Goal: Task Accomplishment & Management: Use online tool/utility

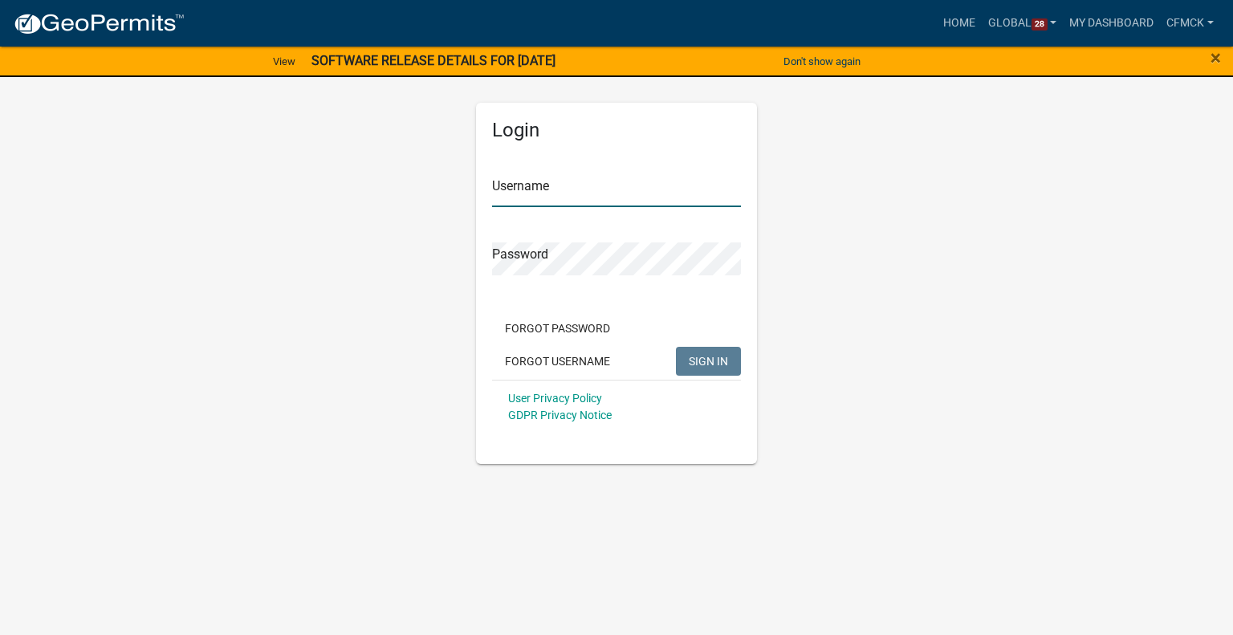
type input "cfmck"
click at [677, 363] on button "SIGN IN" at bounding box center [708, 361] width 65 height 29
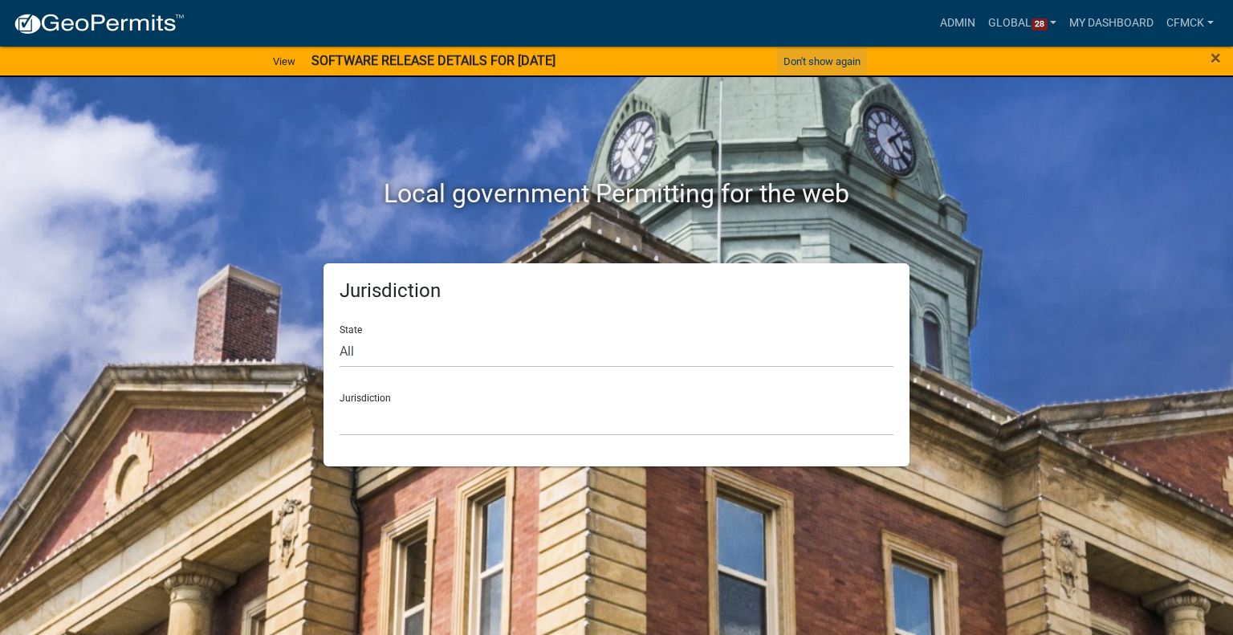
click at [812, 56] on button "Don't show again" at bounding box center [822, 61] width 90 height 26
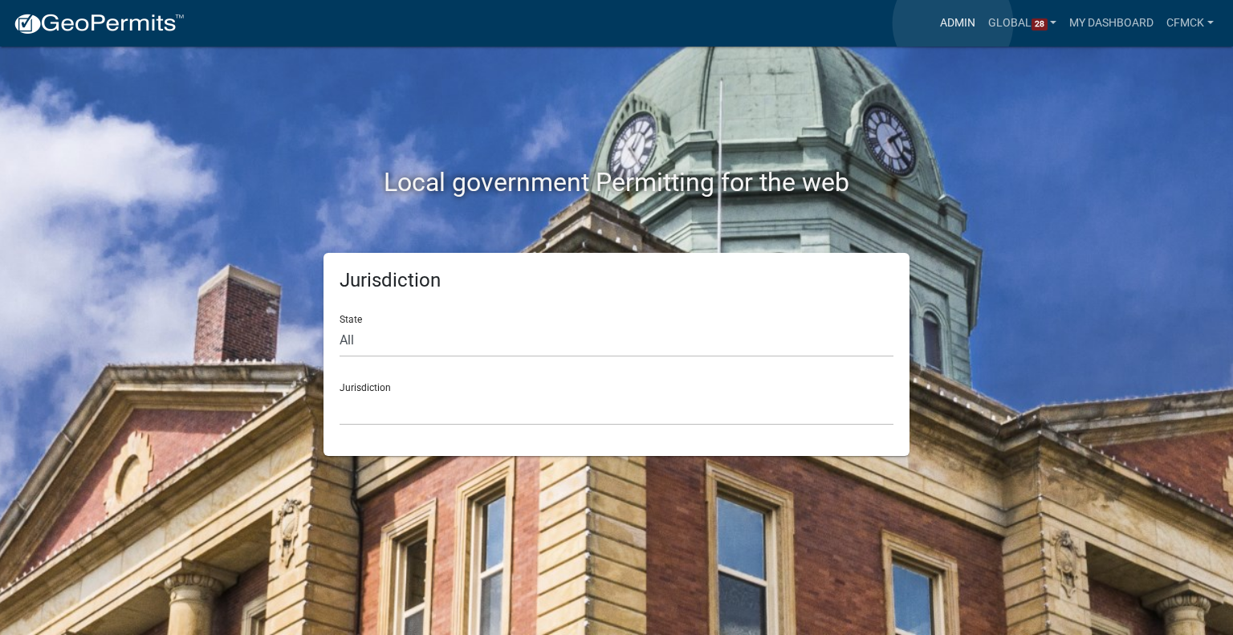
click at [953, 23] on link "Admin" at bounding box center [957, 23] width 48 height 30
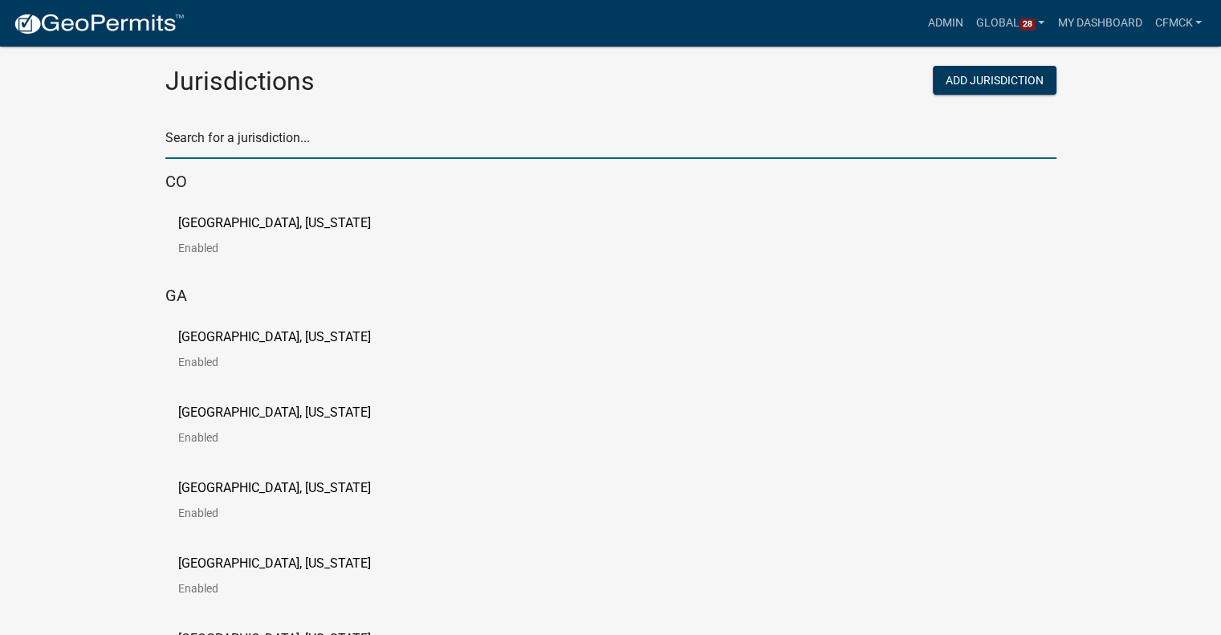
click at [249, 134] on input "text" at bounding box center [610, 142] width 891 height 33
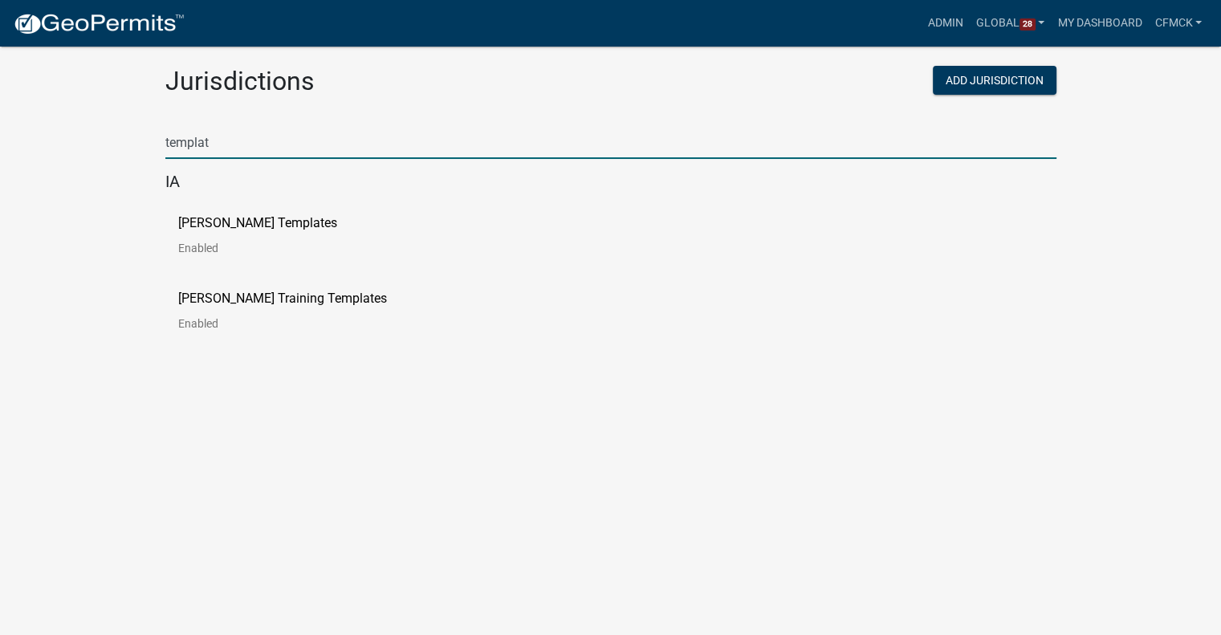
type input "template"
click at [274, 235] on link "[PERSON_NAME] Templates Enabled" at bounding box center [270, 242] width 185 height 50
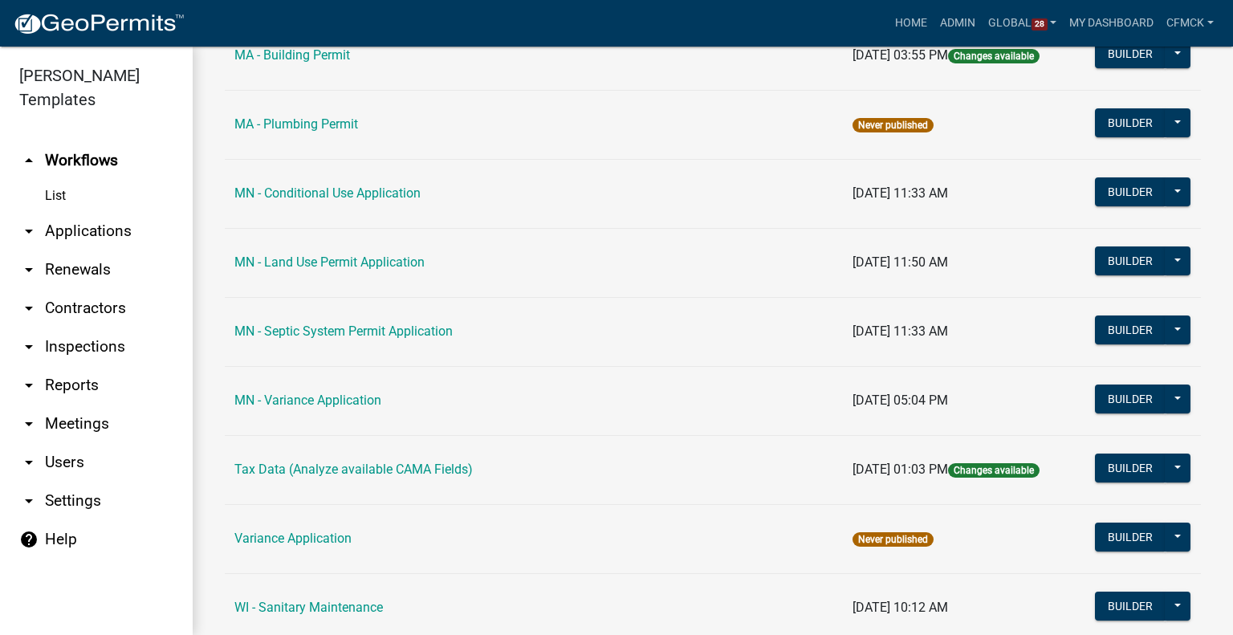
scroll to position [2167, 0]
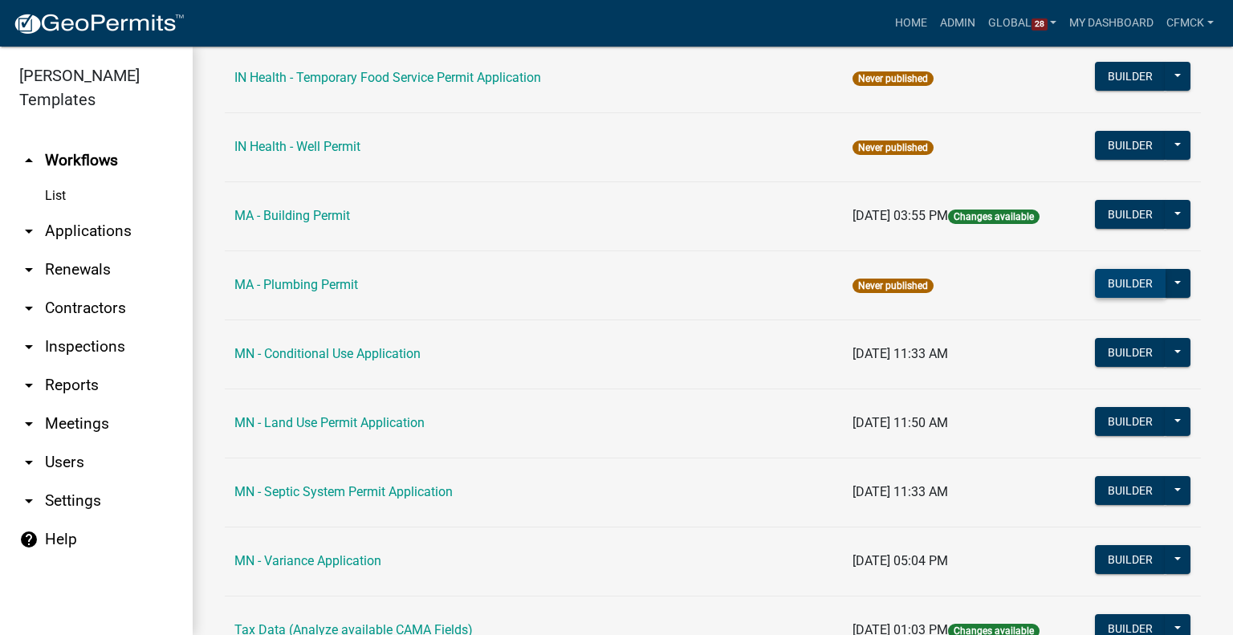
click at [1113, 285] on button "Builder" at bounding box center [1130, 283] width 71 height 29
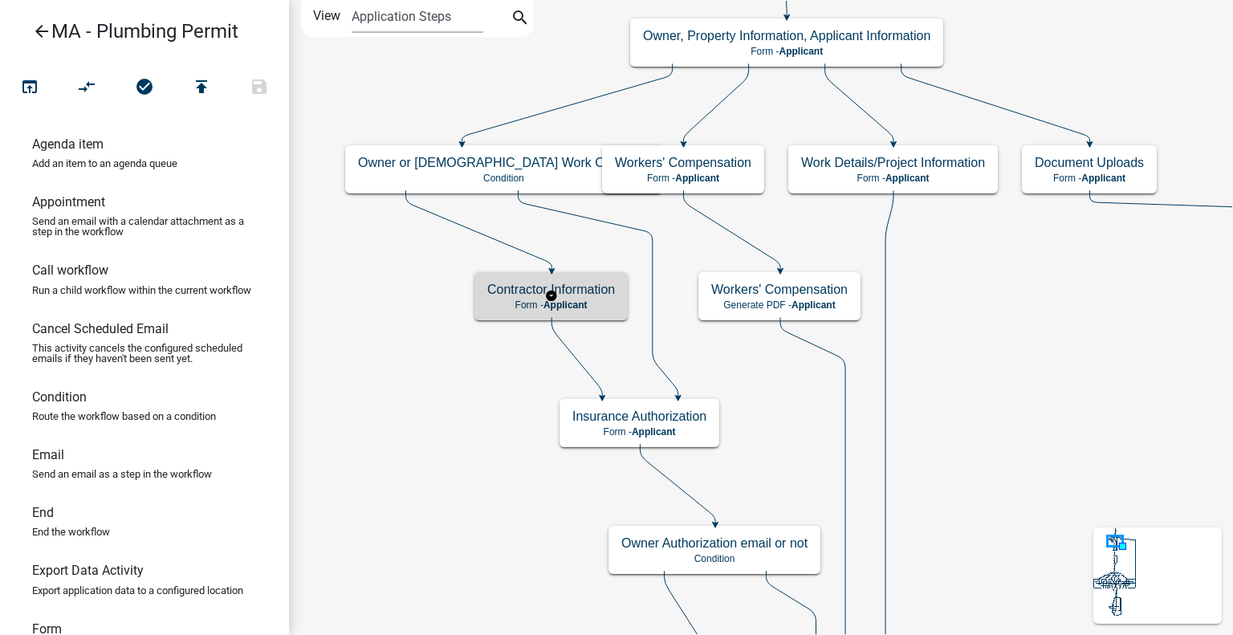
click at [600, 301] on p "Form - Applicant" at bounding box center [551, 304] width 128 height 11
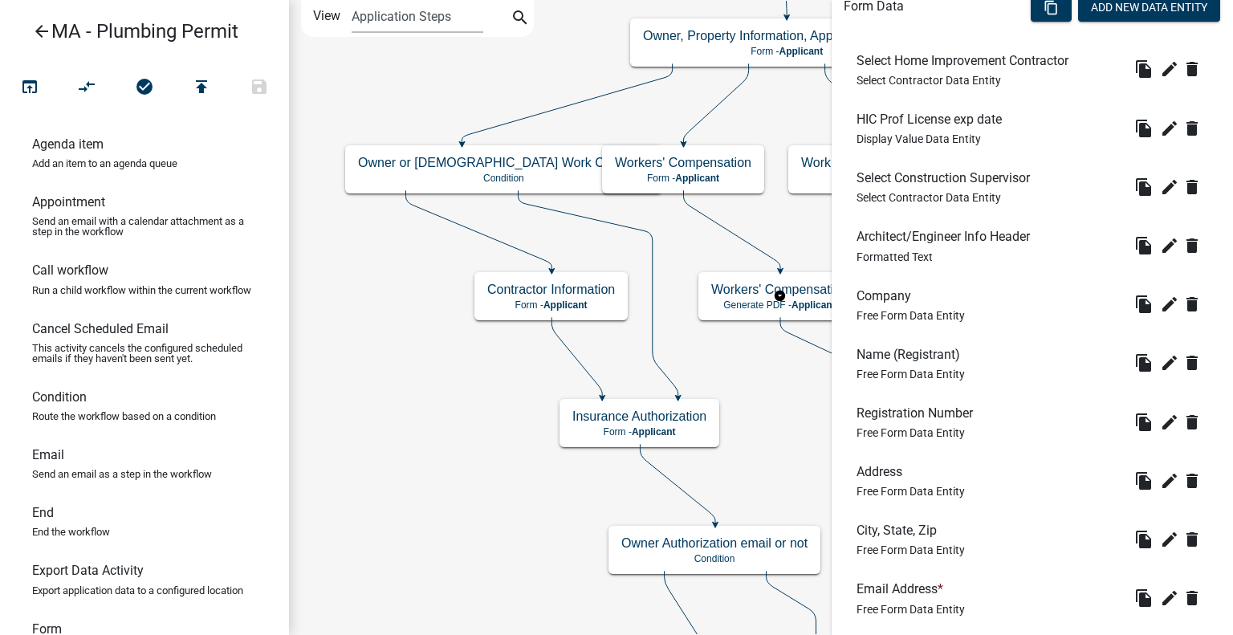
scroll to position [709, 0]
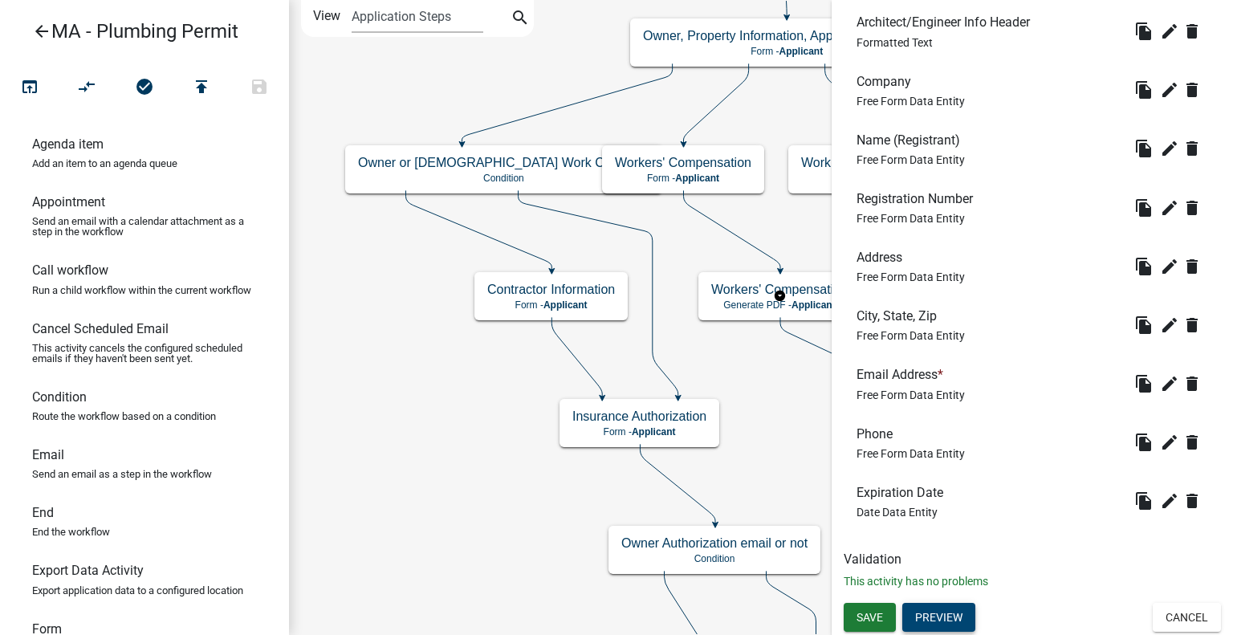
click at [950, 607] on button "Preview" at bounding box center [938, 617] width 73 height 29
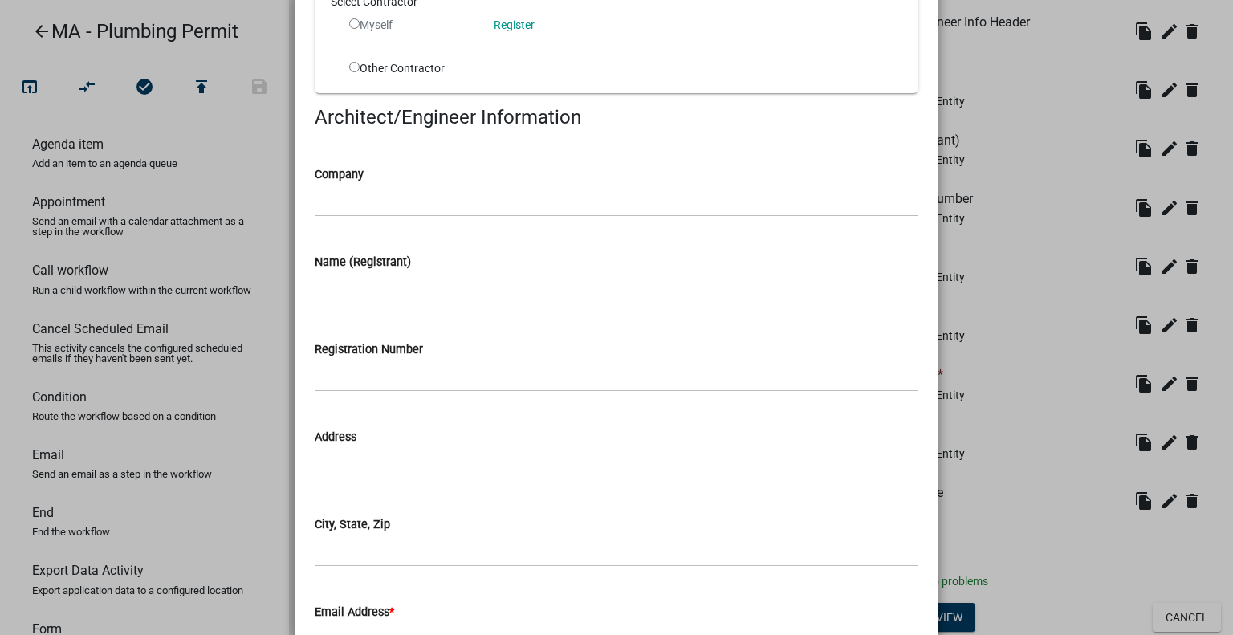
scroll to position [0, 0]
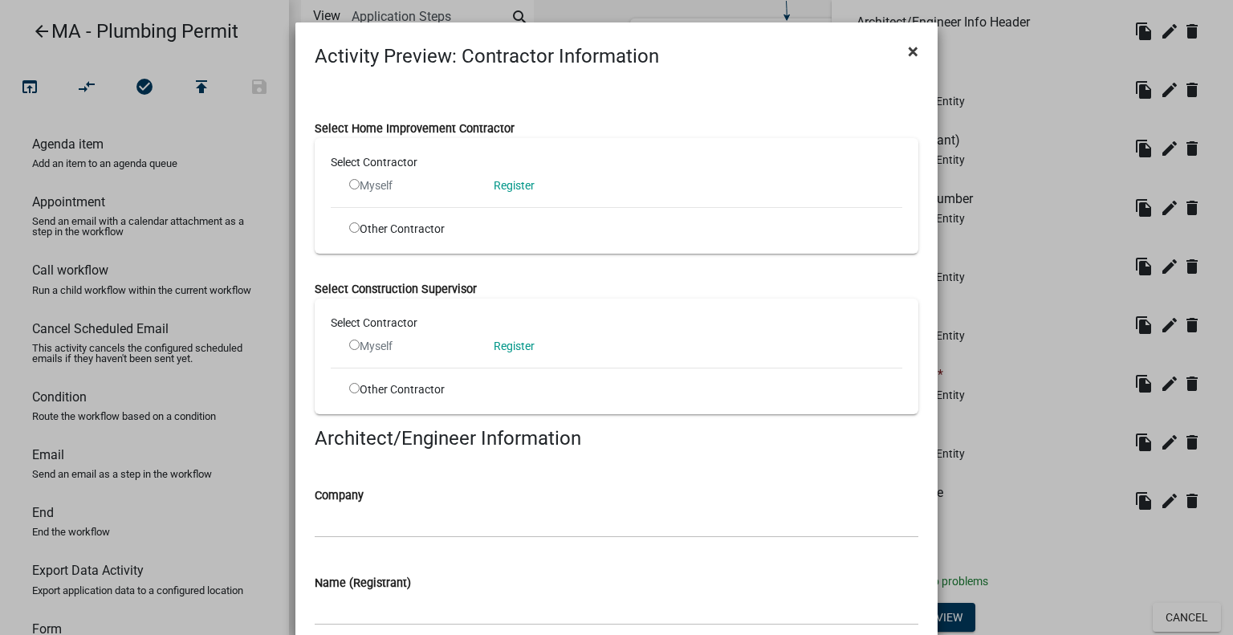
click at [908, 52] on span "×" at bounding box center [913, 51] width 10 height 22
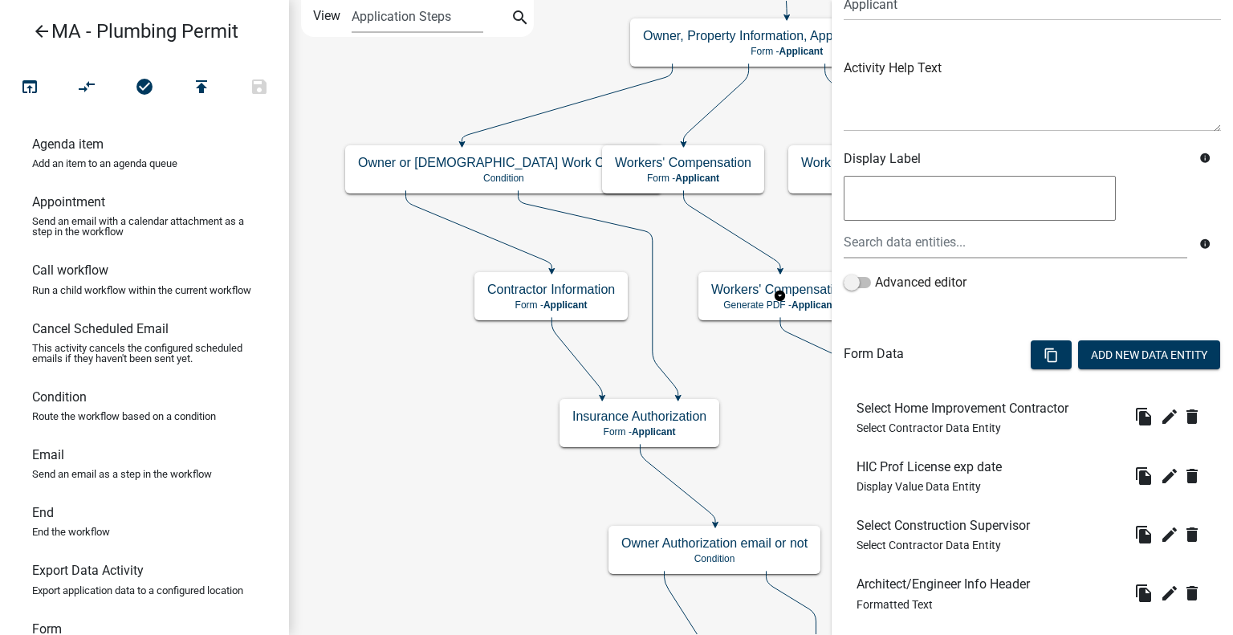
scroll to position [388, 0]
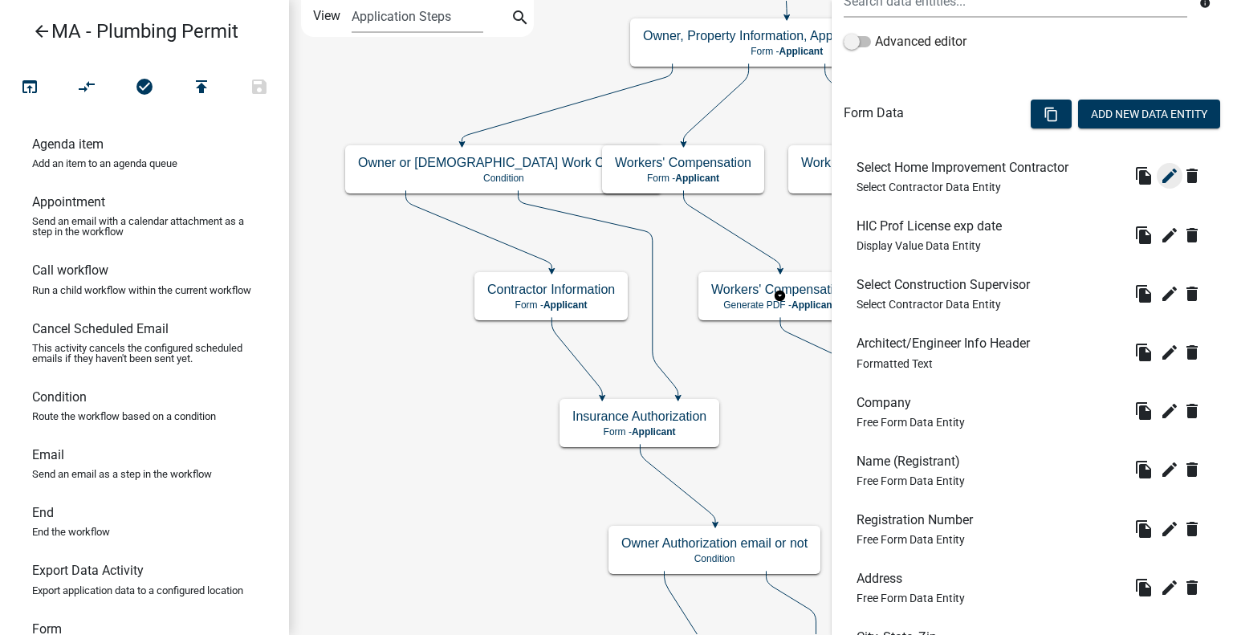
click at [1161, 176] on icon "edit" at bounding box center [1169, 175] width 19 height 19
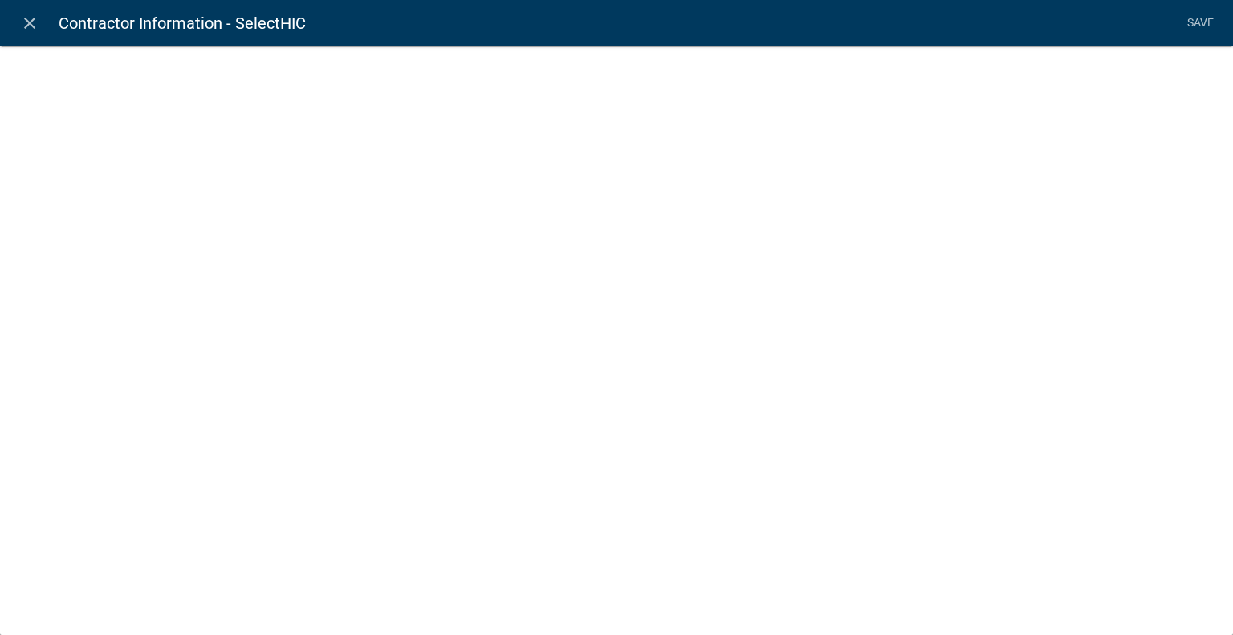
select select "select-contractor"
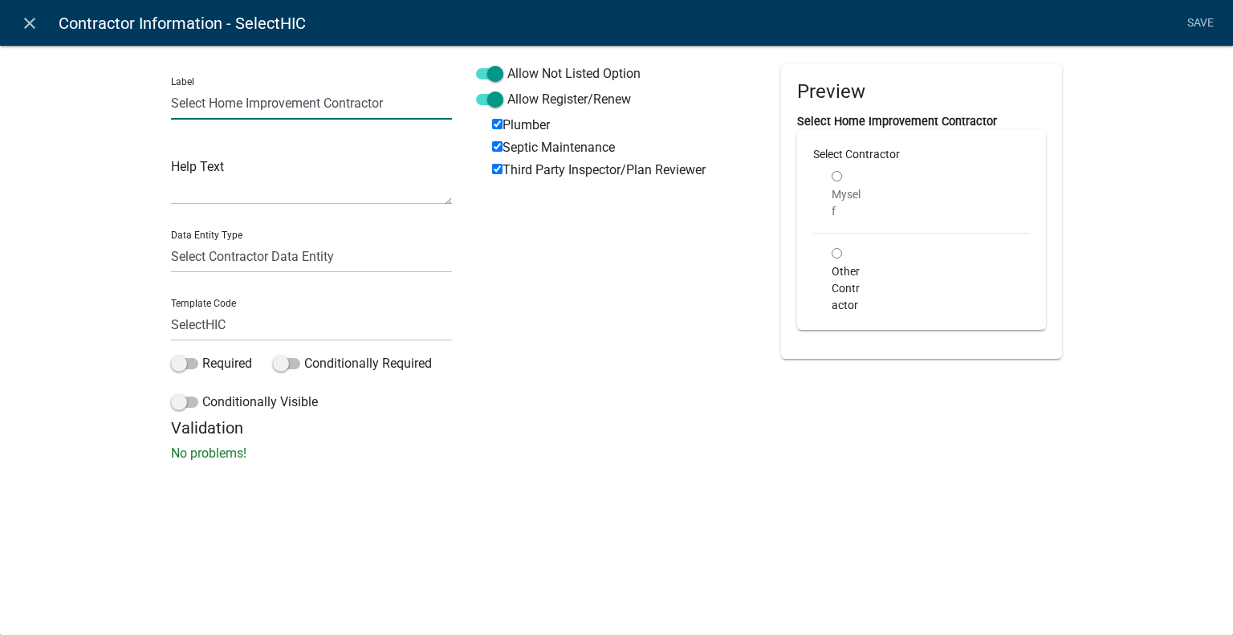
click at [344, 102] on input "Select Home Improvement Contractor" at bounding box center [311, 103] width 281 height 33
click at [401, 112] on input "Select Home Improvement Contractor" at bounding box center [311, 103] width 281 height 33
drag, startPoint x: 328, startPoint y: 105, endPoint x: 208, endPoint y: 105, distance: 120.4
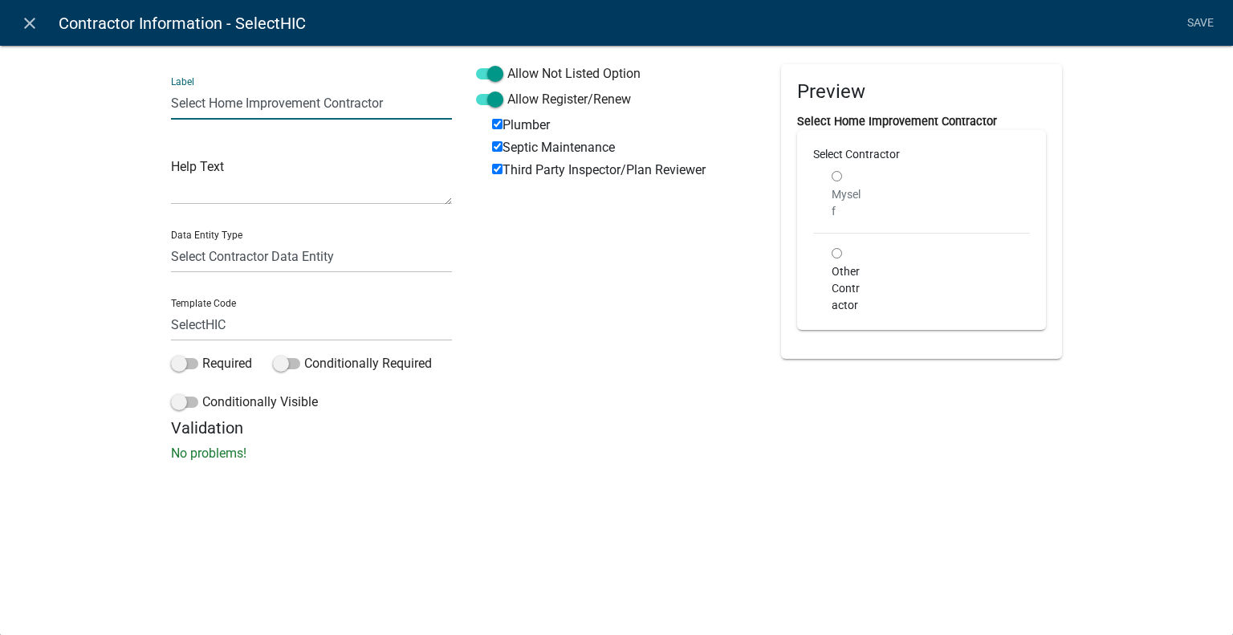
click at [208, 105] on input "Select Home Improvement Contractor" at bounding box center [311, 103] width 281 height 33
type input "Select Contractor"
click at [500, 128] on input "Plumber" at bounding box center [497, 124] width 10 height 10
checkbox input "true"
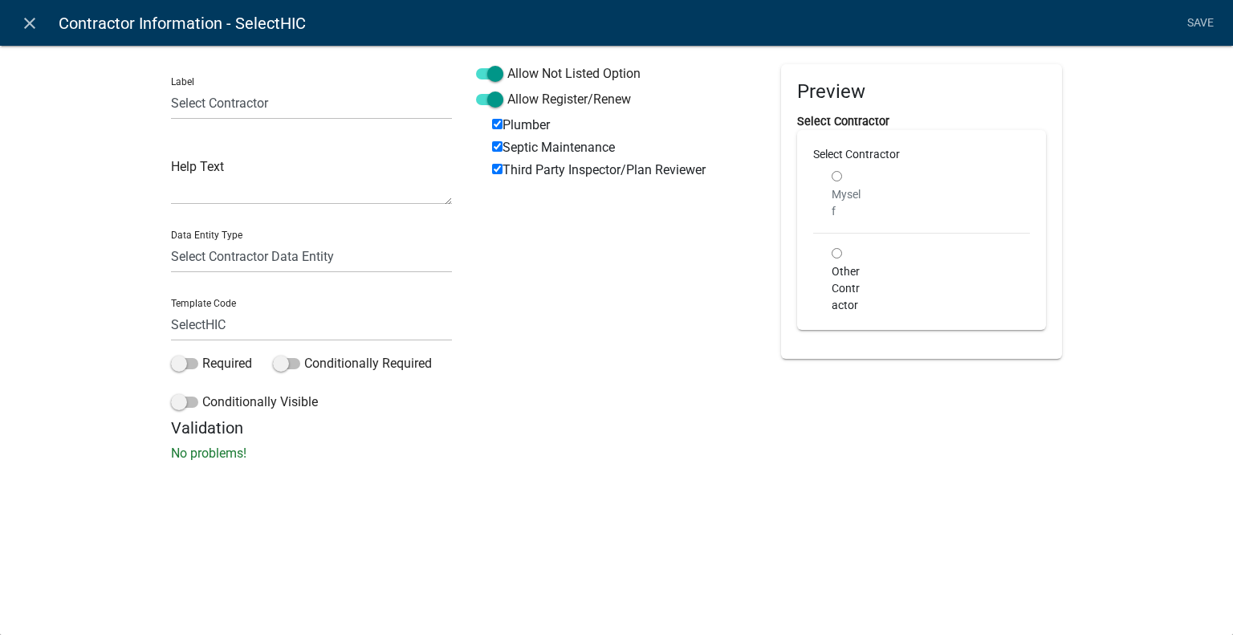
click at [494, 169] on input "Third Party Inspector/Plan Reviewer" at bounding box center [497, 169] width 10 height 10
click at [498, 169] on input "Third Party Inspector/Plan Reviewer" at bounding box center [497, 169] width 10 height 10
checkbox input "true"
click at [1204, 26] on link "Save" at bounding box center [1200, 23] width 40 height 30
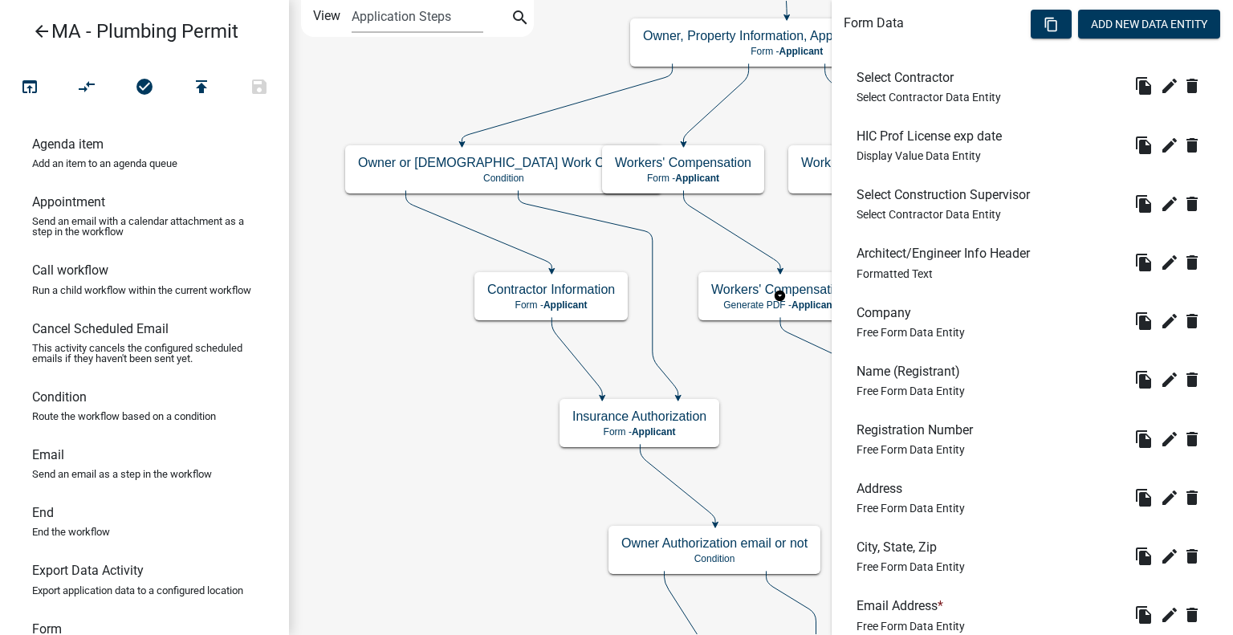
scroll to position [709, 0]
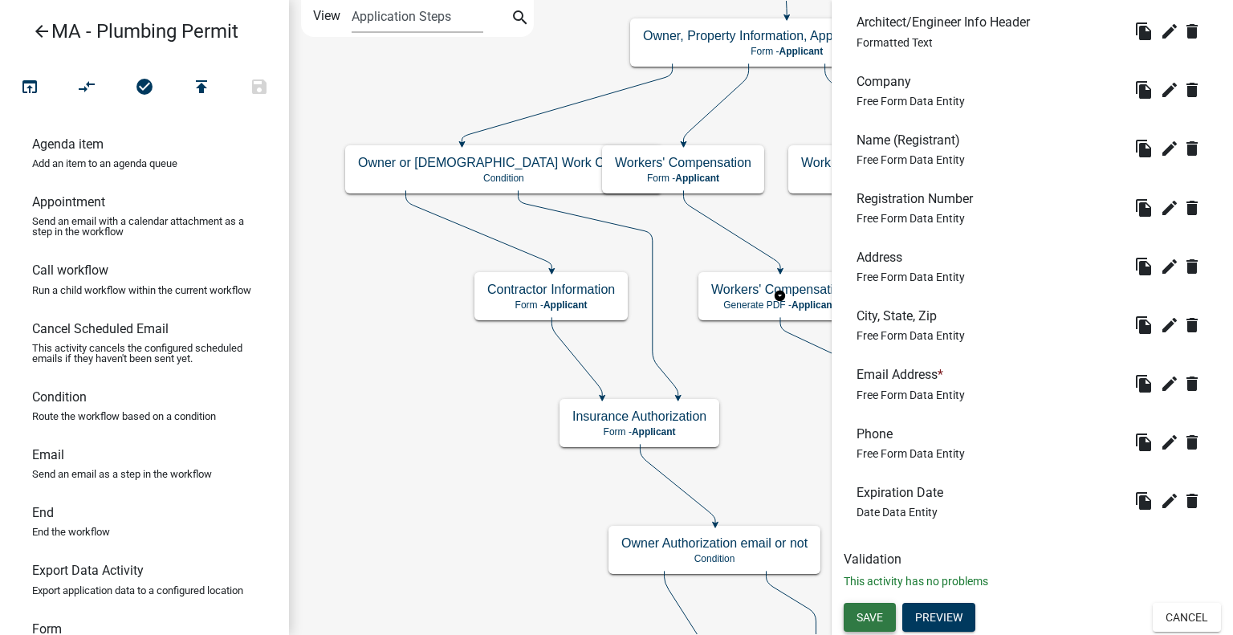
click at [872, 607] on button "Save" at bounding box center [869, 617] width 52 height 29
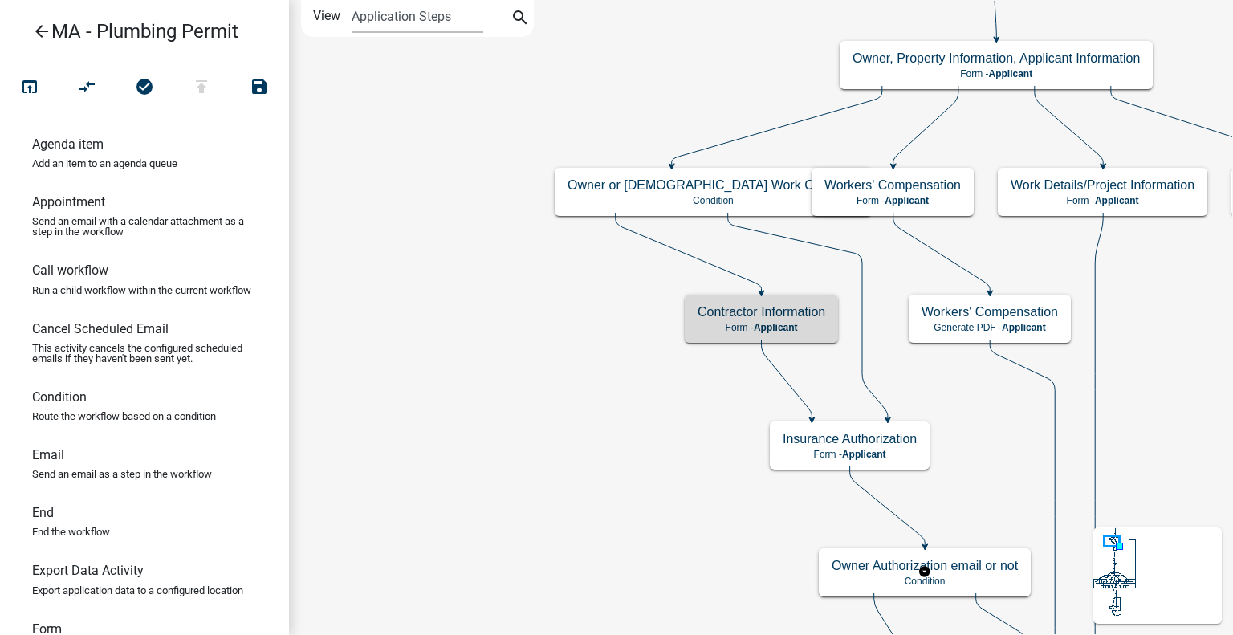
scroll to position [0, 0]
click at [790, 322] on span "Applicant" at bounding box center [776, 327] width 44 height 11
click at [786, 322] on span "Applicant" at bounding box center [776, 327] width 44 height 11
click at [799, 317] on h5 "Contractor Information" at bounding box center [761, 311] width 128 height 15
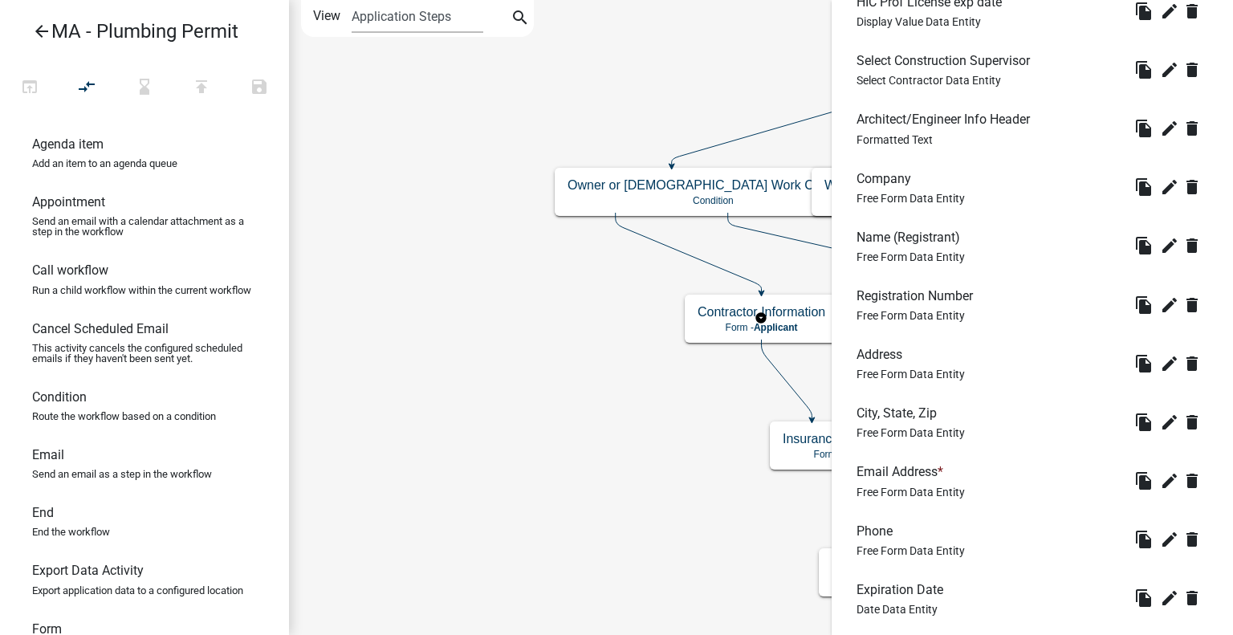
scroll to position [709, 0]
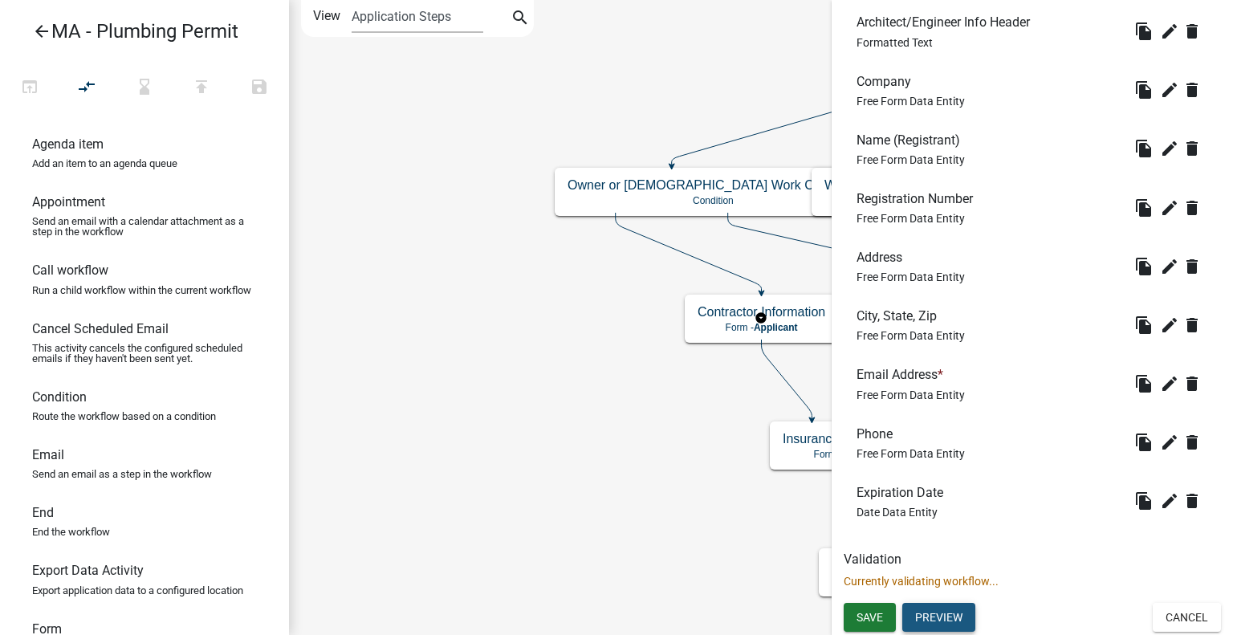
click at [938, 614] on button "Preview" at bounding box center [938, 617] width 73 height 29
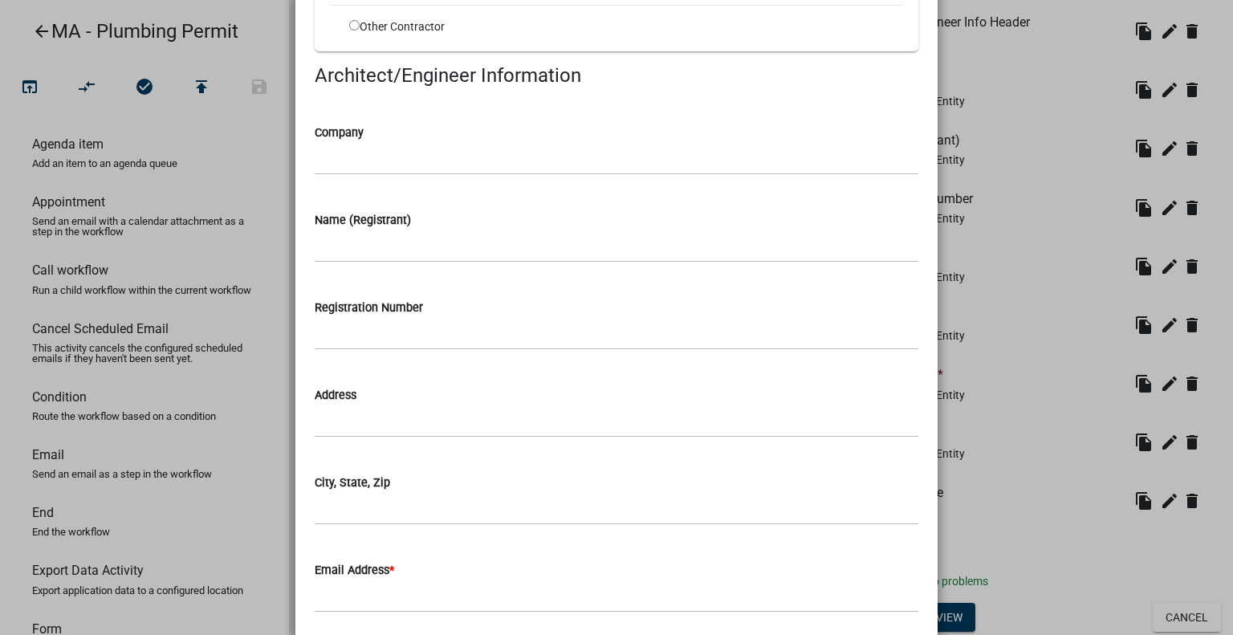
scroll to position [666, 0]
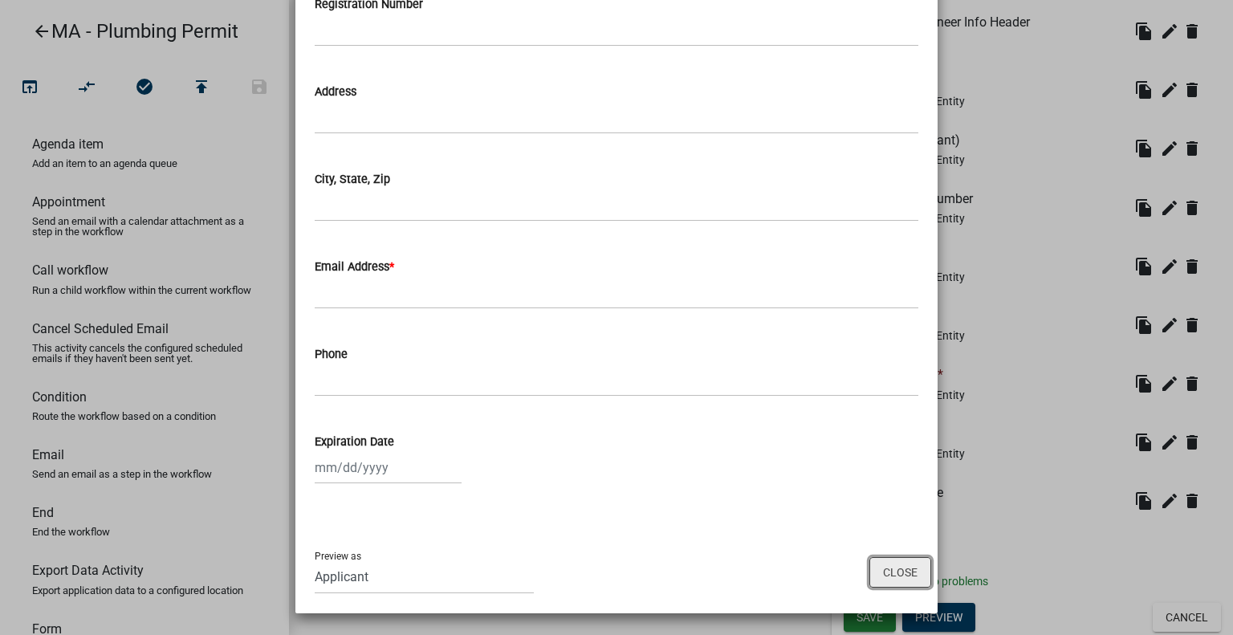
click at [884, 562] on button "Close" at bounding box center [900, 572] width 62 height 30
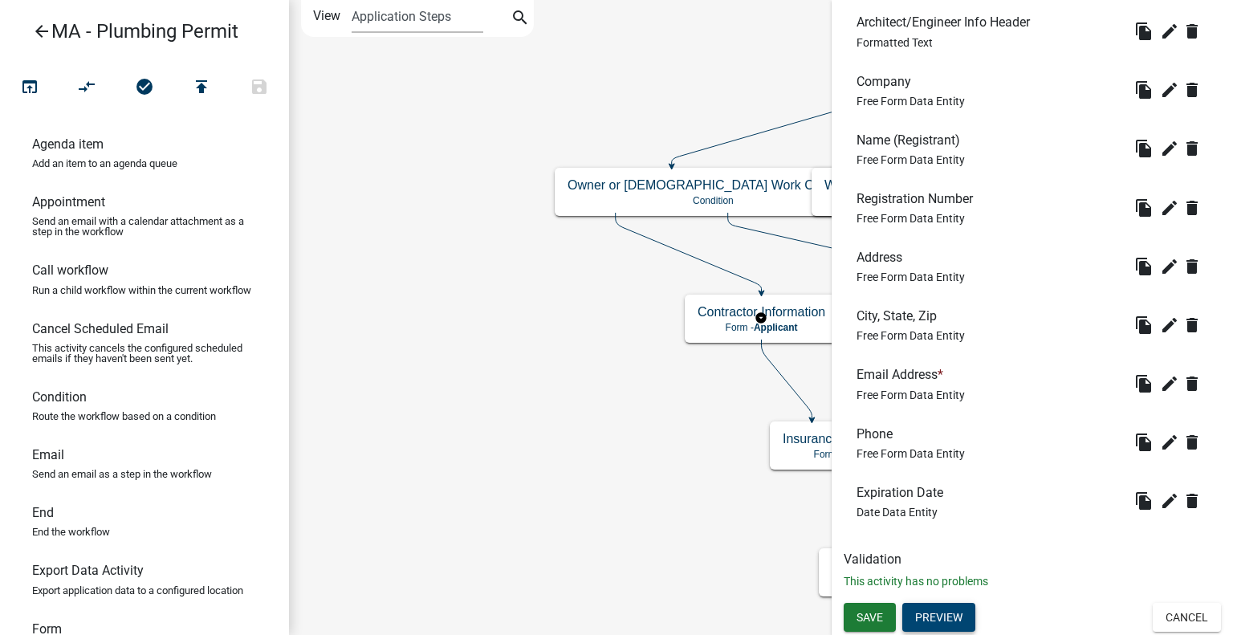
scroll to position [629, 0]
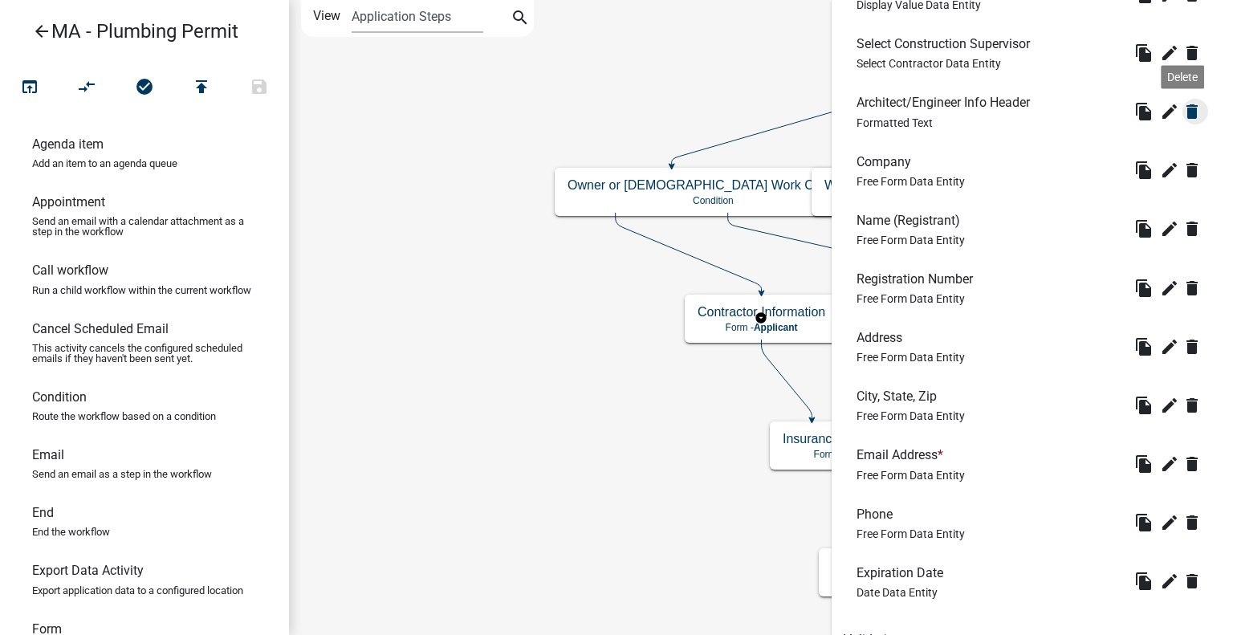
click at [1182, 107] on icon "delete" at bounding box center [1191, 111] width 19 height 19
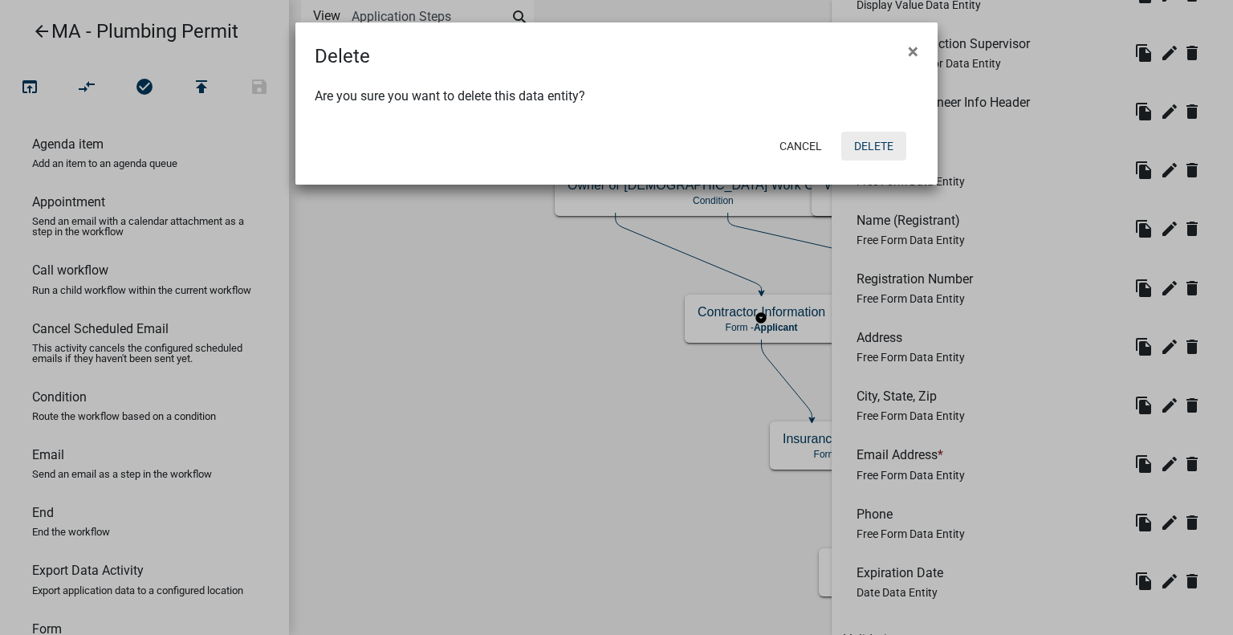
click at [867, 136] on button "Delete" at bounding box center [873, 146] width 65 height 29
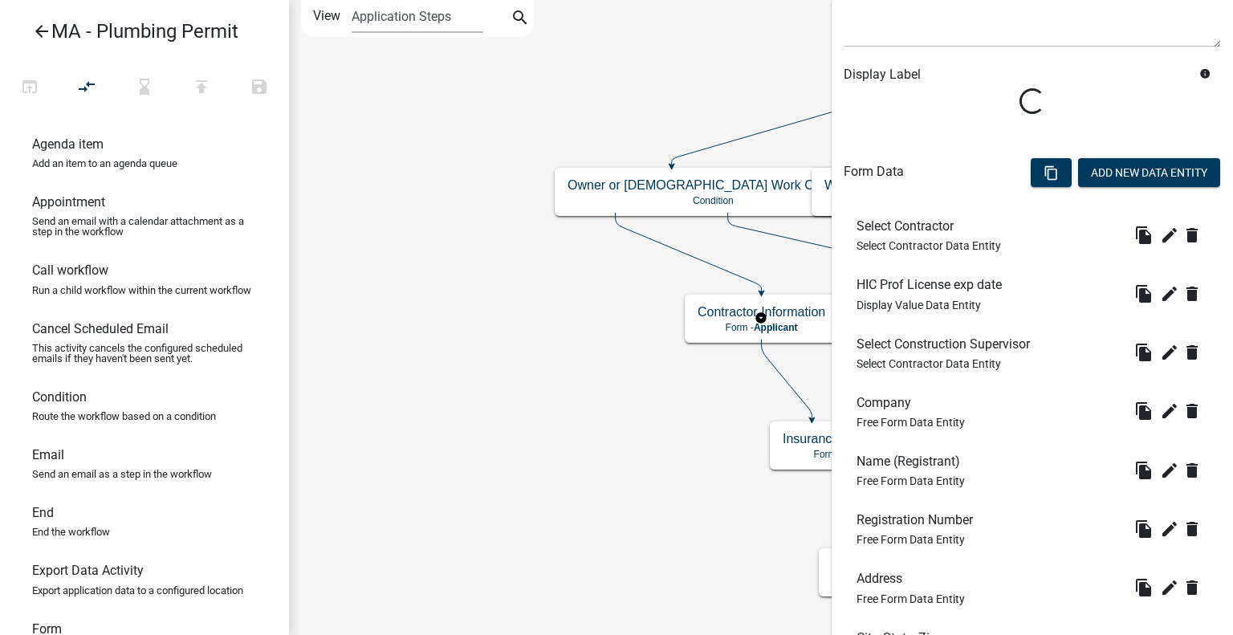
scroll to position [241, 0]
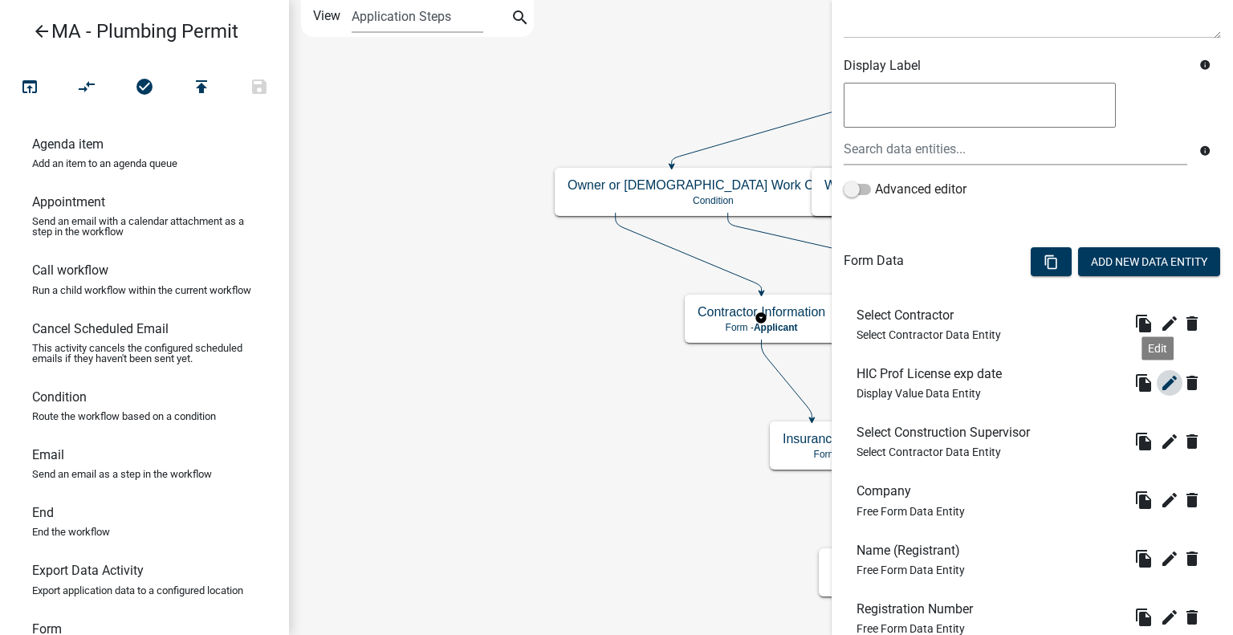
click at [1160, 377] on icon "edit" at bounding box center [1169, 382] width 19 height 19
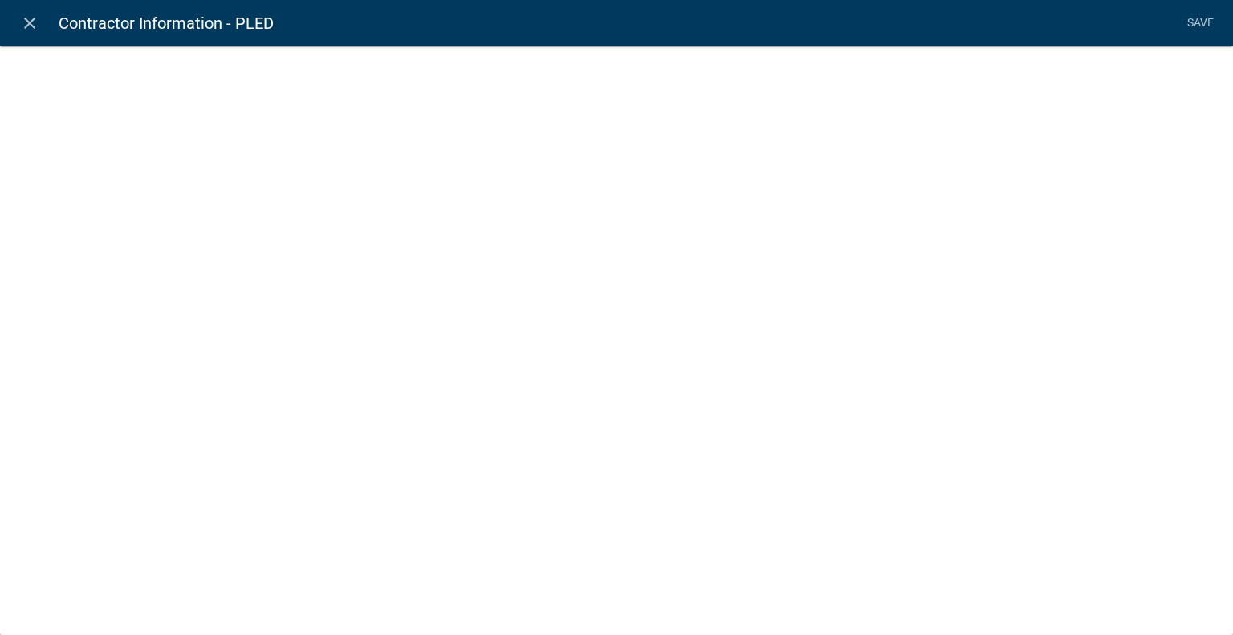
select select "display-entity-value"
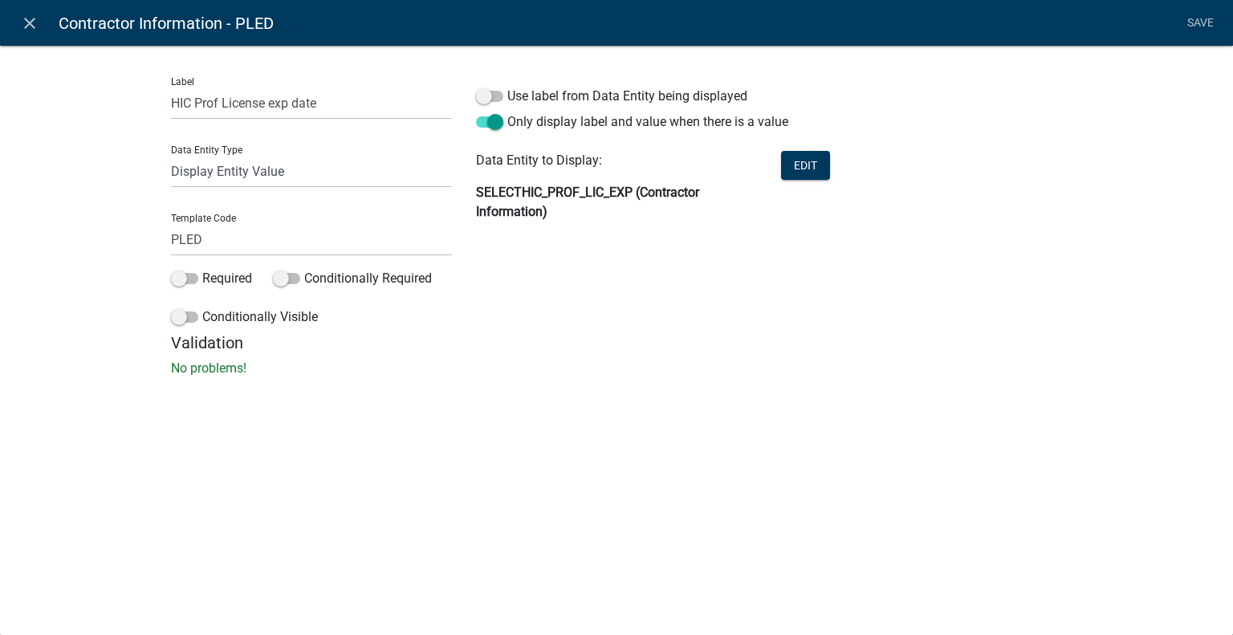
click at [530, 192] on strong "SELECTHIC_PROF_LIC_EXP (Contractor Information)" at bounding box center [587, 202] width 223 height 35
click at [323, 99] on input "HIC Prof License exp date" at bounding box center [311, 103] width 281 height 33
click at [324, 99] on input "HIC Prof License exp date" at bounding box center [311, 103] width 281 height 33
click at [337, 107] on input "HIC Prof License exp date" at bounding box center [311, 103] width 281 height 33
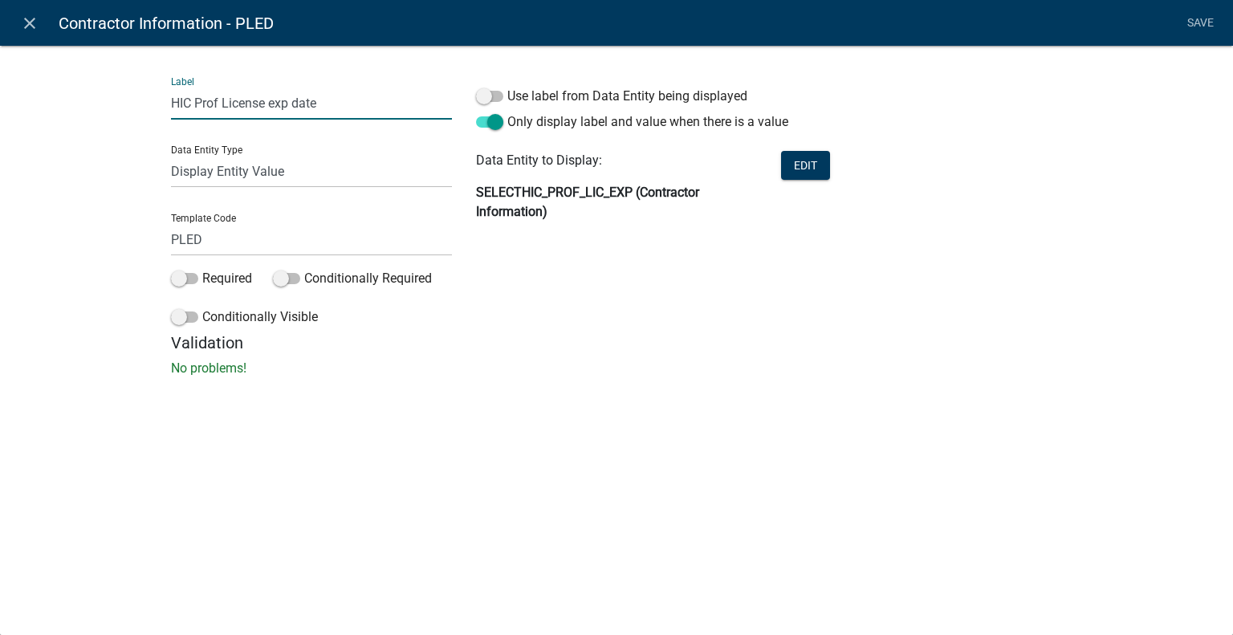
click at [354, 106] on input "HIC Prof License exp date" at bounding box center [311, 103] width 281 height 33
drag, startPoint x: 196, startPoint y: 108, endPoint x: 165, endPoint y: 108, distance: 31.3
click at [165, 108] on div "Label HIC Prof License exp date Data Entity Type Free Form Text Document Displa…" at bounding box center [311, 198] width 305 height 269
type input "Plumbing Prof License exp date"
click at [815, 356] on div "Validation No problems!" at bounding box center [616, 355] width 891 height 45
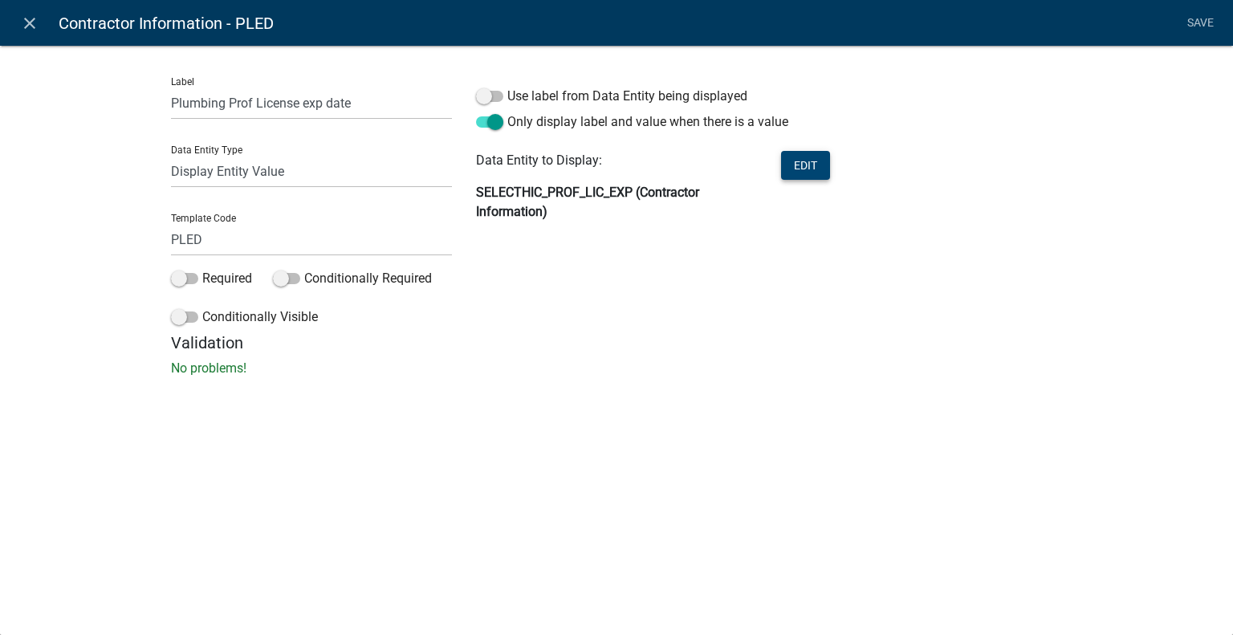
click at [807, 161] on button "Edit" at bounding box center [805, 165] width 49 height 29
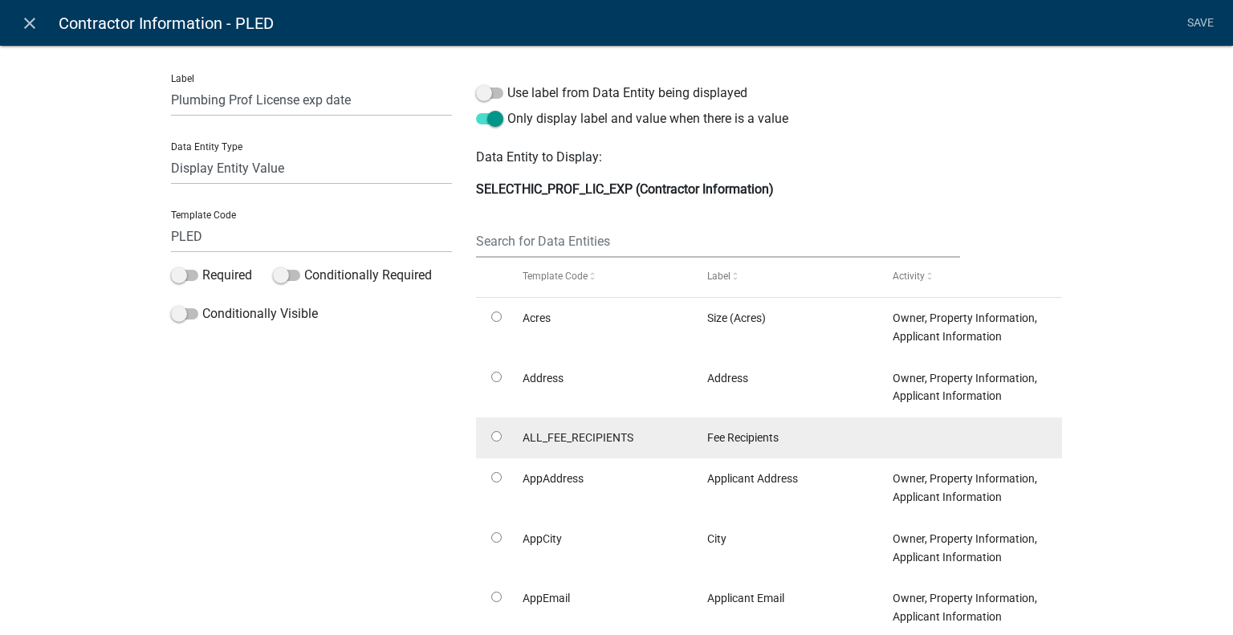
scroll to position [0, 0]
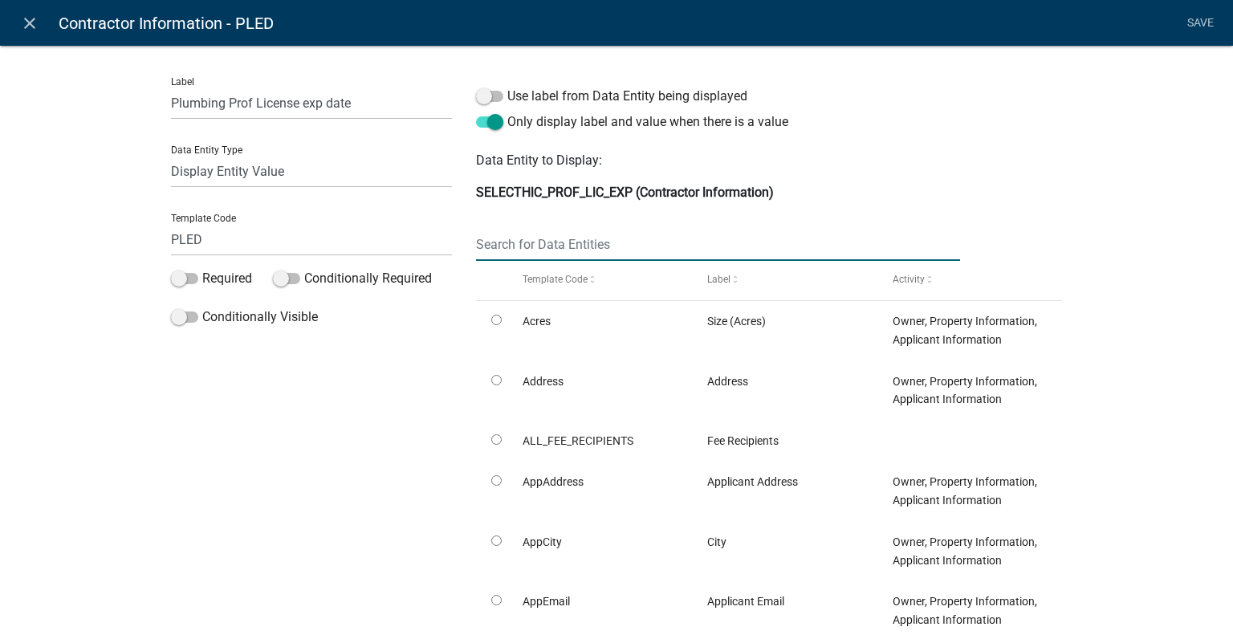
click at [610, 242] on input "text" at bounding box center [718, 244] width 484 height 33
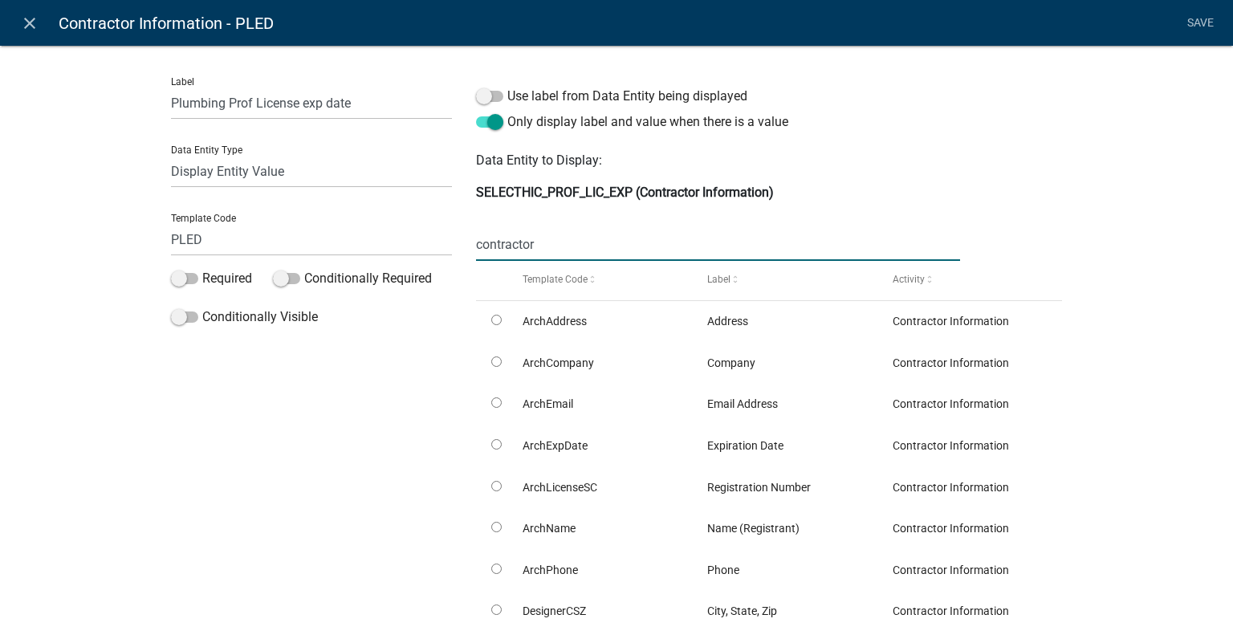
click at [578, 246] on input "contractor" at bounding box center [718, 244] width 484 height 33
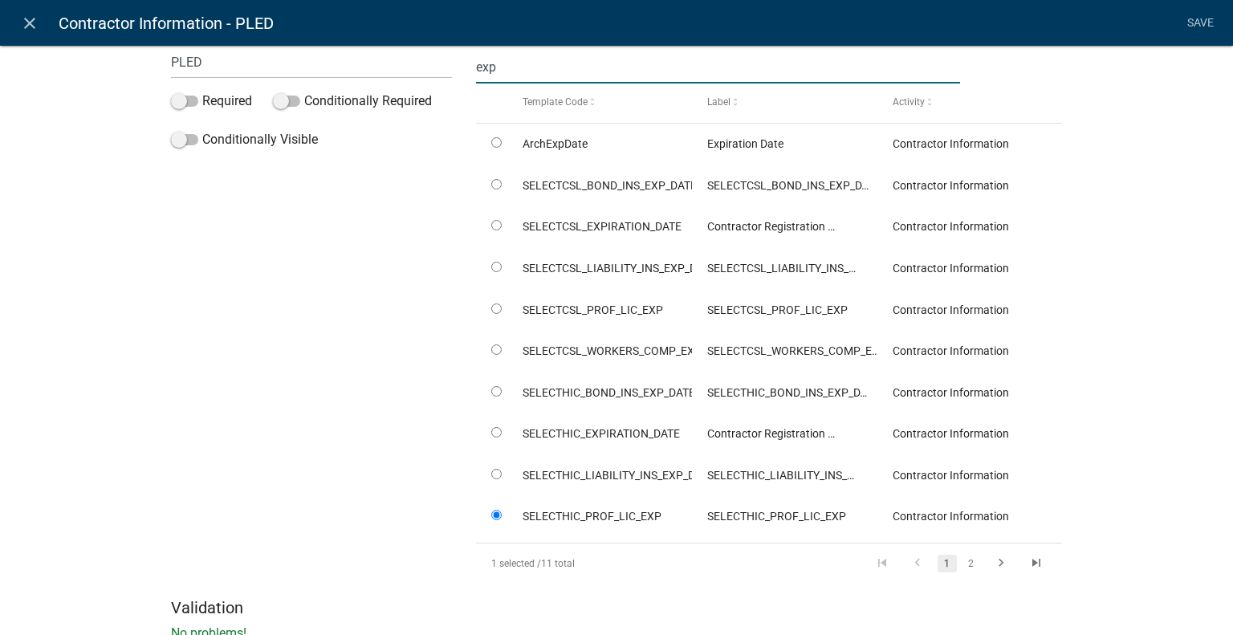
scroll to position [233, 0]
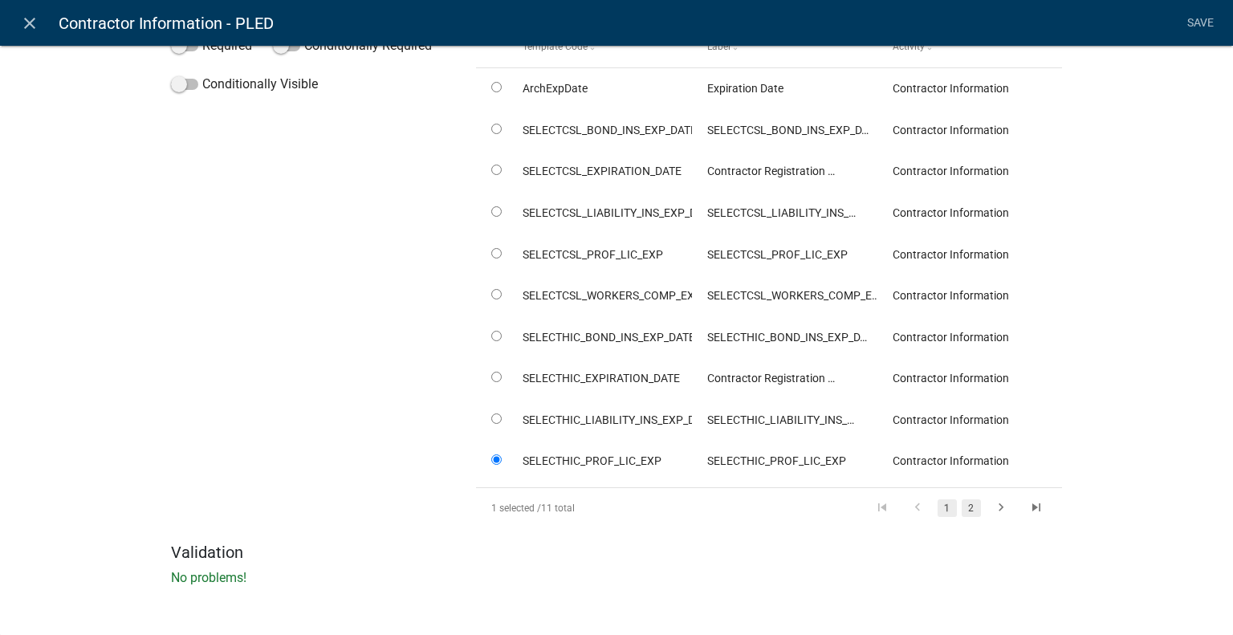
type input "exp"
click at [961, 508] on link "2" at bounding box center [970, 508] width 19 height 18
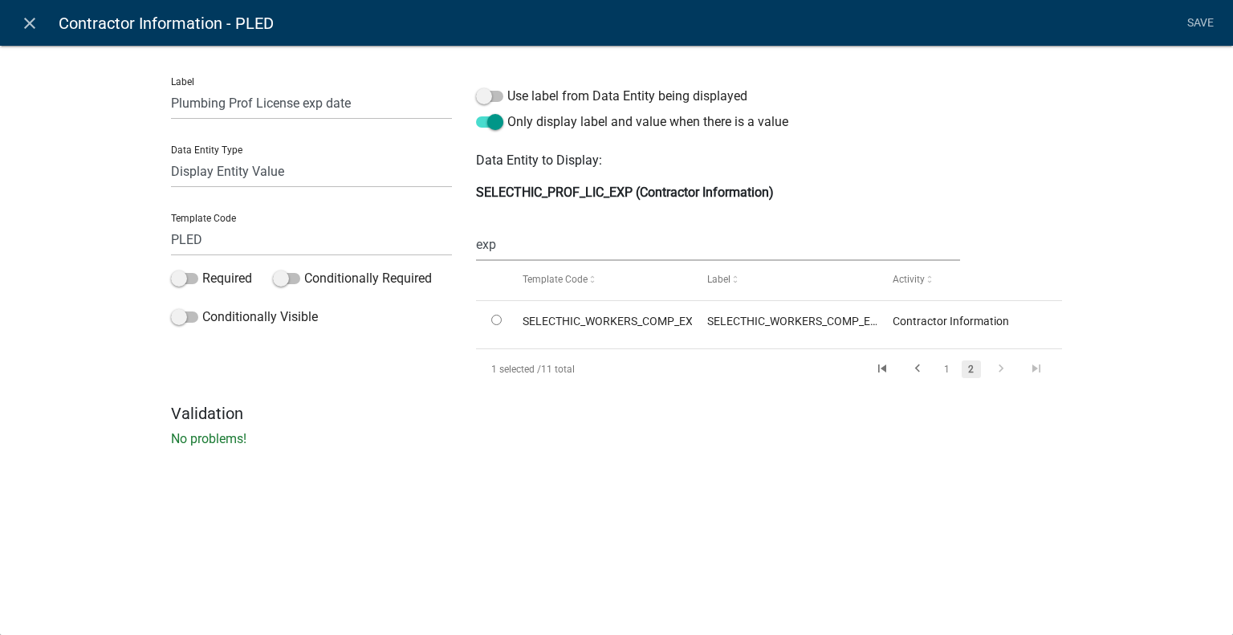
scroll to position [0, 0]
click at [950, 372] on link "1" at bounding box center [946, 369] width 19 height 18
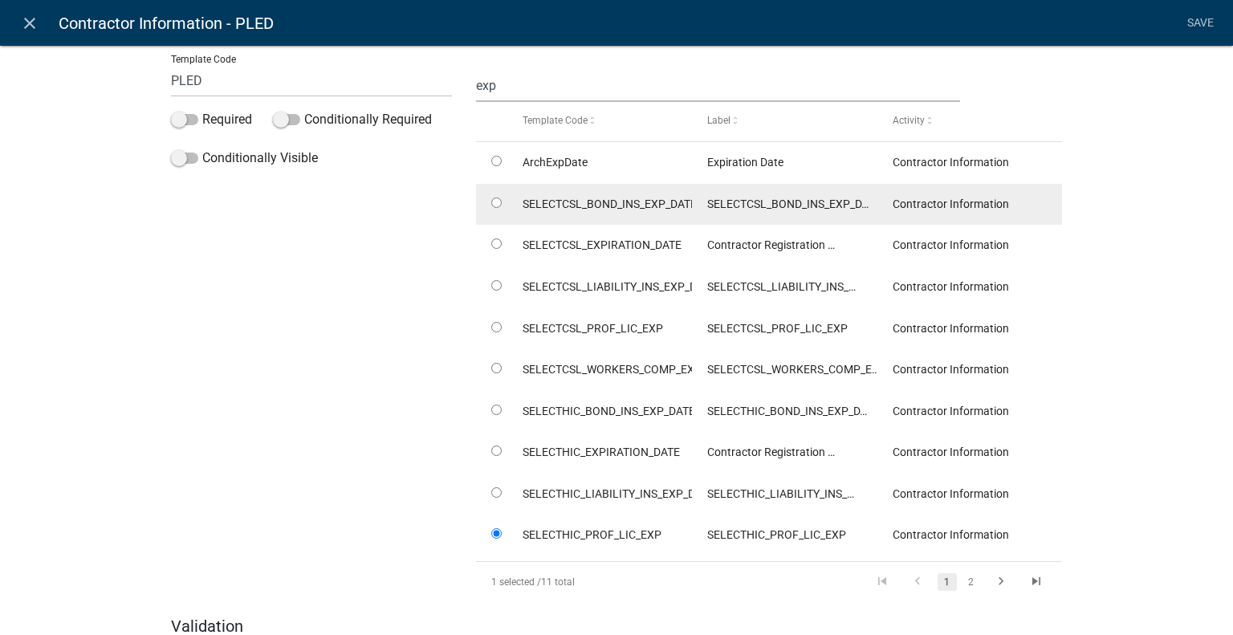
scroll to position [161, 0]
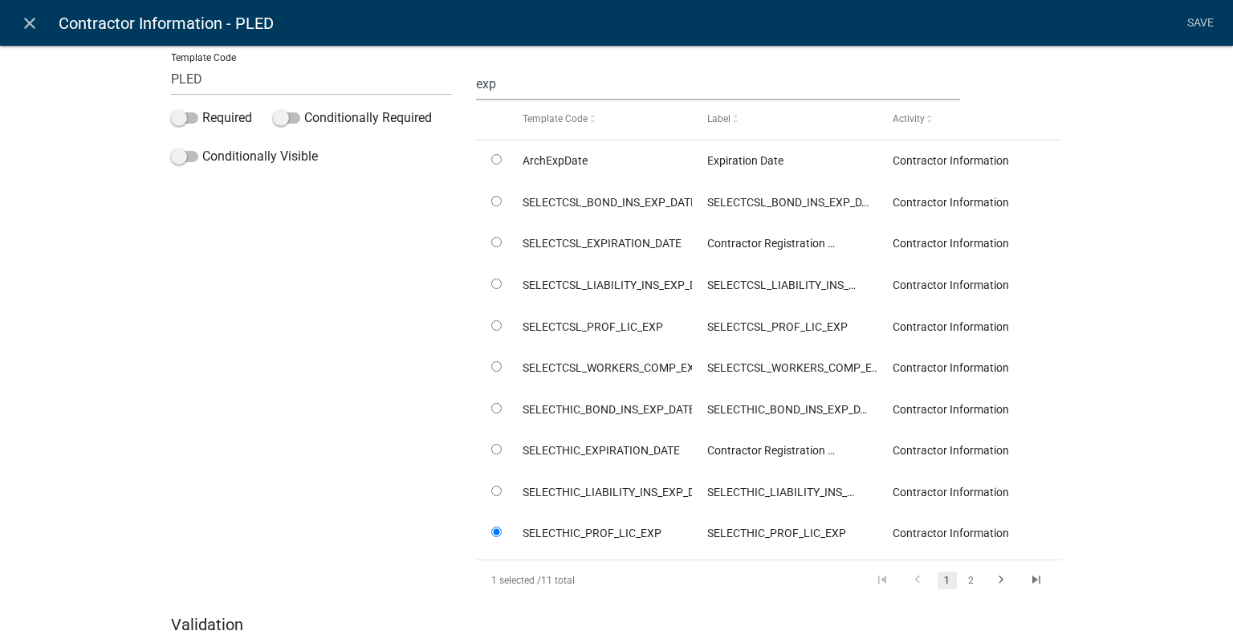
click at [260, 374] on div "Label Plumbing Prof License exp date Data Entity Type Free Form Text Document D…" at bounding box center [311, 259] width 305 height 711
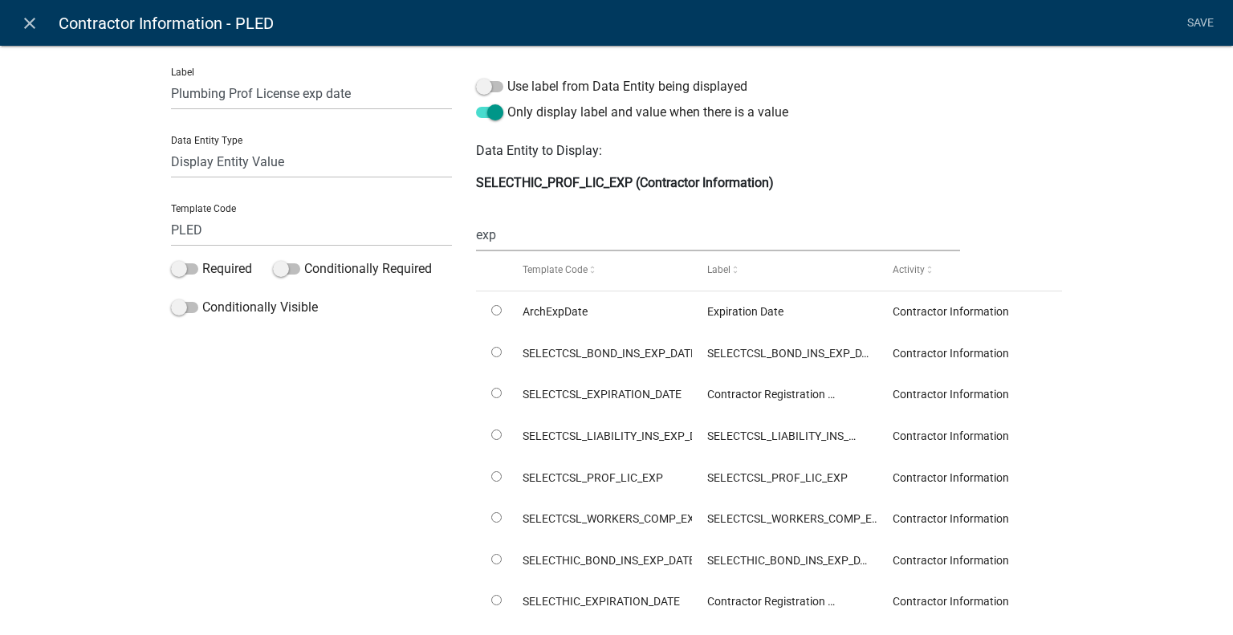
scroll to position [0, 0]
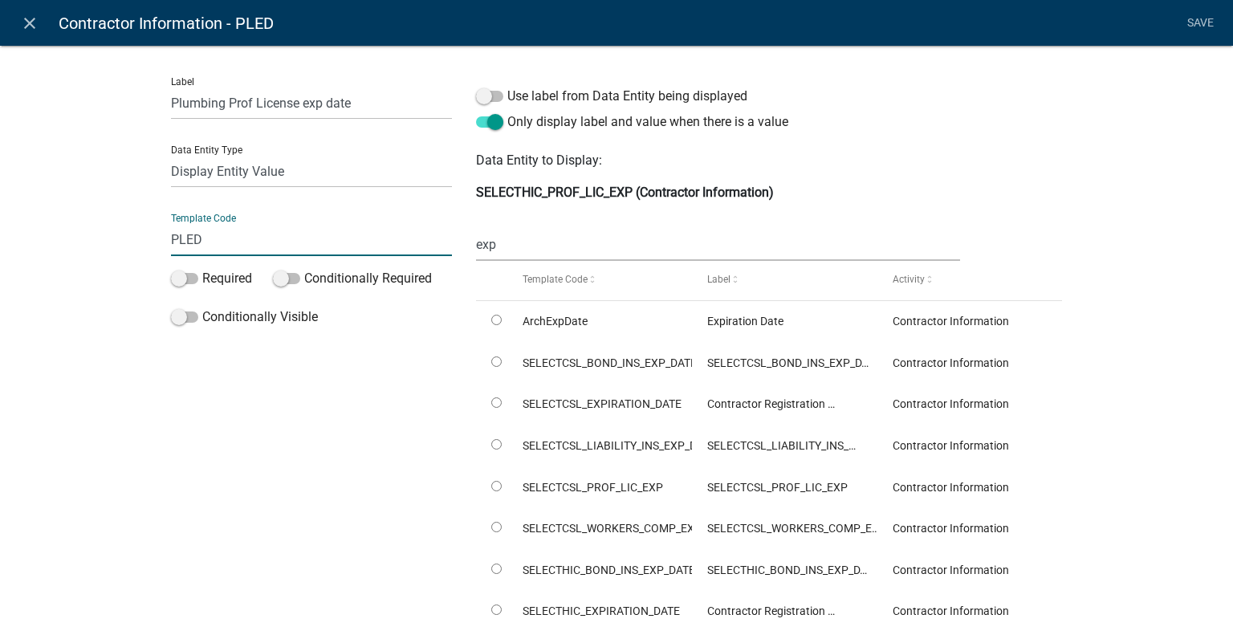
click at [317, 251] on input "PLED" at bounding box center [311, 239] width 281 height 33
click at [1071, 300] on div "Label Plumbing Prof License exp date Data Entity Type Free Form Text Document D…" at bounding box center [616, 436] width 1233 height 835
click at [1197, 26] on link "Save" at bounding box center [1200, 23] width 40 height 30
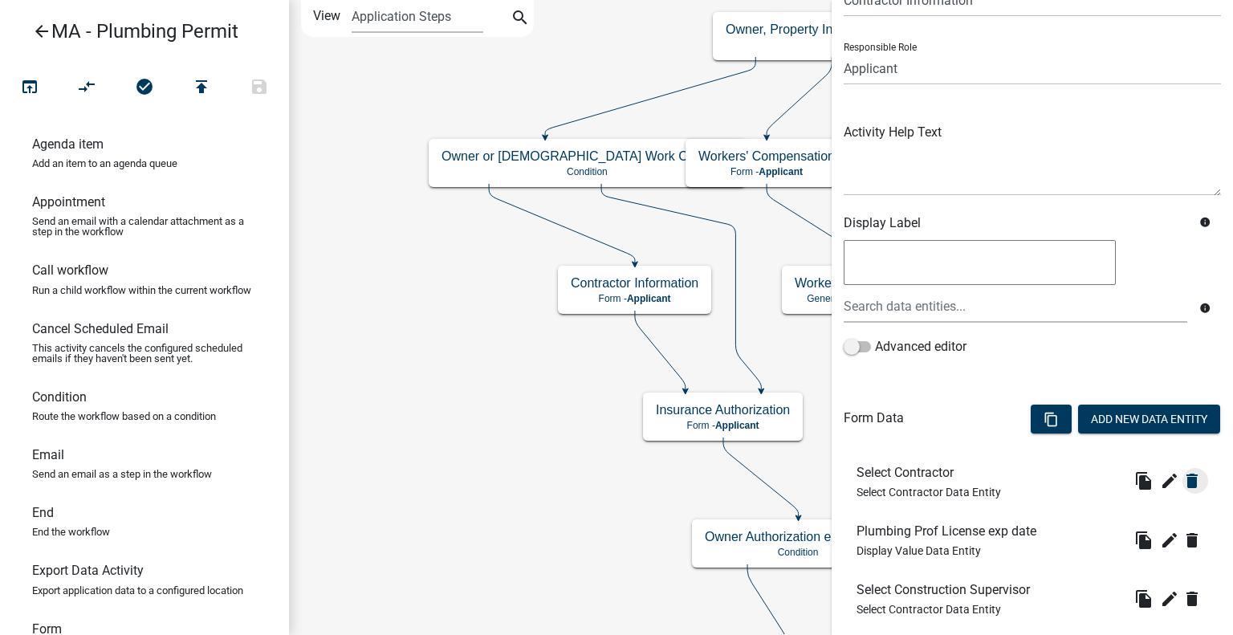
scroll to position [161, 0]
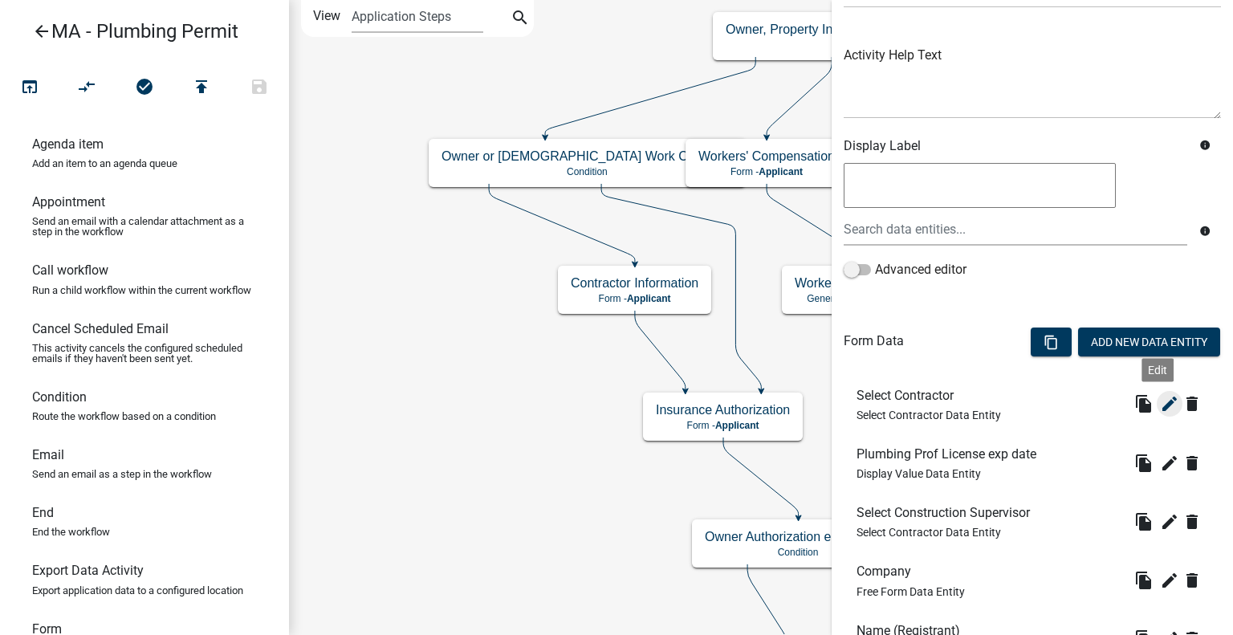
click at [1160, 404] on icon "edit" at bounding box center [1169, 403] width 19 height 19
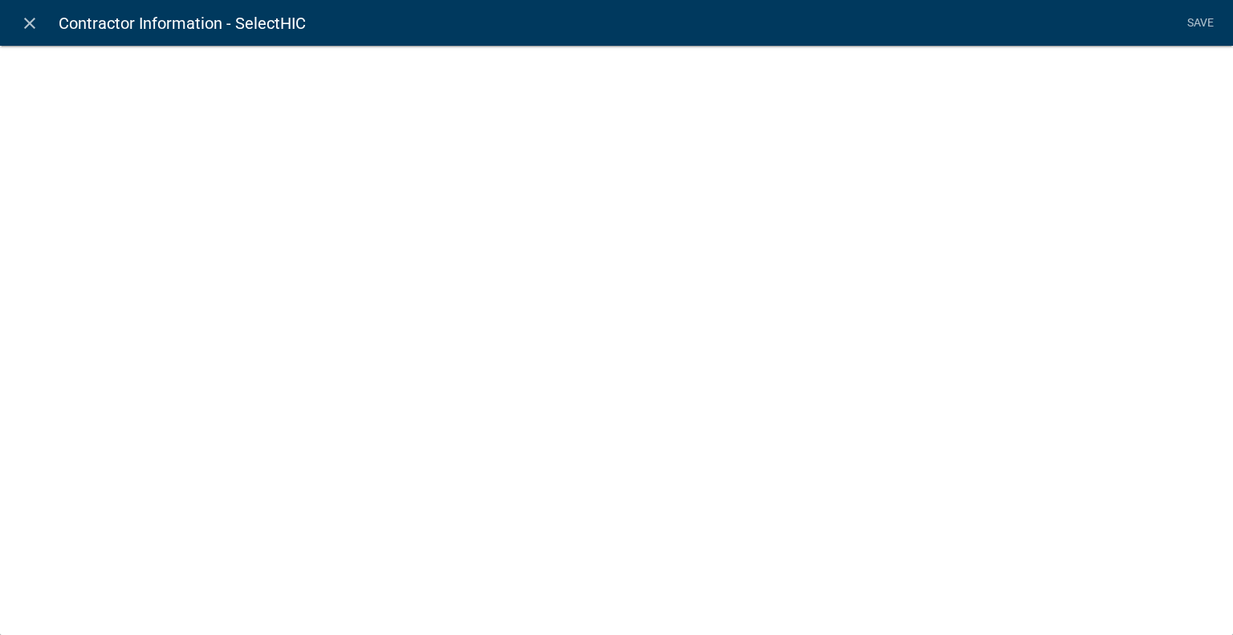
select select "select-contractor"
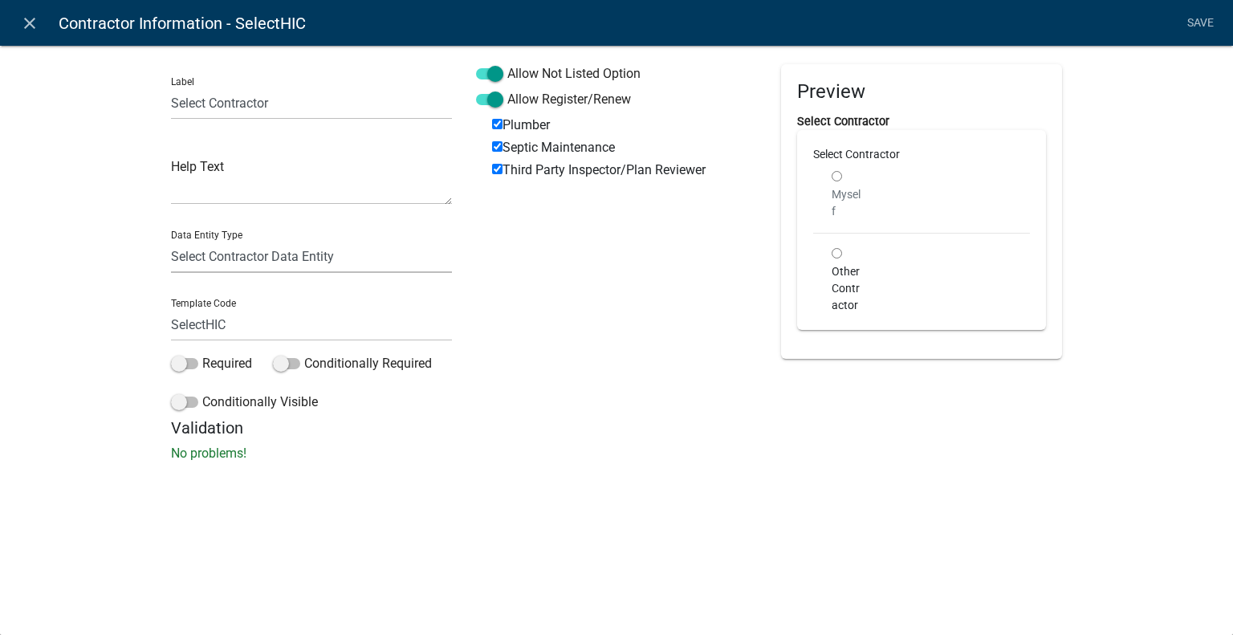
click at [291, 258] on select "Free Form Text Document Display Entity Value Fee Numeric Data Date Map Sketch D…" at bounding box center [311, 256] width 281 height 33
click at [171, 240] on select "Free Form Text Document Display Entity Value Fee Numeric Data Date Map Sketch D…" at bounding box center [311, 256] width 281 height 33
click at [616, 343] on div "Allow Not Listed Option Allow Register/Renew Plumber Septic Maintenance Third P…" at bounding box center [616, 241] width 305 height 354
click at [1207, 18] on link "Save" at bounding box center [1200, 23] width 40 height 30
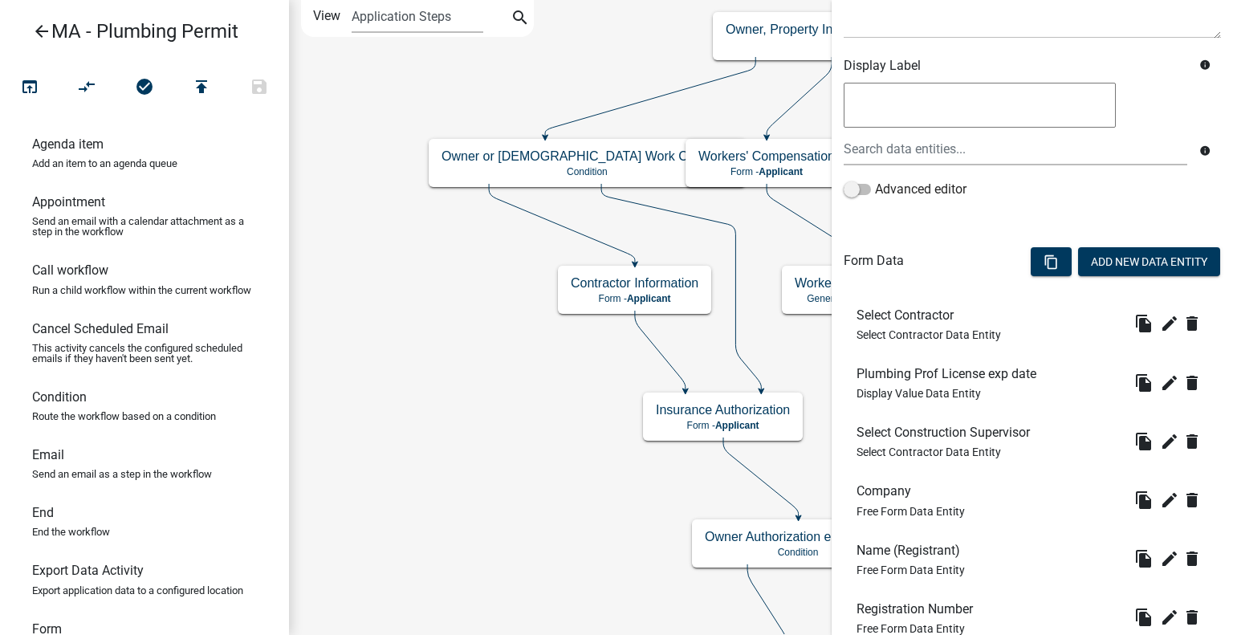
scroll to position [321, 0]
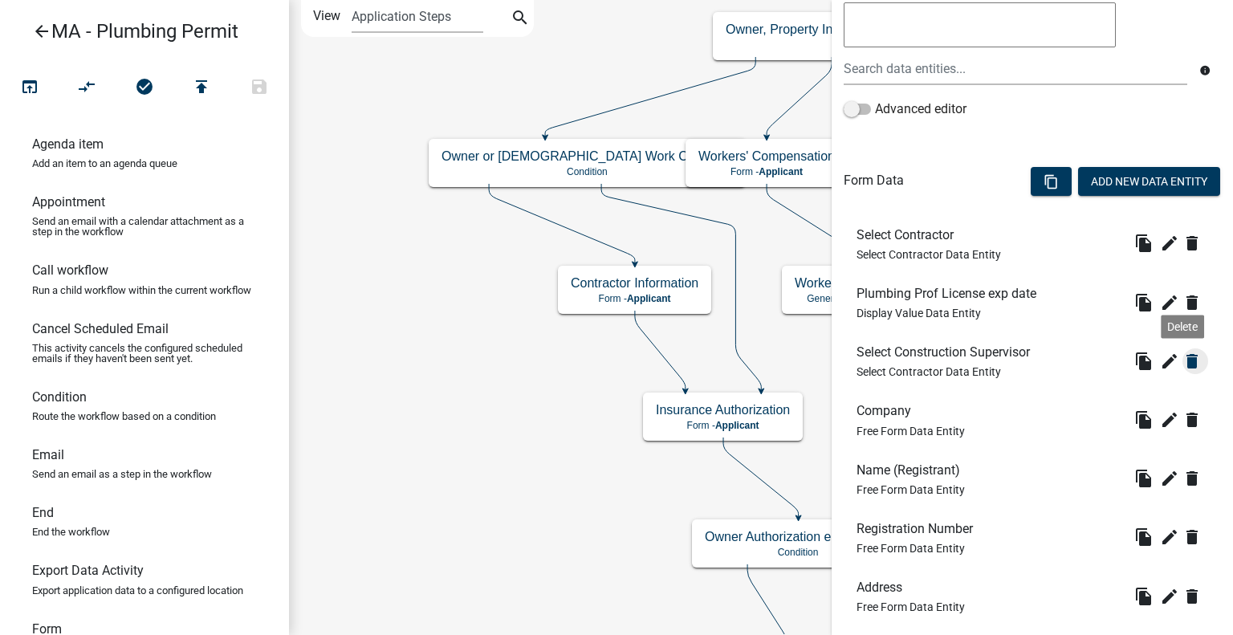
click at [1182, 364] on icon "delete" at bounding box center [1191, 361] width 19 height 19
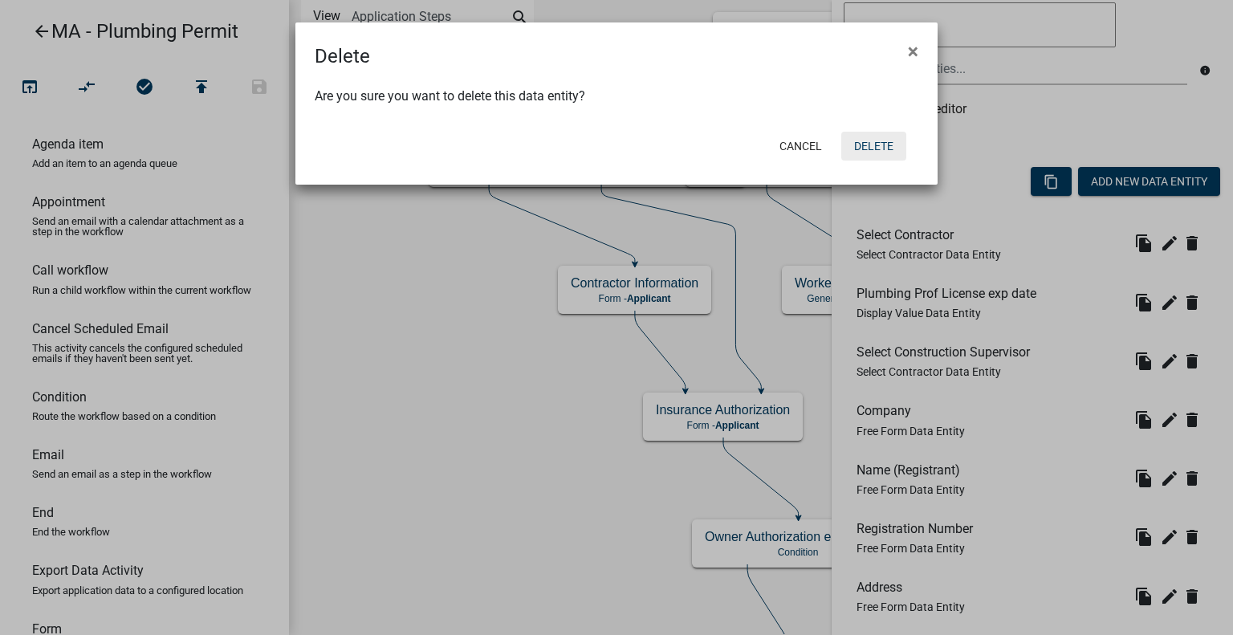
click at [875, 144] on button "Delete" at bounding box center [873, 146] width 65 height 29
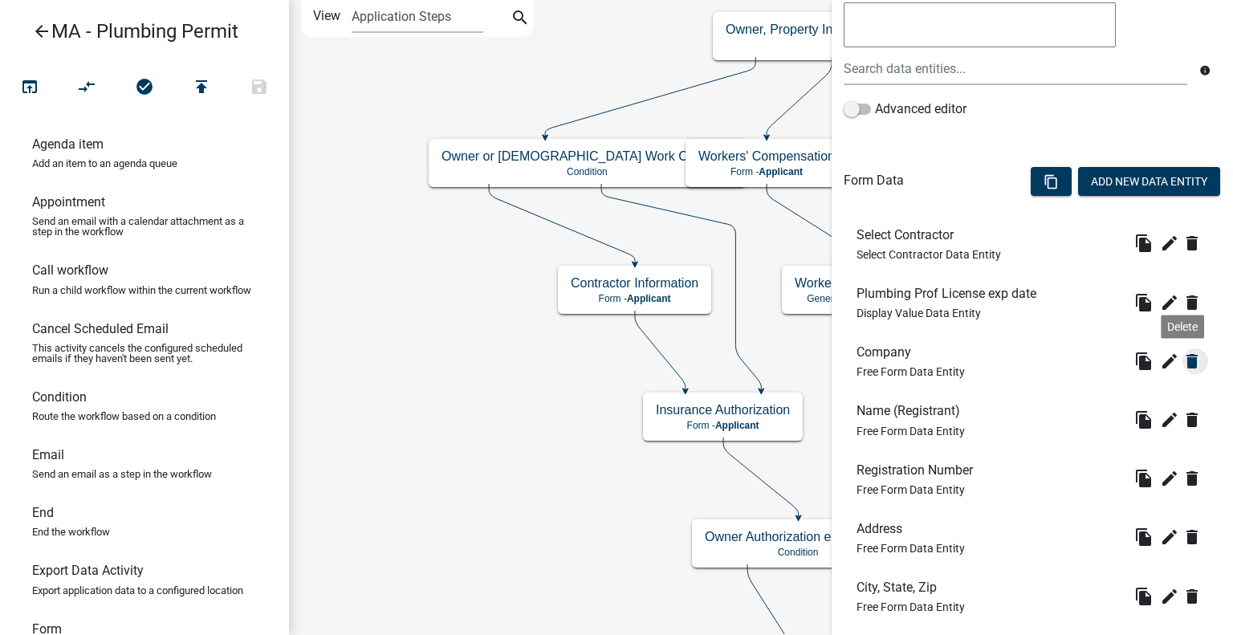
click at [1186, 365] on icon "delete" at bounding box center [1191, 361] width 19 height 19
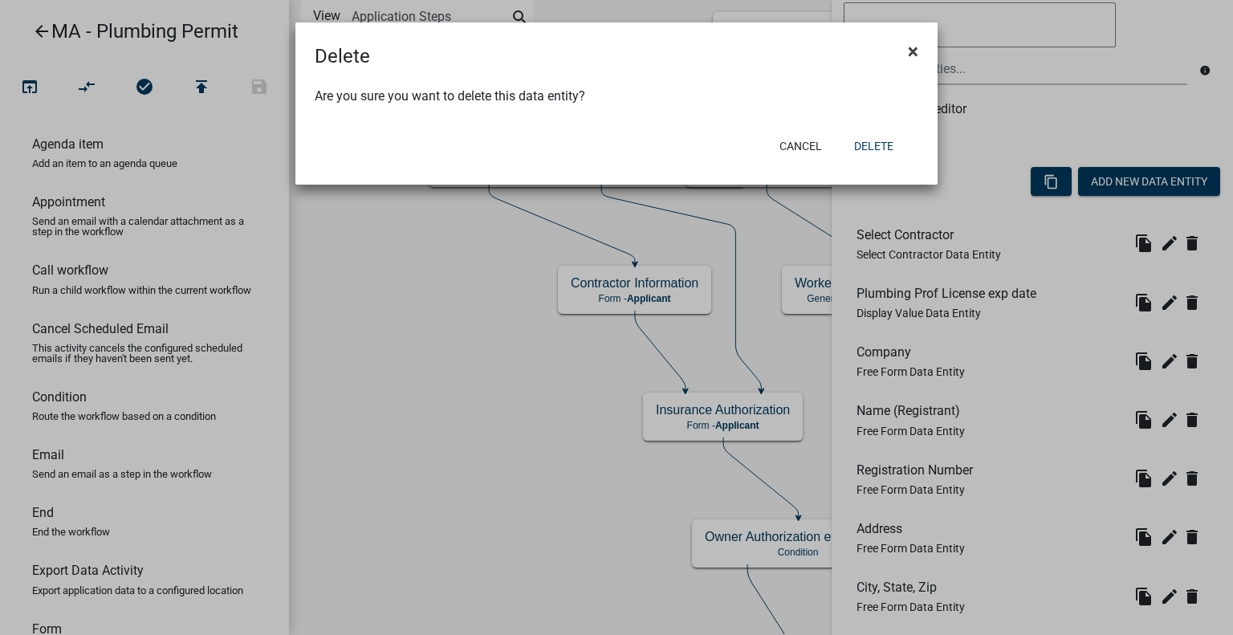
click at [909, 51] on span "×" at bounding box center [913, 51] width 10 height 22
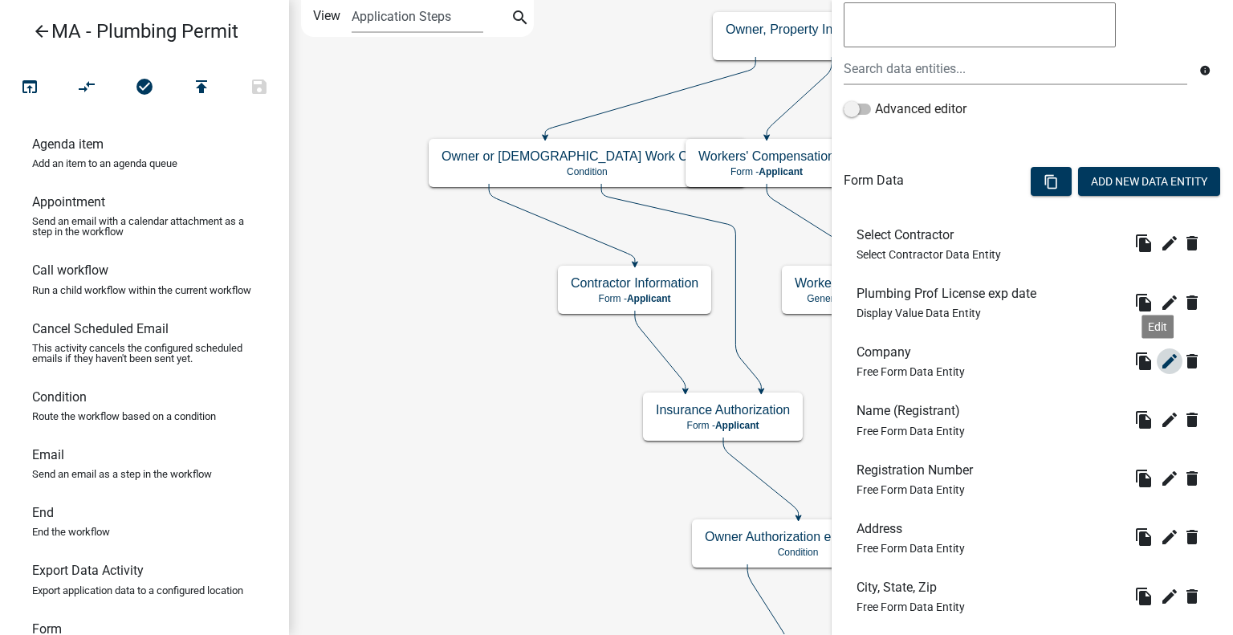
click at [1160, 362] on icon "edit" at bounding box center [1169, 361] width 19 height 19
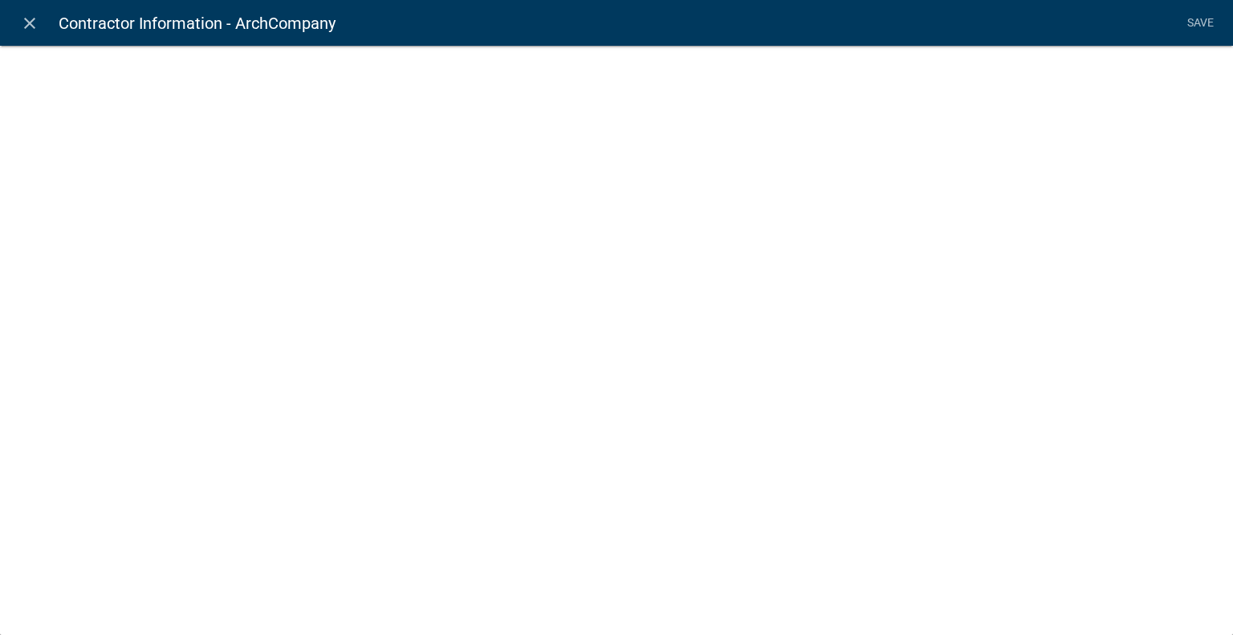
select select
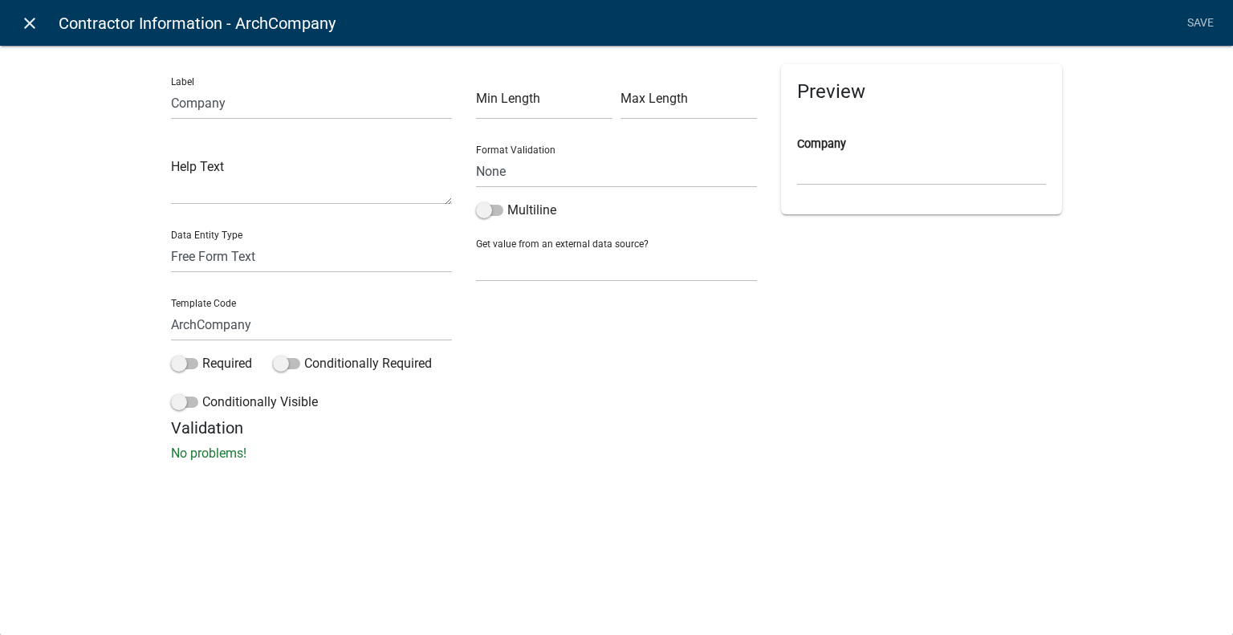
click at [35, 10] on link "close" at bounding box center [29, 22] width 33 height 33
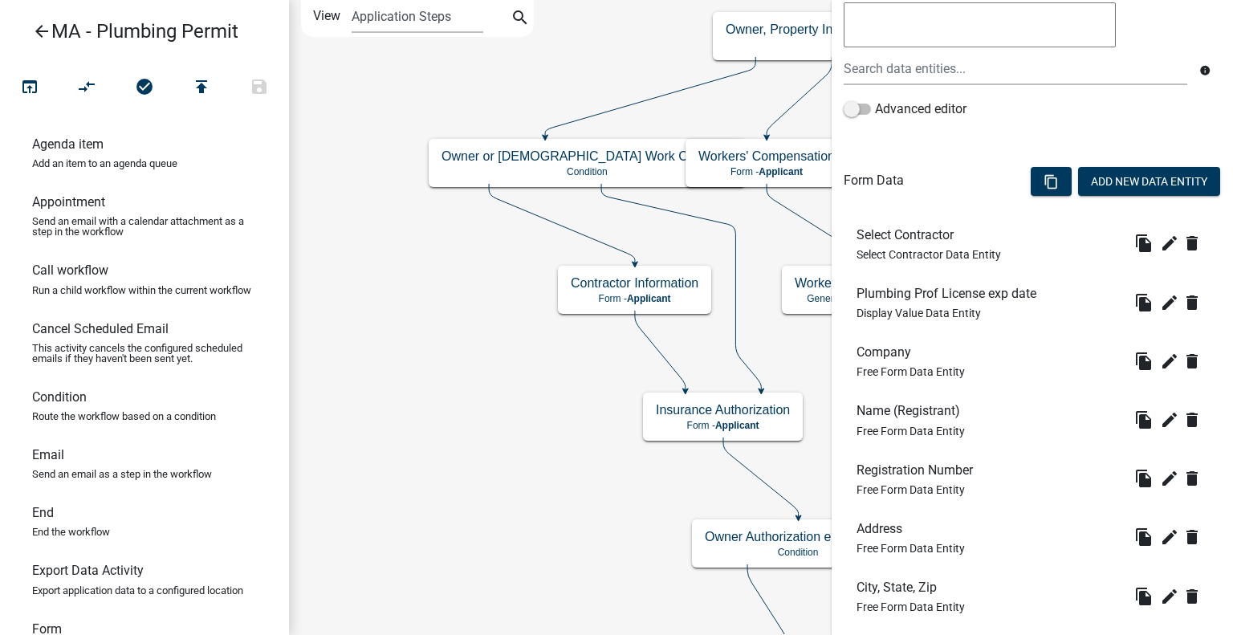
scroll to position [592, 0]
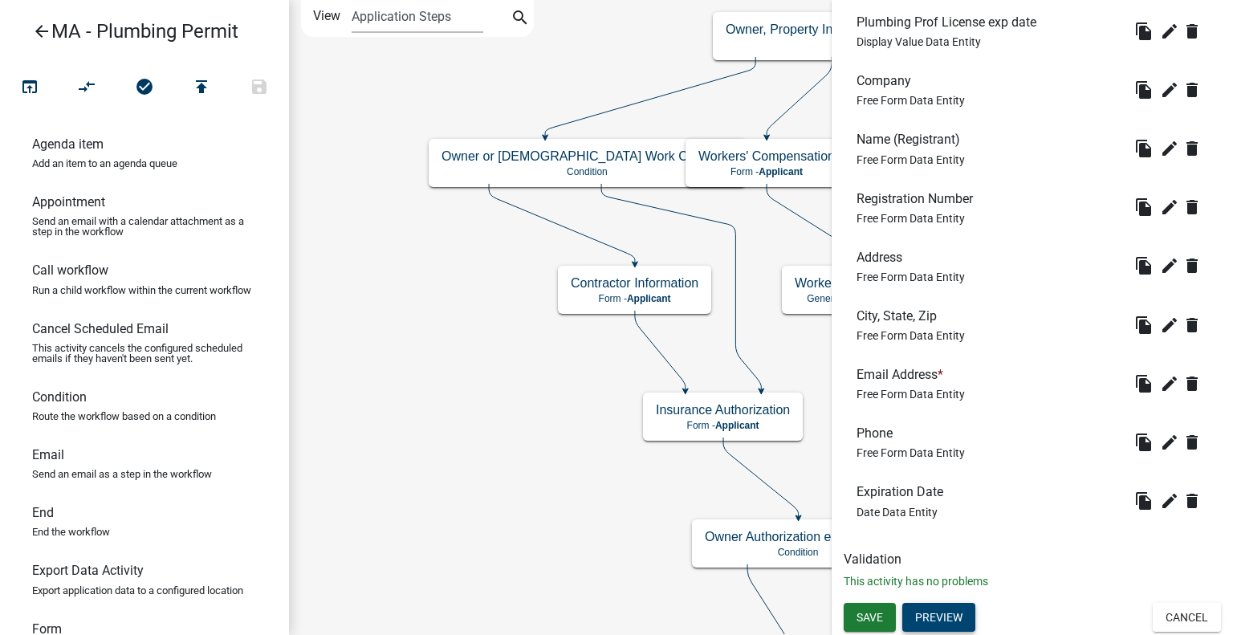
click at [937, 611] on button "Preview" at bounding box center [938, 617] width 73 height 29
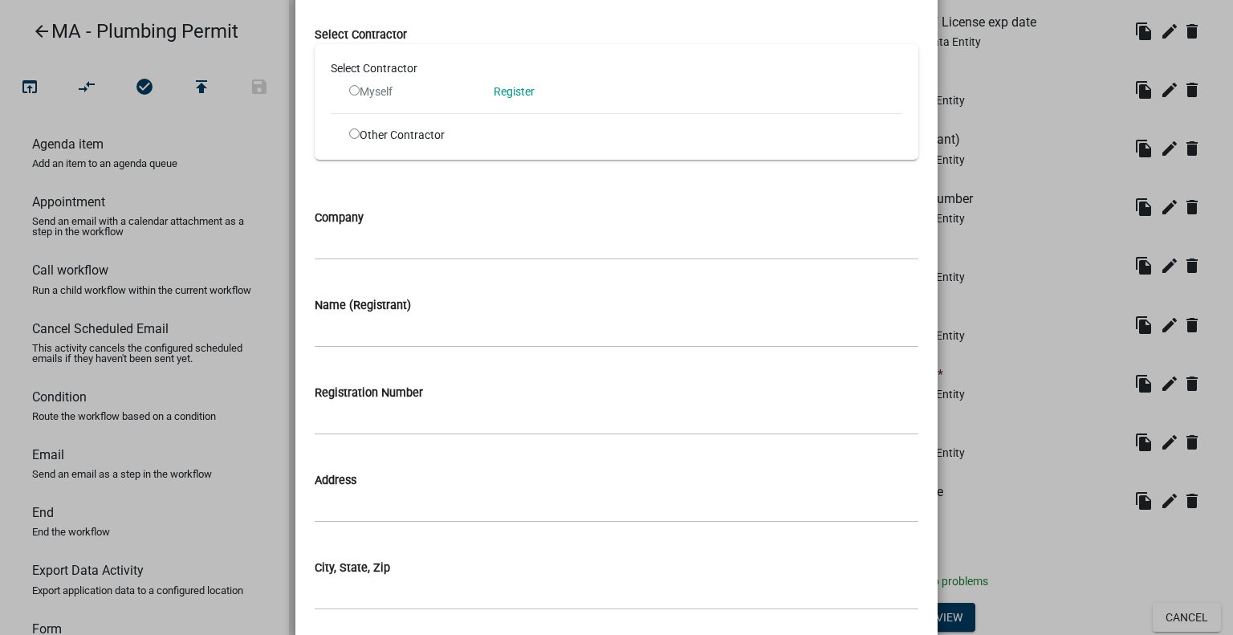
scroll to position [0, 0]
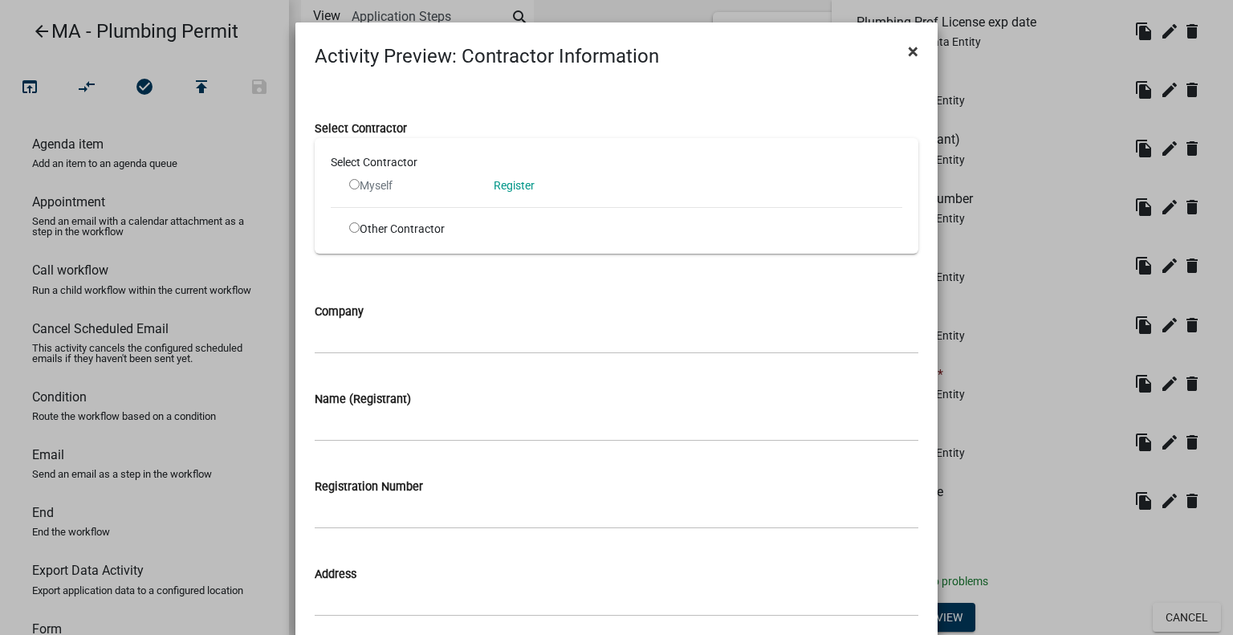
click at [908, 51] on span "×" at bounding box center [913, 51] width 10 height 22
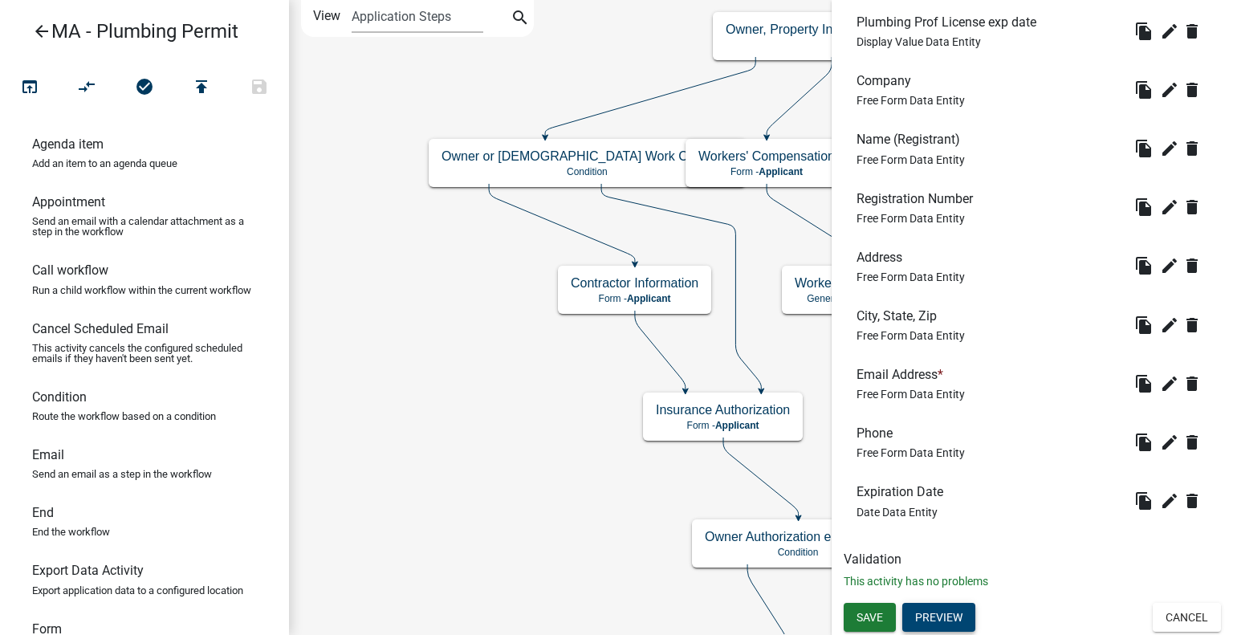
scroll to position [432, 0]
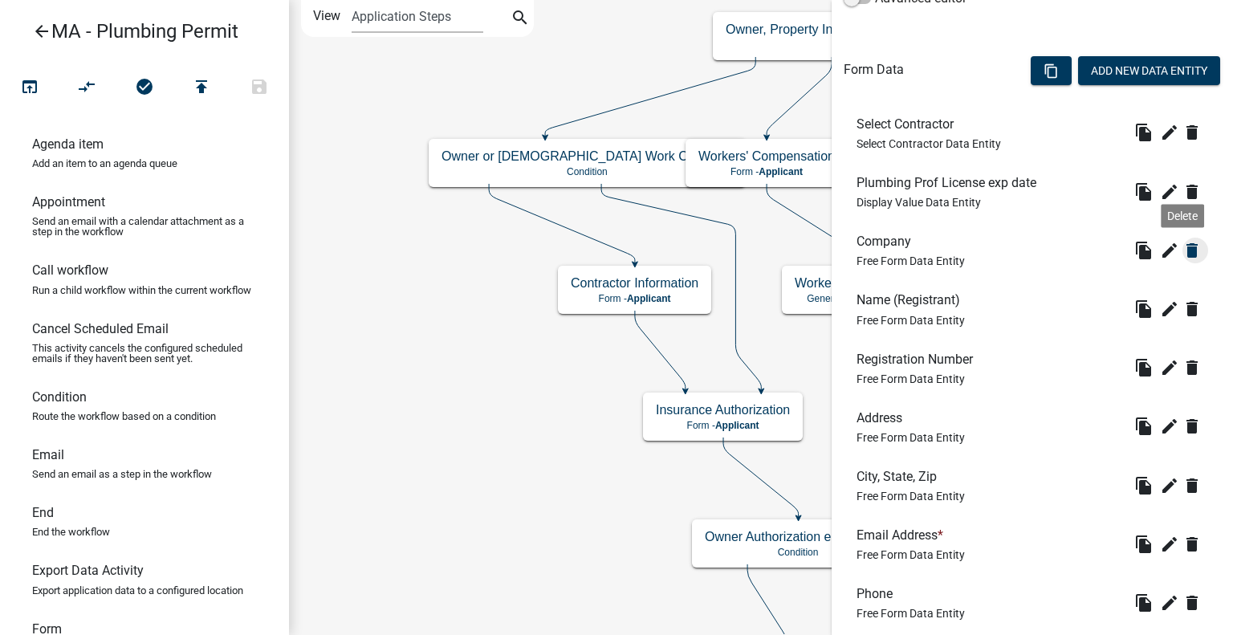
click at [1182, 250] on icon "delete" at bounding box center [1191, 250] width 19 height 19
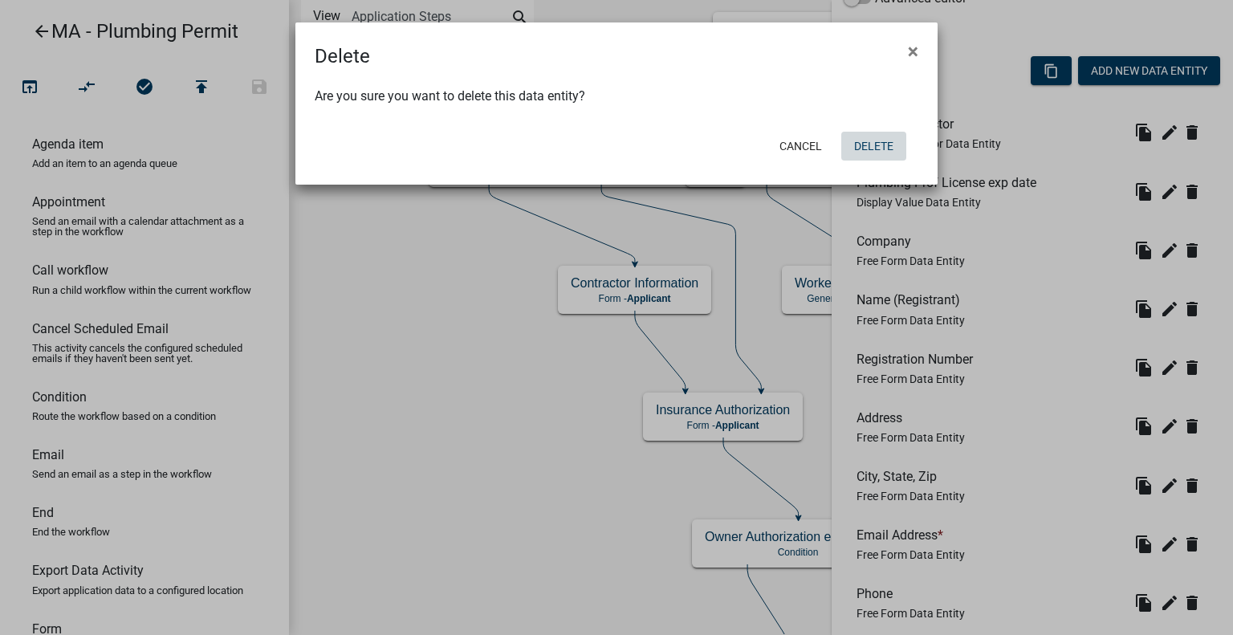
click at [857, 147] on button "Delete" at bounding box center [873, 146] width 65 height 29
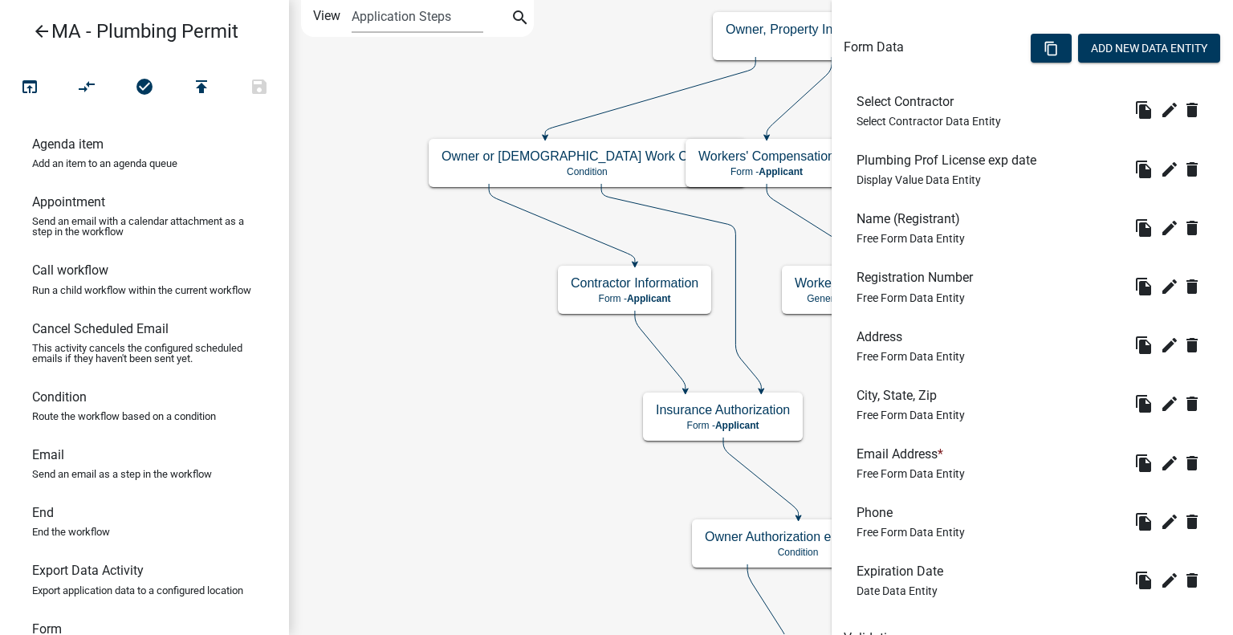
scroll to position [482, 0]
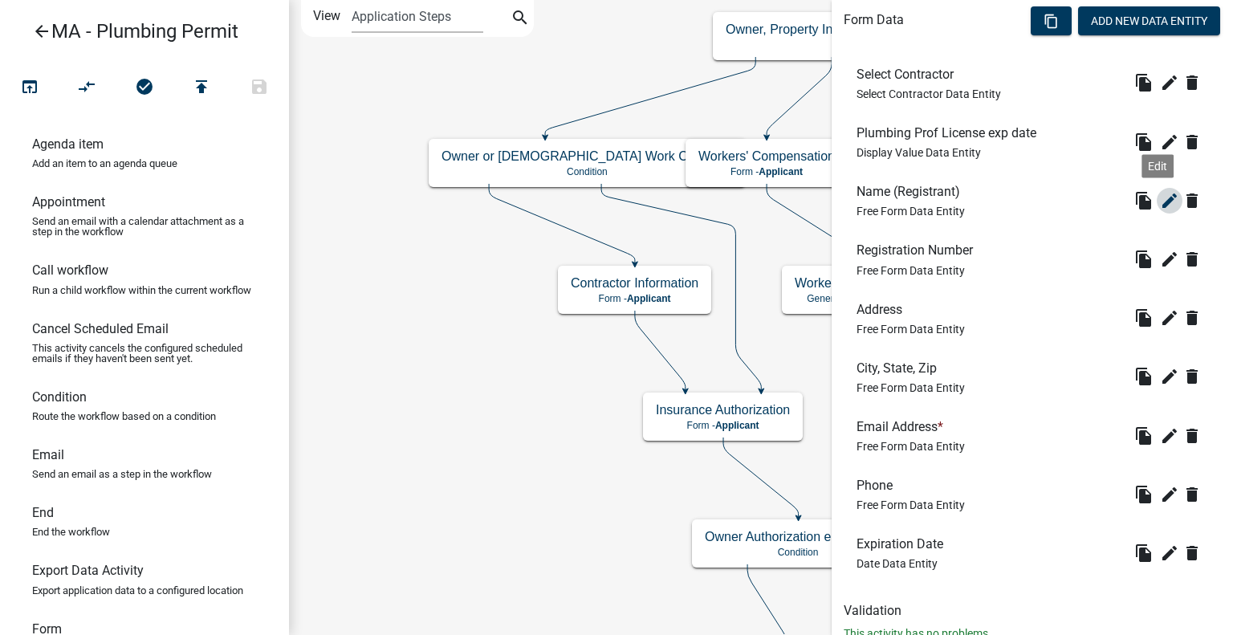
click at [1160, 201] on icon "edit" at bounding box center [1169, 200] width 19 height 19
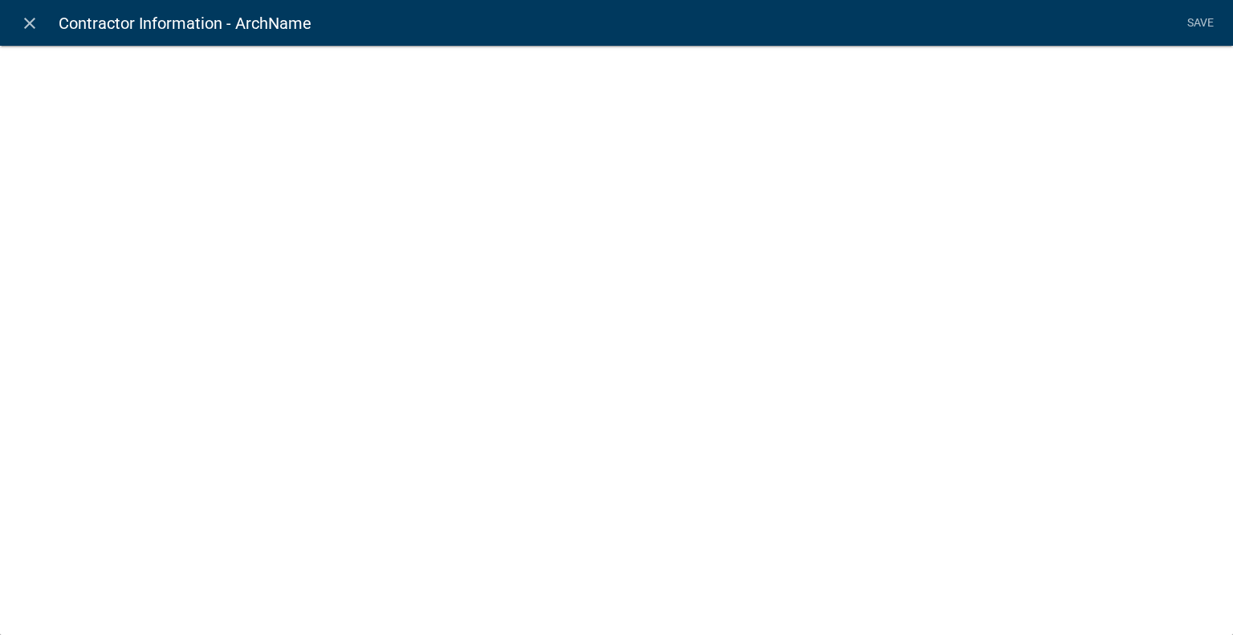
select select
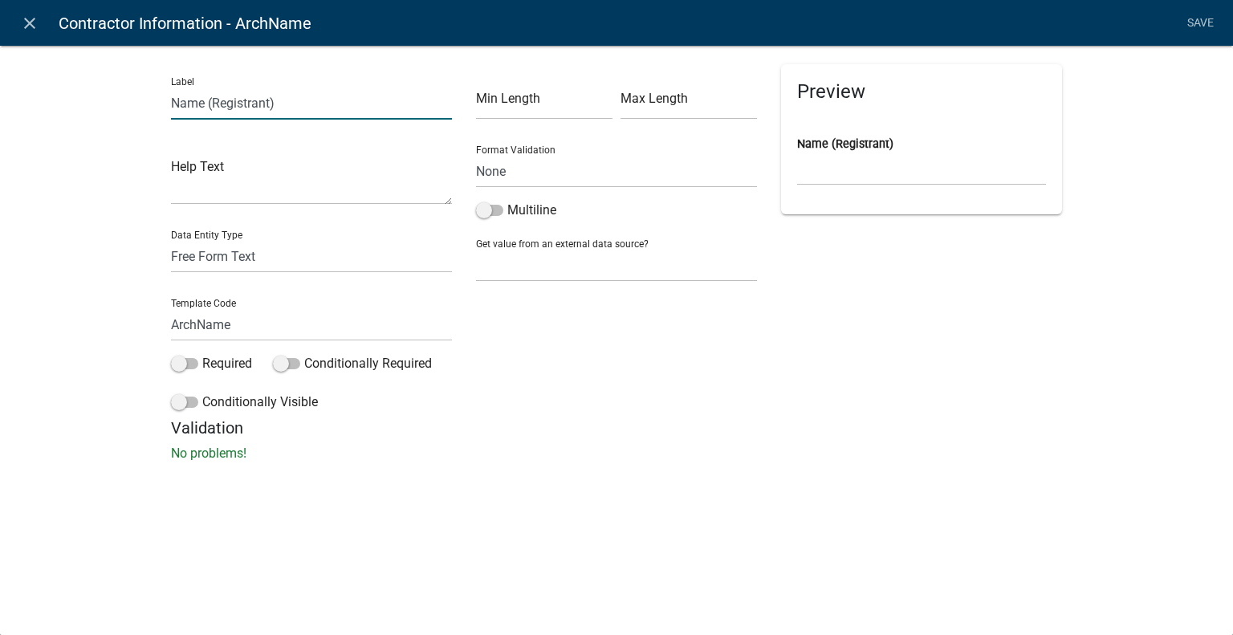
click at [319, 95] on input "Name (Registrant)" at bounding box center [311, 103] width 281 height 33
type input "Professional License Number"
click at [254, 254] on select "Free Form Text Document Display Entity Value Fee Numeric Data Date Map Sketch D…" at bounding box center [311, 256] width 281 height 33
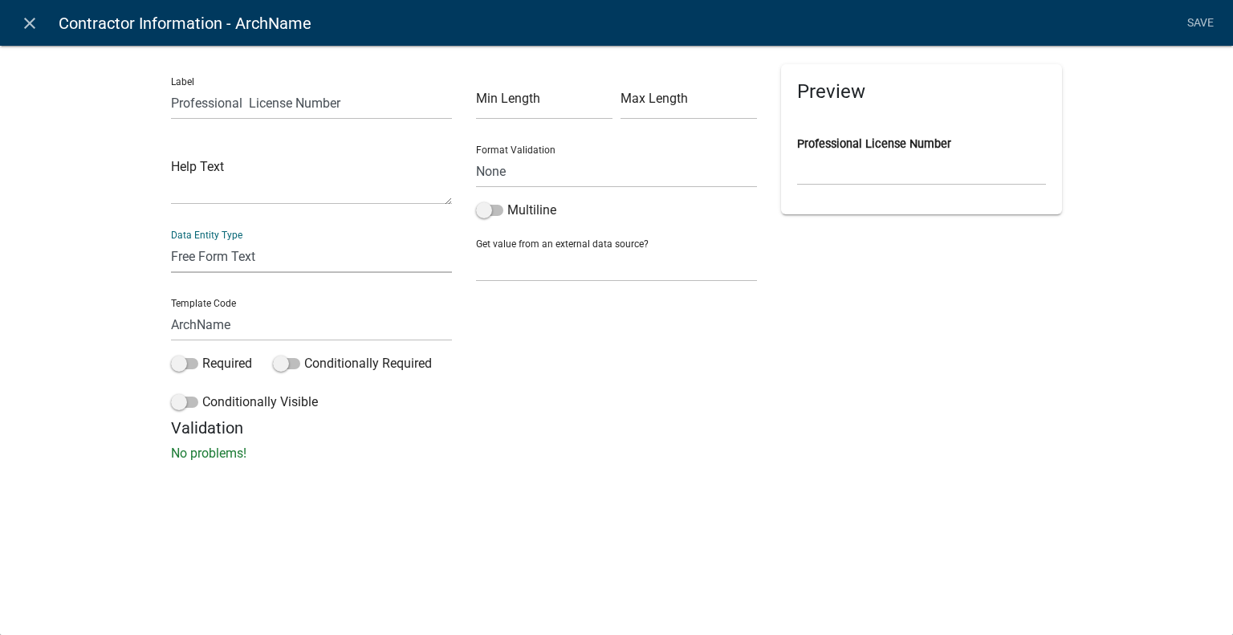
select select "select-contractor"
click at [171, 240] on select "Free Form Text Document Display Entity Value Fee Numeric Data Date Map Sketch D…" at bounding box center [311, 256] width 281 height 33
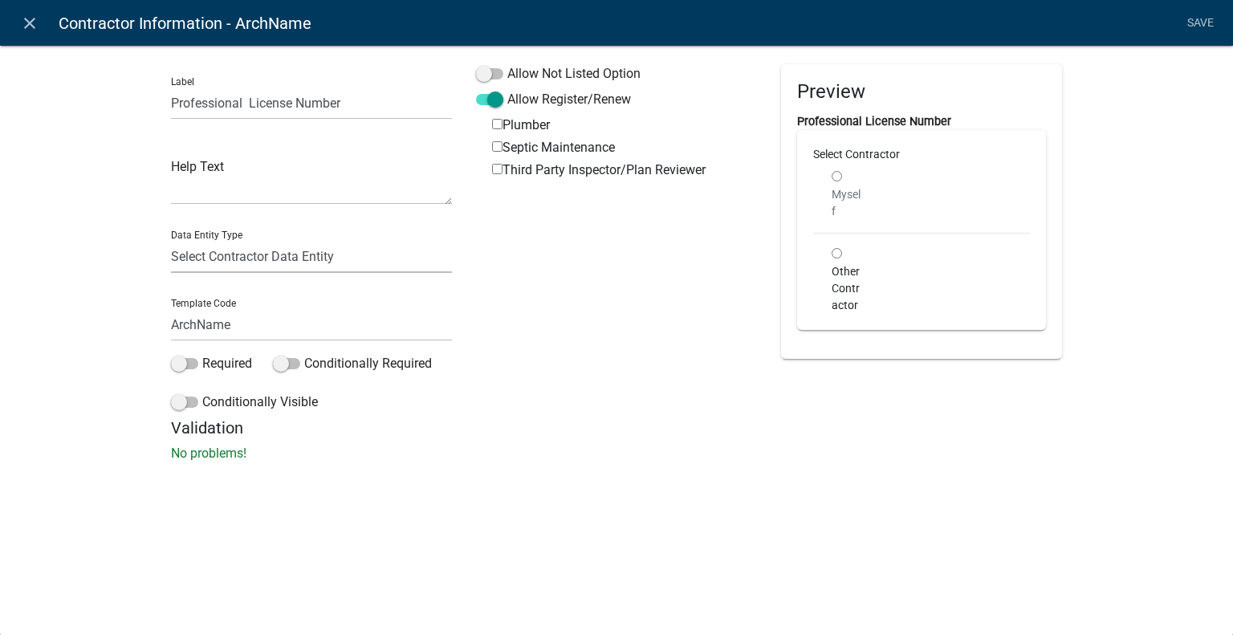
click at [205, 262] on select "Free Form Text Document Display Entity Value Fee Numeric Data Date Map Sketch D…" at bounding box center [311, 256] width 281 height 33
select select "display-entity-value"
click at [171, 240] on select "Free Form Text Document Display Entity Value Fee Numeric Data Date Map Sketch D…" at bounding box center [311, 256] width 281 height 33
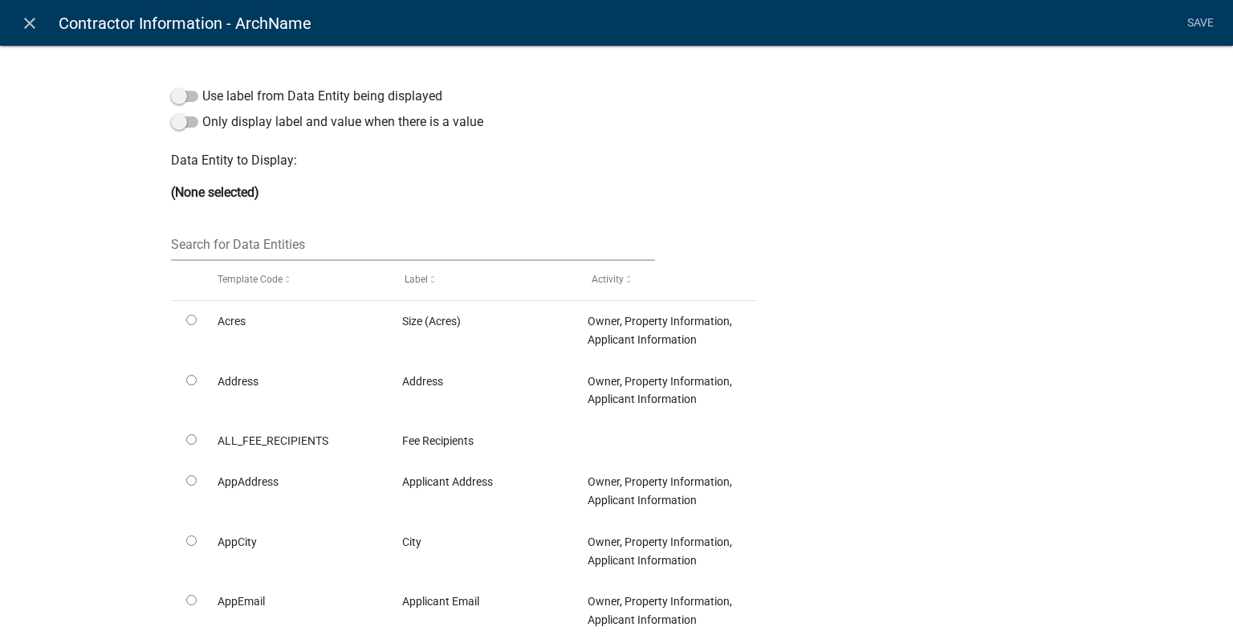
select select "display-entity-value"
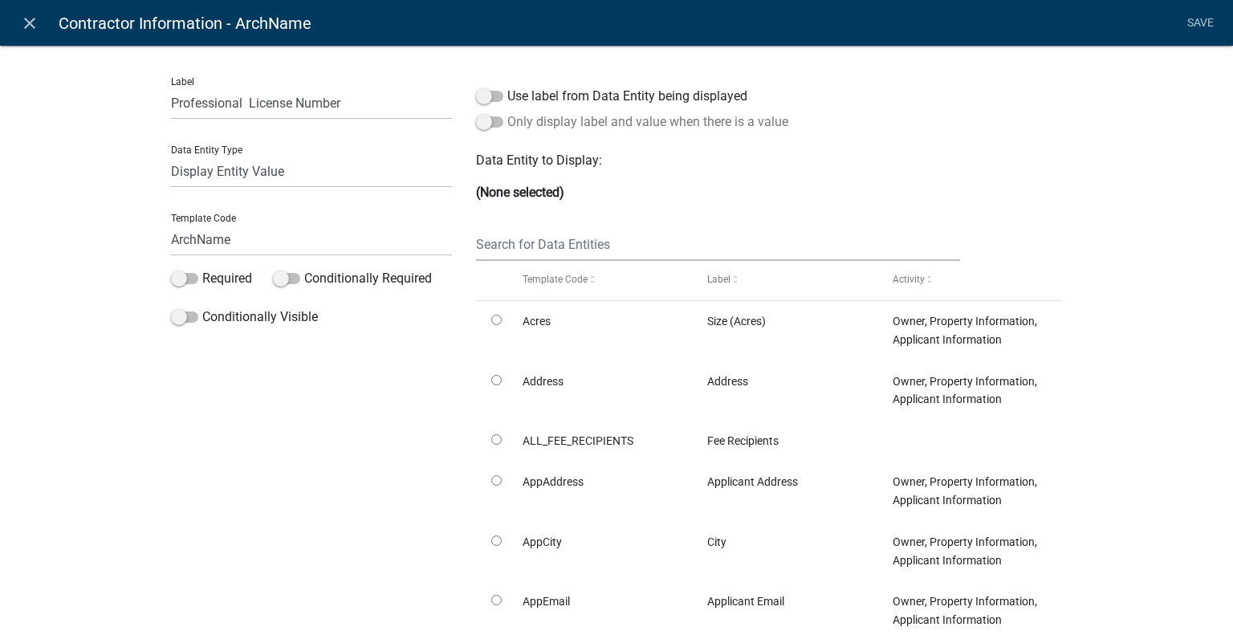
click at [568, 116] on label "Only display label and value when there is a value" at bounding box center [632, 121] width 312 height 19
click at [507, 112] on input "Only display label and value when there is a value" at bounding box center [507, 112] width 0 height 0
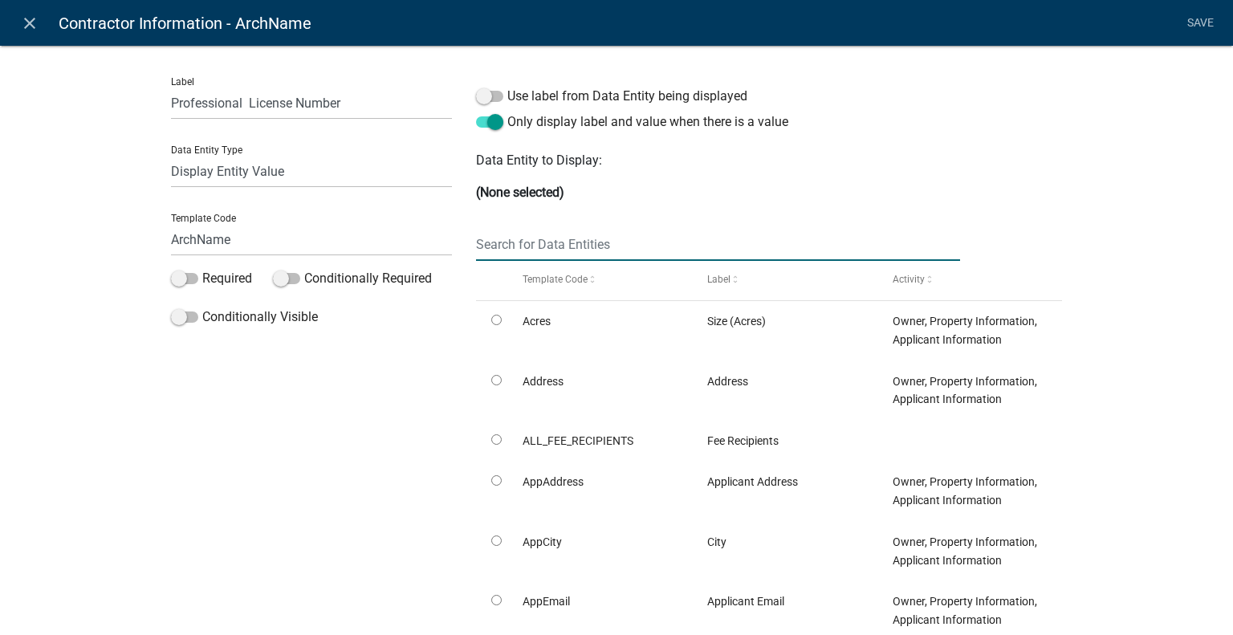
click at [547, 237] on input "text" at bounding box center [718, 244] width 484 height 33
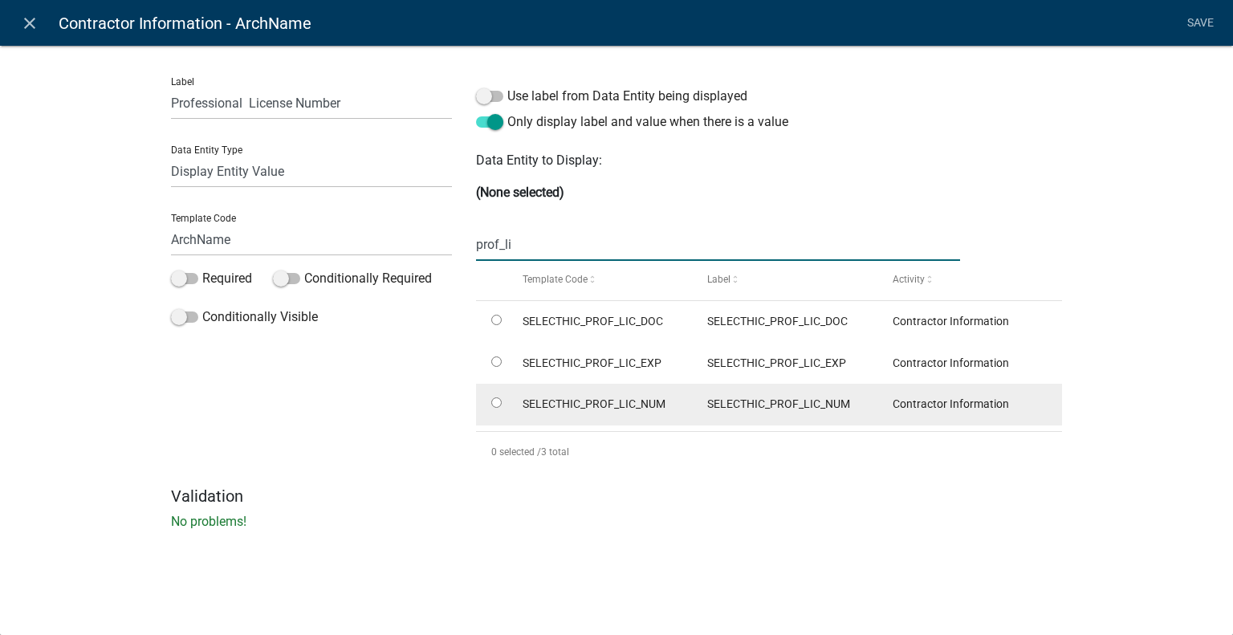
type input "prof_li"
click at [658, 395] on div "SELECTHIC_PROF_LIC_NUM" at bounding box center [599, 404] width 154 height 18
radio input "true"
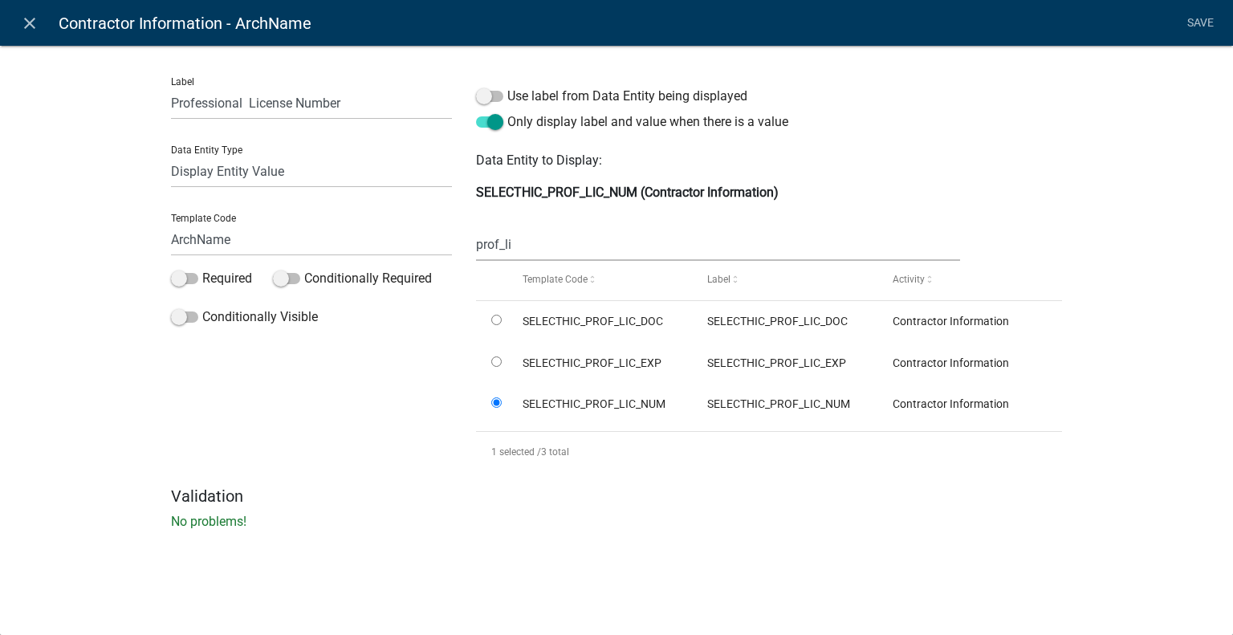
click at [1205, 22] on li "Save" at bounding box center [1200, 23] width 40 height 30
click at [270, 237] on input "ArchName" at bounding box center [311, 239] width 281 height 33
type input "ProfLicNum"
click at [371, 376] on div "Label Professional License Number Data Entity Type Free Form Text Document Disp…" at bounding box center [311, 275] width 305 height 422
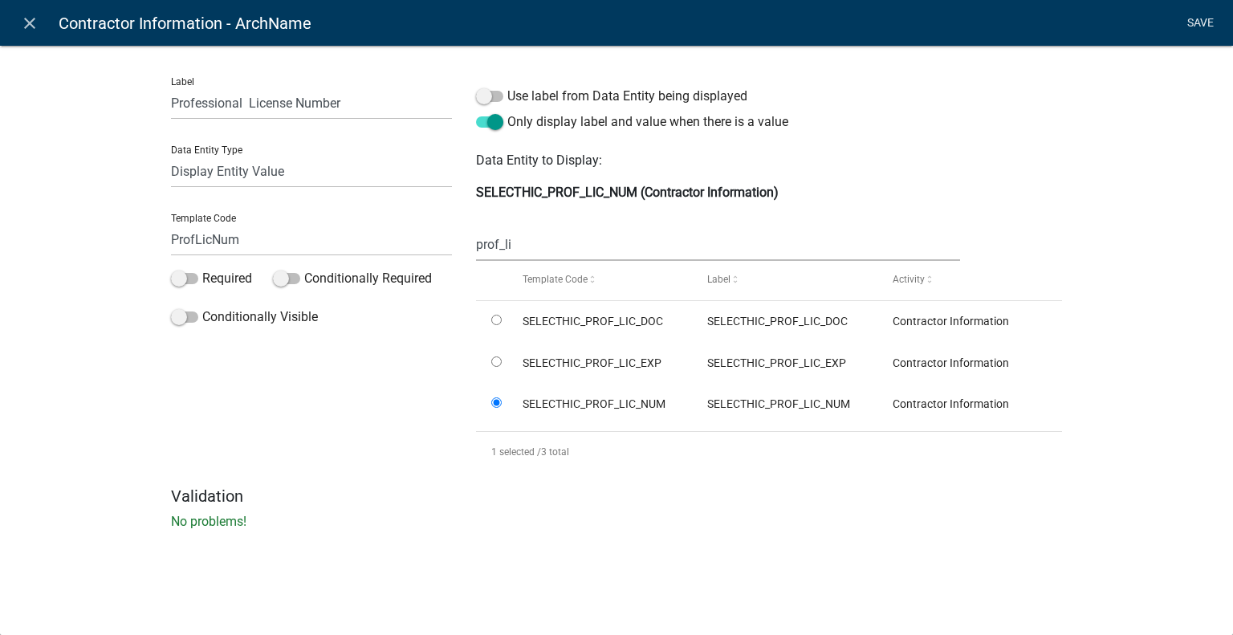
click at [1199, 26] on link "Save" at bounding box center [1200, 23] width 40 height 30
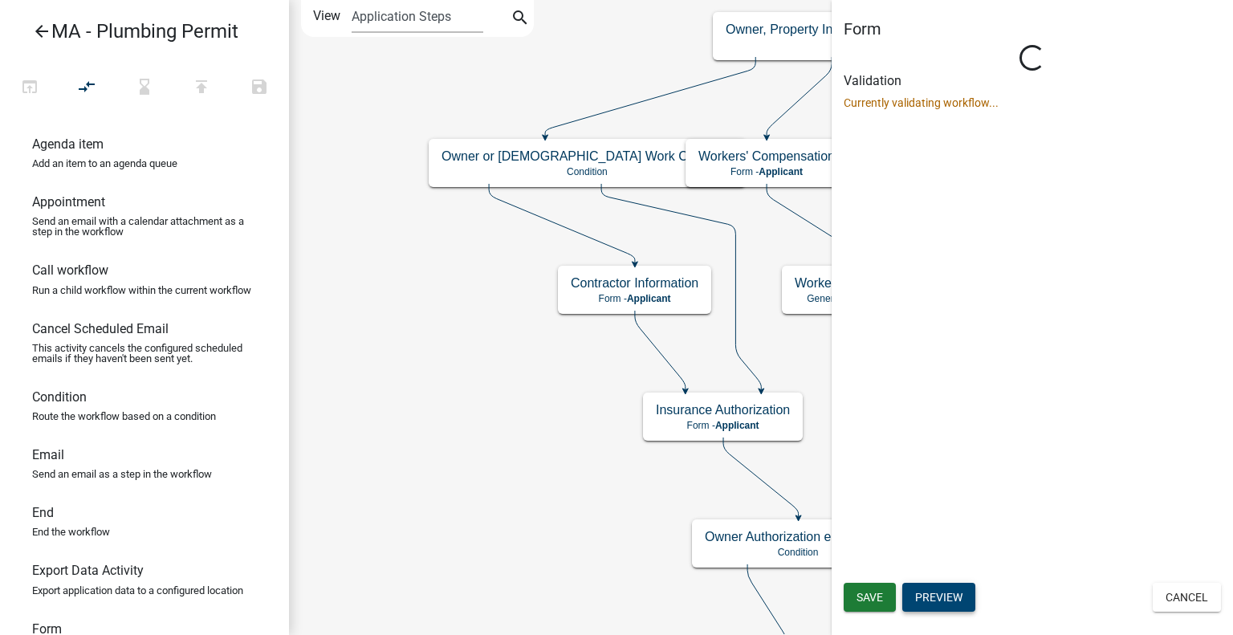
scroll to position [0, 0]
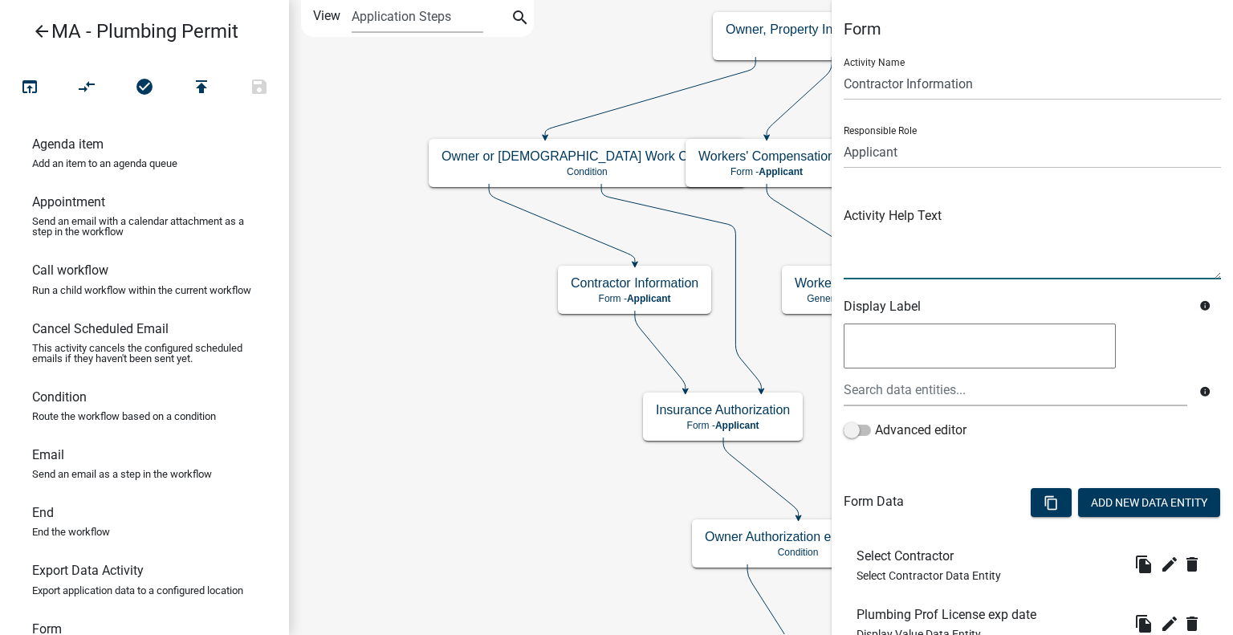
click at [969, 253] on textarea at bounding box center [1031, 241] width 377 height 75
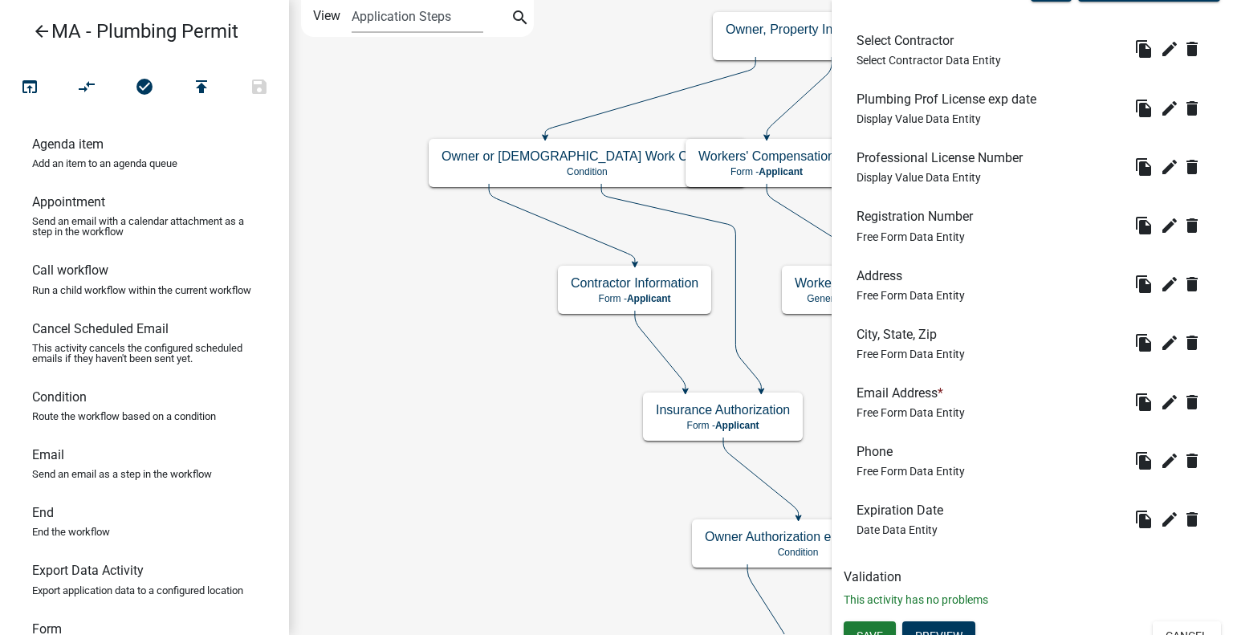
scroll to position [533, 0]
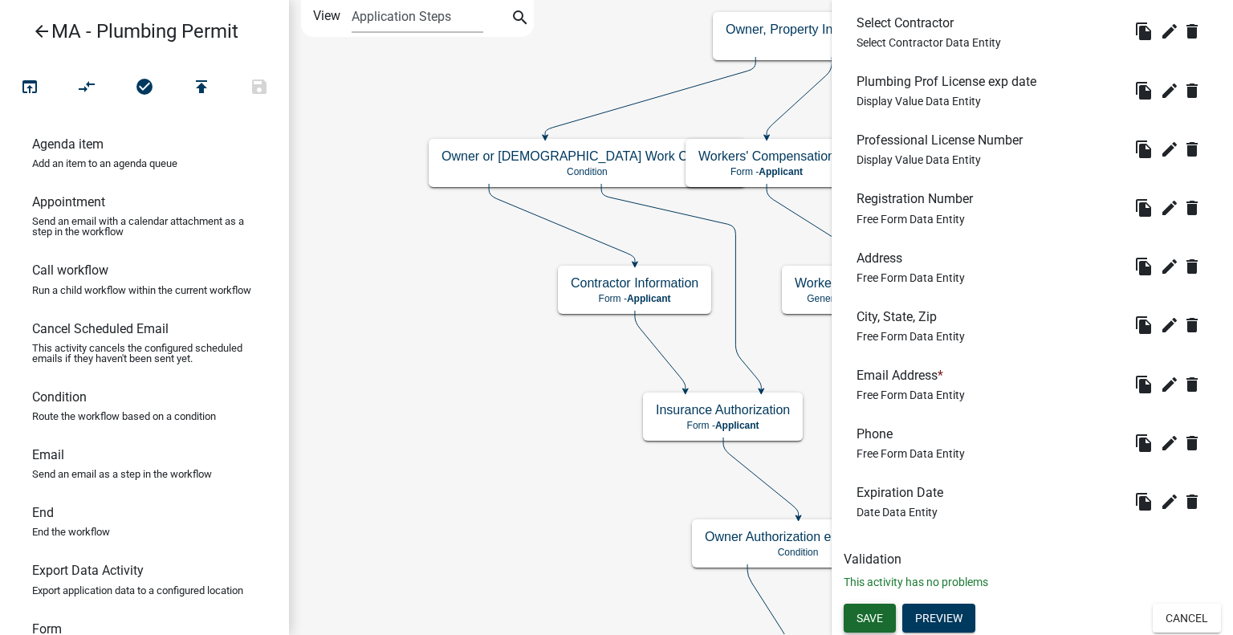
type textarea "Displayed DEs when filled in need to be set up properly as the contractor types…"
click at [886, 608] on button "Save" at bounding box center [869, 617] width 52 height 29
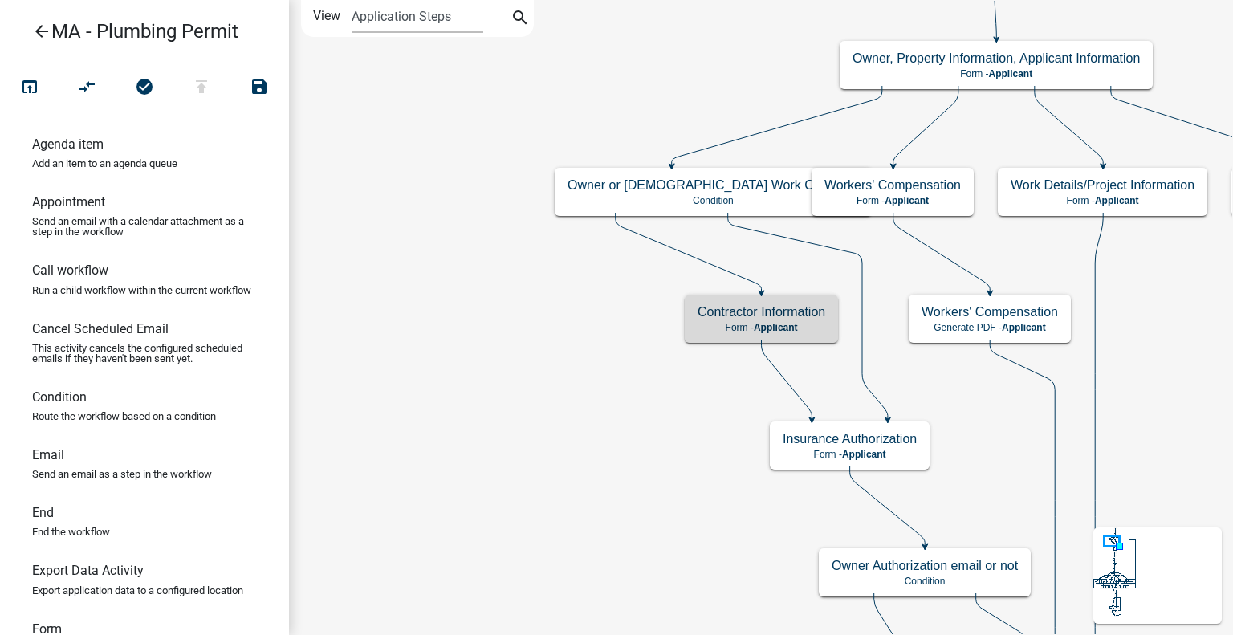
scroll to position [0, 0]
click at [823, 323] on p "Form - Applicant" at bounding box center [761, 327] width 128 height 11
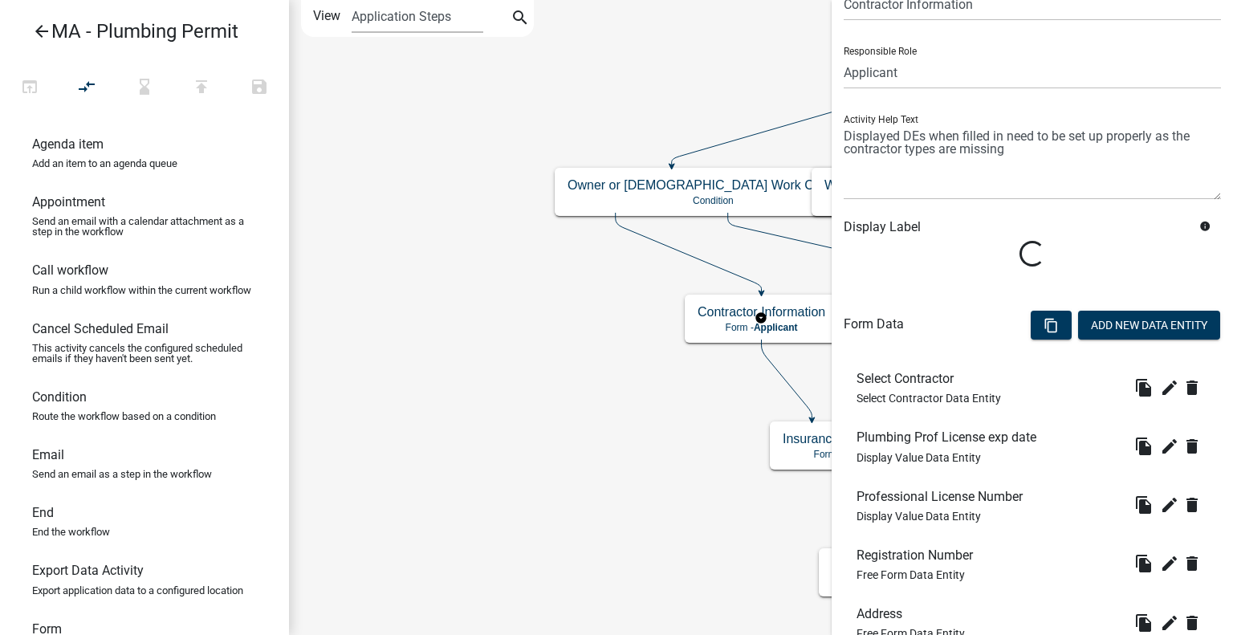
scroll to position [80, 0]
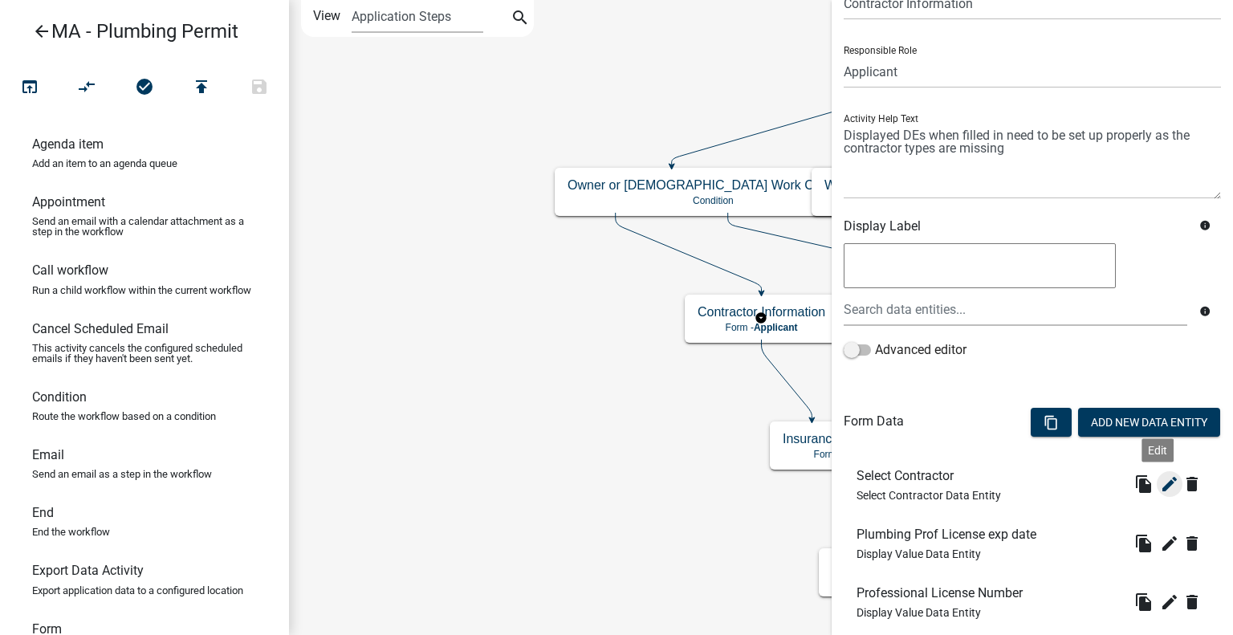
click at [1160, 488] on icon "edit" at bounding box center [1169, 483] width 19 height 19
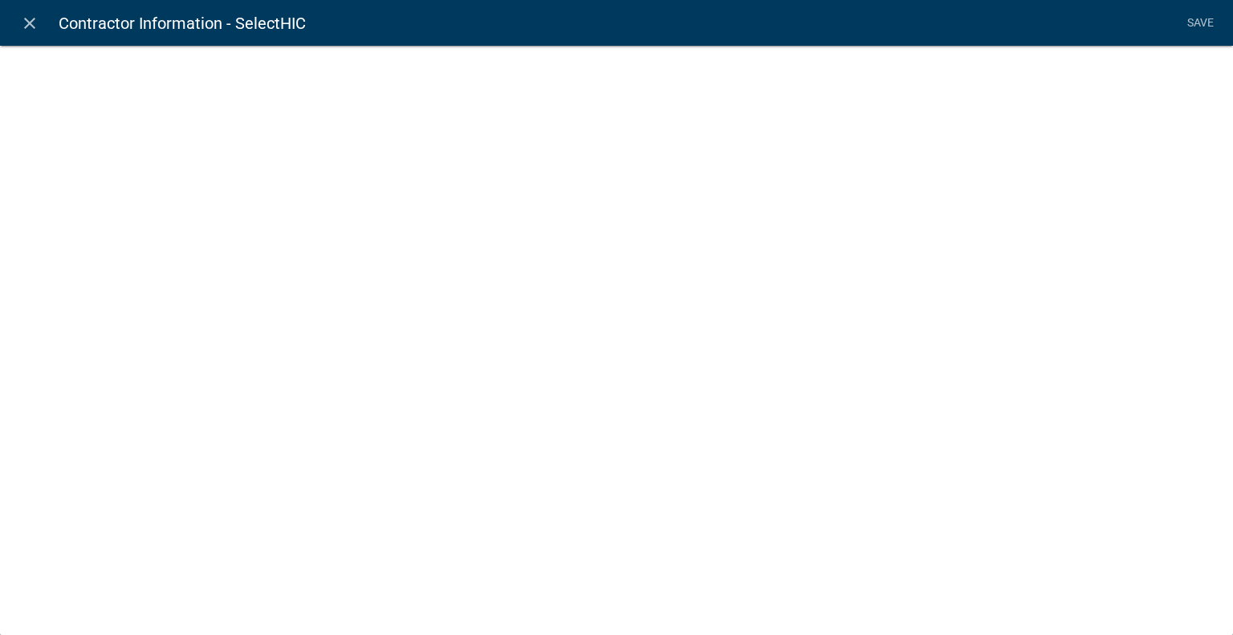
select select "select-contractor"
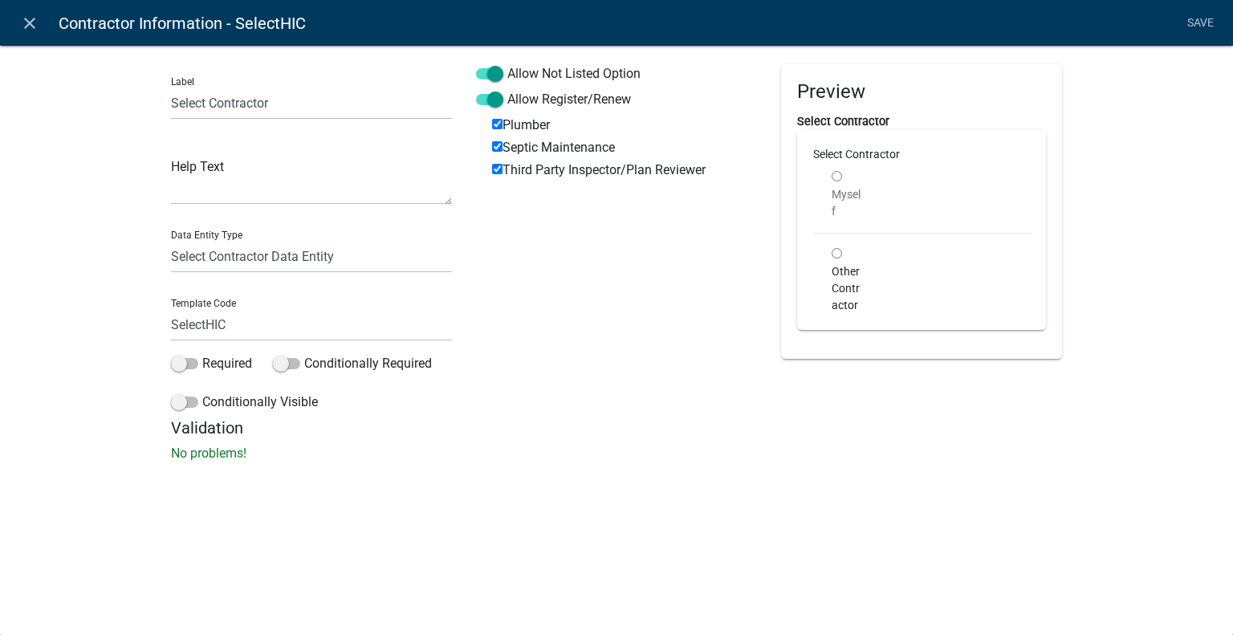
click at [514, 149] on label "Septic Maintenance" at bounding box center [553, 147] width 123 height 13
click at [502, 149] on input "Septic Maintenance" at bounding box center [497, 146] width 10 height 10
checkbox input "false"
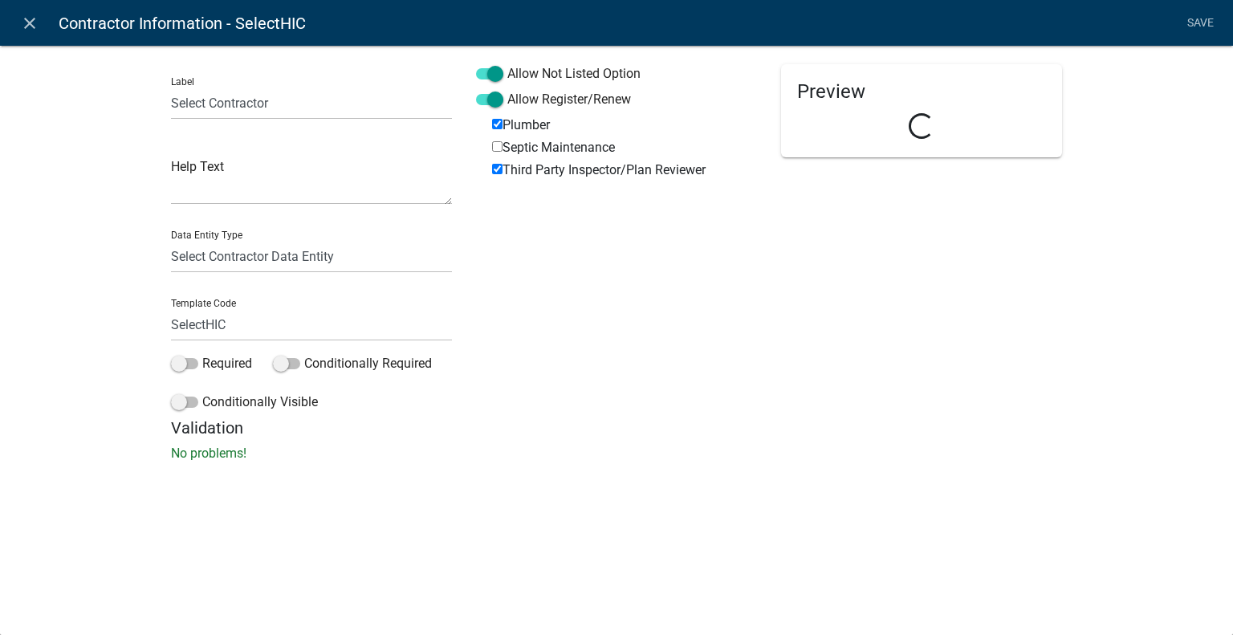
click at [517, 176] on label "Third Party Inspector/Plan Reviewer" at bounding box center [598, 170] width 213 height 13
click at [502, 174] on input "Third Party Inspector/Plan Reviewer" at bounding box center [497, 169] width 10 height 10
checkbox input "false"
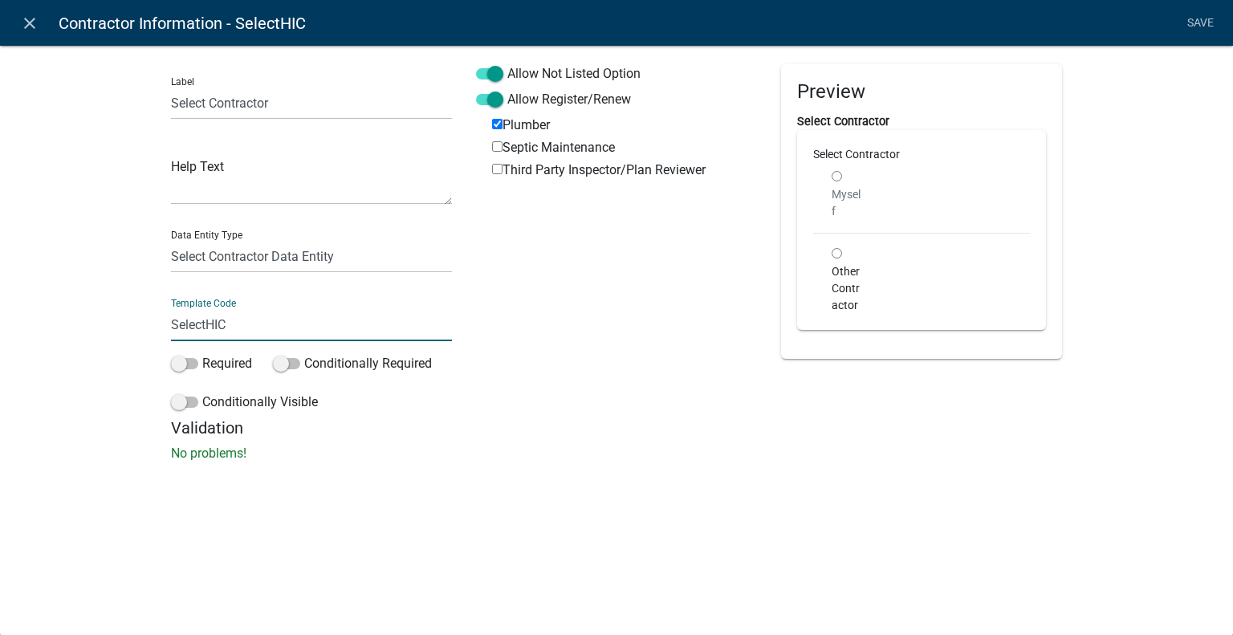
drag, startPoint x: 242, startPoint y: 326, endPoint x: 208, endPoint y: 322, distance: 33.9
click at [208, 322] on input "SelectHIC" at bounding box center [311, 324] width 281 height 33
type input "SelectContractor"
click at [632, 555] on div "close Contractor Information - SelectHIC Save Label Select Contractor Help Text…" at bounding box center [616, 317] width 1233 height 635
click at [236, 364] on label "Required" at bounding box center [211, 363] width 81 height 19
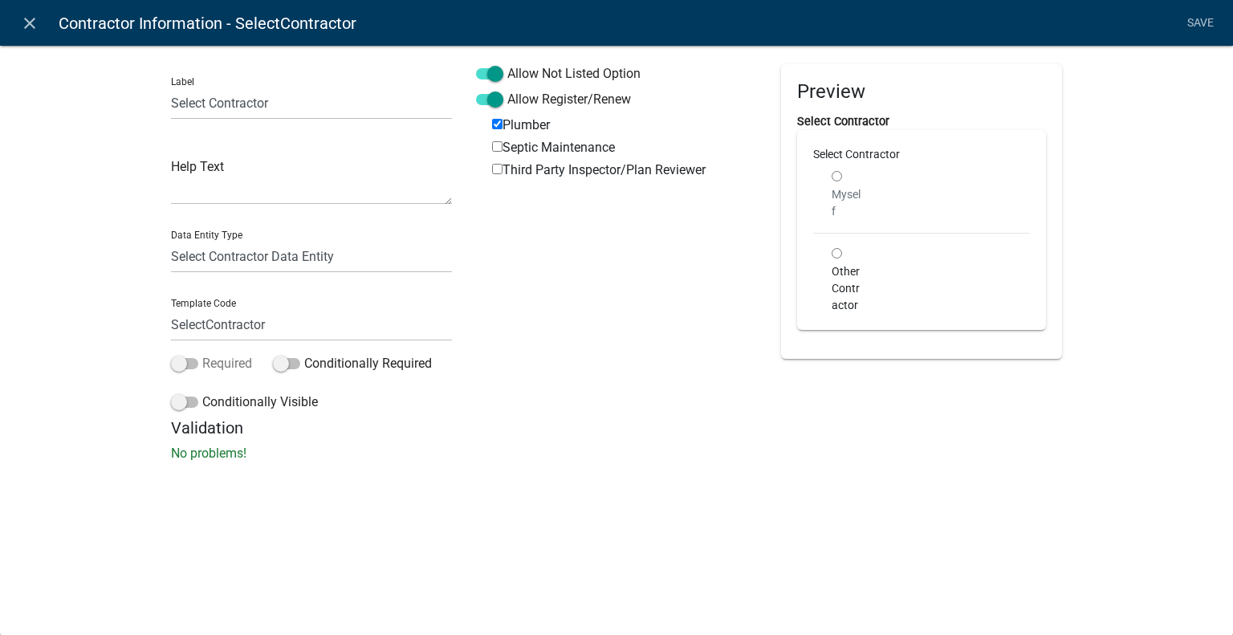
click at [202, 354] on input "Required" at bounding box center [202, 354] width 0 height 0
click at [1205, 25] on link "Save" at bounding box center [1200, 23] width 40 height 30
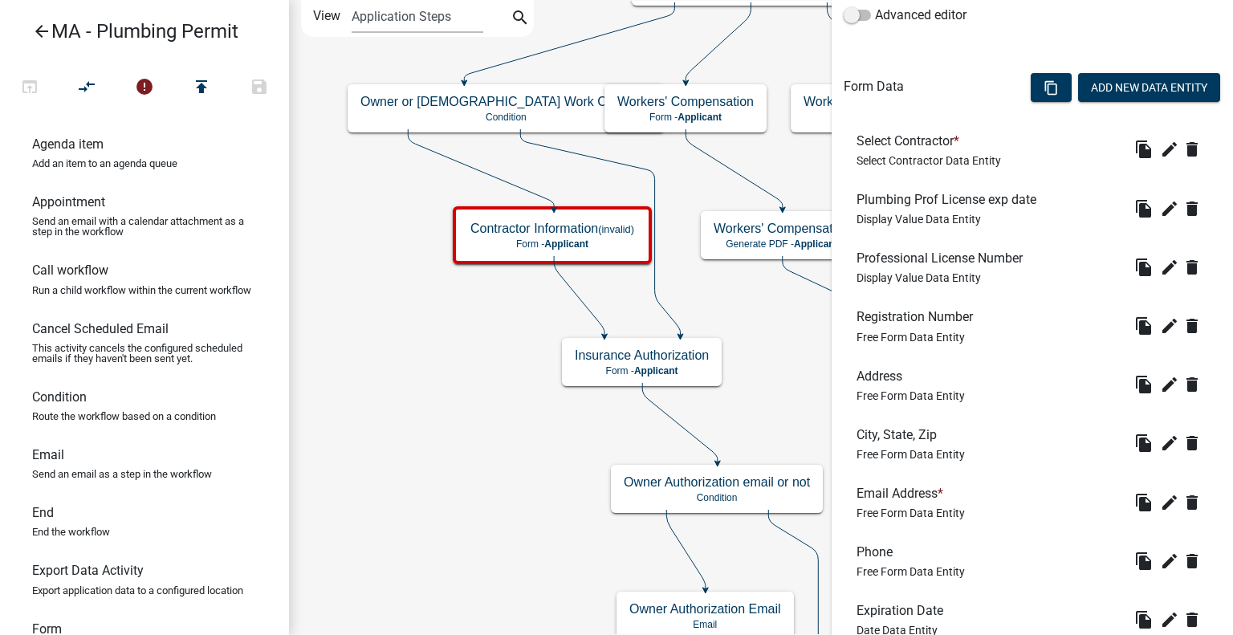
scroll to position [393, 0]
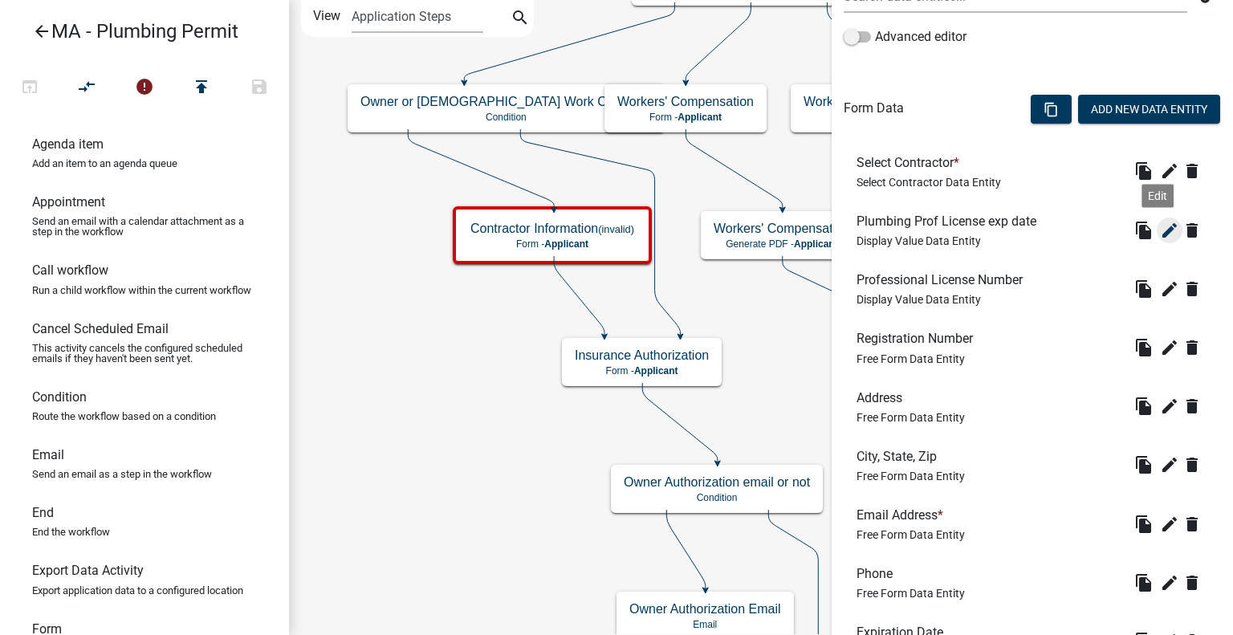
click at [1160, 231] on icon "edit" at bounding box center [1169, 230] width 19 height 19
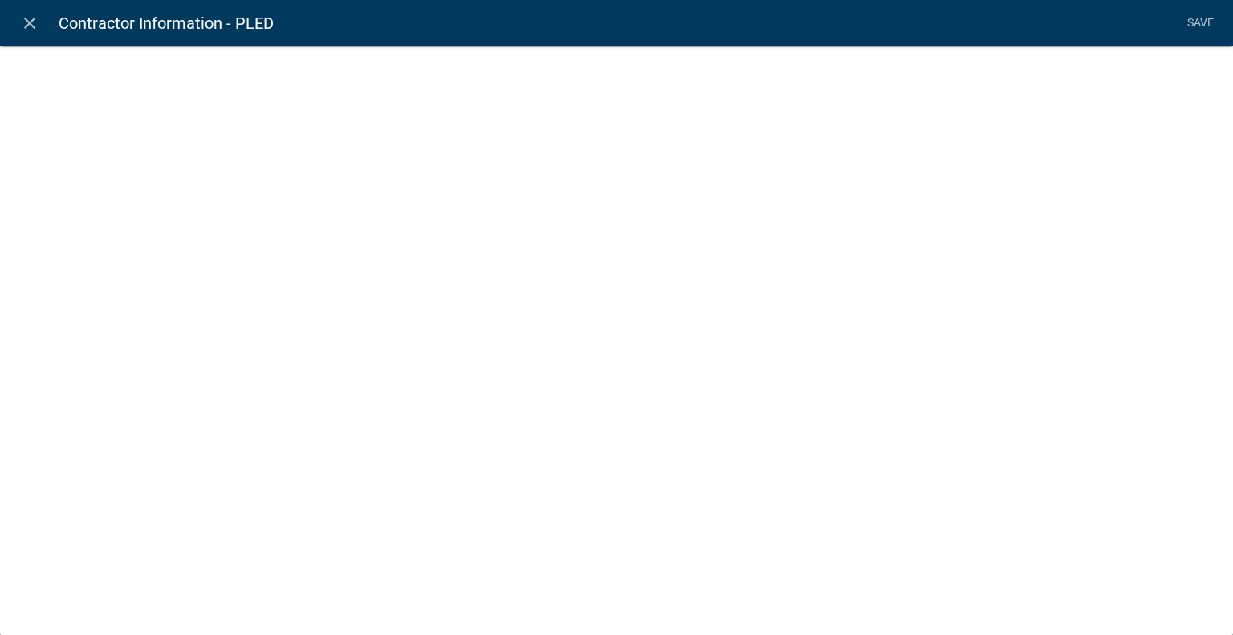
select select "display-entity-value"
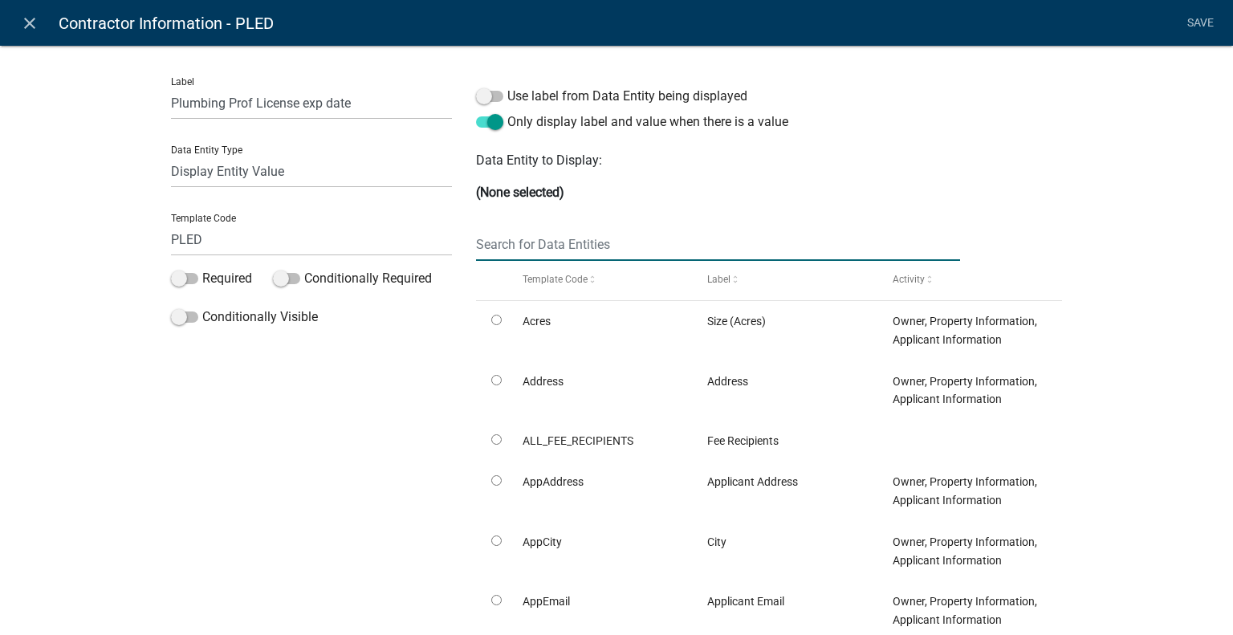
click at [548, 243] on input "text" at bounding box center [718, 244] width 484 height 33
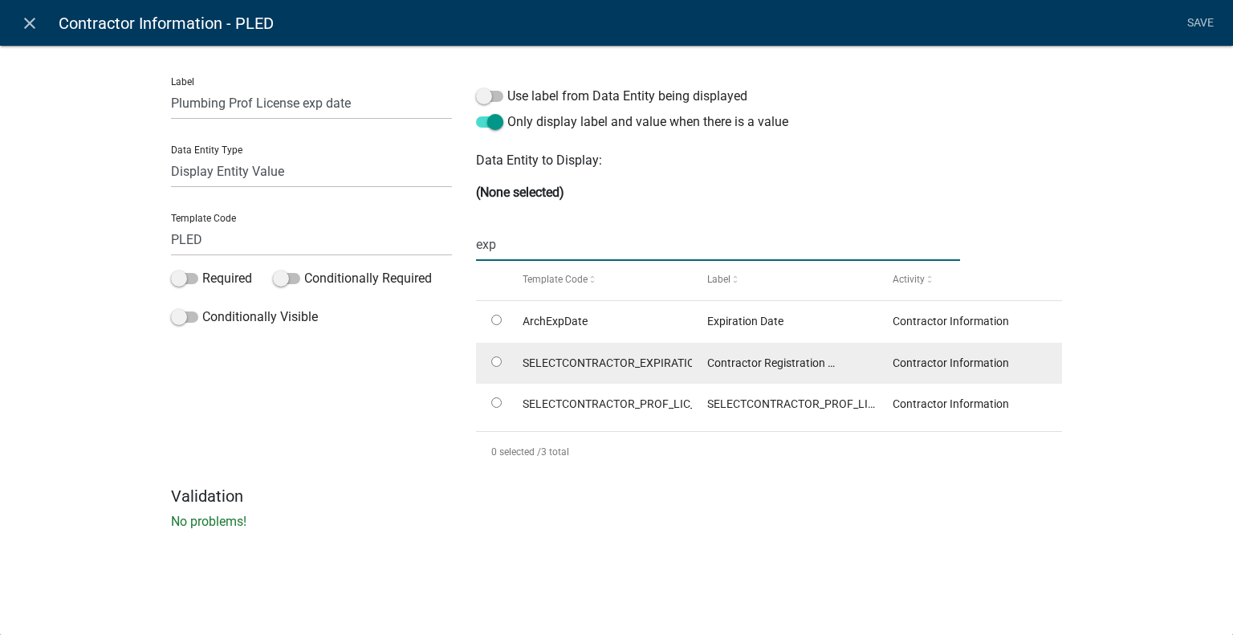
type input "exp"
click at [620, 365] on span "SELECTCONTRACTOR_EXPIRATION_DATE" at bounding box center [628, 362] width 212 height 13
radio input "true"
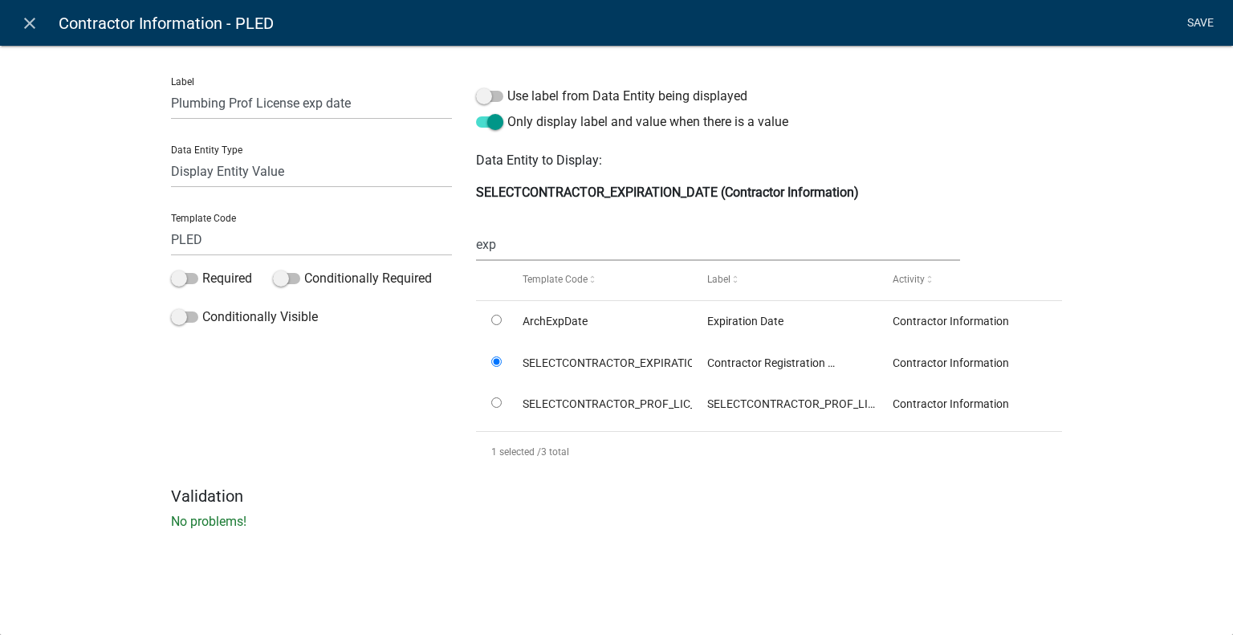
click at [1186, 20] on link "Save" at bounding box center [1200, 23] width 40 height 30
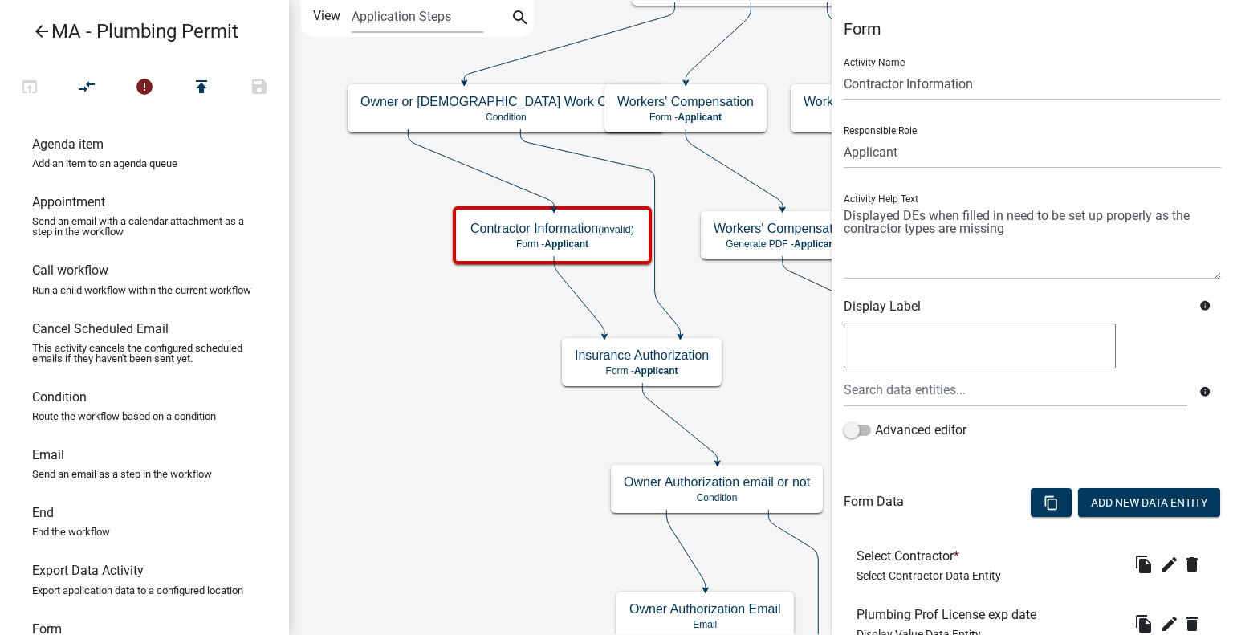
scroll to position [80, 0]
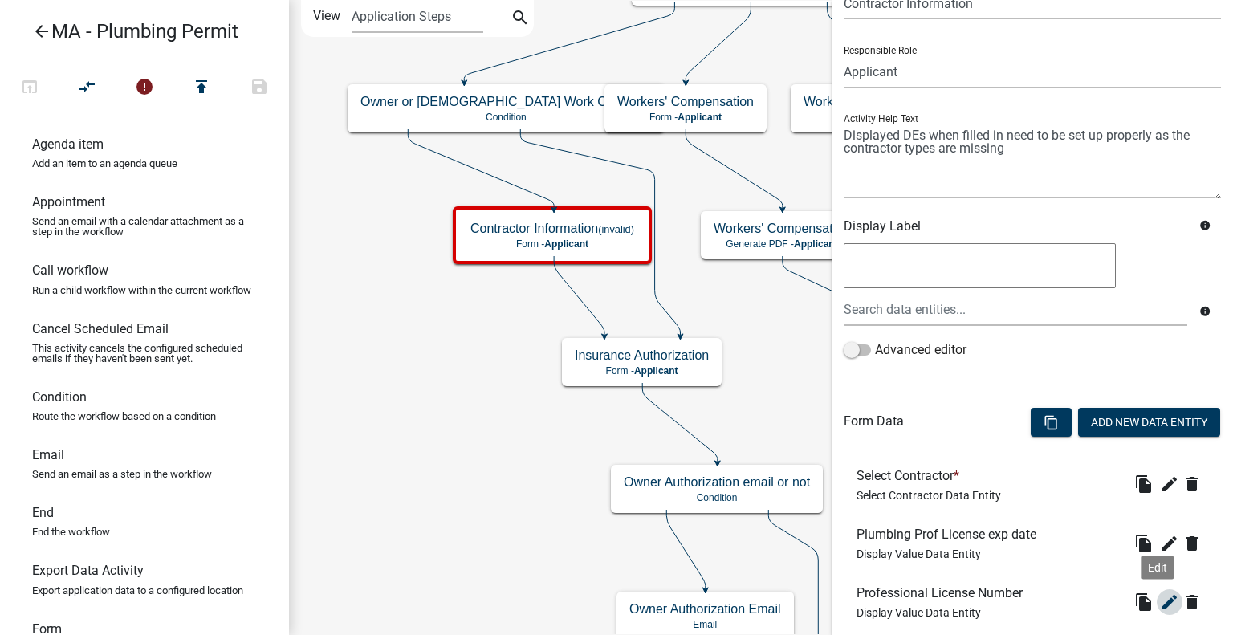
click at [1160, 600] on icon "edit" at bounding box center [1169, 601] width 19 height 19
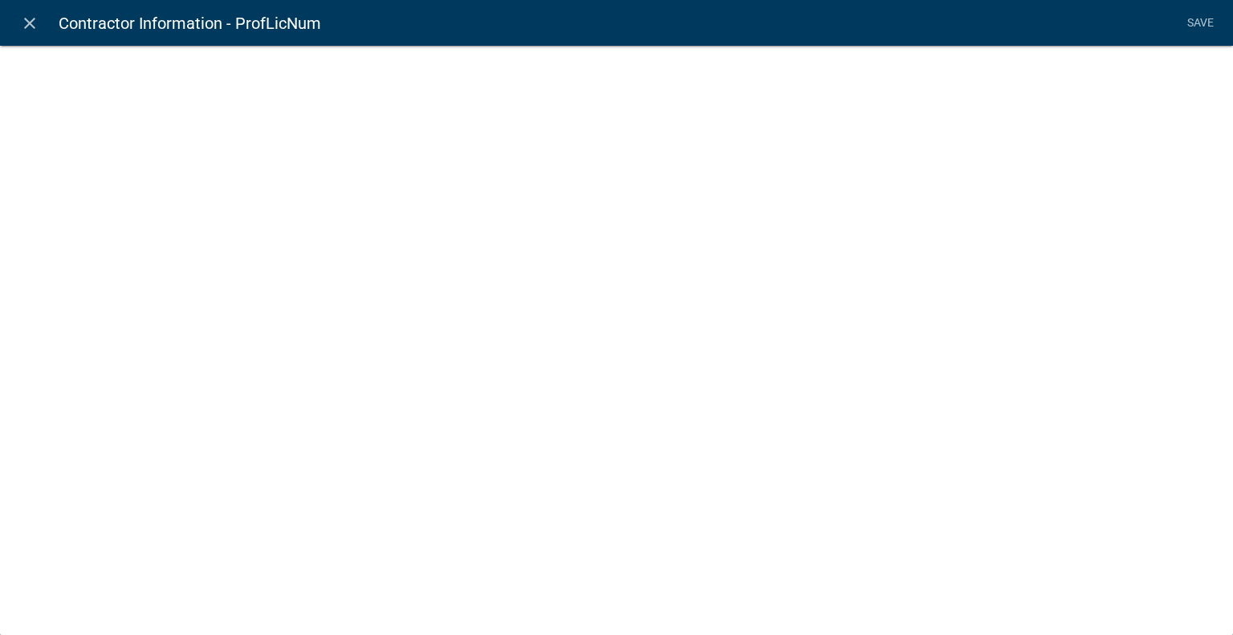
select select "display-entity-value"
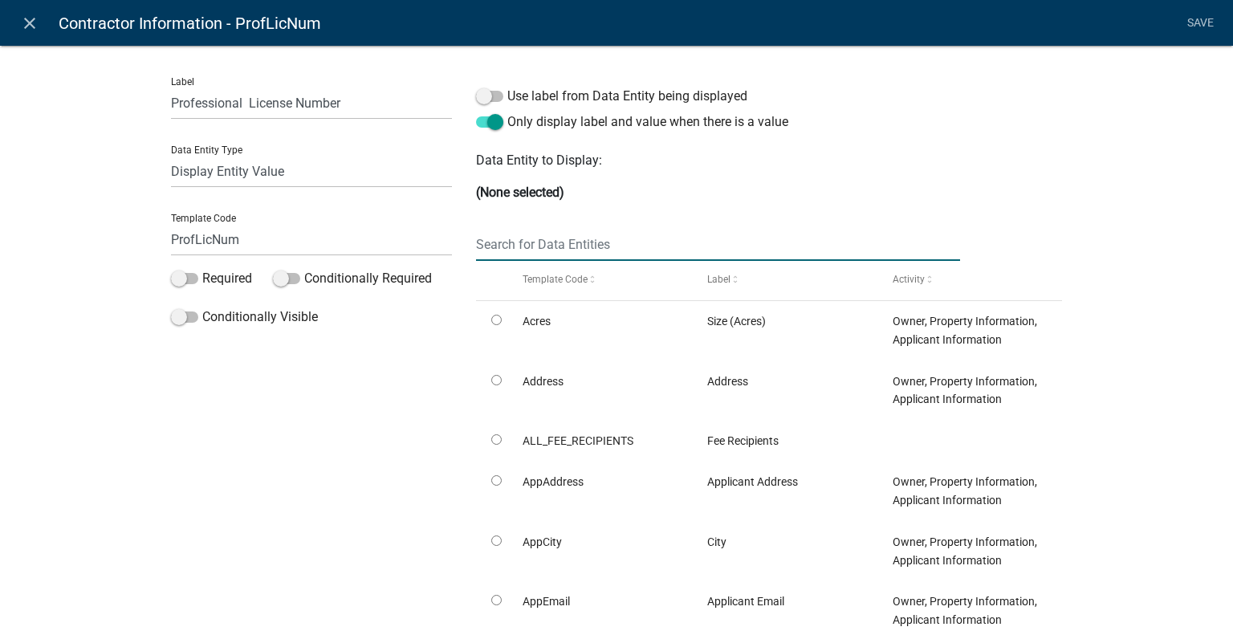
click at [642, 234] on input "text" at bounding box center [718, 244] width 484 height 33
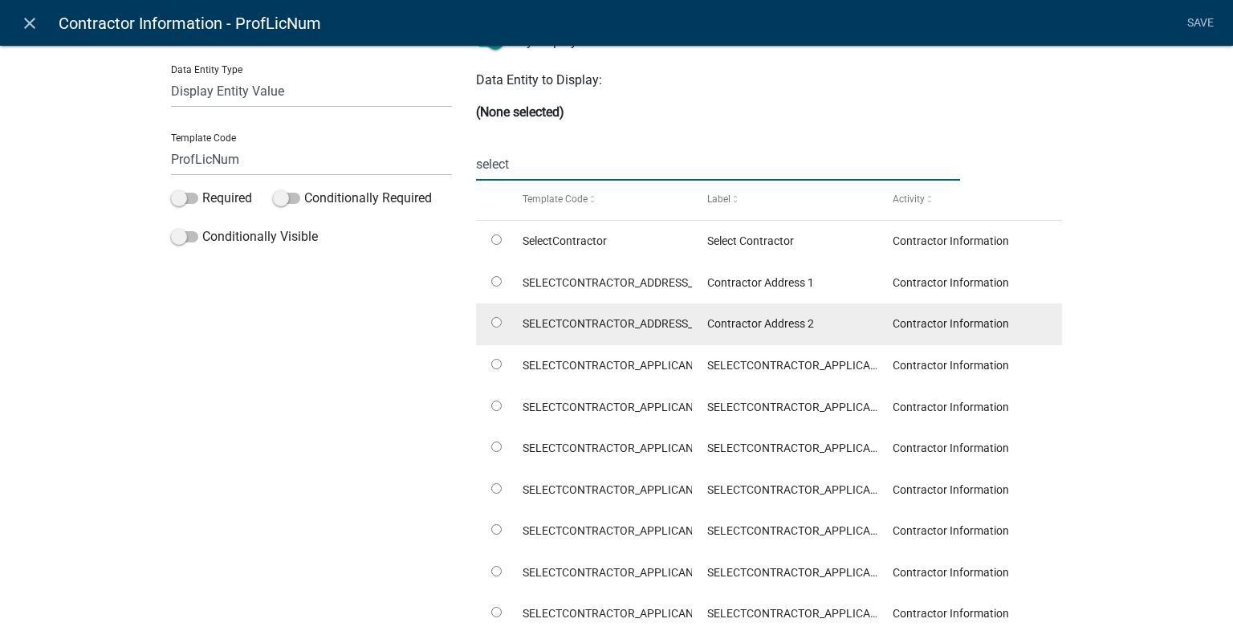
scroll to position [161, 0]
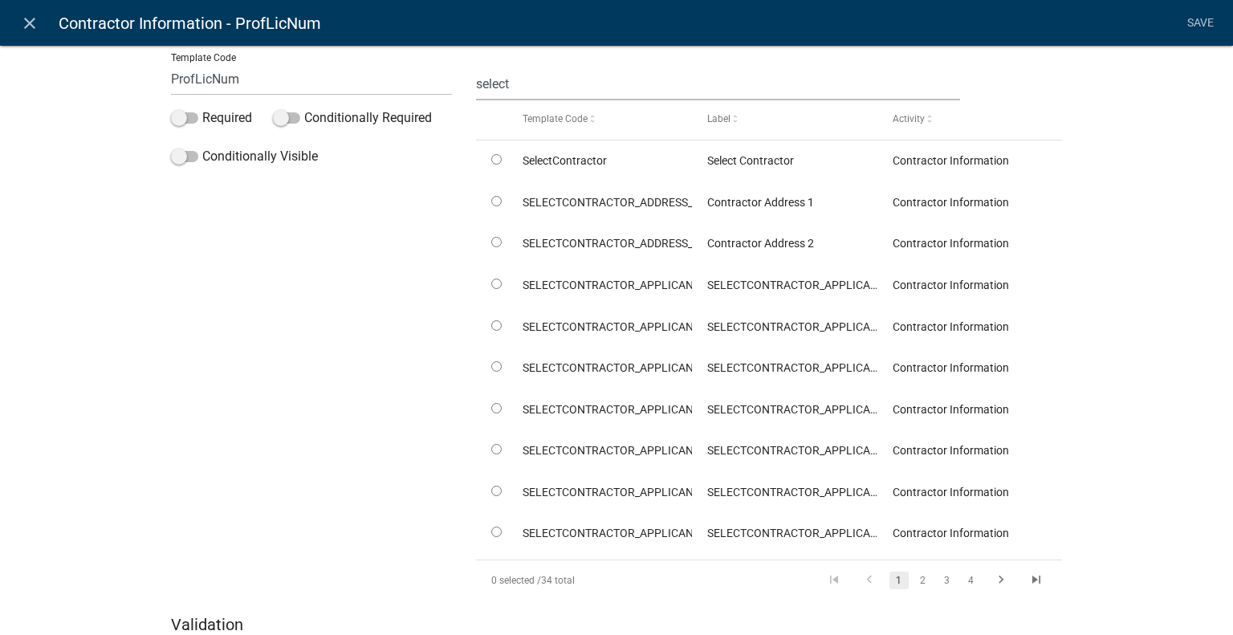
click at [1125, 156] on div "Label Professional License Number Data Entity Type Free Form Text Document Disp…" at bounding box center [616, 276] width 1233 height 835
click at [649, 79] on input "select" at bounding box center [718, 83] width 484 height 33
type input "s"
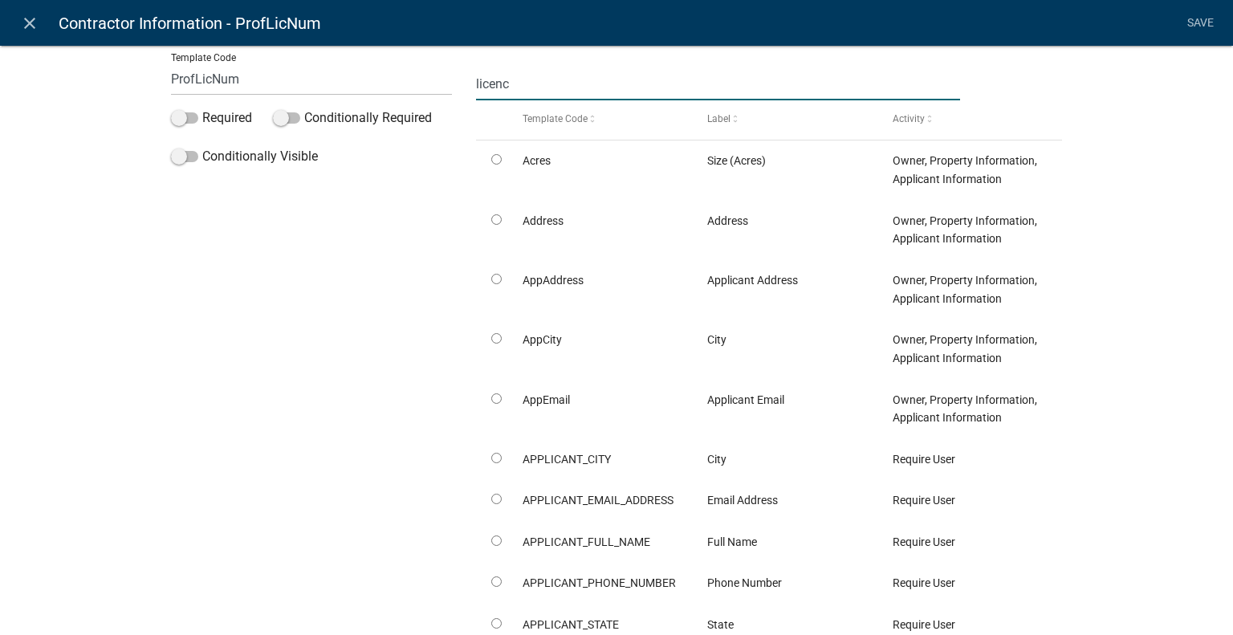
scroll to position [0, 0]
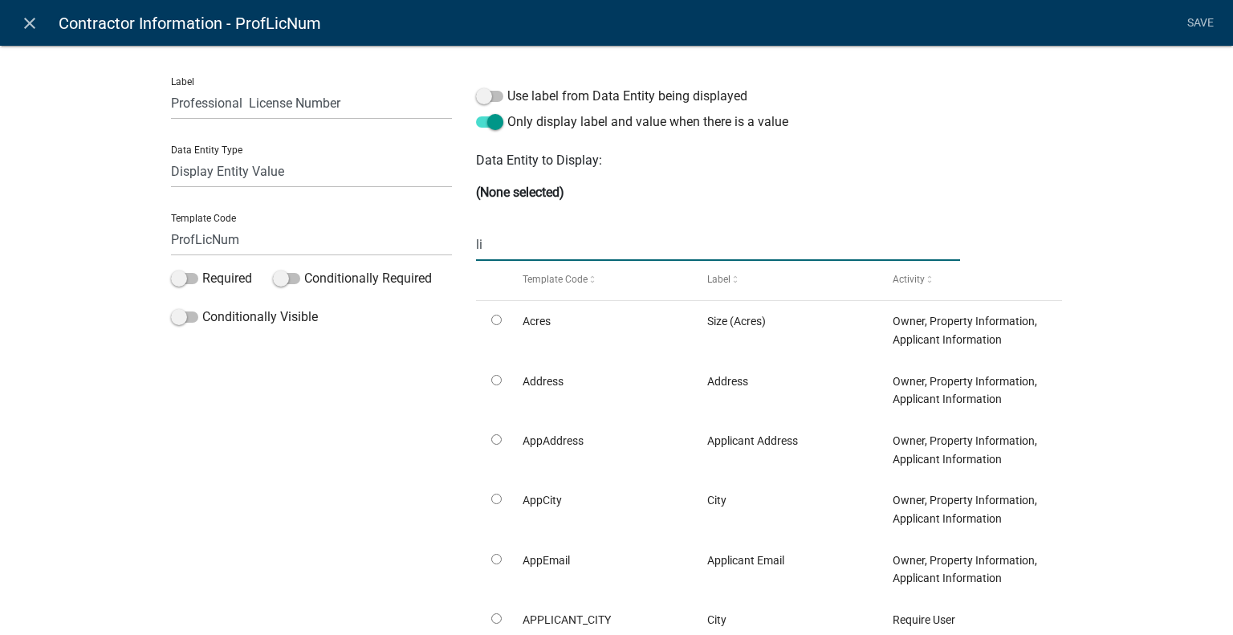
type input "l"
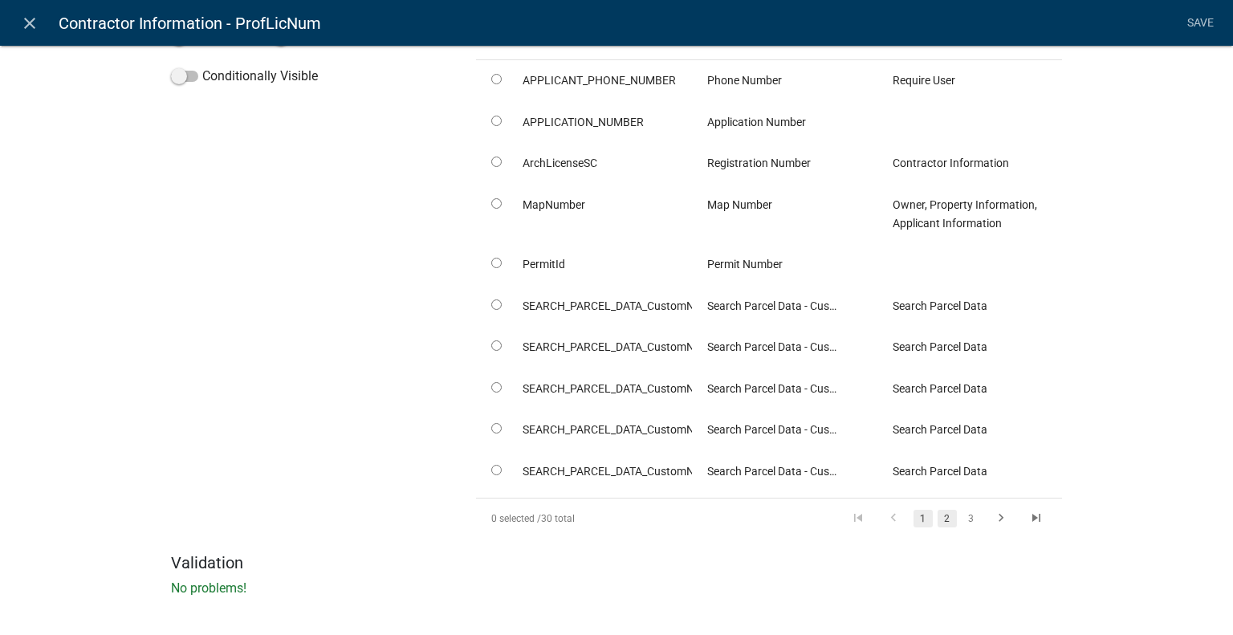
type input "num"
click at [937, 515] on link "2" at bounding box center [946, 519] width 19 height 18
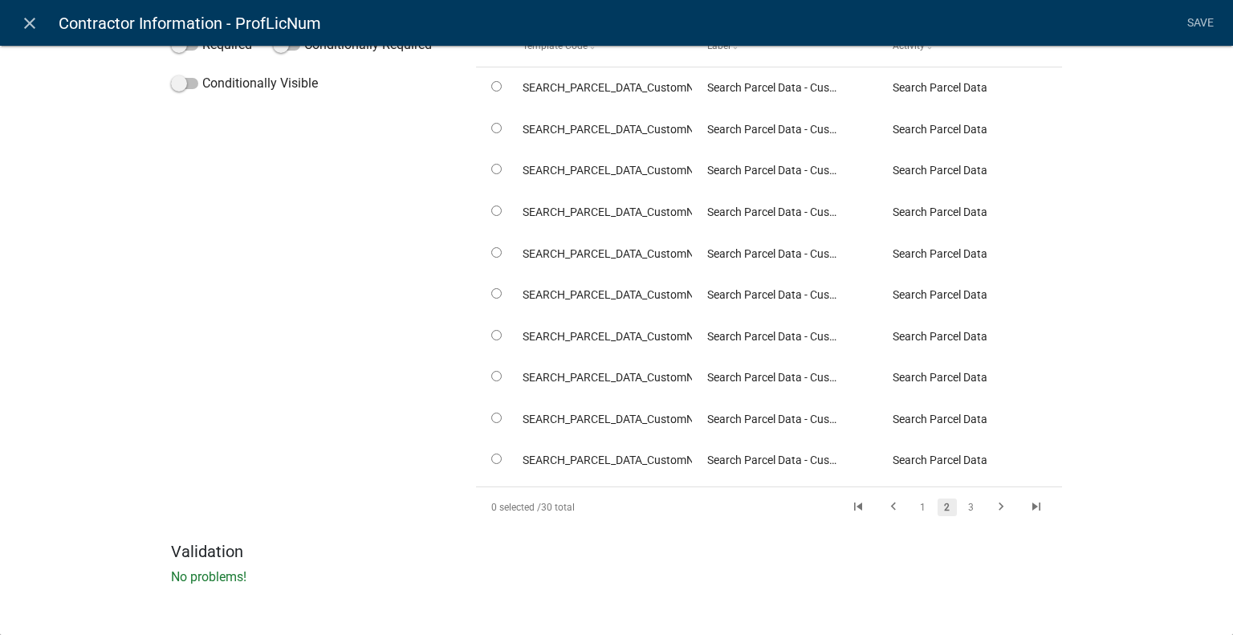
scroll to position [233, 0]
click at [964, 504] on link "3" at bounding box center [970, 508] width 19 height 18
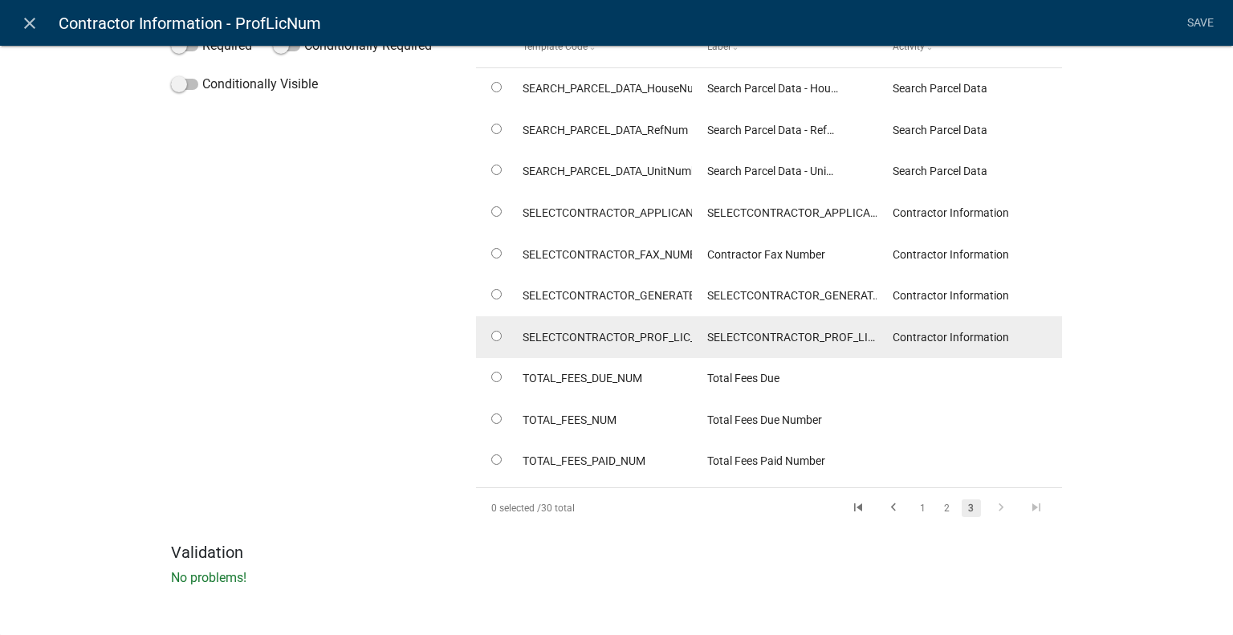
click at [639, 336] on span "SELECTCONTRACTOR_PROF_LIC_NUM" at bounding box center [620, 337] width 197 height 13
radio input "true"
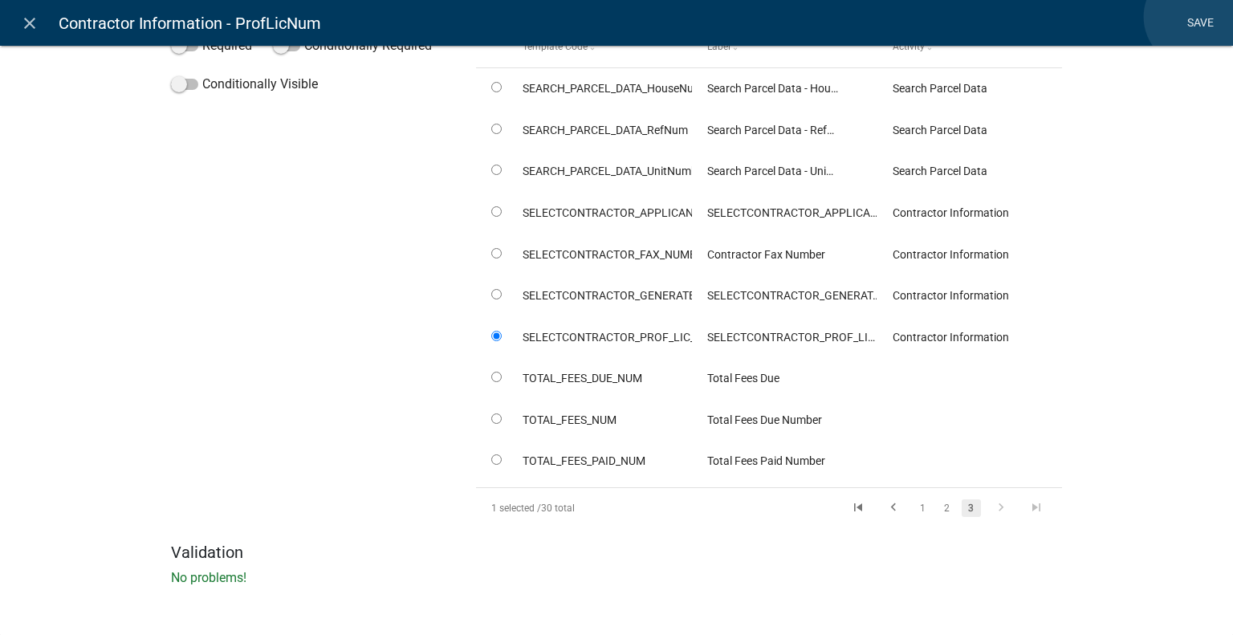
click at [1194, 17] on link "Save" at bounding box center [1200, 23] width 40 height 30
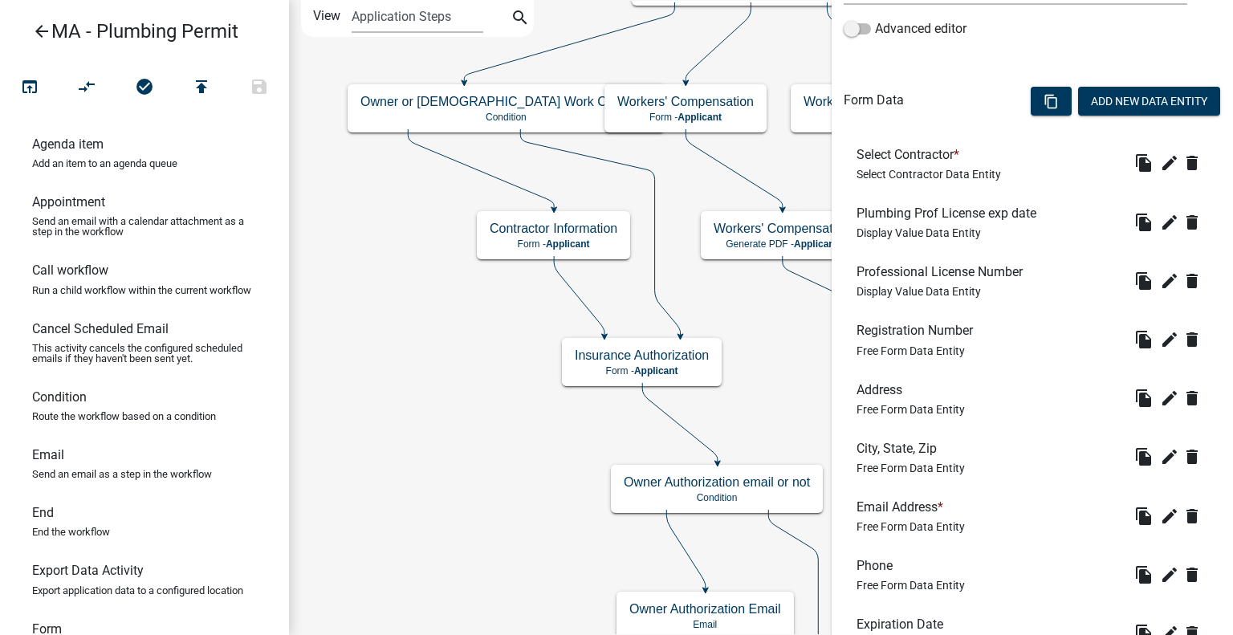
scroll to position [533, 0]
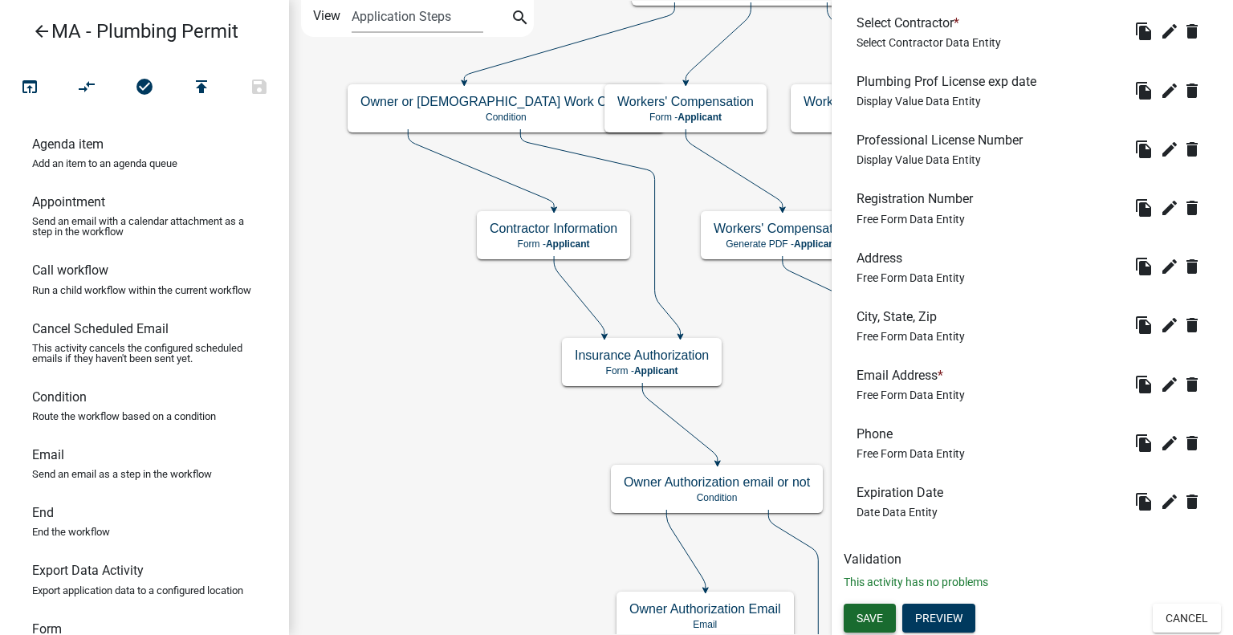
click at [879, 612] on span "Save" at bounding box center [869, 617] width 26 height 13
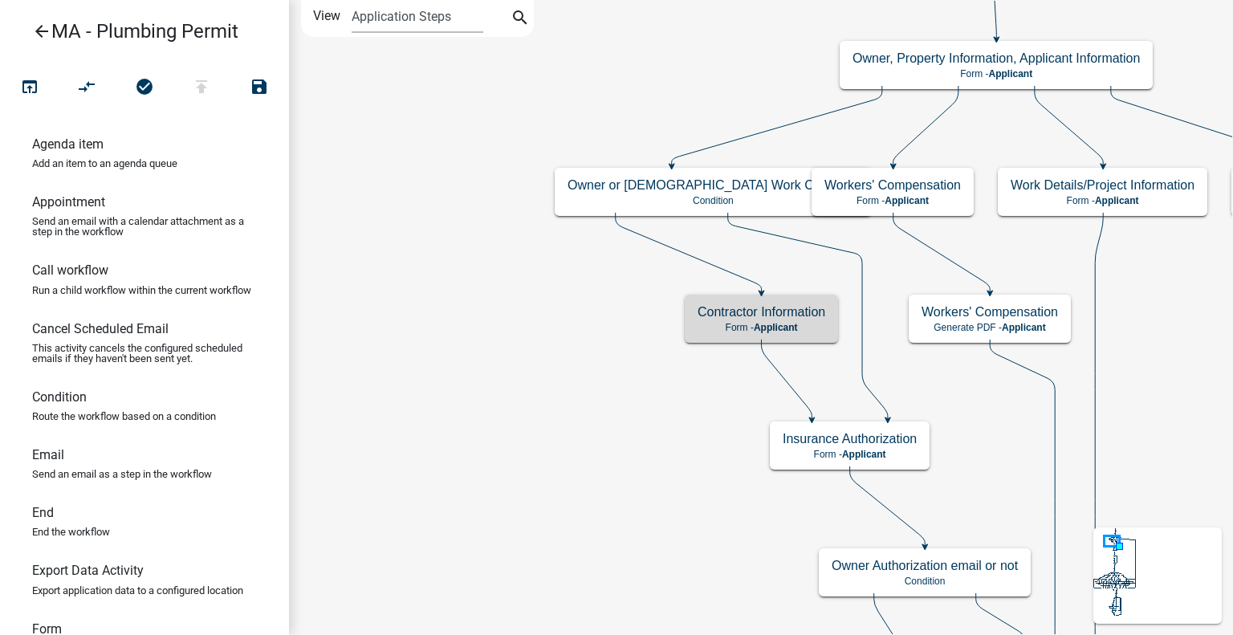
scroll to position [0, 0]
click at [830, 314] on div "Contractor Information Form - Applicant" at bounding box center [761, 319] width 153 height 48
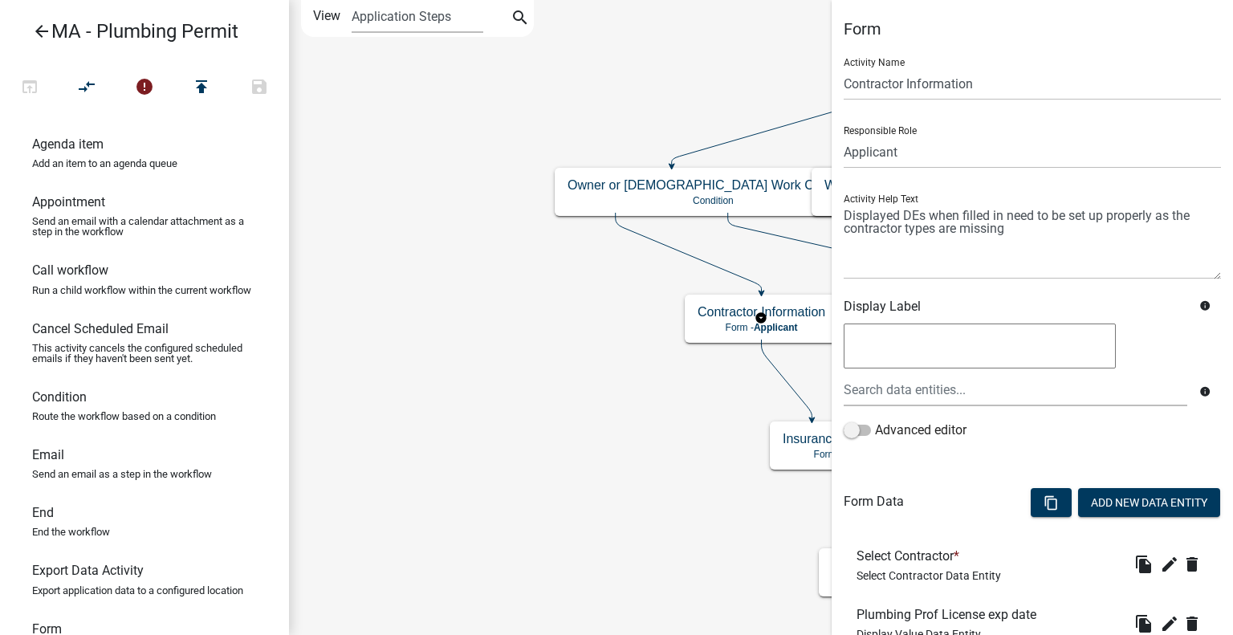
scroll to position [321, 0]
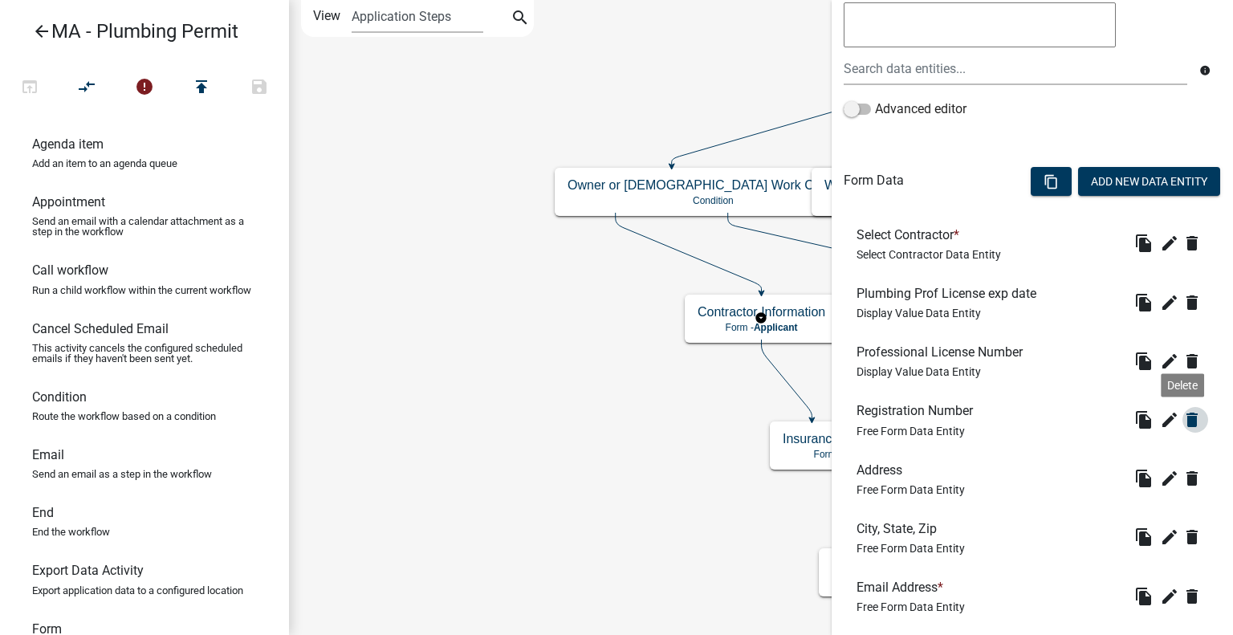
click at [1182, 420] on icon "delete" at bounding box center [1191, 419] width 19 height 19
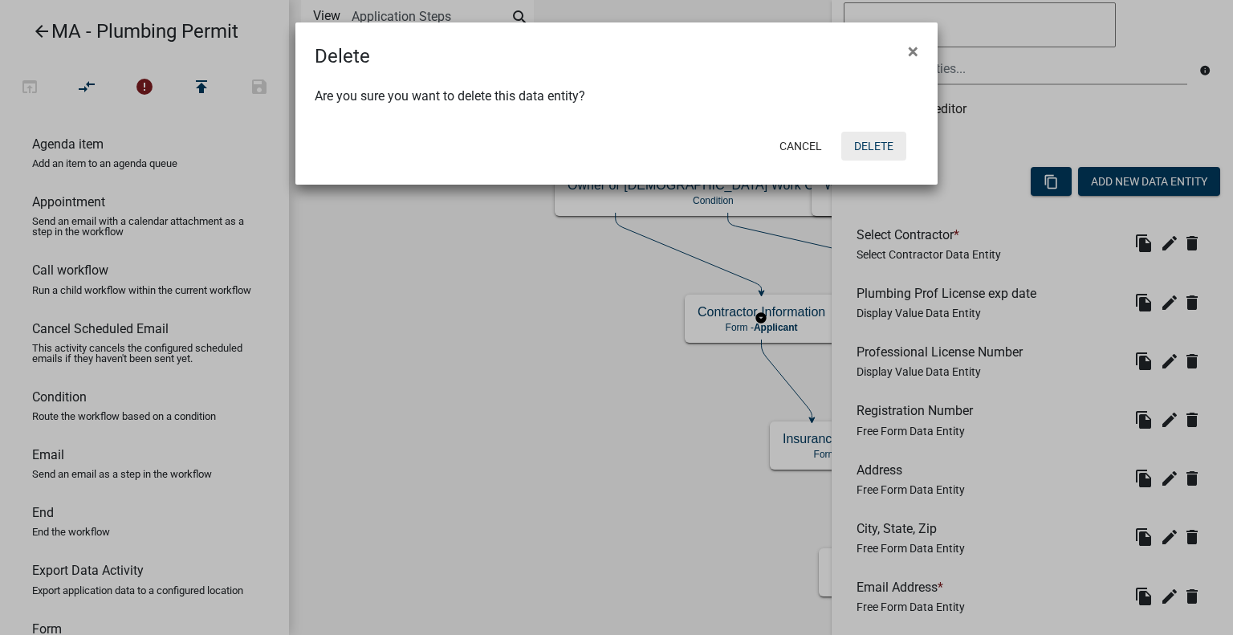
click at [877, 148] on button "Delete" at bounding box center [873, 146] width 65 height 29
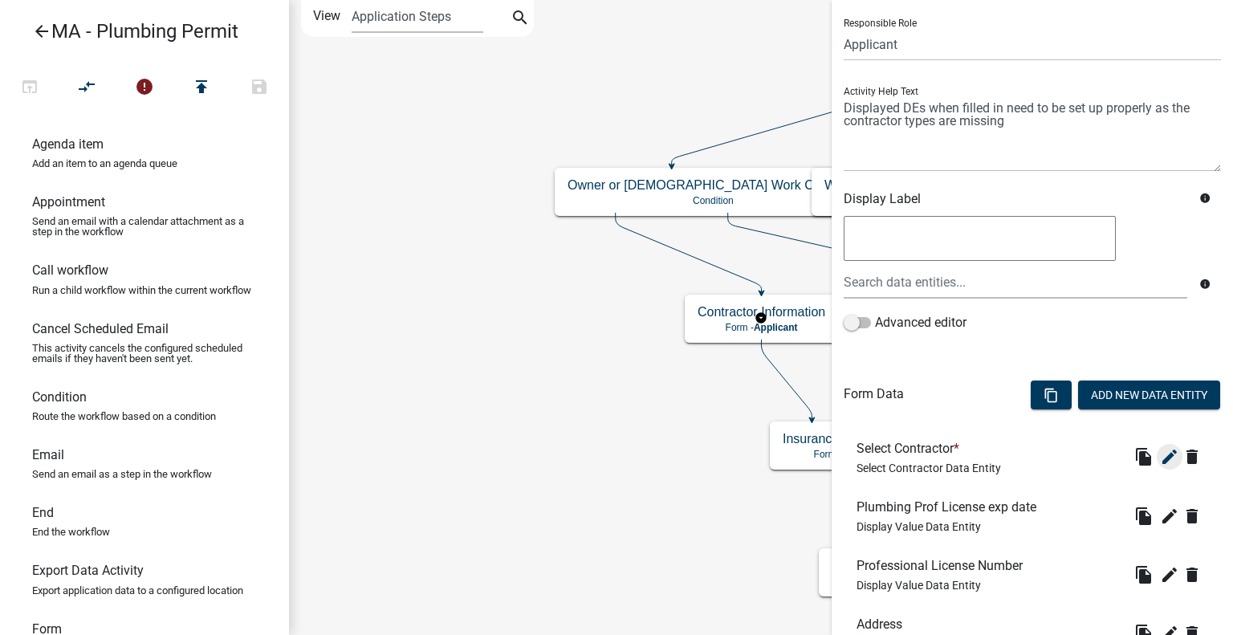
scroll to position [241, 0]
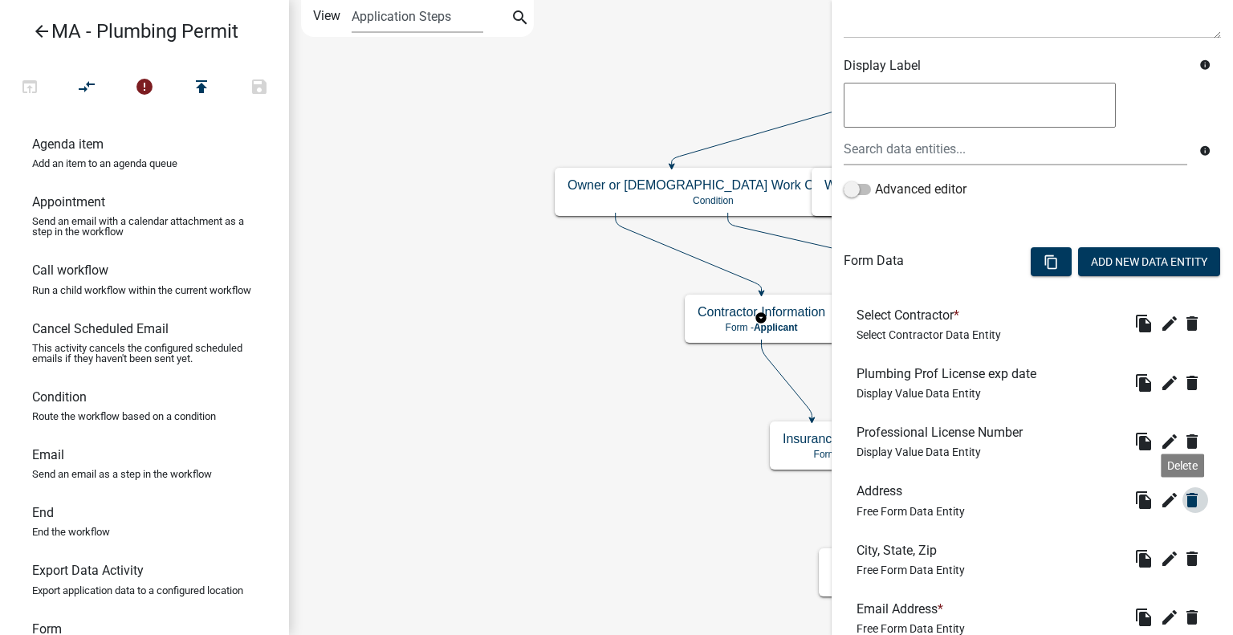
click at [1185, 498] on icon "delete" at bounding box center [1191, 499] width 19 height 19
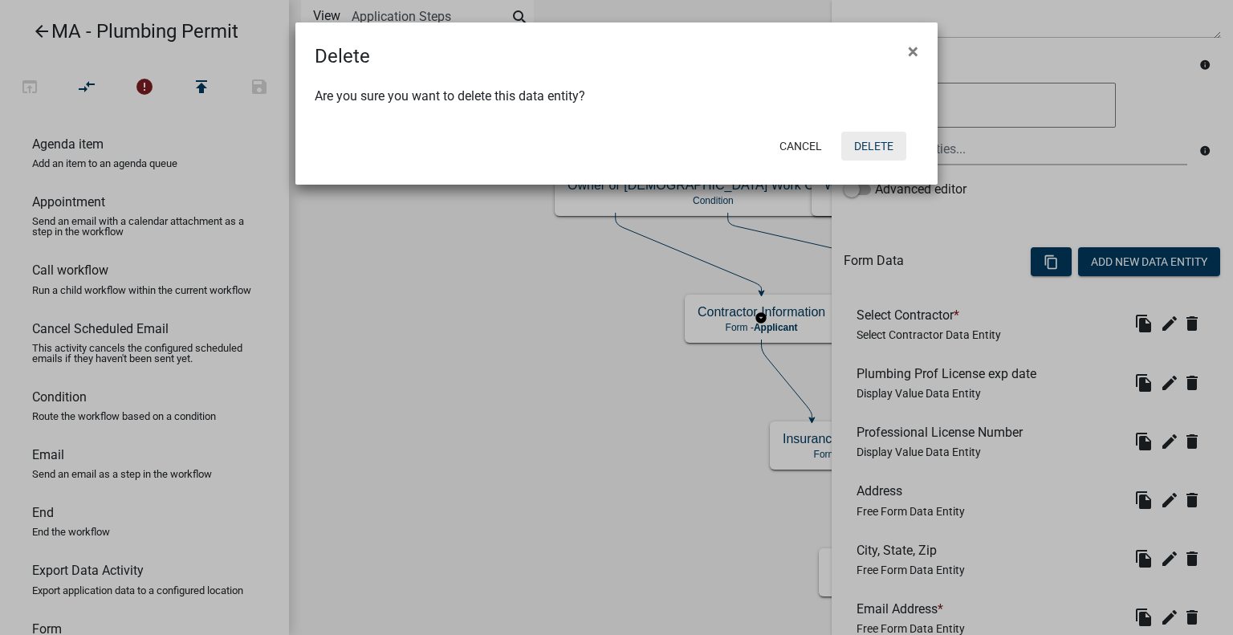
click at [867, 144] on button "Delete" at bounding box center [873, 146] width 65 height 29
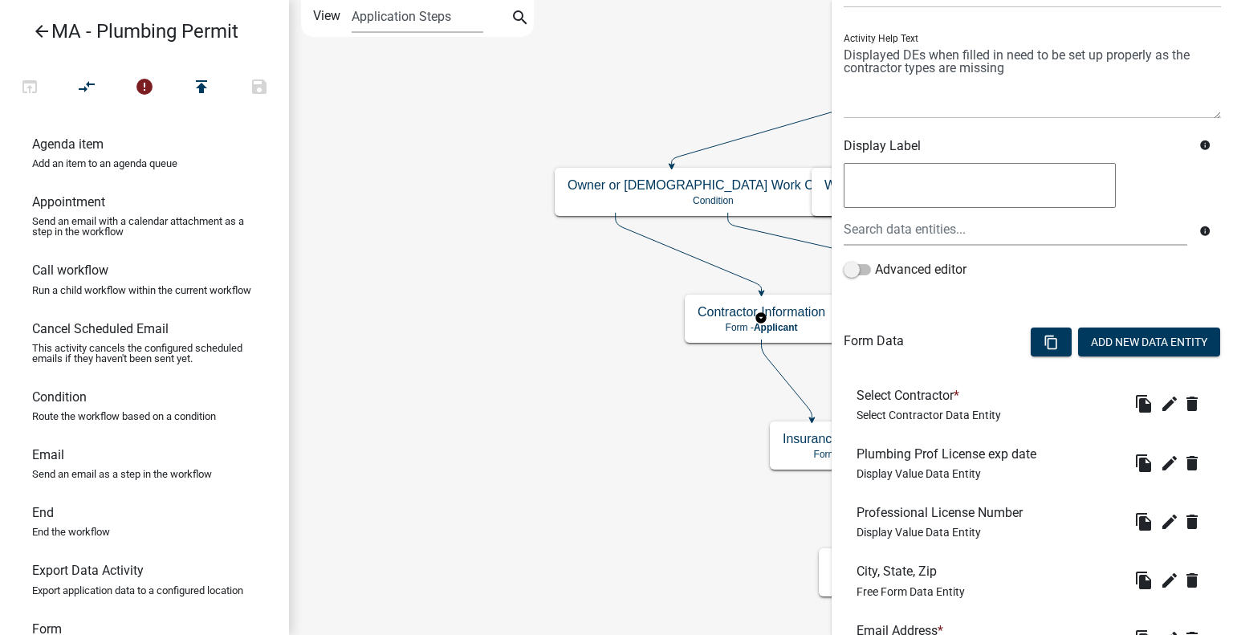
scroll to position [321, 0]
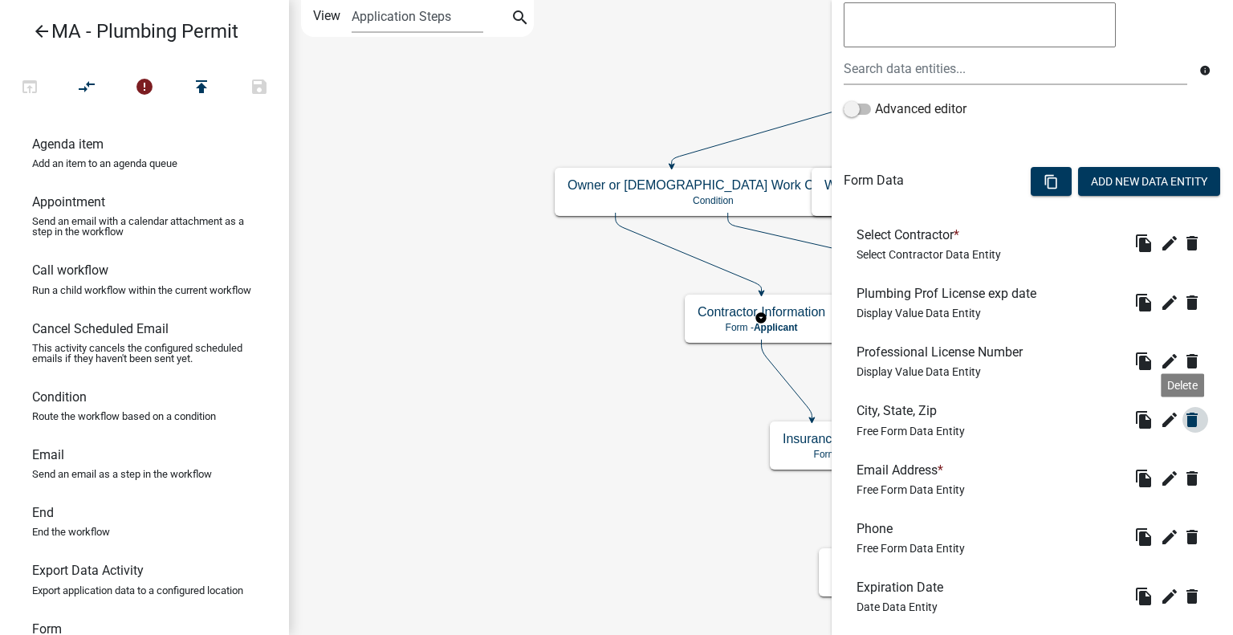
click at [1182, 419] on icon "delete" at bounding box center [1191, 419] width 19 height 19
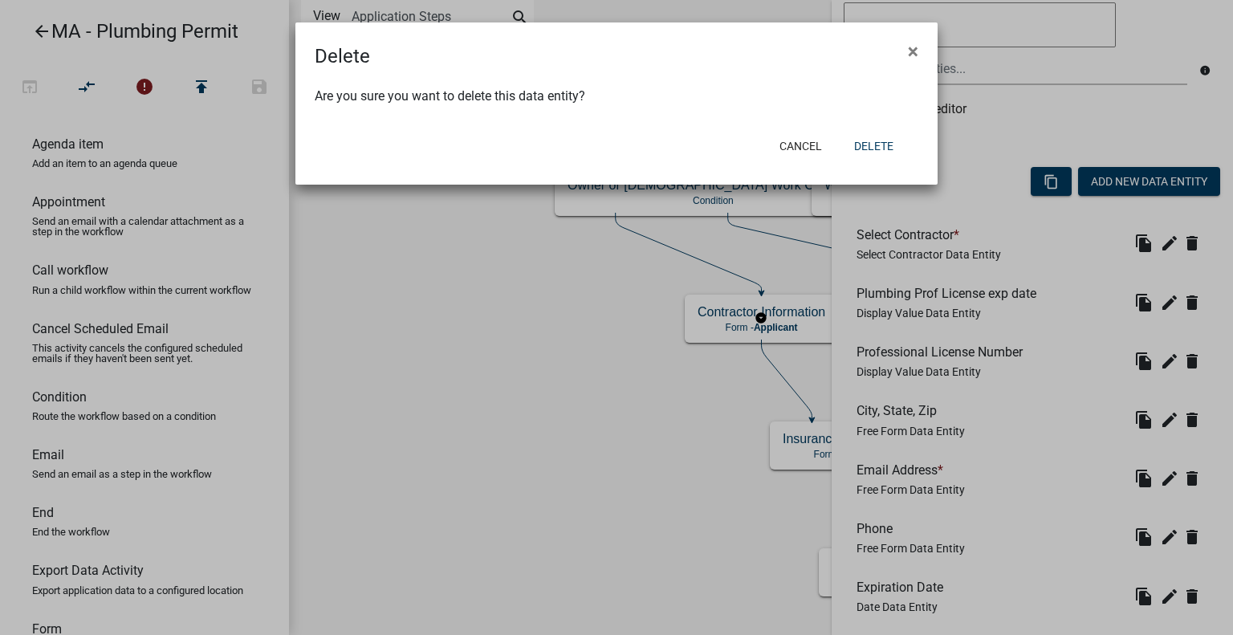
click at [869, 169] on form "Delete × Are you sure you want to delete this data entity? Cancel Delete" at bounding box center [616, 96] width 642 height 148
click at [874, 146] on button "Delete" at bounding box center [873, 146] width 65 height 29
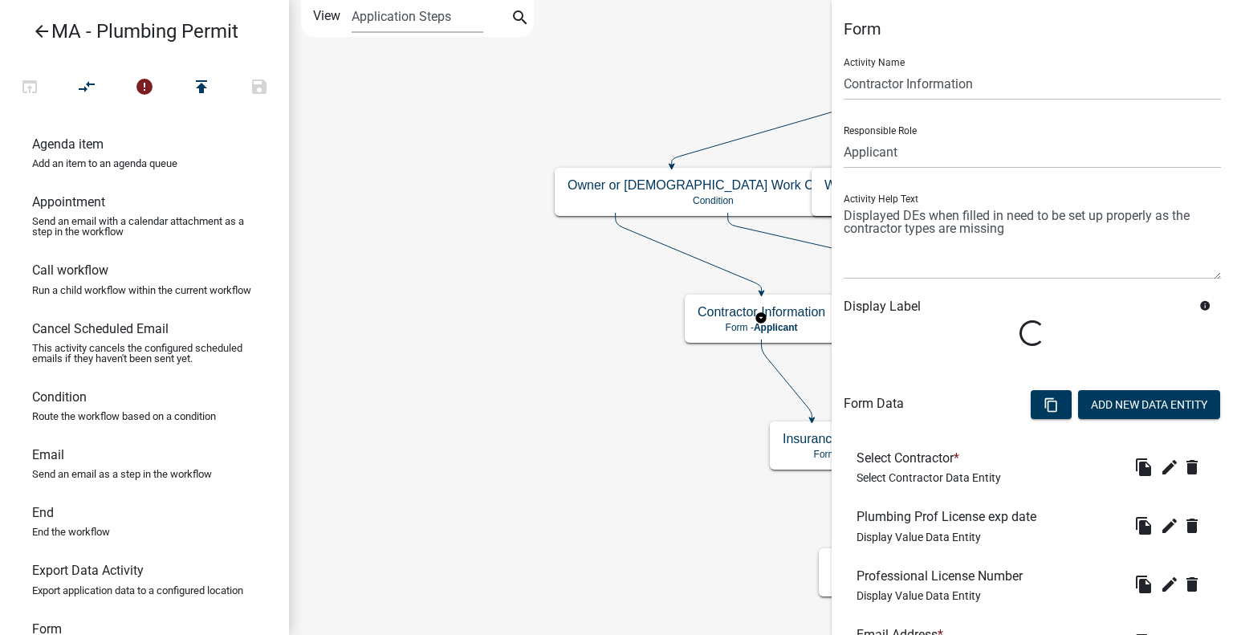
scroll to position [241, 0]
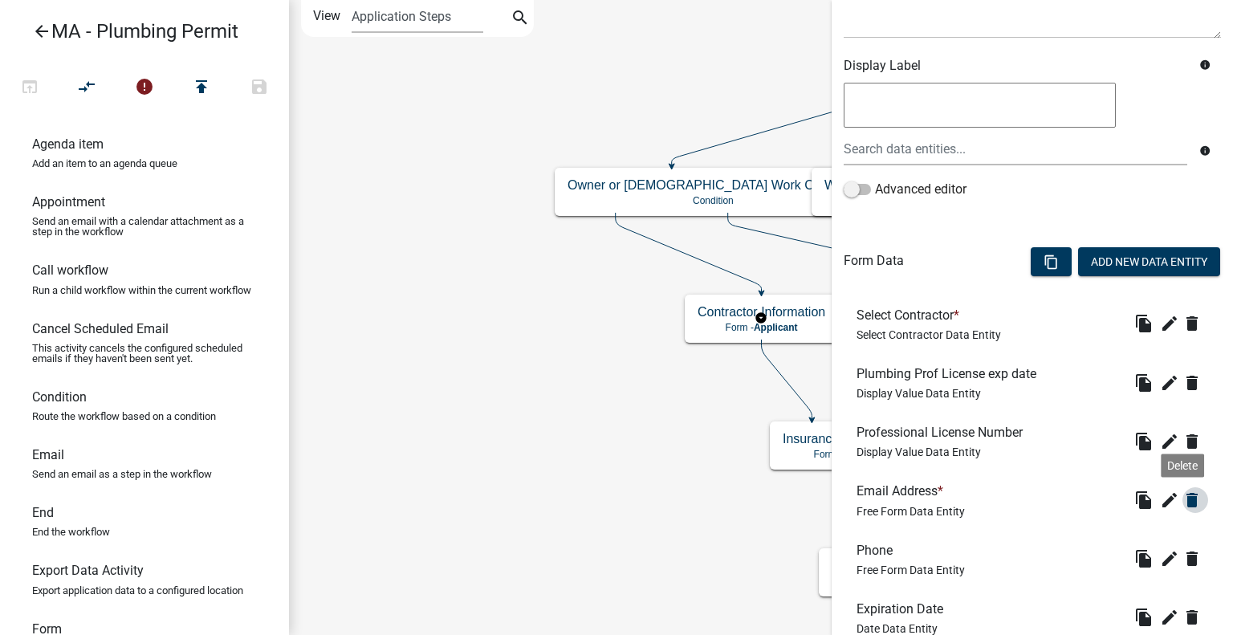
click at [1182, 500] on icon "delete" at bounding box center [1191, 499] width 19 height 19
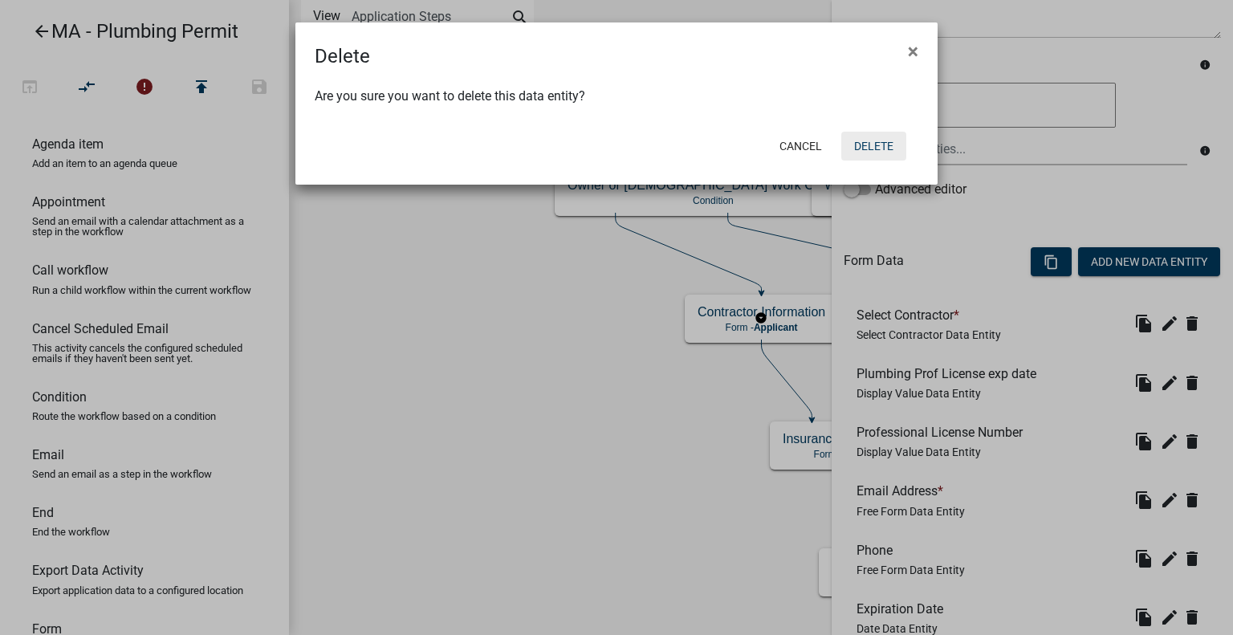
click at [886, 136] on button "Delete" at bounding box center [873, 146] width 65 height 29
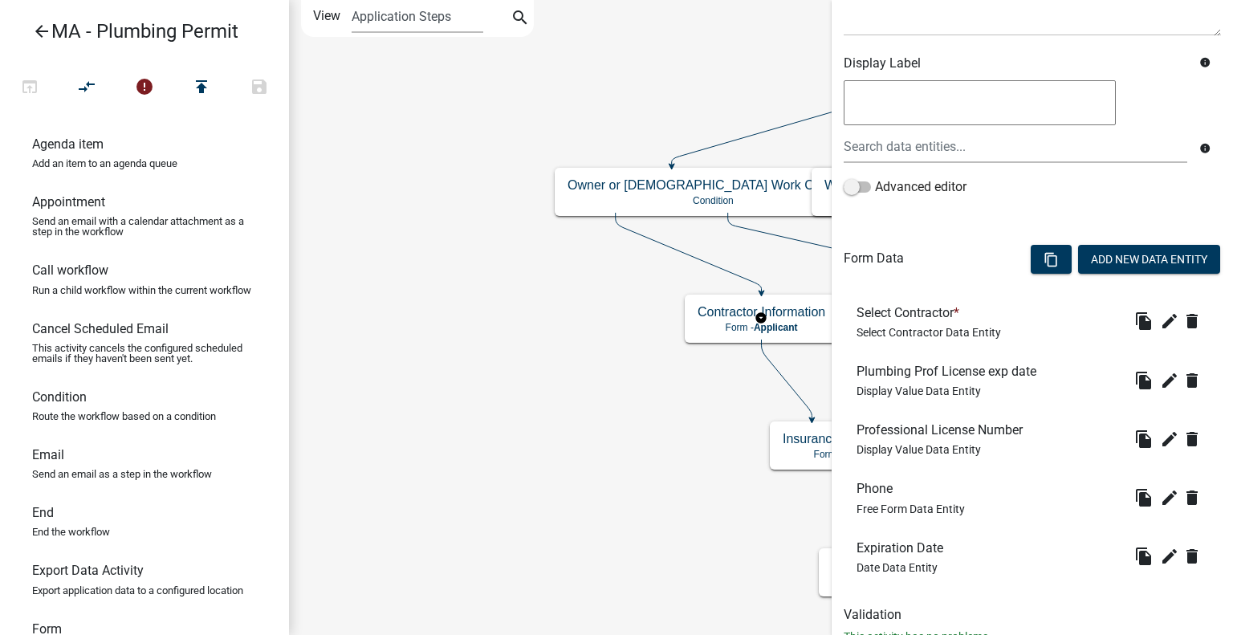
scroll to position [299, 0]
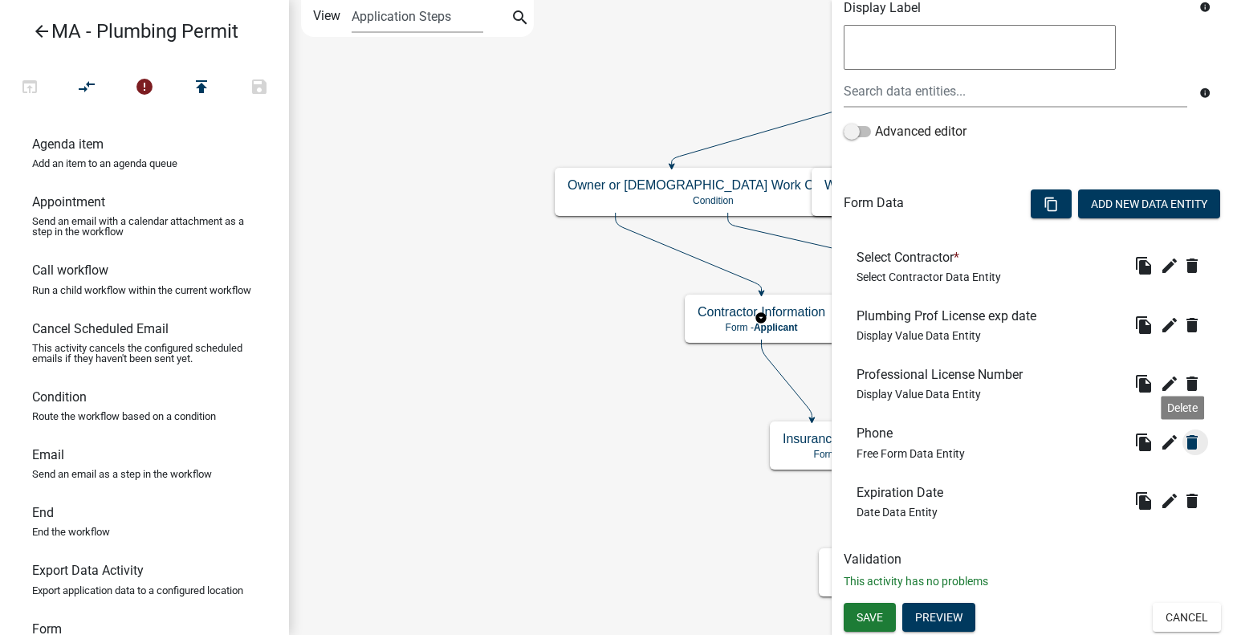
click at [1182, 442] on icon "delete" at bounding box center [1191, 442] width 19 height 19
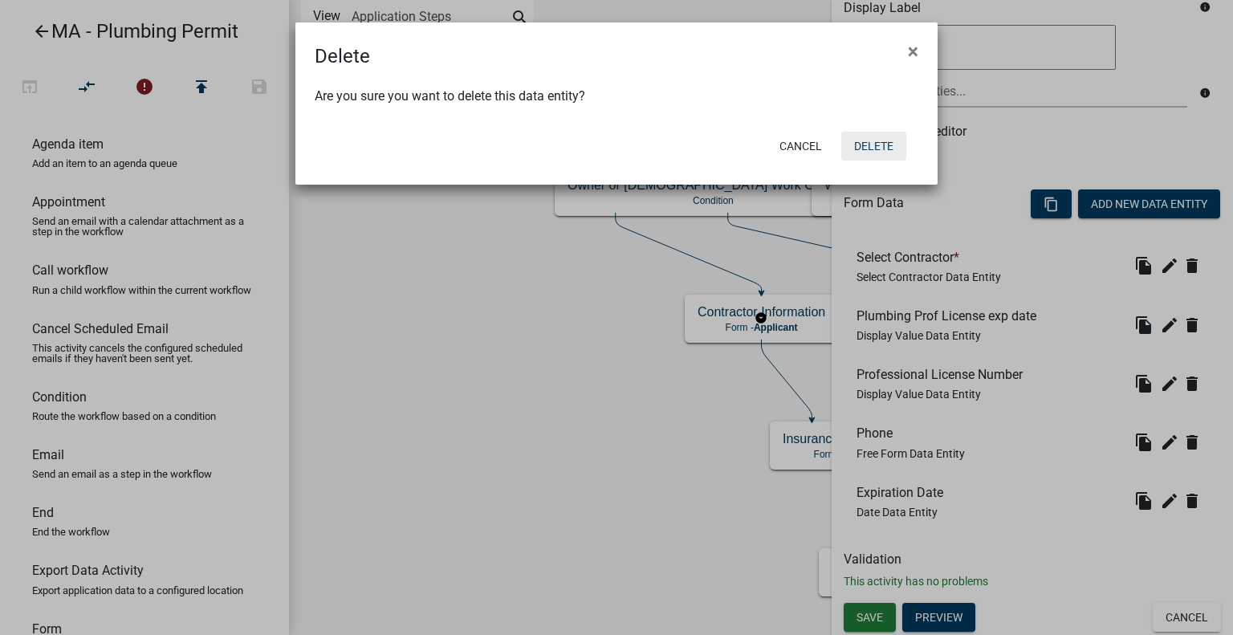
click at [883, 148] on button "Delete" at bounding box center [873, 146] width 65 height 29
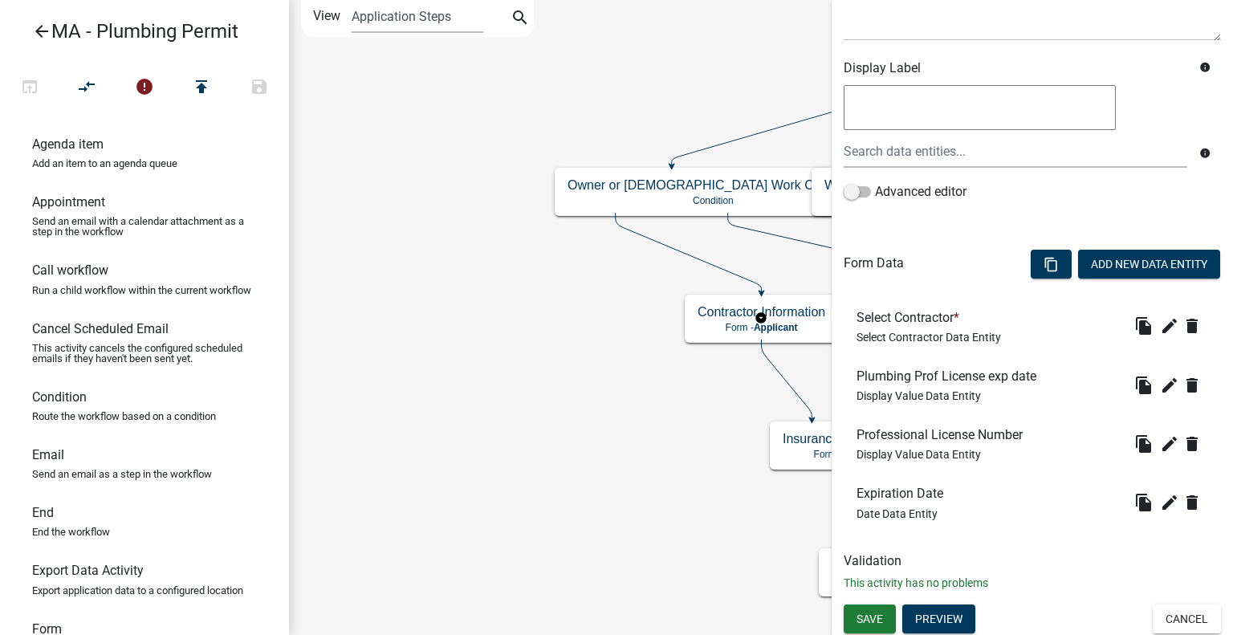
scroll to position [240, 0]
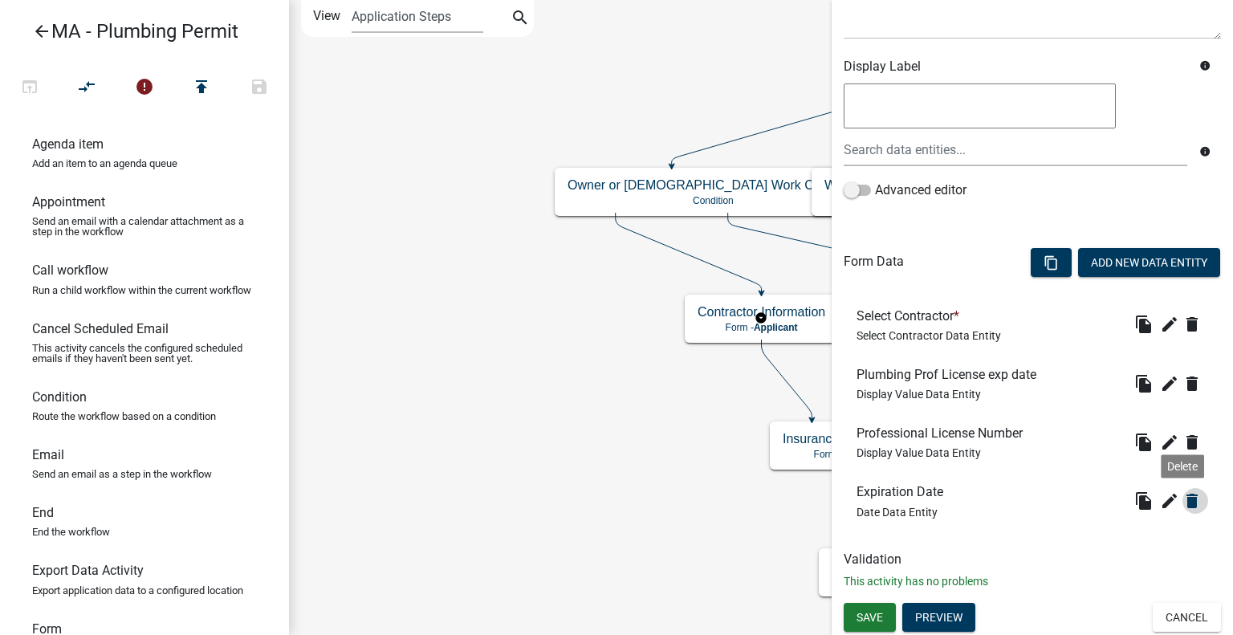
click at [1182, 500] on icon "delete" at bounding box center [1191, 500] width 19 height 19
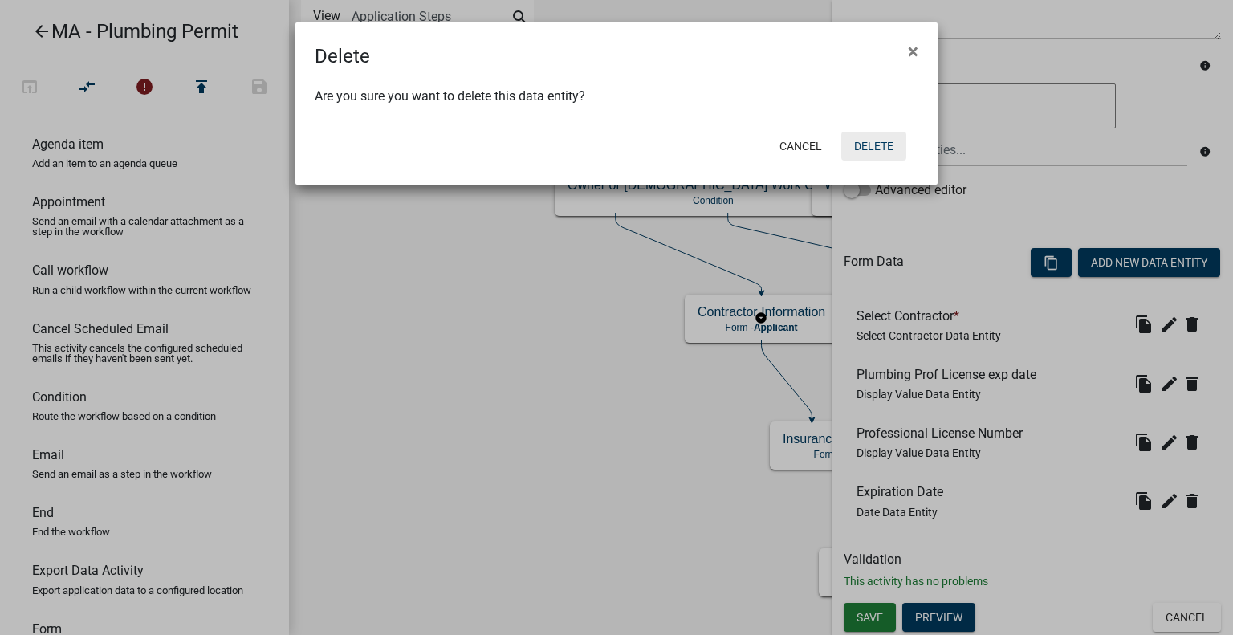
click at [847, 142] on button "Delete" at bounding box center [873, 146] width 65 height 29
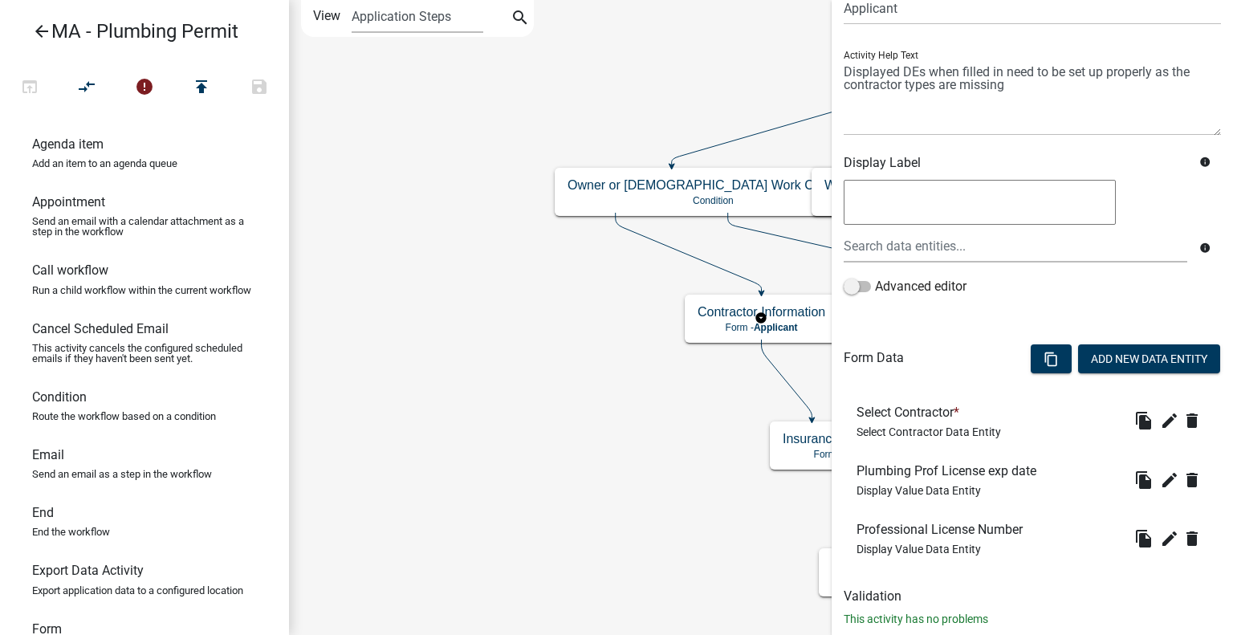
scroll to position [181, 0]
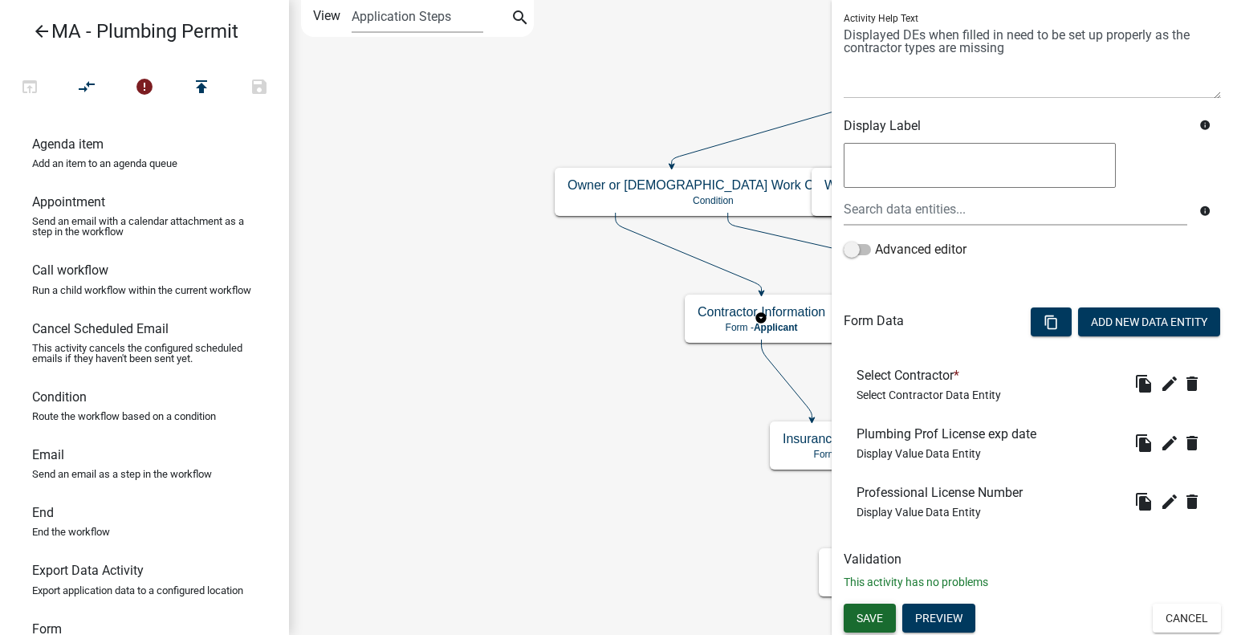
click at [880, 613] on span "Save" at bounding box center [869, 617] width 26 height 13
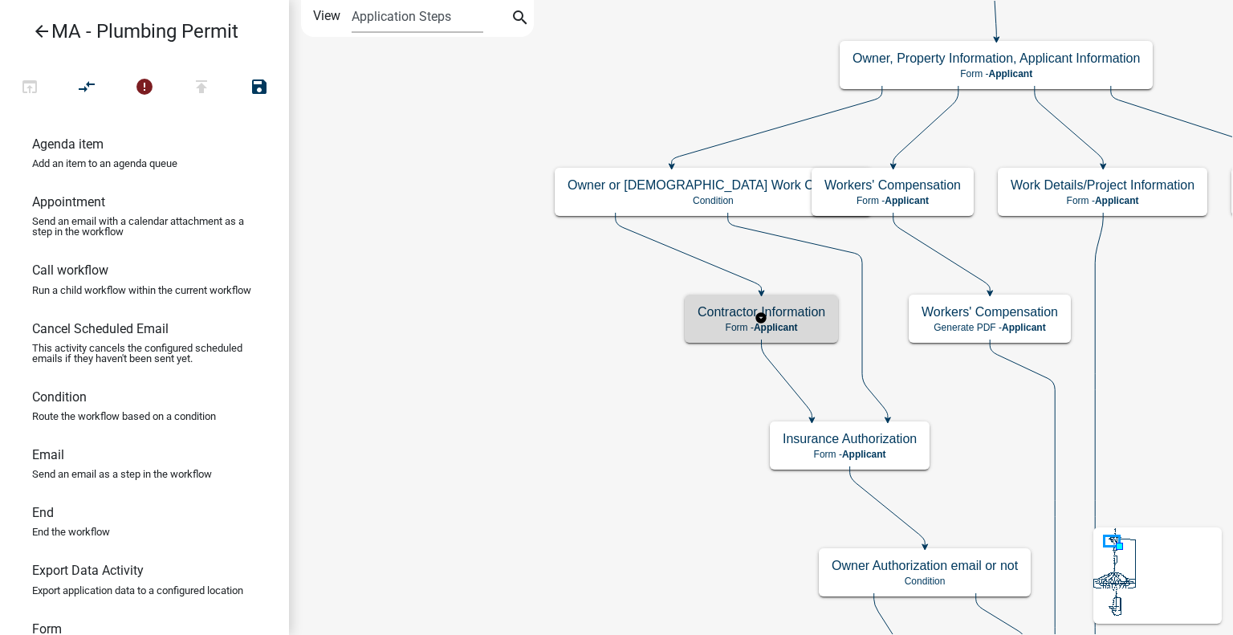
scroll to position [0, 0]
click at [810, 307] on h5 "Contractor Information" at bounding box center [761, 311] width 128 height 15
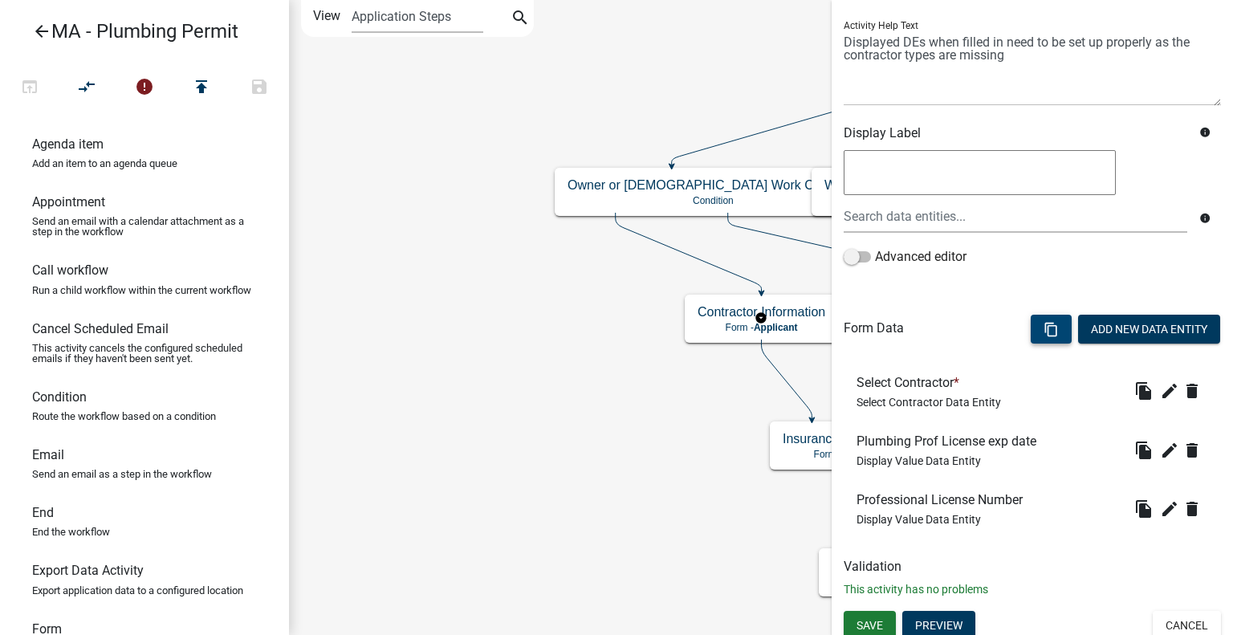
scroll to position [181, 0]
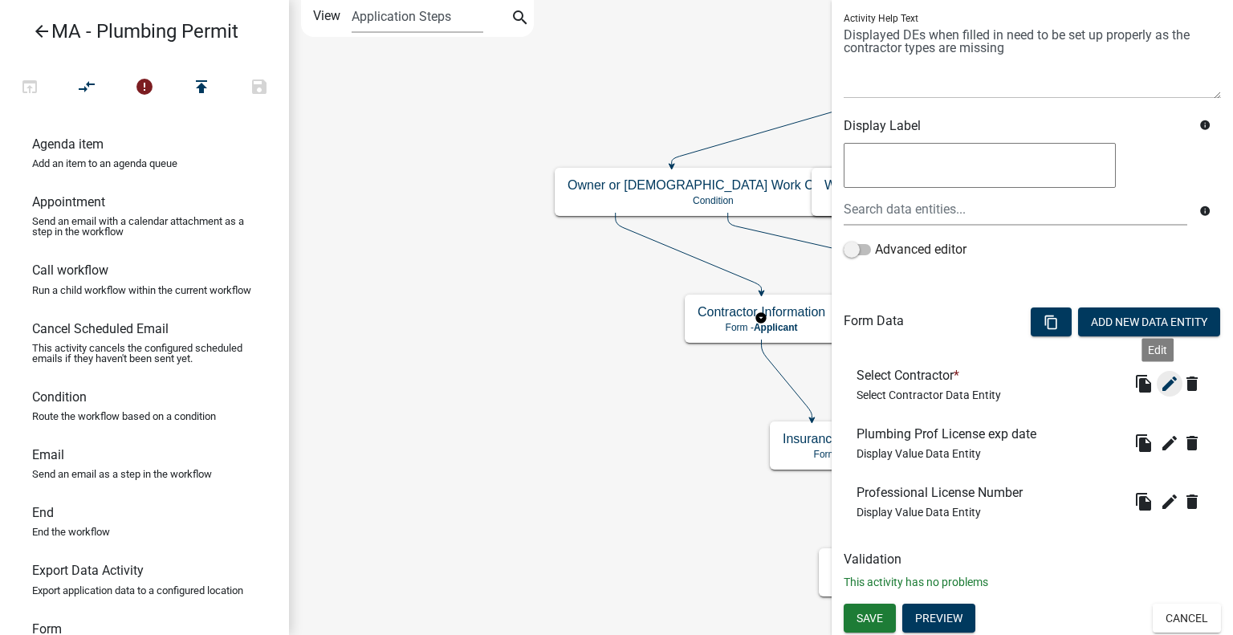
click at [1163, 384] on icon "edit" at bounding box center [1169, 383] width 19 height 19
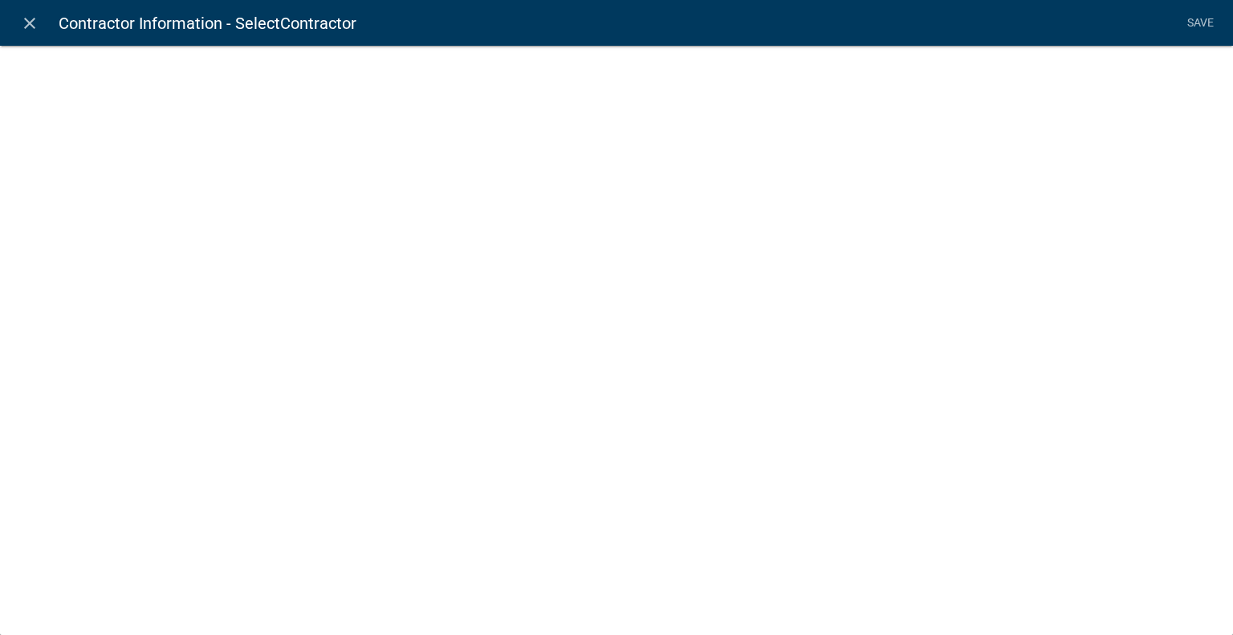
select select "select-contractor"
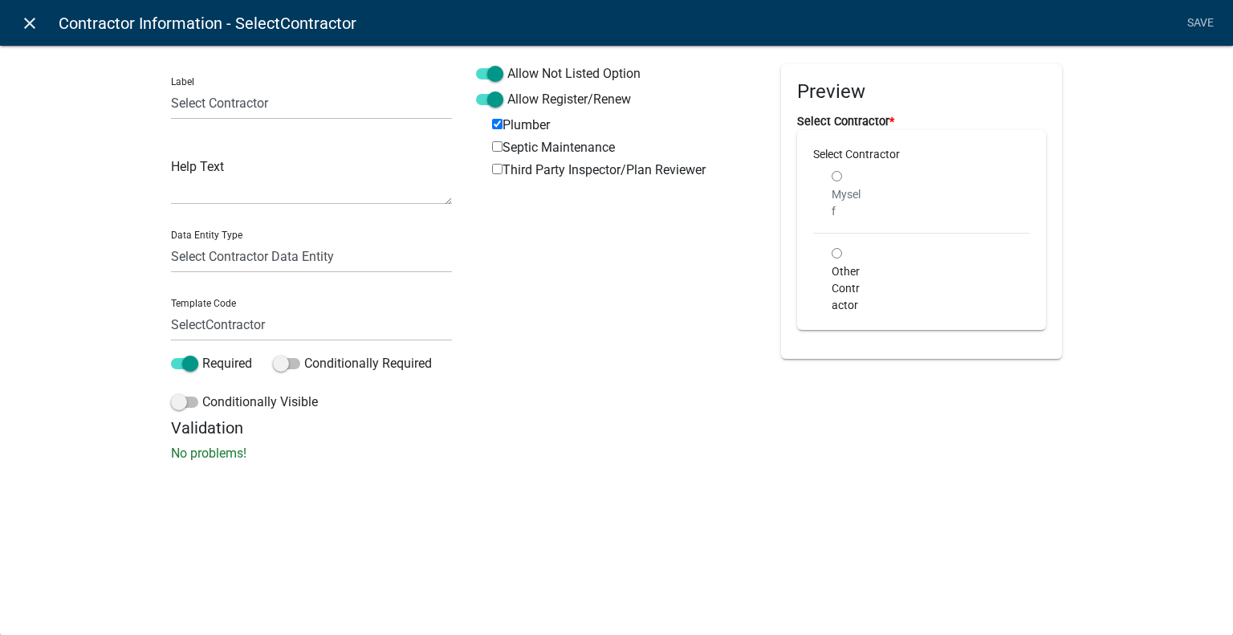
click at [29, 29] on icon "close" at bounding box center [29, 23] width 19 height 19
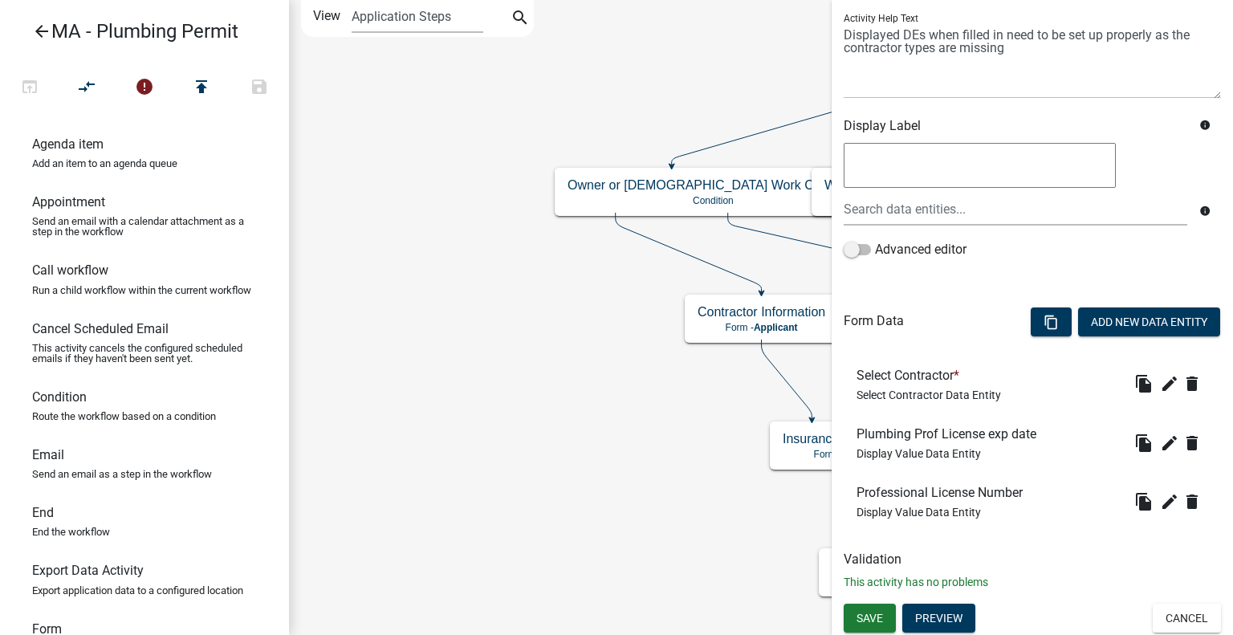
click at [876, 612] on span "Save" at bounding box center [869, 617] width 26 height 13
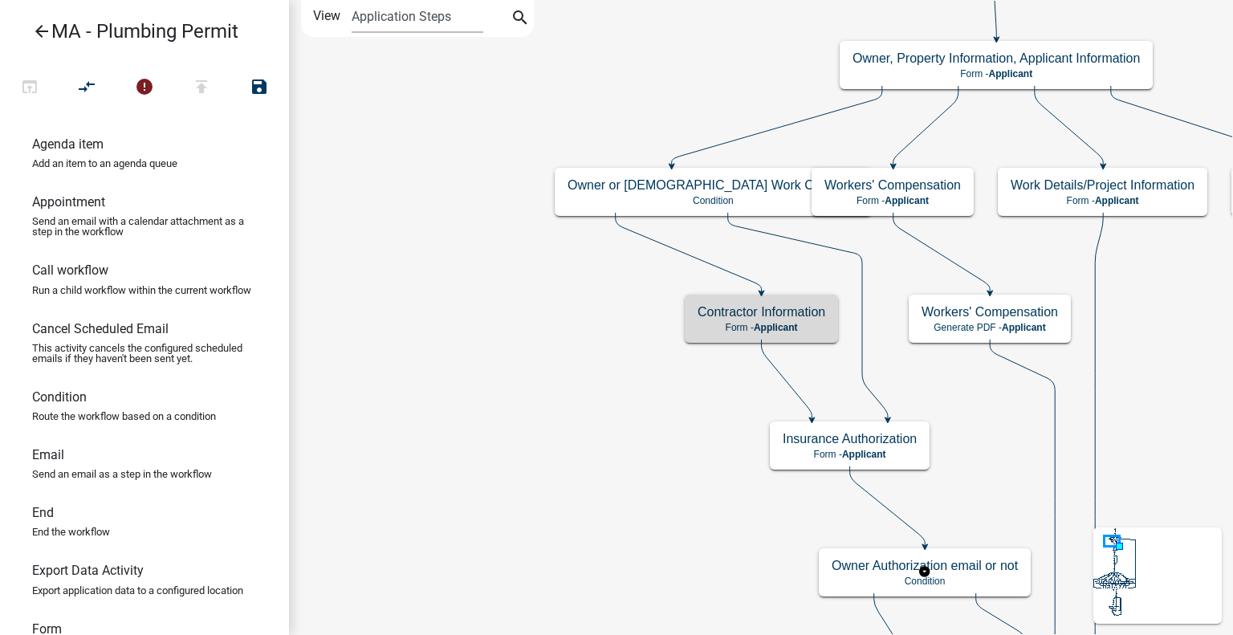
scroll to position [0, 0]
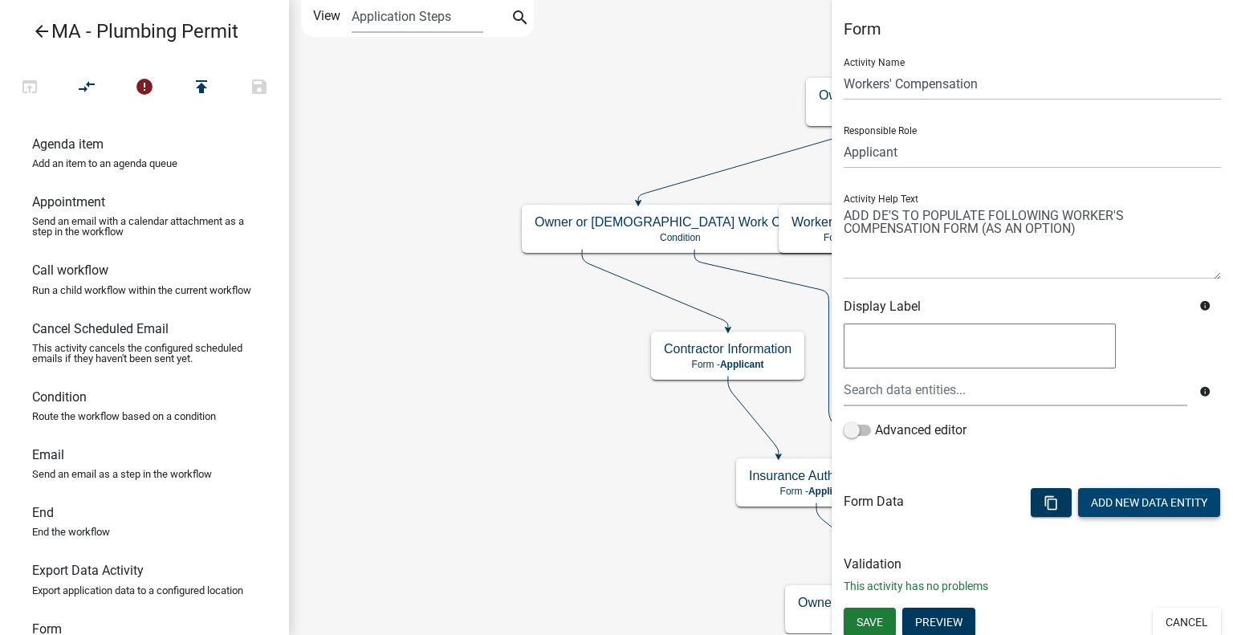
click at [1139, 493] on button "Add New Data Entity" at bounding box center [1149, 502] width 142 height 29
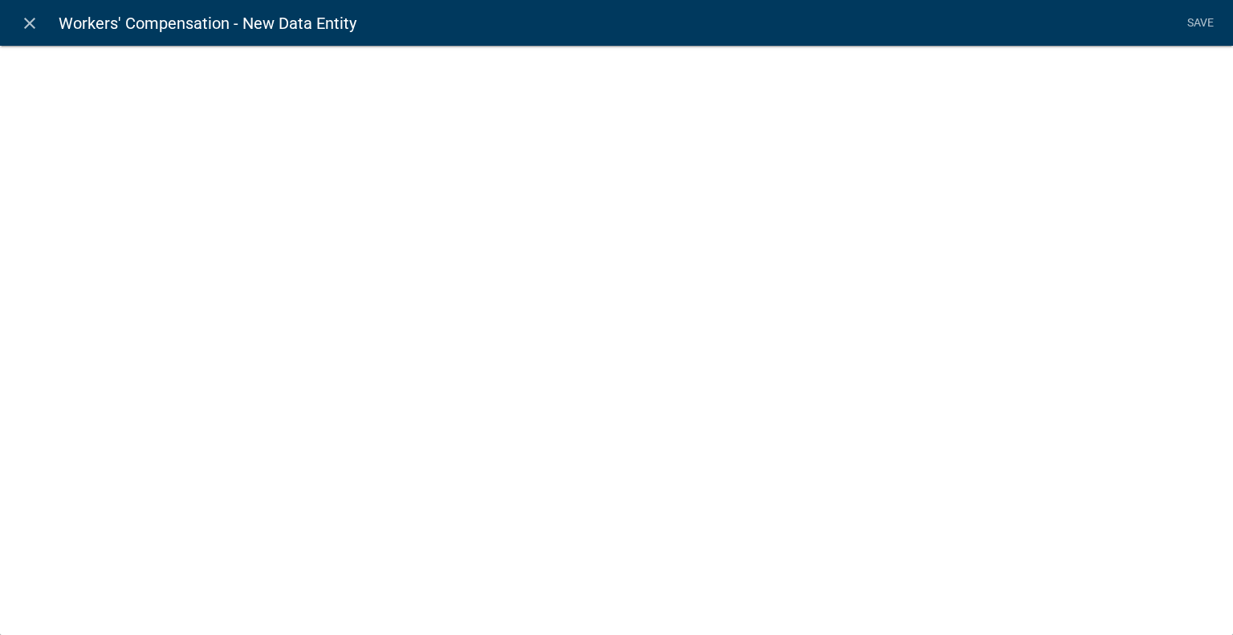
select select
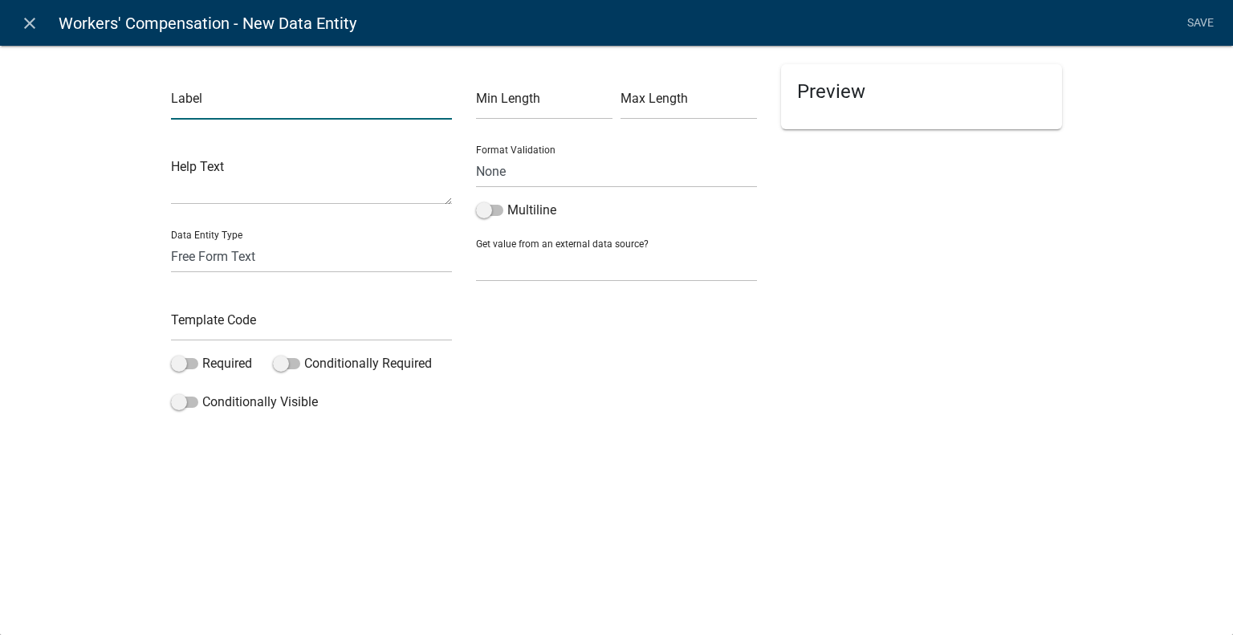
click at [213, 112] on input "text" at bounding box center [311, 103] width 281 height 33
click at [264, 108] on input "Workers Comp Top text" at bounding box center [311, 103] width 281 height 33
type input "Workers Comp top text"
drag, startPoint x: 242, startPoint y: 256, endPoint x: 242, endPoint y: 267, distance: 11.2
click at [242, 256] on select "Free Form Text Document Display Entity Value Fee Numeric Data Date Map Sketch D…" at bounding box center [311, 256] width 281 height 33
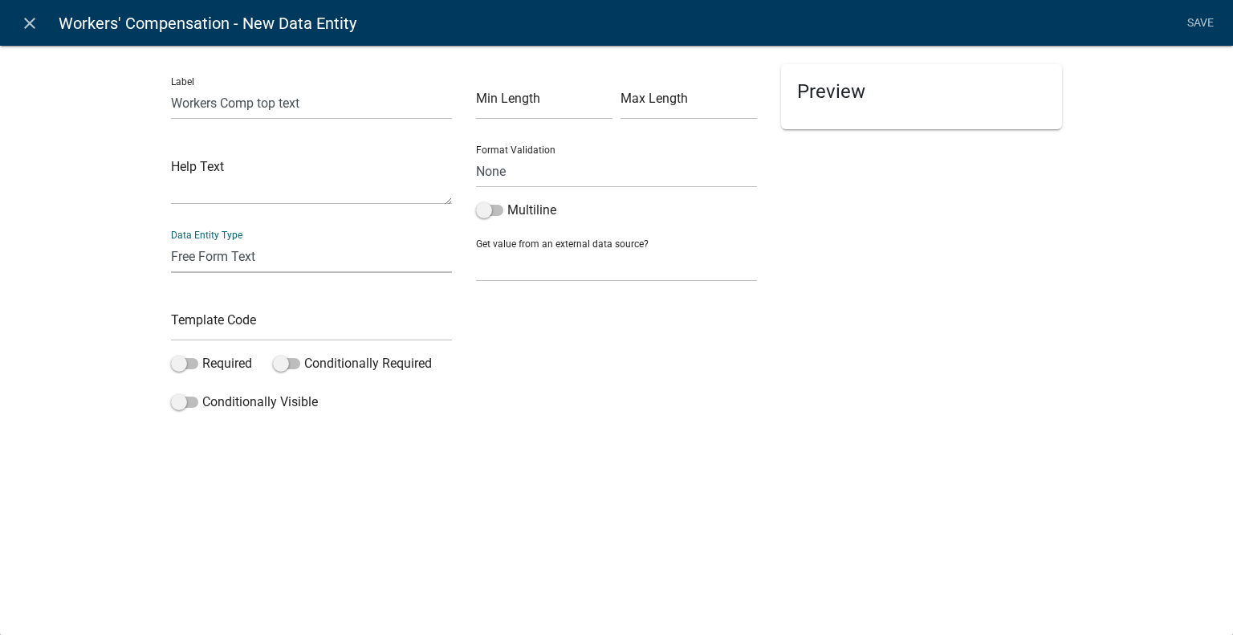
select select "rich-text"
click at [171, 240] on select "Free Form Text Document Display Entity Value Fee Numeric Data Date Map Sketch D…" at bounding box center [311, 256] width 281 height 33
select select "rich-text"
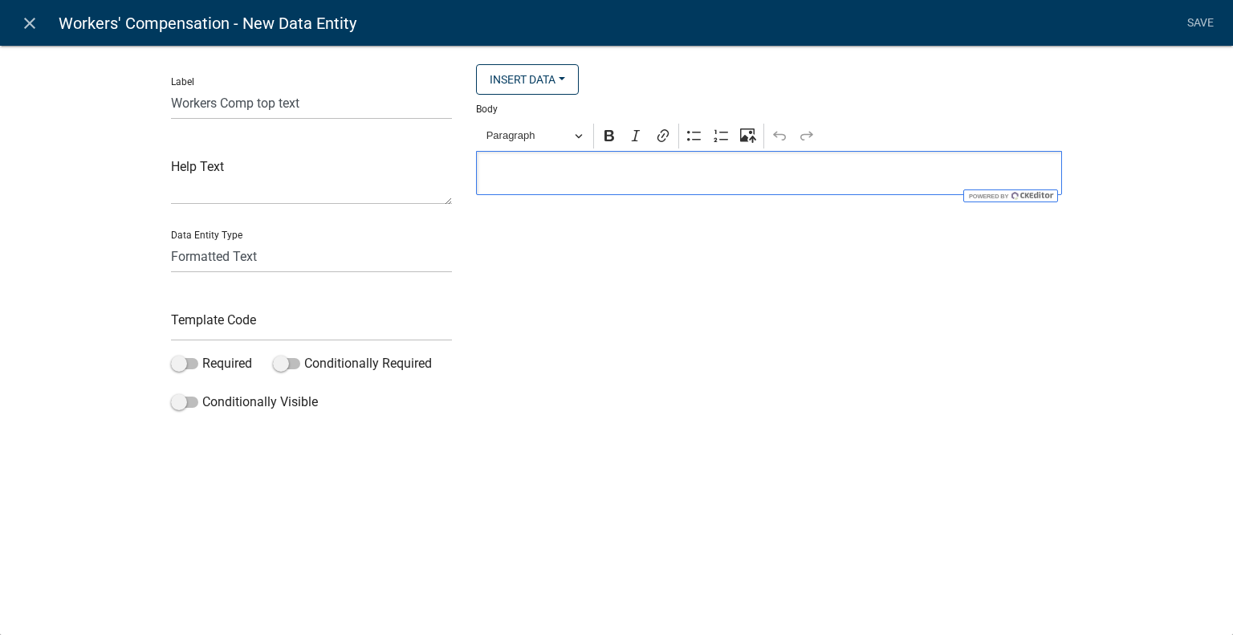
click at [578, 179] on p "Editor editing area: main. Press Alt+0 for help." at bounding box center [769, 173] width 569 height 19
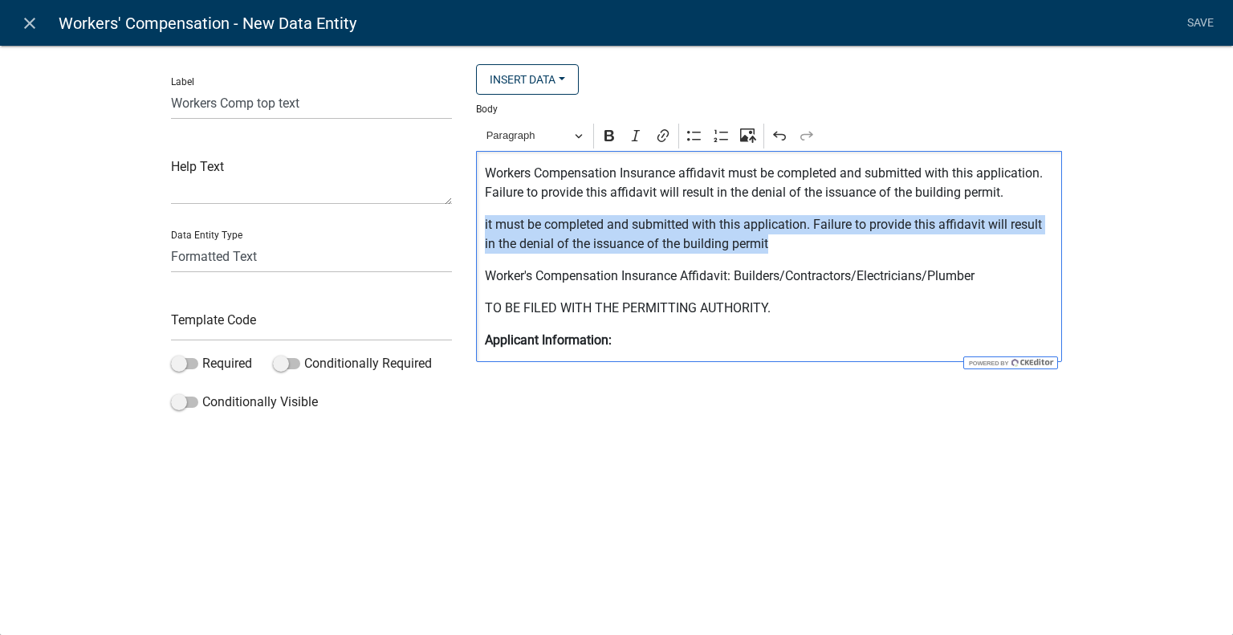
drag, startPoint x: 640, startPoint y: 248, endPoint x: 465, endPoint y: 225, distance: 176.5
click at [465, 225] on div "Insert Data Size (Acres) Address Fee Recipients Applicant Address City Applican…" at bounding box center [769, 241] width 610 height 354
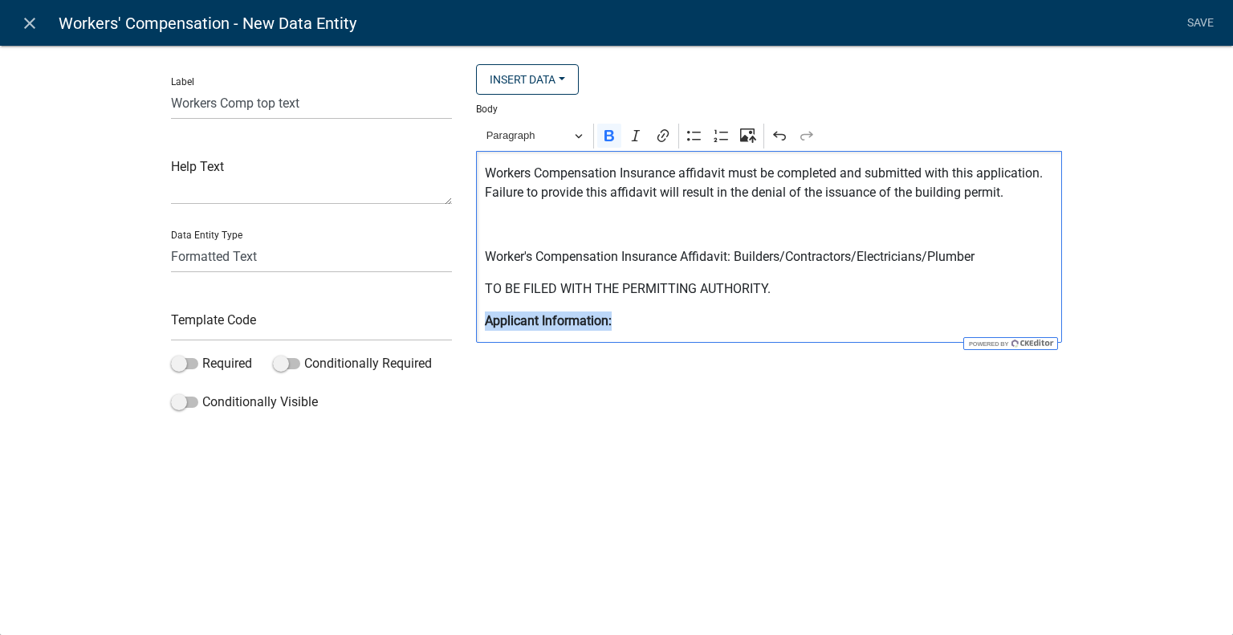
drag, startPoint x: 504, startPoint y: 316, endPoint x: 444, endPoint y: 311, distance: 60.5
click at [444, 311] on div "Label Workers Comp top text Help Text Data Entity Type Free Form Text Document …" at bounding box center [616, 241] width 915 height 354
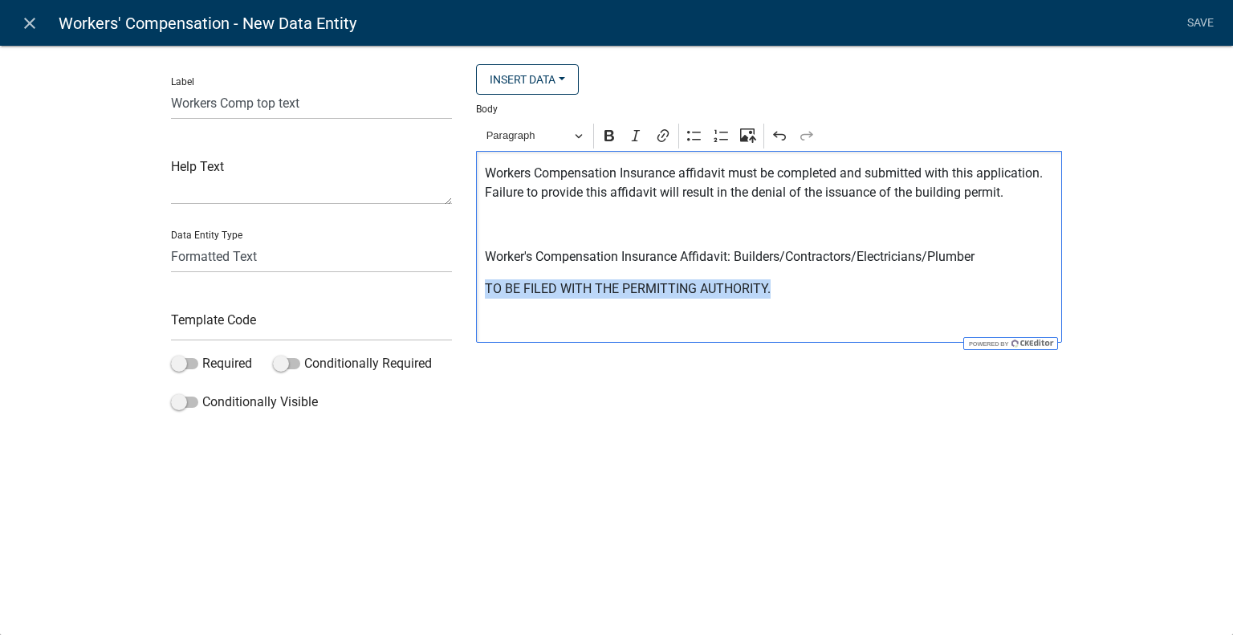
drag, startPoint x: 786, startPoint y: 288, endPoint x: 484, endPoint y: 299, distance: 301.9
click at [485, 299] on p "TO BE FILED WITH THE PERMITTING AUTHORITY." at bounding box center [769, 288] width 569 height 19
click at [774, 280] on p "TO BE FILED WITH THE PERMITTING AUTHORITY." at bounding box center [769, 288] width 569 height 19
click at [780, 295] on p "TO BE FILED WITH THE PERMITTING AUTHORITY." at bounding box center [769, 288] width 569 height 19
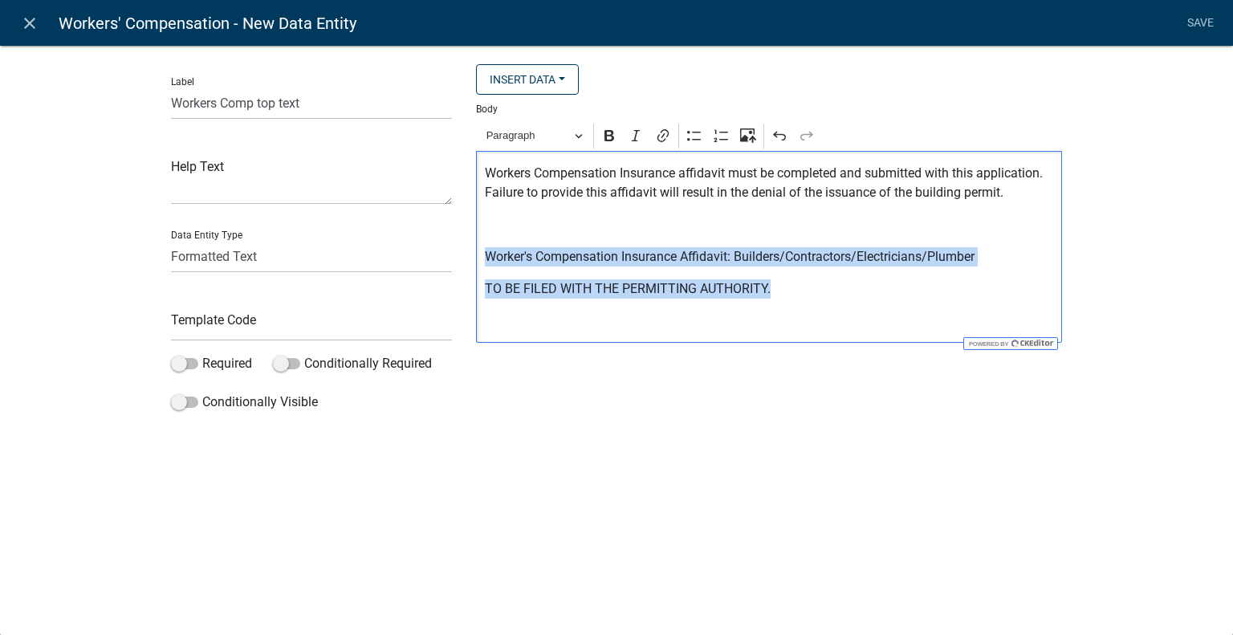
drag, startPoint x: 795, startPoint y: 294, endPoint x: 440, endPoint y: 258, distance: 357.3
click at [440, 258] on div "Label Workers Comp top text Help Text Data Entity Type Free Form Text Document …" at bounding box center [616, 241] width 915 height 354
click at [555, 126] on button "Paragraph" at bounding box center [534, 136] width 111 height 25
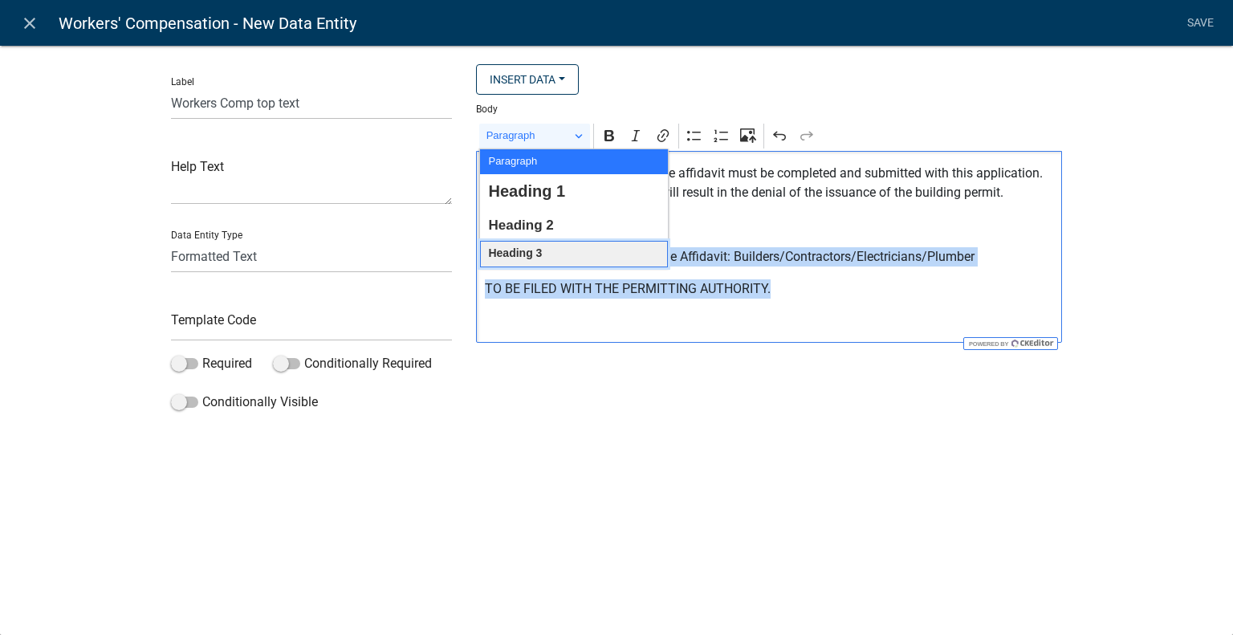
click at [565, 250] on button "Heading 3" at bounding box center [574, 254] width 188 height 26
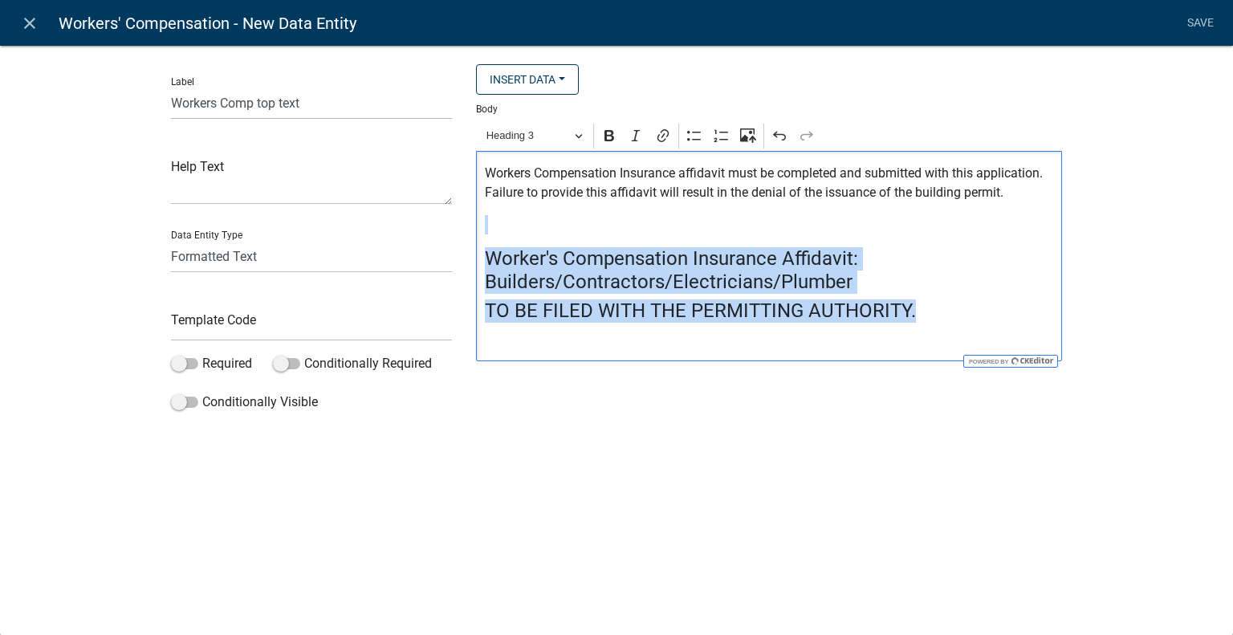
click at [906, 269] on h4 "Worker's Compensation Insurance Affidavit: Builders/Contractors/Electricians/Pl…" at bounding box center [769, 270] width 569 height 47
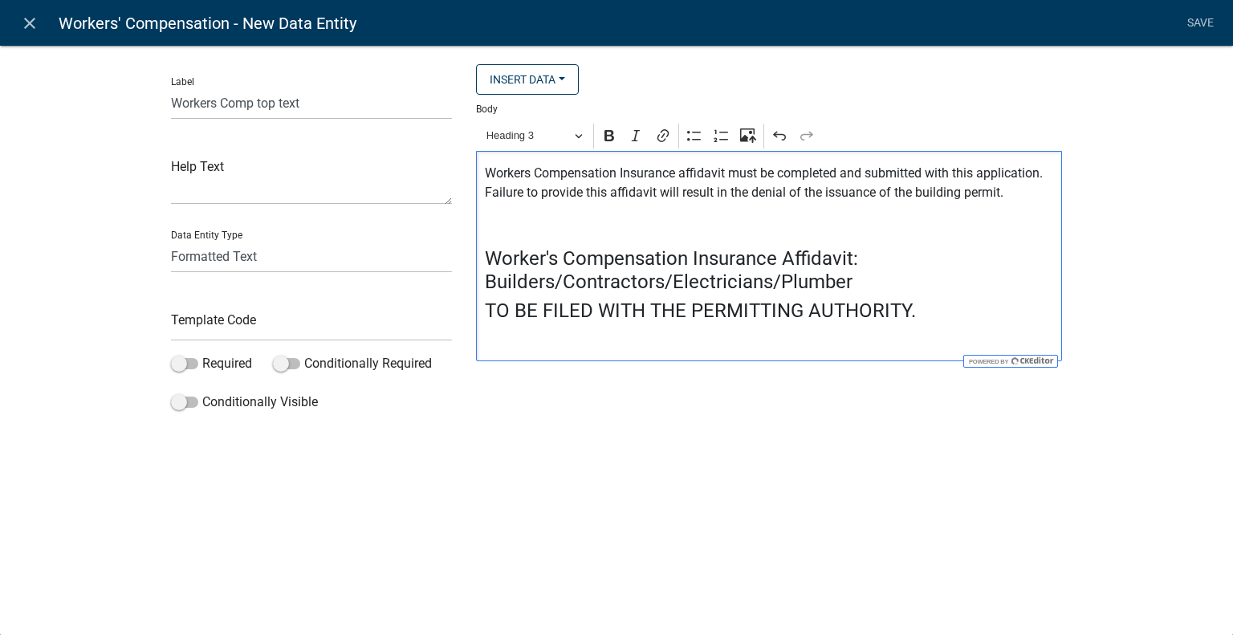
click at [660, 439] on div "Label Workers Comp top text Help Text Data Entity Type Free Form Text Document …" at bounding box center [616, 235] width 1233 height 433
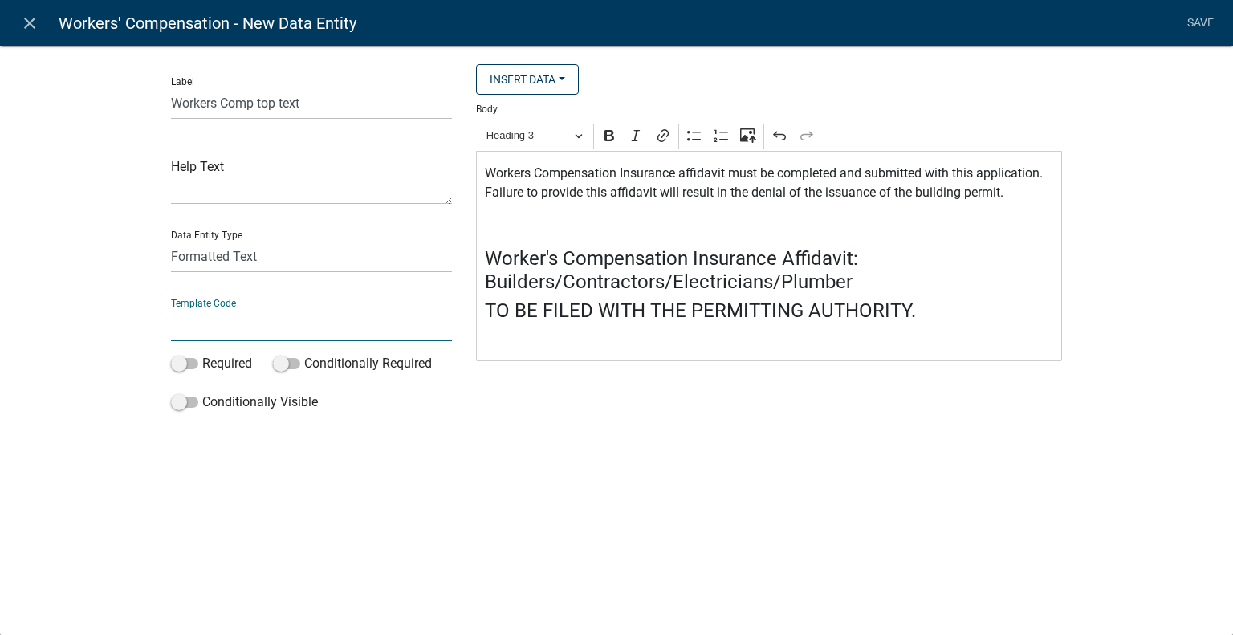
click at [294, 325] on input "text" at bounding box center [311, 324] width 281 height 33
type input "WCText"
click at [1210, 24] on li "Save" at bounding box center [1200, 23] width 40 height 30
click at [1209, 22] on link "Save" at bounding box center [1200, 23] width 40 height 30
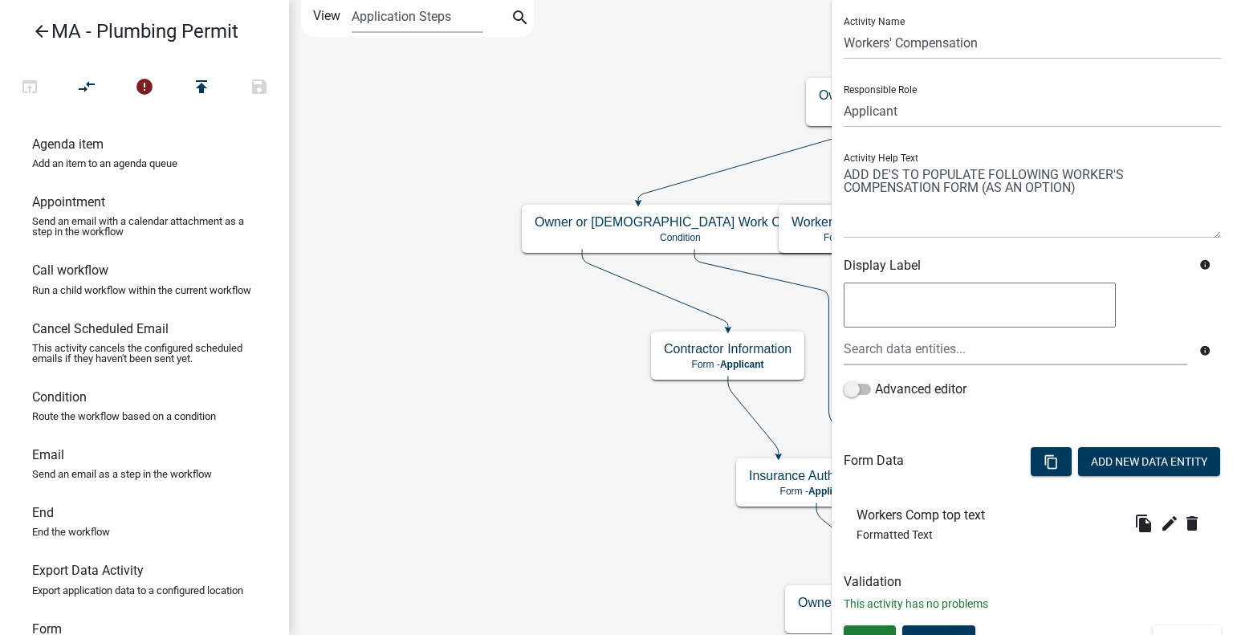
scroll to position [63, 0]
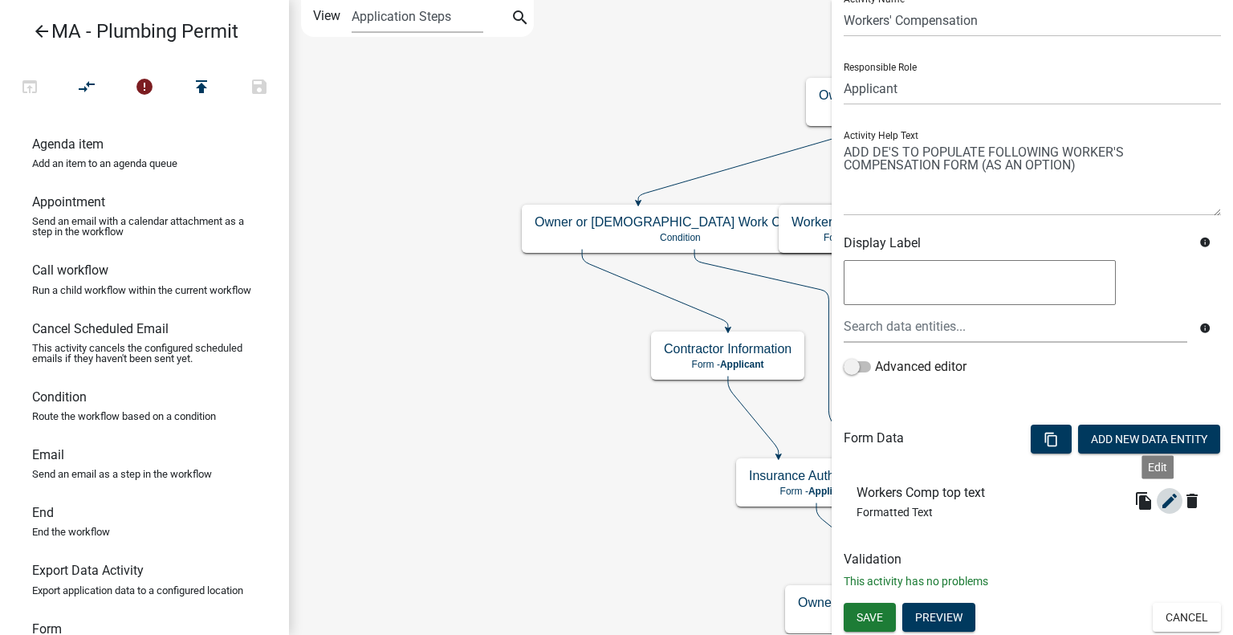
click at [1160, 499] on icon "edit" at bounding box center [1169, 500] width 19 height 19
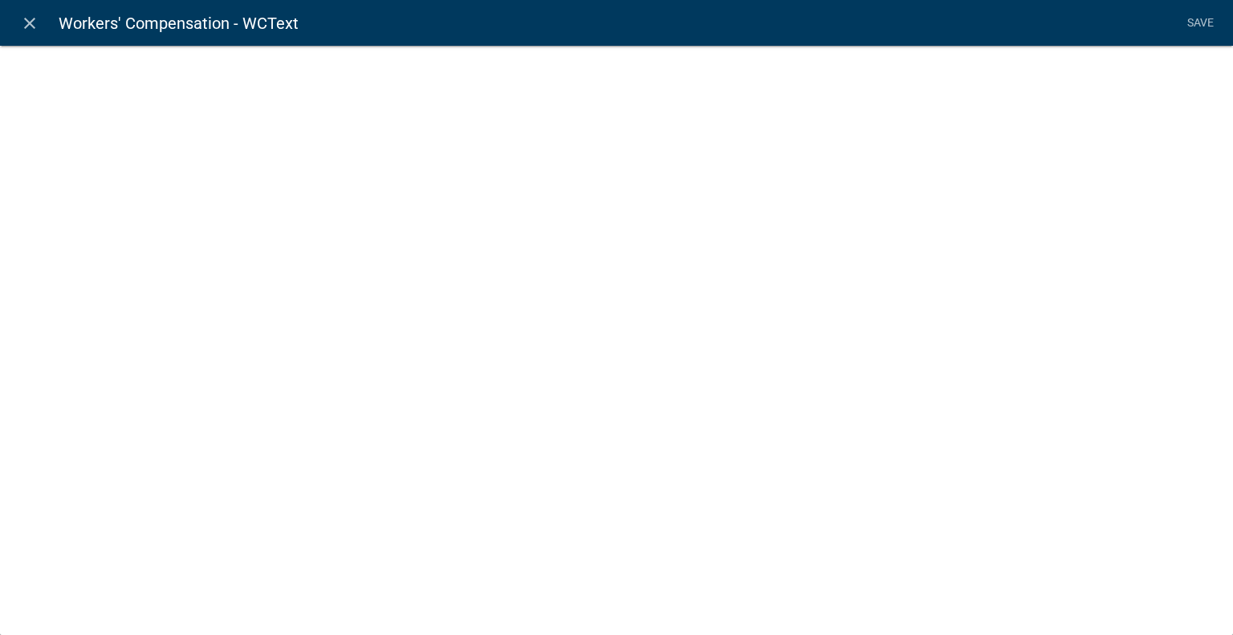
select select "rich-text"
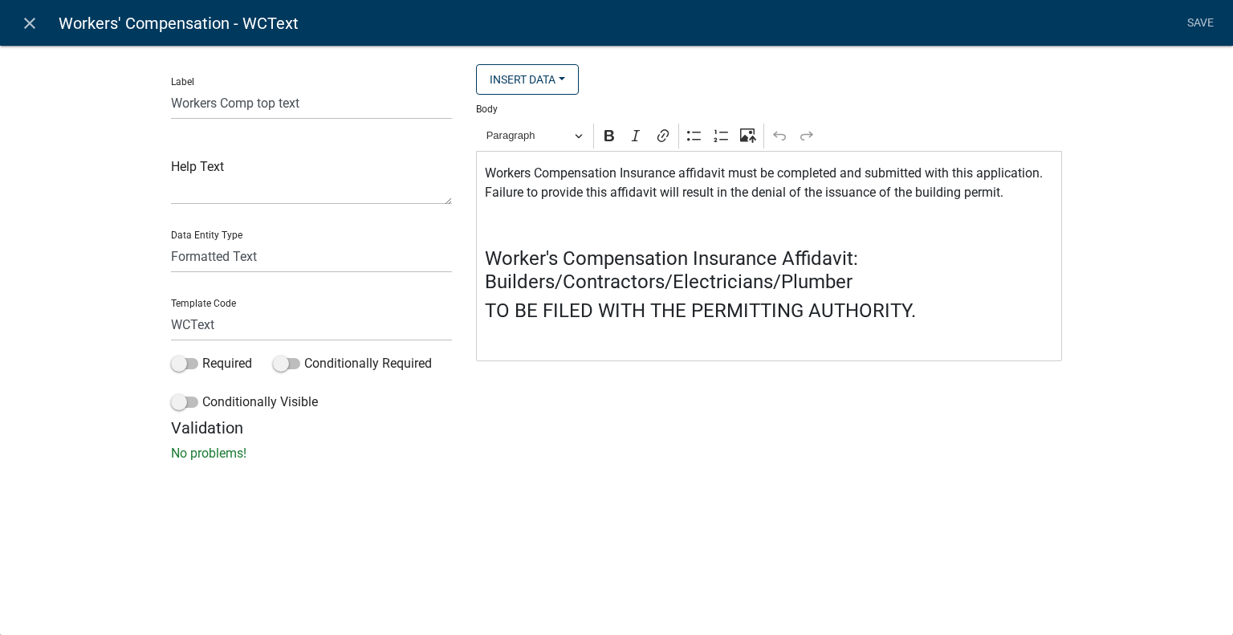
click at [844, 348] on p "Editor editing area: main. Press Alt+0 for help." at bounding box center [769, 338] width 569 height 19
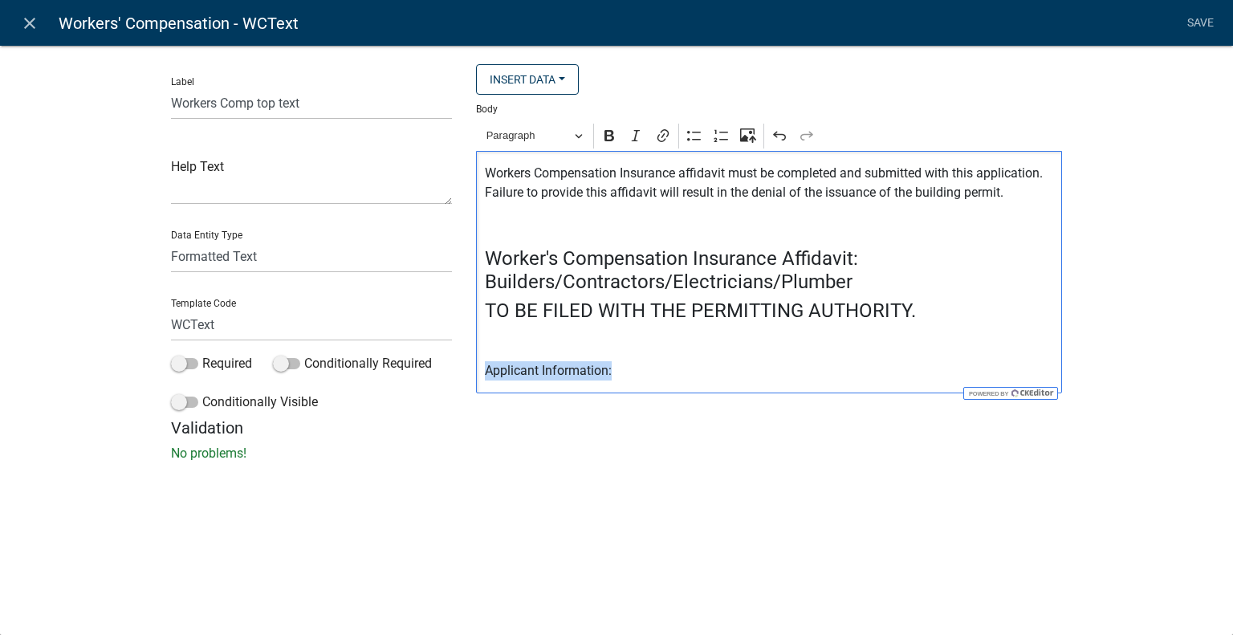
drag, startPoint x: 652, startPoint y: 382, endPoint x: 475, endPoint y: 379, distance: 176.6
click at [475, 379] on div "Insert Data Size (Acres) Address Fee Recipients Applicant Address City Applican…" at bounding box center [769, 241] width 610 height 354
click at [1196, 22] on link "Save" at bounding box center [1200, 23] width 40 height 30
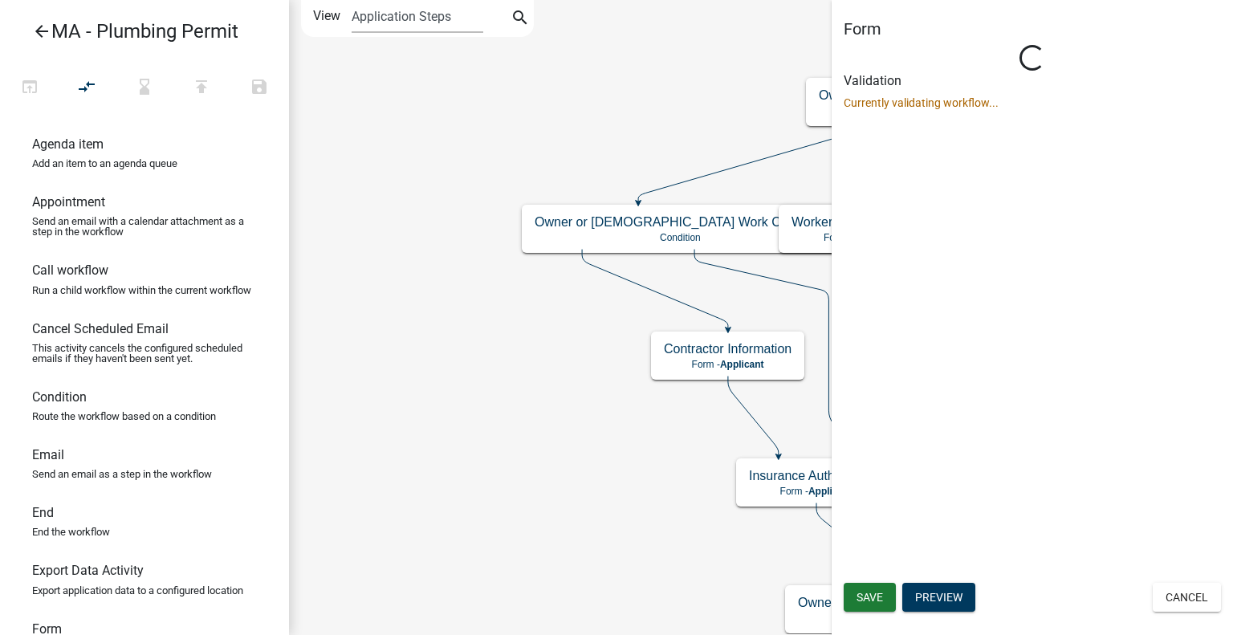
scroll to position [0, 0]
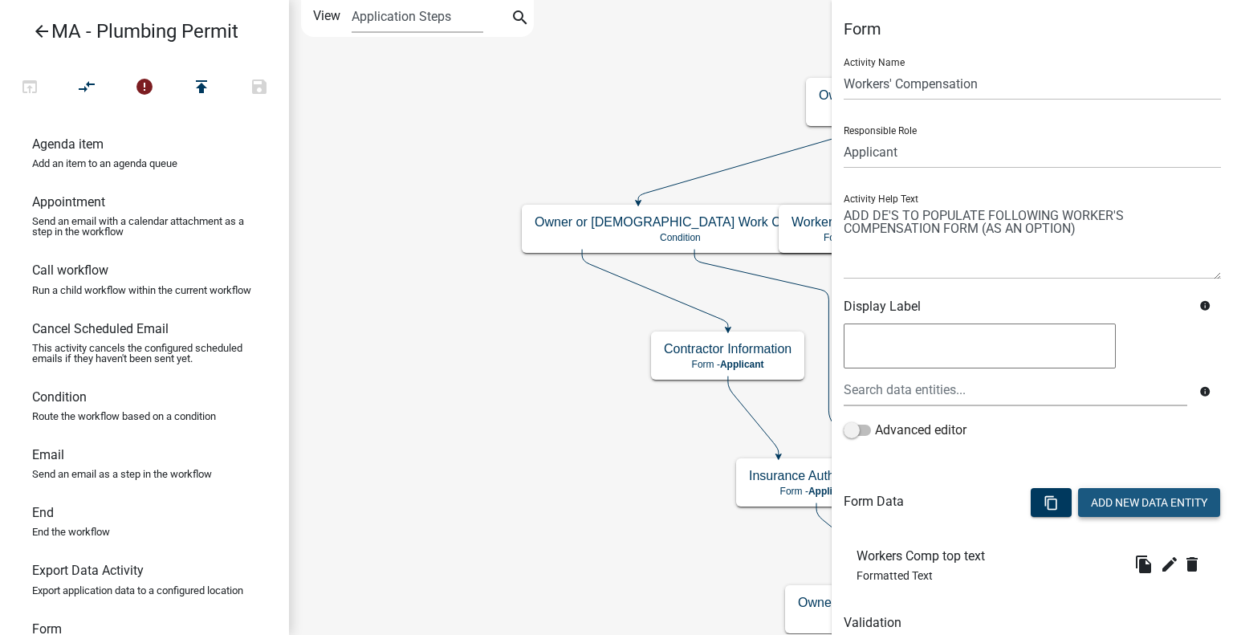
click at [1153, 512] on button "Add New Data Entity" at bounding box center [1149, 502] width 142 height 29
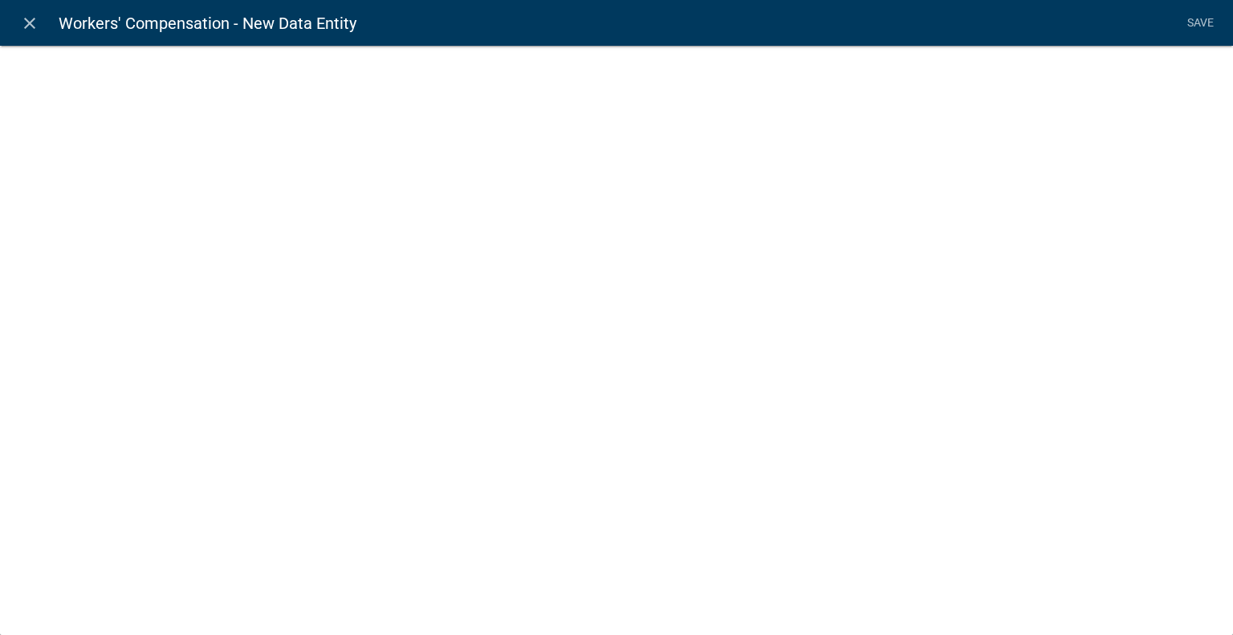
select select
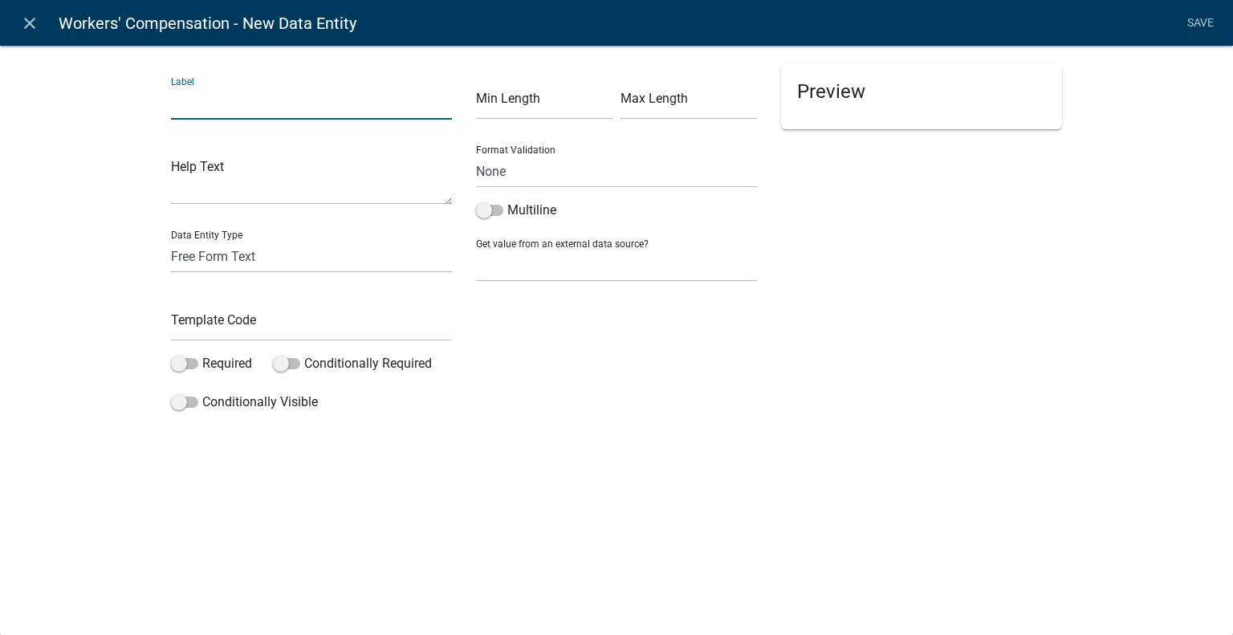
click at [218, 95] on input "text" at bounding box center [311, 103] width 281 height 33
paste input "Name (Business / Organization / Individual)"
type input "Name (Business / Organization / Individual)"
click at [300, 252] on select "Free Form Text Document Display Entity Value Fee Numeric Data Date Map Sketch D…" at bounding box center [311, 256] width 281 height 33
click at [310, 258] on select "Free Form Text Document Display Entity Value Fee Numeric Data Date Map Sketch D…" at bounding box center [311, 256] width 281 height 33
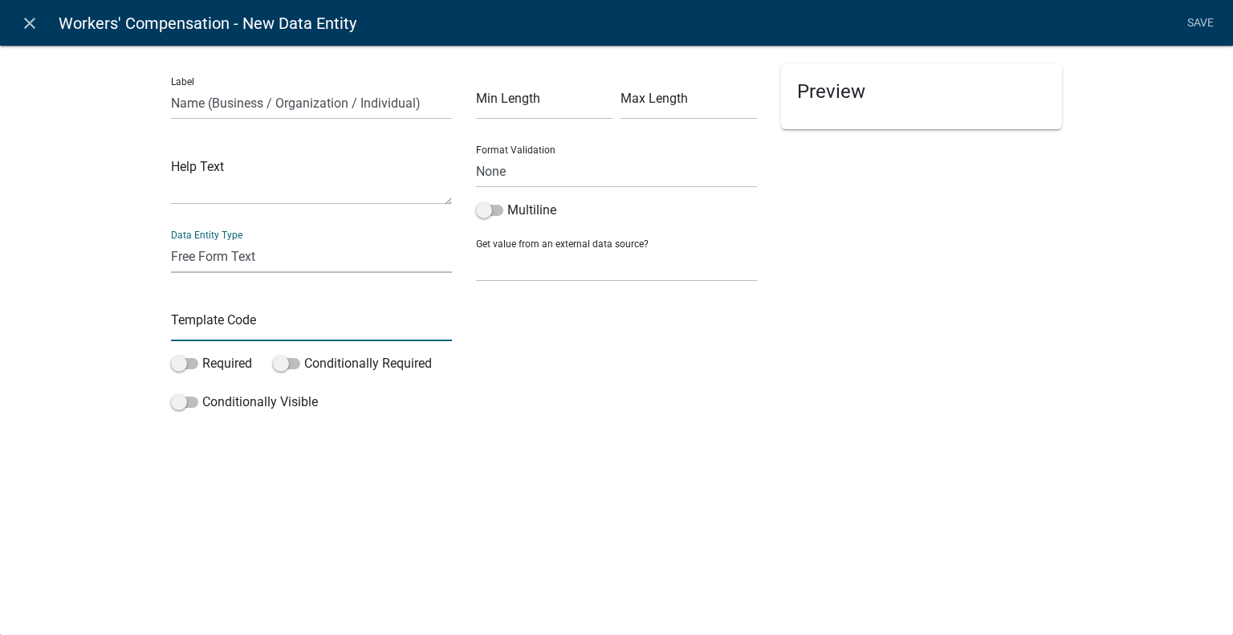
click at [289, 323] on input "text" at bounding box center [311, 324] width 281 height 33
click at [193, 326] on input "WCName" at bounding box center [311, 324] width 281 height 33
type input "WCApplicantName"
click at [289, 256] on select "Free Form Text Document Display Entity Value Fee Numeric Data Date Map Sketch D…" at bounding box center [311, 256] width 281 height 33
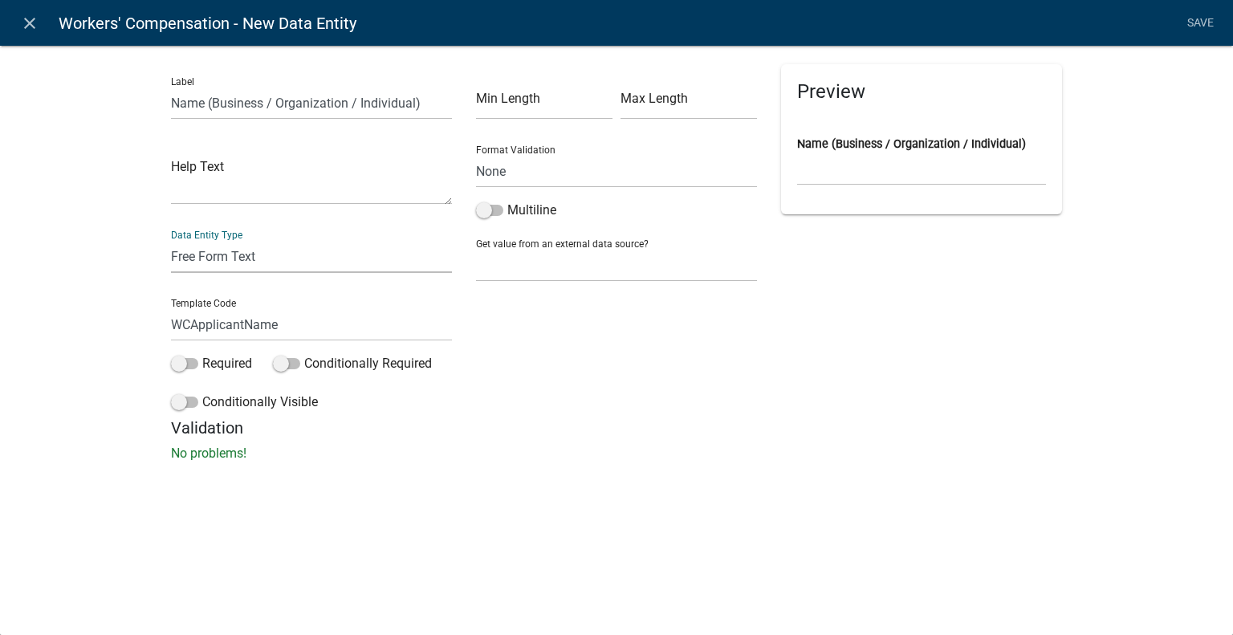
select select "display-entity-value"
click at [171, 240] on select "Free Form Text Document Display Entity Value Fee Numeric Data Date Map Sketch D…" at bounding box center [311, 256] width 281 height 33
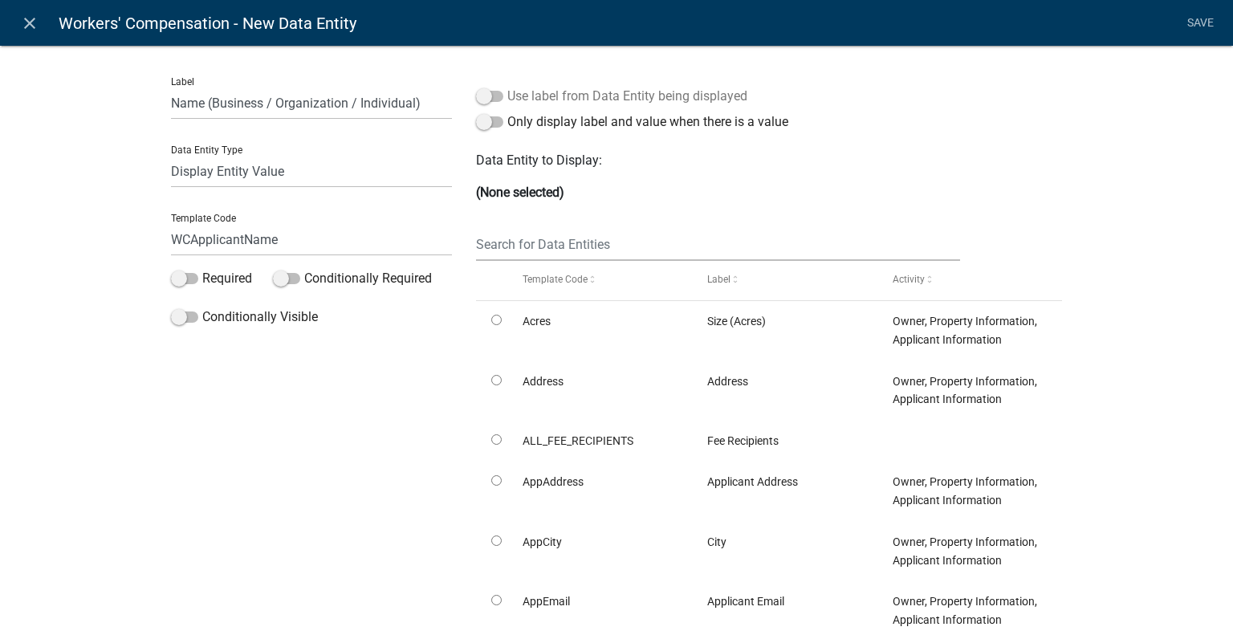
click at [476, 95] on span at bounding box center [489, 96] width 27 height 11
click at [507, 87] on input "Use label from Data Entity being displayed" at bounding box center [507, 87] width 0 height 0
click at [503, 95] on label "Use label from Data Entity being displayed" at bounding box center [611, 96] width 271 height 19
click at [507, 87] on input "Use label from Data Entity being displayed" at bounding box center [507, 87] width 0 height 0
click at [308, 176] on select "Free Form Text Document Display Entity Value Fee Numeric Data Date Map Sketch D…" at bounding box center [311, 171] width 281 height 33
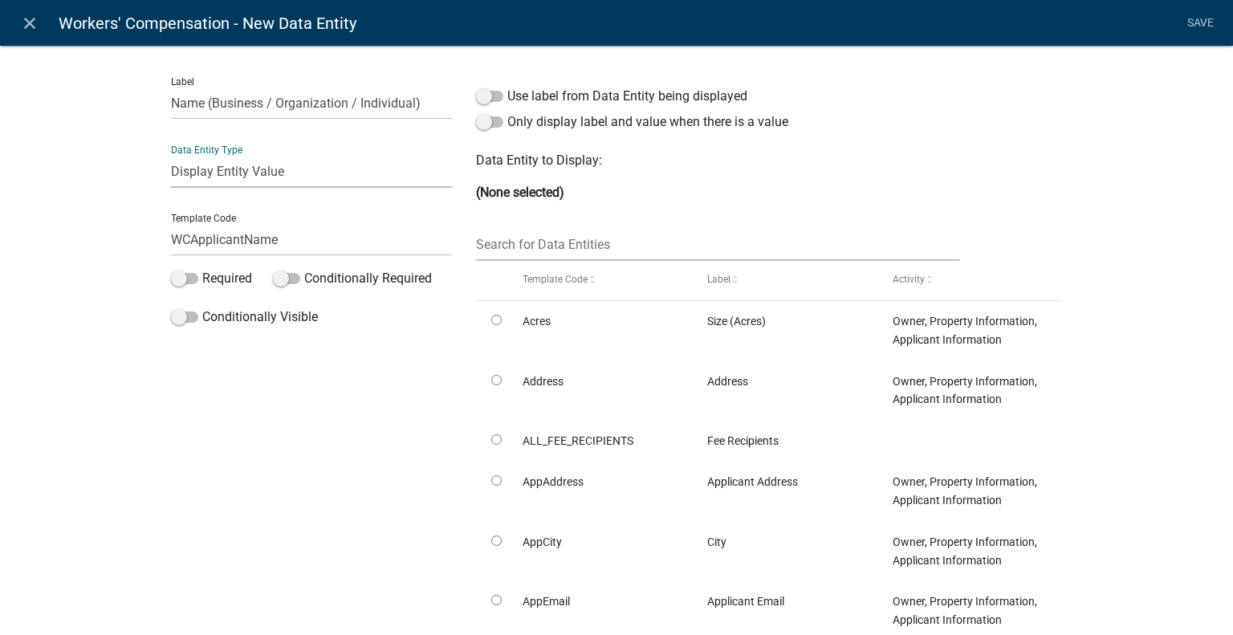
select select "free-form-text"
click at [171, 155] on select "Free Form Text Document Display Entity Value Fee Numeric Data Date Map Sketch D…" at bounding box center [311, 171] width 281 height 33
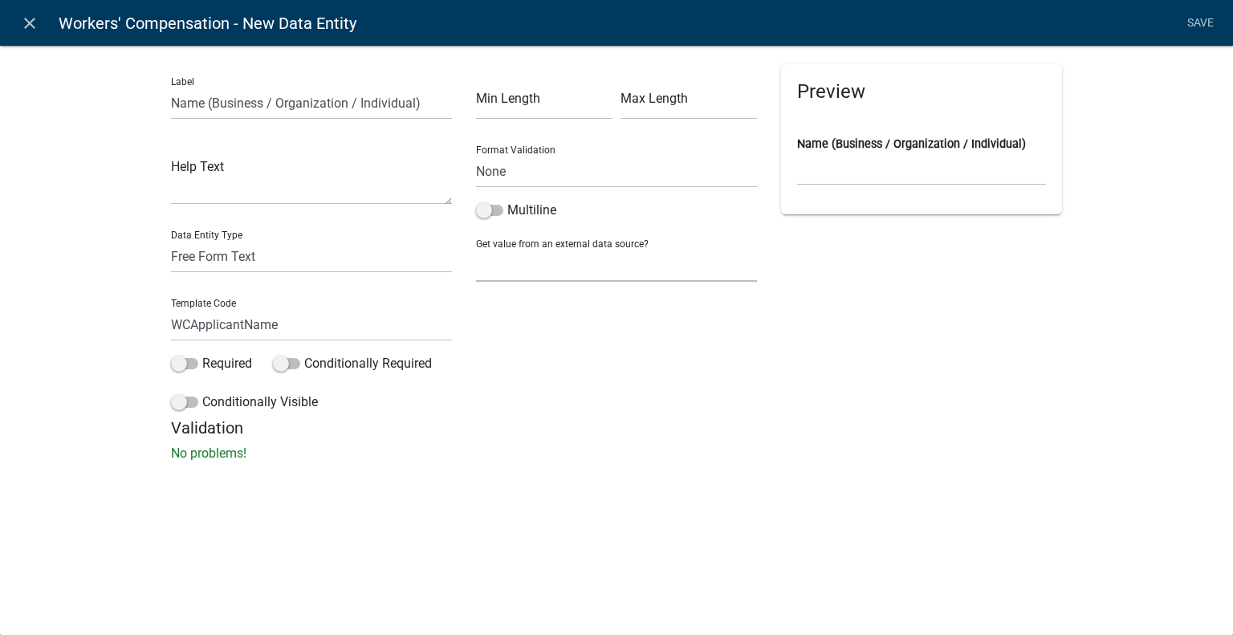
click at [583, 269] on select "None Search Parcel Data Applicant Data" at bounding box center [616, 265] width 281 height 33
select select "2: Object"
click at [476, 249] on select "None Search Parcel Data Applicant Data" at bounding box center [616, 265] width 281 height 33
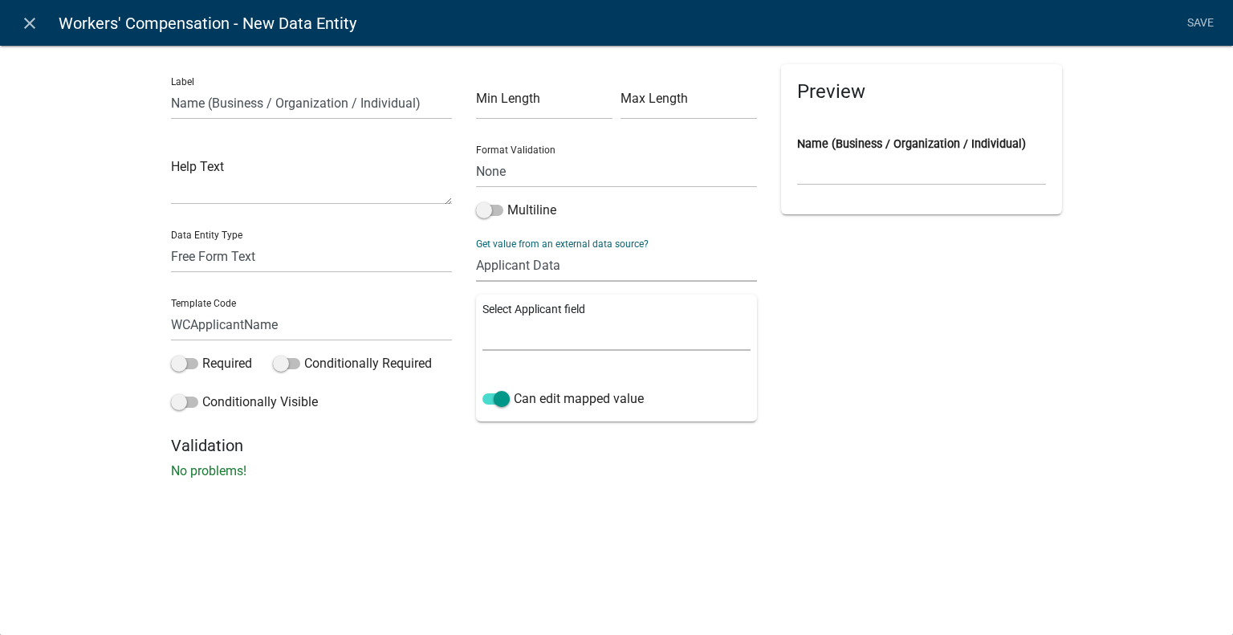
click at [568, 337] on select "Full Name Username Email Address Street Address Street Address 2 City State Zip…" at bounding box center [616, 334] width 268 height 33
select select "0: Object"
click at [482, 318] on select "Full Name Username Email Address Street Address Street Address 2 City State Zip…" at bounding box center [616, 334] width 268 height 33
click at [1018, 282] on div "Preview Name (Business / Organization / Individual)" at bounding box center [921, 250] width 305 height 372
click at [1191, 21] on link "Save" at bounding box center [1200, 23] width 40 height 30
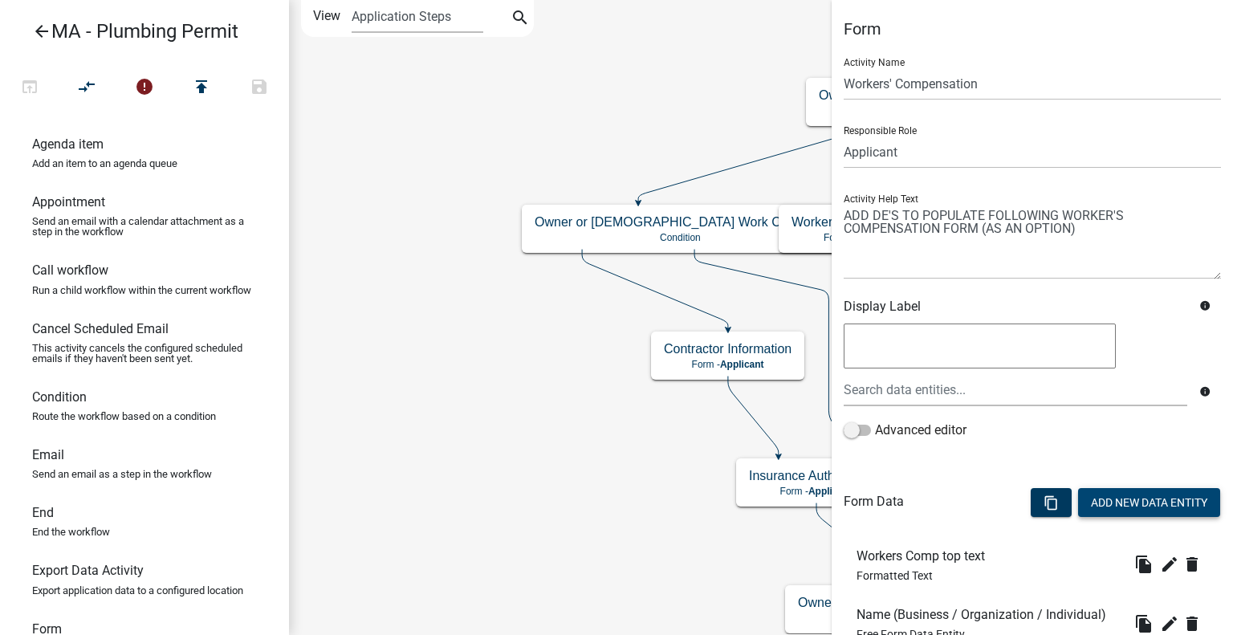
click at [1133, 503] on button "Add New Data Entity" at bounding box center [1149, 502] width 142 height 29
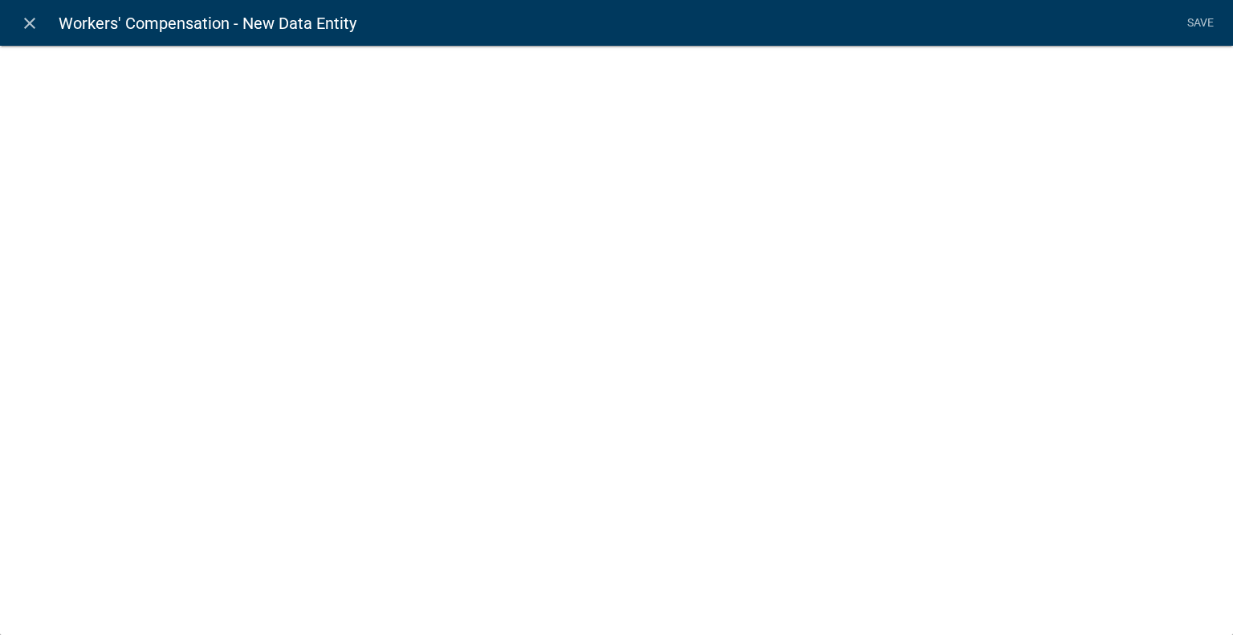
select select
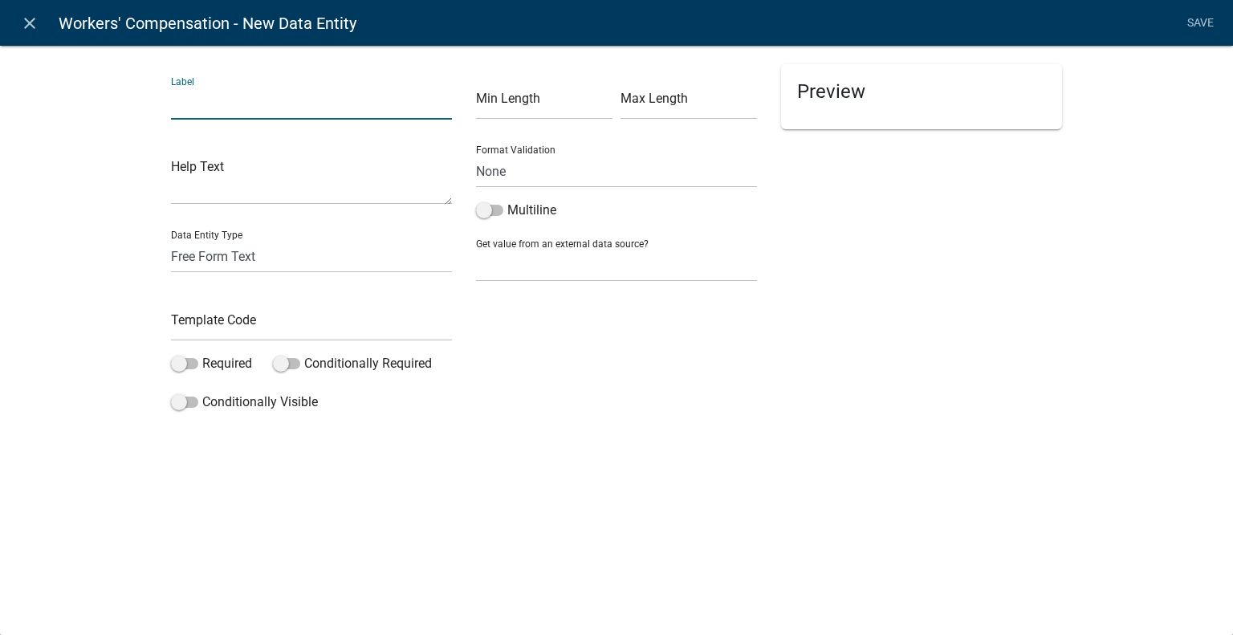
click at [270, 108] on input "text" at bounding box center [311, 103] width 281 height 33
type input "Address"
click at [570, 259] on select "None Search Parcel Data Applicant Data" at bounding box center [616, 265] width 281 height 33
select select "2: Object"
click at [476, 249] on select "None Search Parcel Data Applicant Data" at bounding box center [616, 265] width 281 height 33
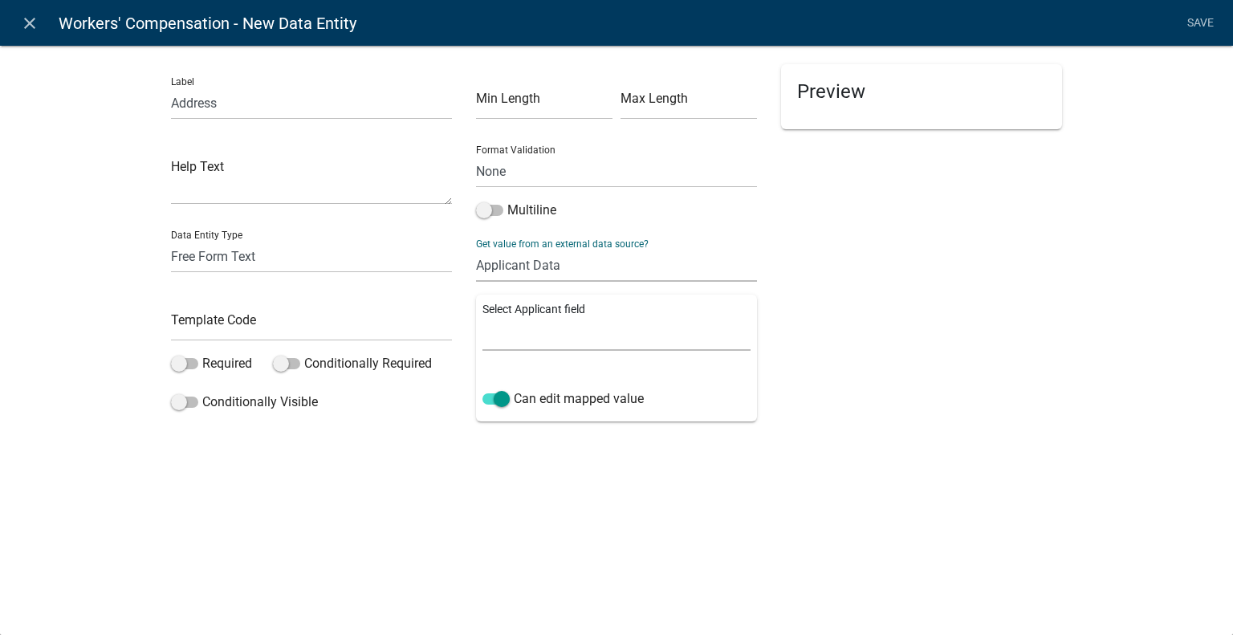
click at [603, 335] on select "Full Name Username Email Address Street Address Street Address 2 City State Zip…" at bounding box center [616, 334] width 268 height 33
select select "3: Object"
click at [482, 318] on select "Full Name Username Email Address Street Address Street Address 2 City State Zip…" at bounding box center [616, 334] width 268 height 33
click at [266, 92] on input "Address" at bounding box center [311, 103] width 281 height 33
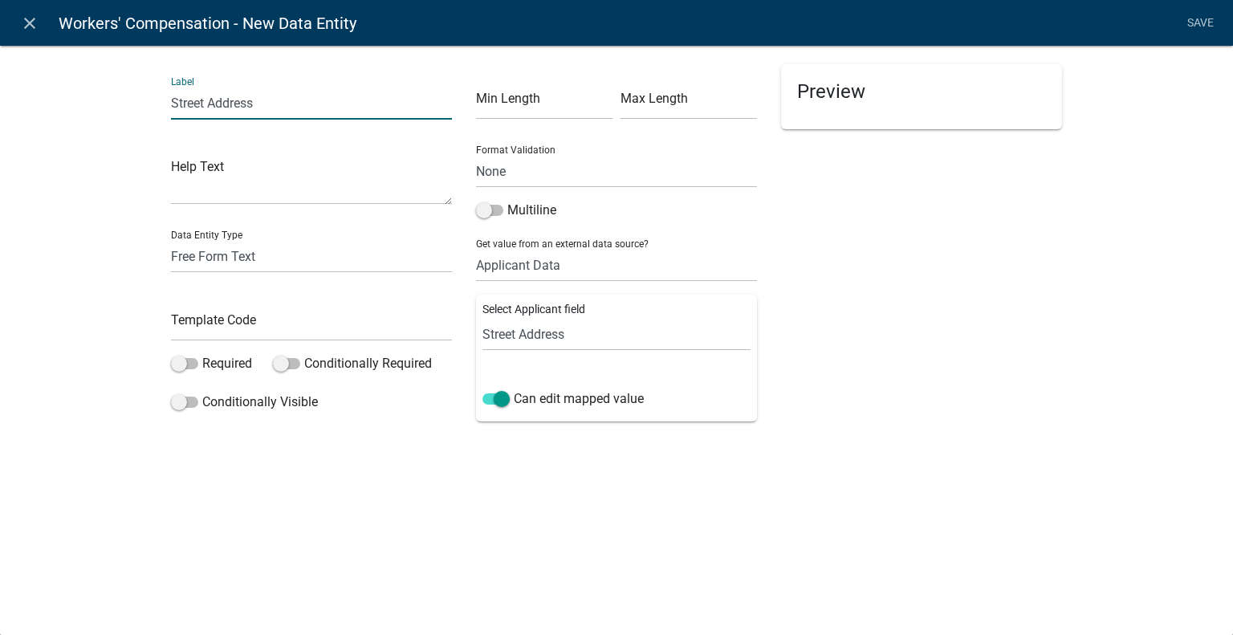
type input "Street Address"
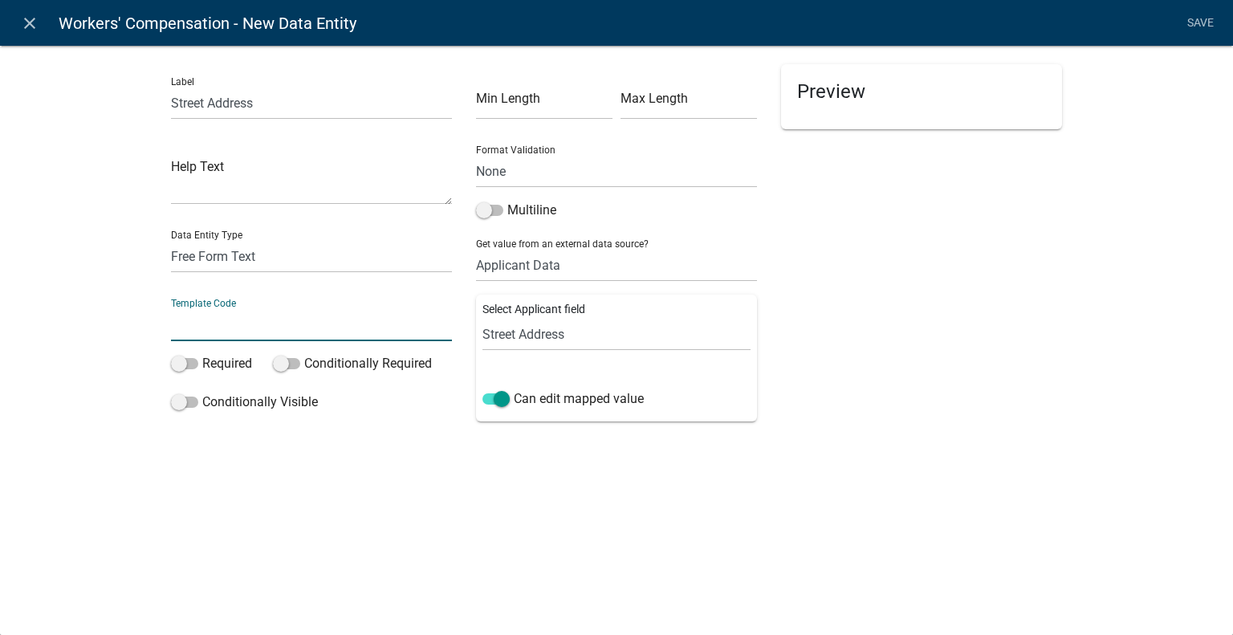
click at [231, 332] on input "text" at bounding box center [311, 324] width 281 height 33
type input "WCAddress"
click at [896, 300] on div "Preview" at bounding box center [921, 250] width 305 height 372
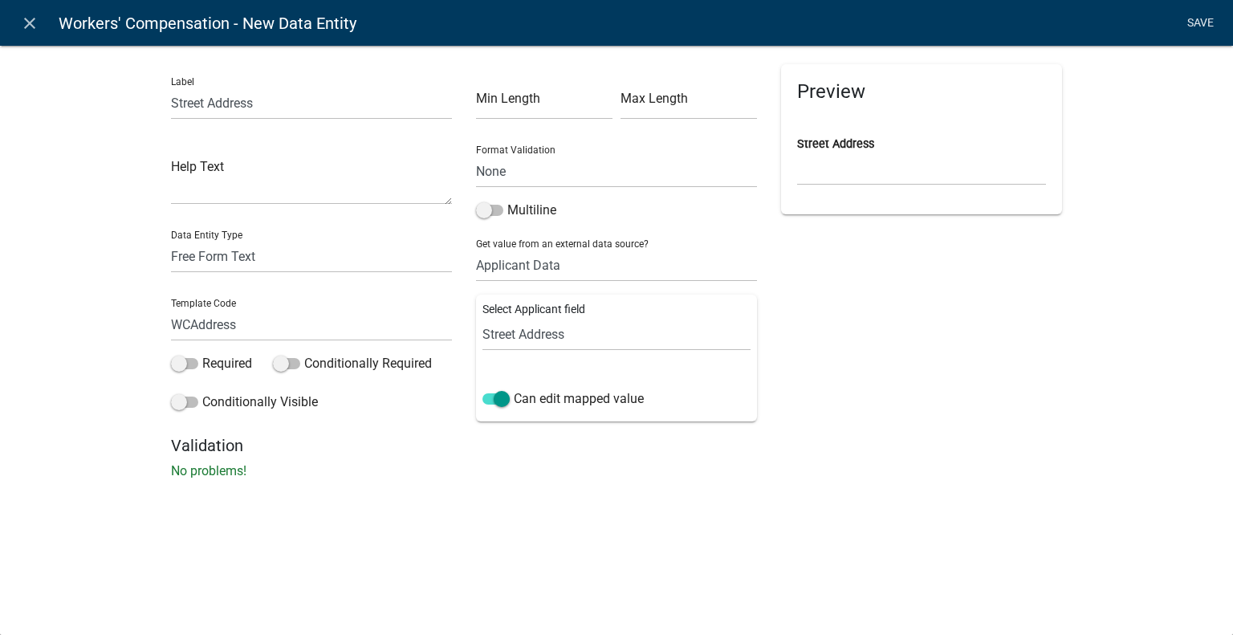
click at [1201, 22] on link "Save" at bounding box center [1200, 23] width 40 height 30
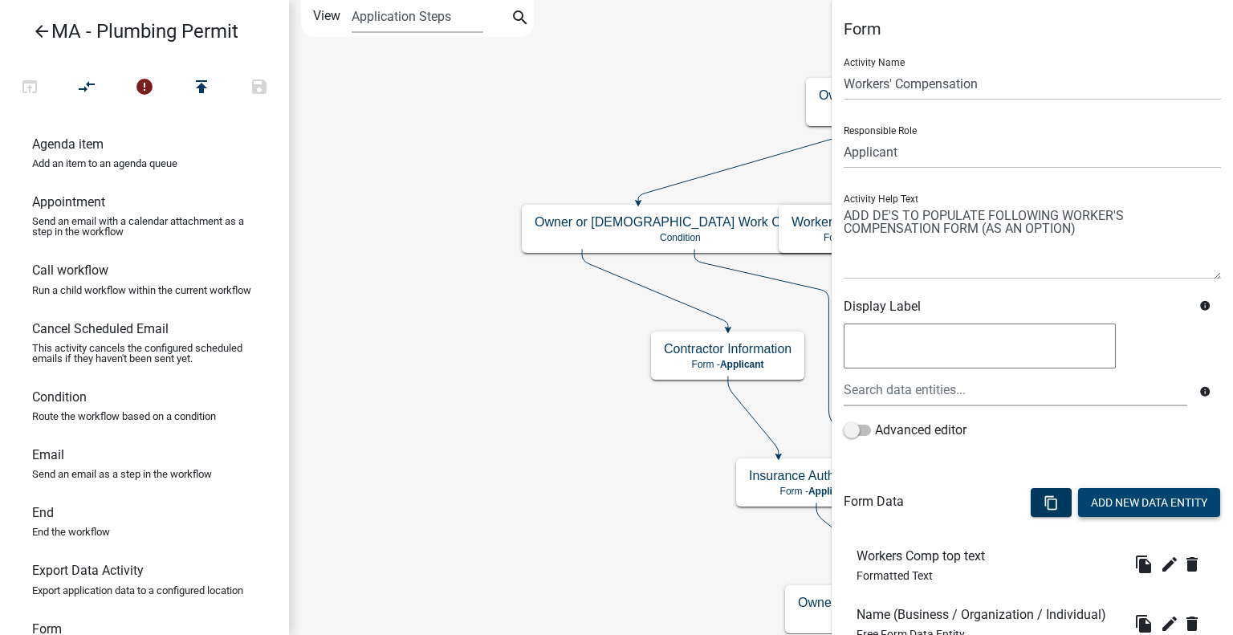
click at [1172, 503] on button "Add New Data Entity" at bounding box center [1149, 502] width 142 height 29
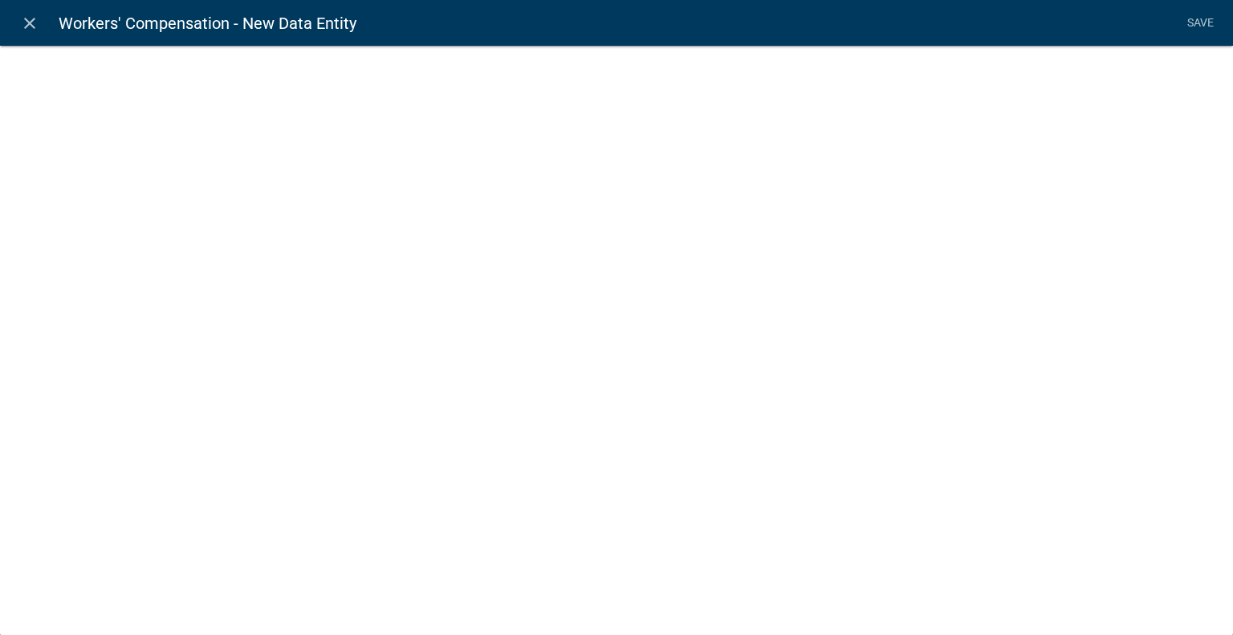
select select
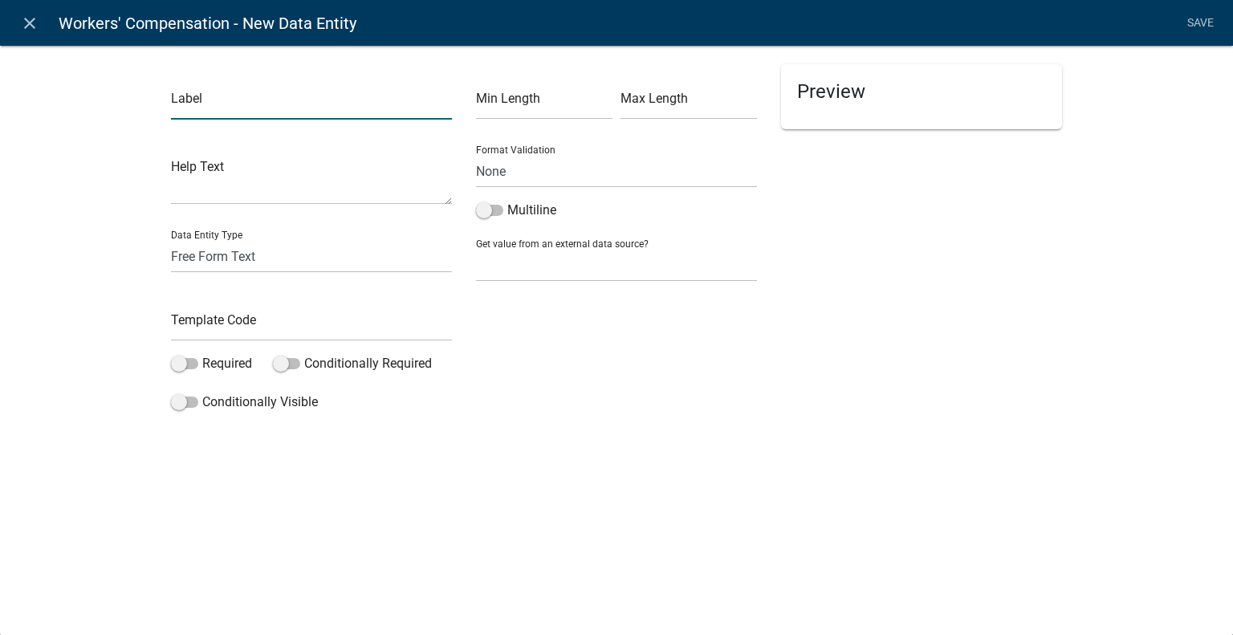
click at [264, 110] on input "text" at bounding box center [311, 103] width 281 height 33
type input "City"
click at [116, 160] on div "Label City Help Text Data Entity Type Free Form Text Document Display Entity Va…" at bounding box center [616, 235] width 1233 height 433
click at [258, 323] on input "text" at bounding box center [311, 324] width 281 height 33
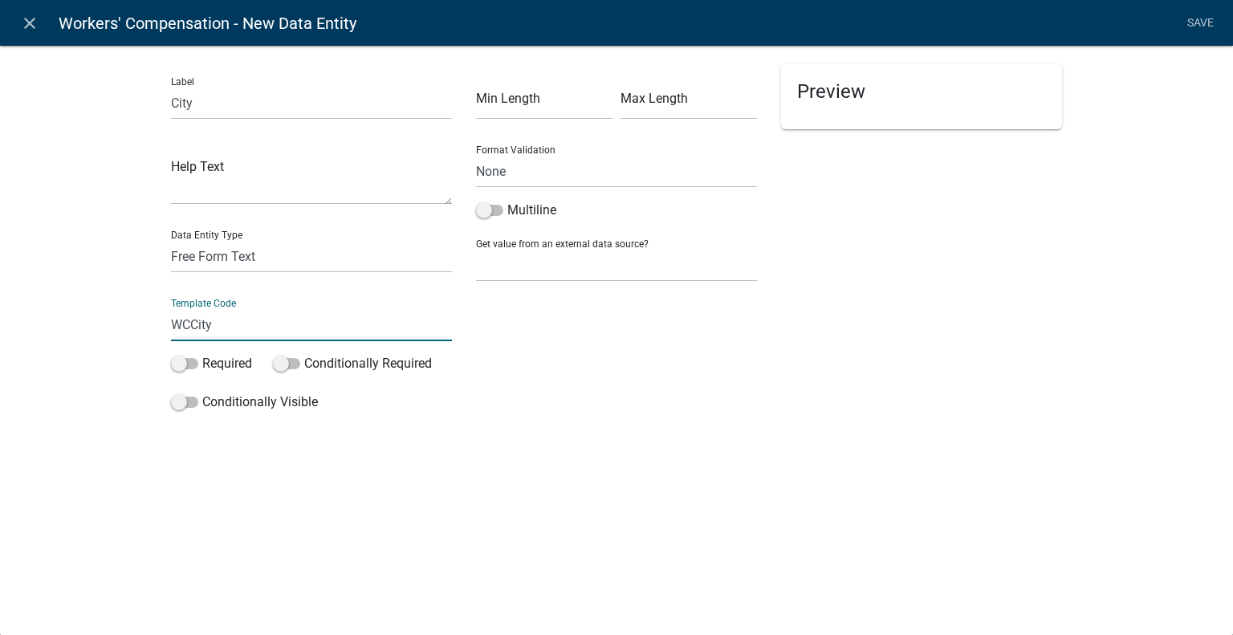
type input "WCCity"
click at [571, 267] on select "None Search Parcel Data Applicant Data" at bounding box center [616, 265] width 281 height 33
select select "2: Object"
click at [476, 249] on select "None Search Parcel Data Applicant Data" at bounding box center [616, 265] width 281 height 33
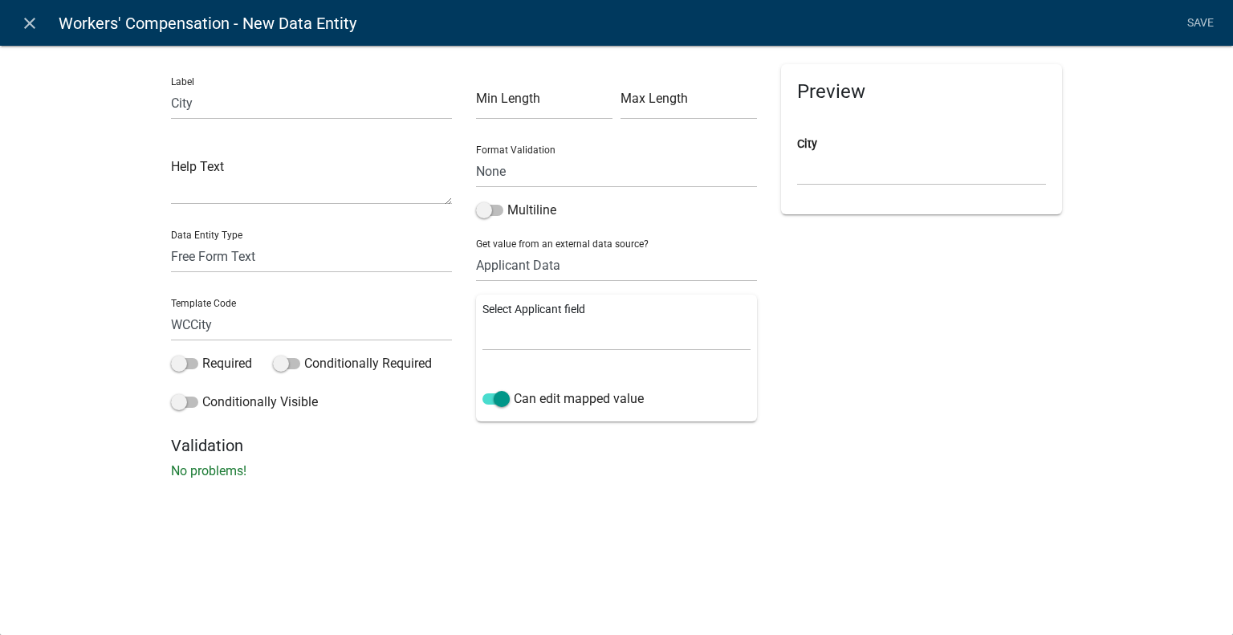
click at [575, 353] on div "Select Applicant field Full Name Username Email Address Street Address Street A…" at bounding box center [616, 358] width 281 height 127
click at [579, 336] on select "Full Name Username Email Address Street Address Street Address 2 City State Zip…" at bounding box center [616, 334] width 268 height 33
select select "5: Object"
click at [482, 318] on select "Full Name Username Email Address Street Address Street Address 2 City State Zip…" at bounding box center [616, 334] width 268 height 33
click at [937, 331] on div "Preview Loading..." at bounding box center [921, 250] width 305 height 372
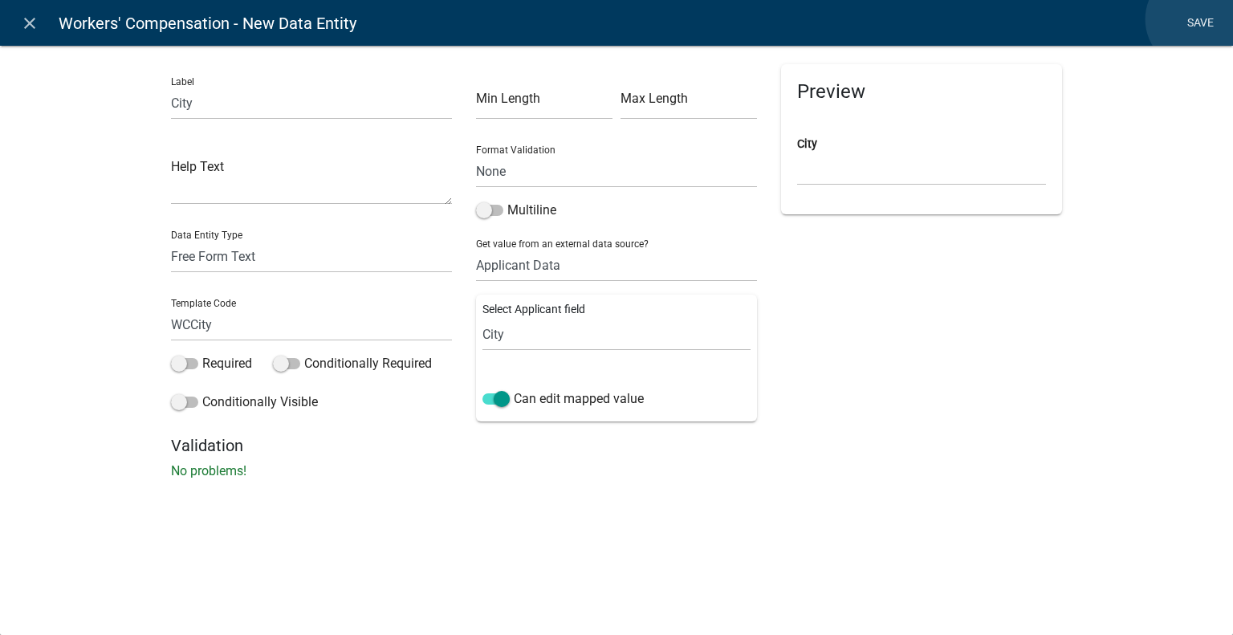
click at [1196, 19] on link "Save" at bounding box center [1200, 23] width 40 height 30
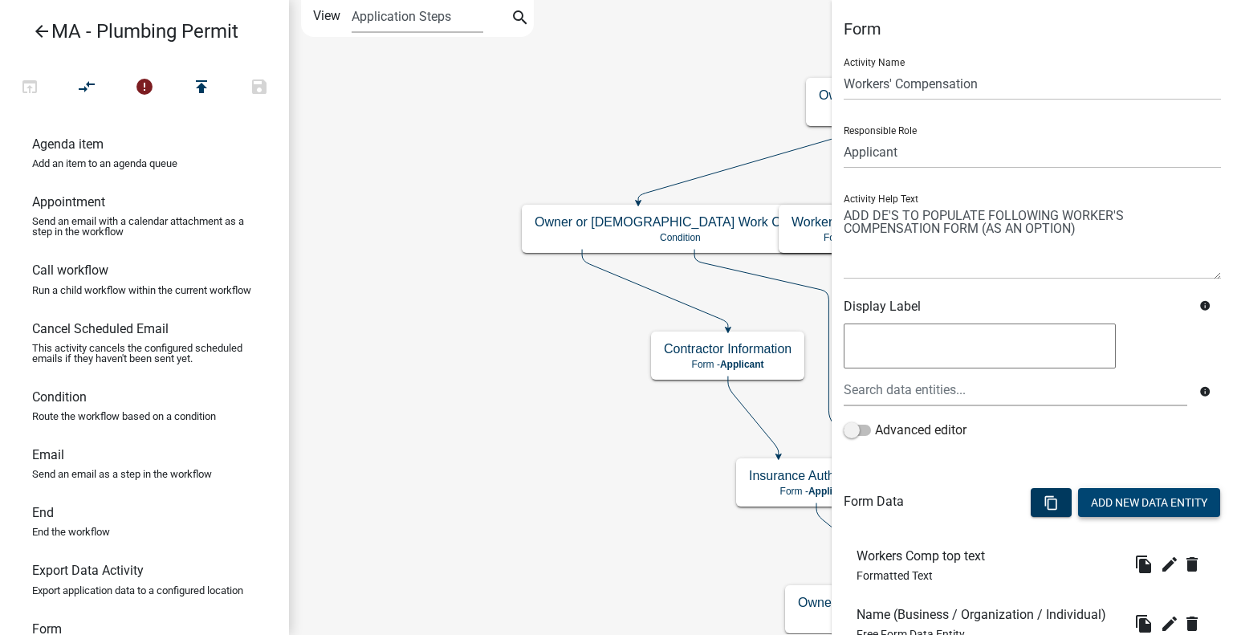
click at [1161, 498] on button "Add New Data Entity" at bounding box center [1149, 502] width 142 height 29
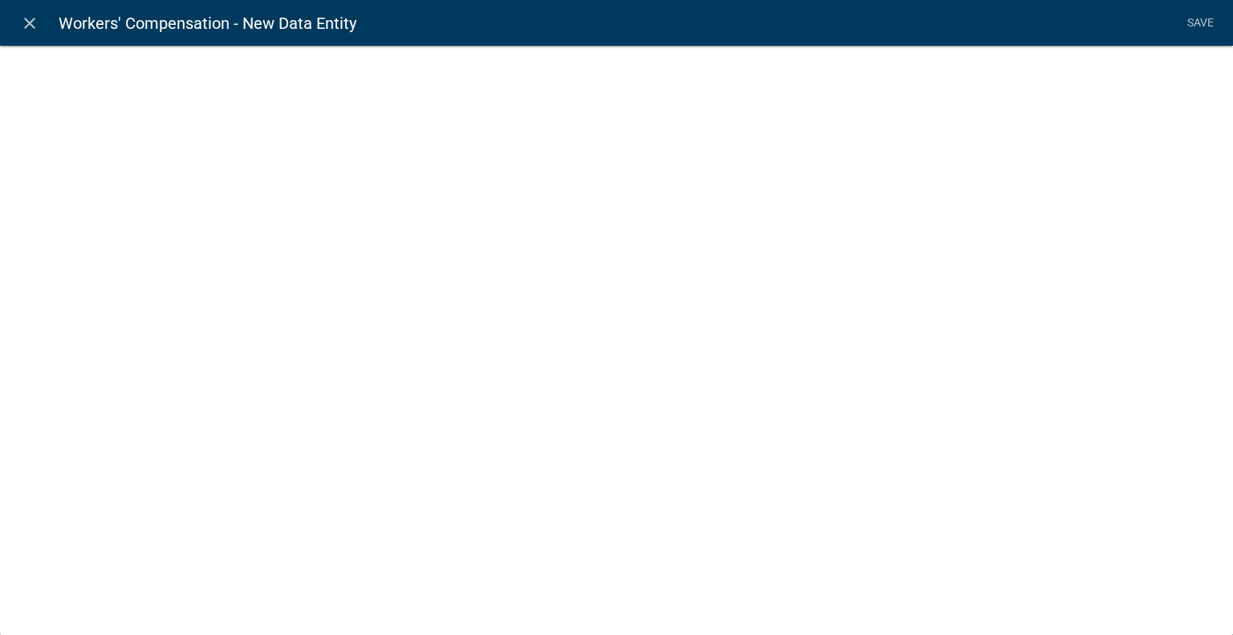
select select
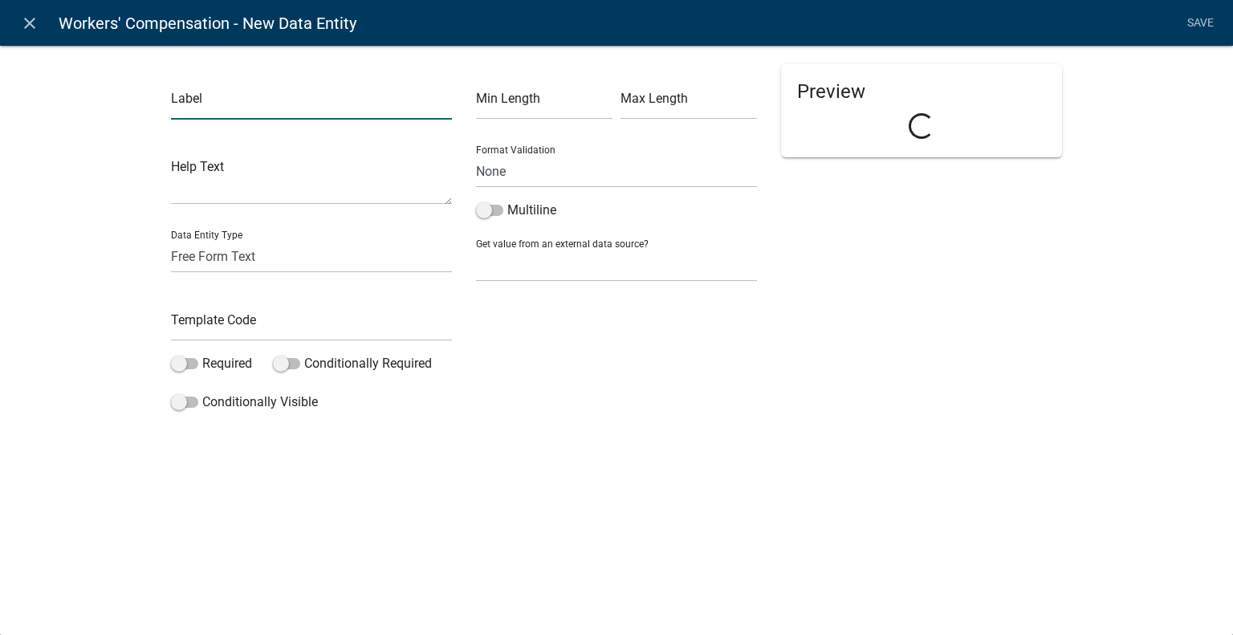
click at [223, 100] on input "text" at bounding box center [311, 103] width 281 height 33
type input "State"
drag, startPoint x: 277, startPoint y: 317, endPoint x: 268, endPoint y: 318, distance: 8.9
click at [277, 317] on input "text" at bounding box center [311, 324] width 281 height 33
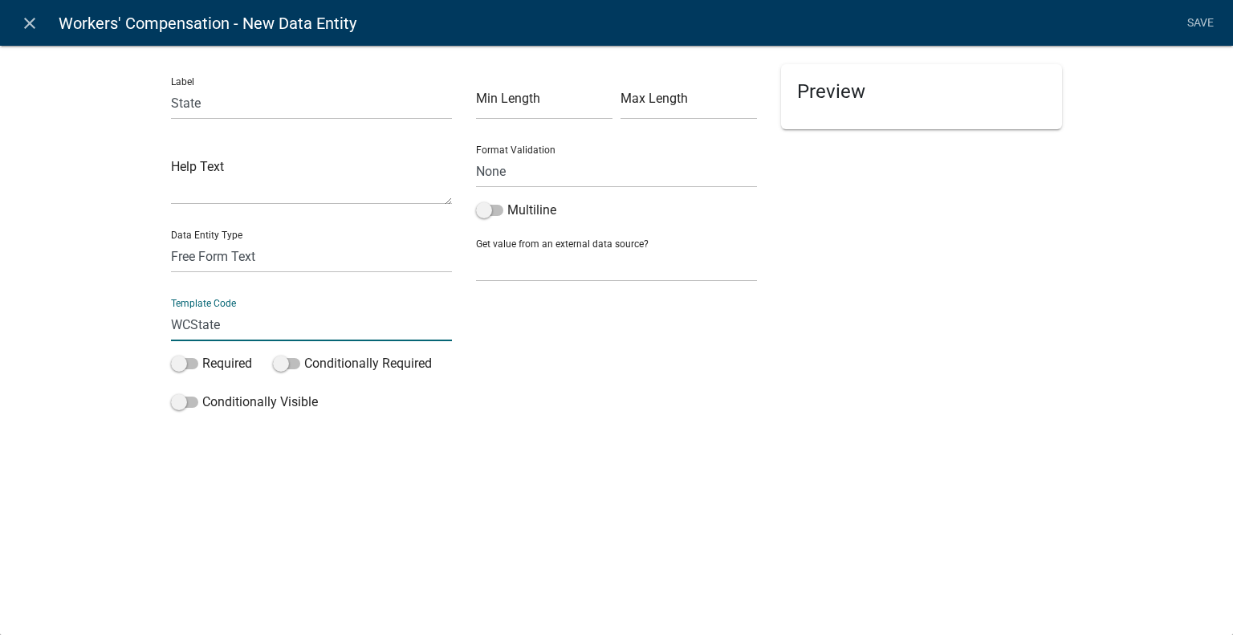
type input "WCState"
click at [629, 272] on select "None Search Parcel Data Applicant Data" at bounding box center [616, 265] width 281 height 33
select select "2: Object"
click at [476, 249] on select "None Search Parcel Data Applicant Data" at bounding box center [616, 265] width 281 height 33
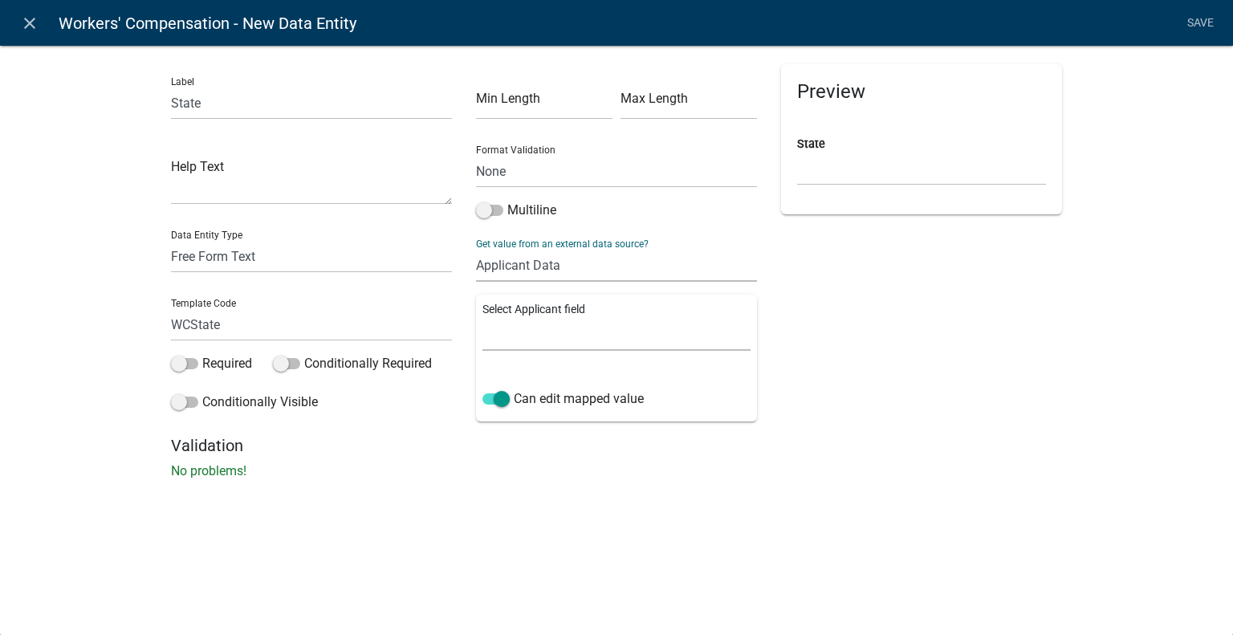
click at [595, 340] on select "Full Name Username Email Address Street Address Street Address 2 City State Zip…" at bounding box center [616, 334] width 268 height 33
select select "6: Object"
click at [482, 318] on select "Full Name Username Email Address Street Address Street Address 2 City State Zip…" at bounding box center [616, 334] width 268 height 33
click at [1204, 14] on link "Save" at bounding box center [1200, 23] width 40 height 30
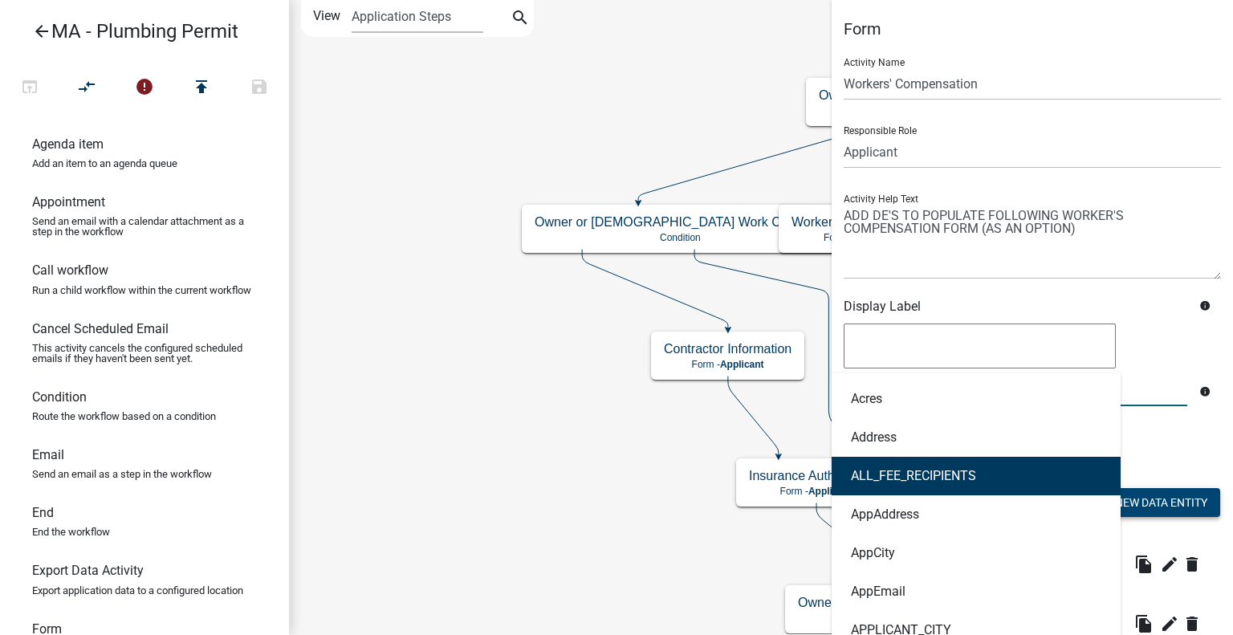
click at [1196, 482] on div "content_copy Add New Data Entity" at bounding box center [1125, 504] width 215 height 49
click at [1186, 494] on button "Add New Data Entity" at bounding box center [1149, 502] width 142 height 29
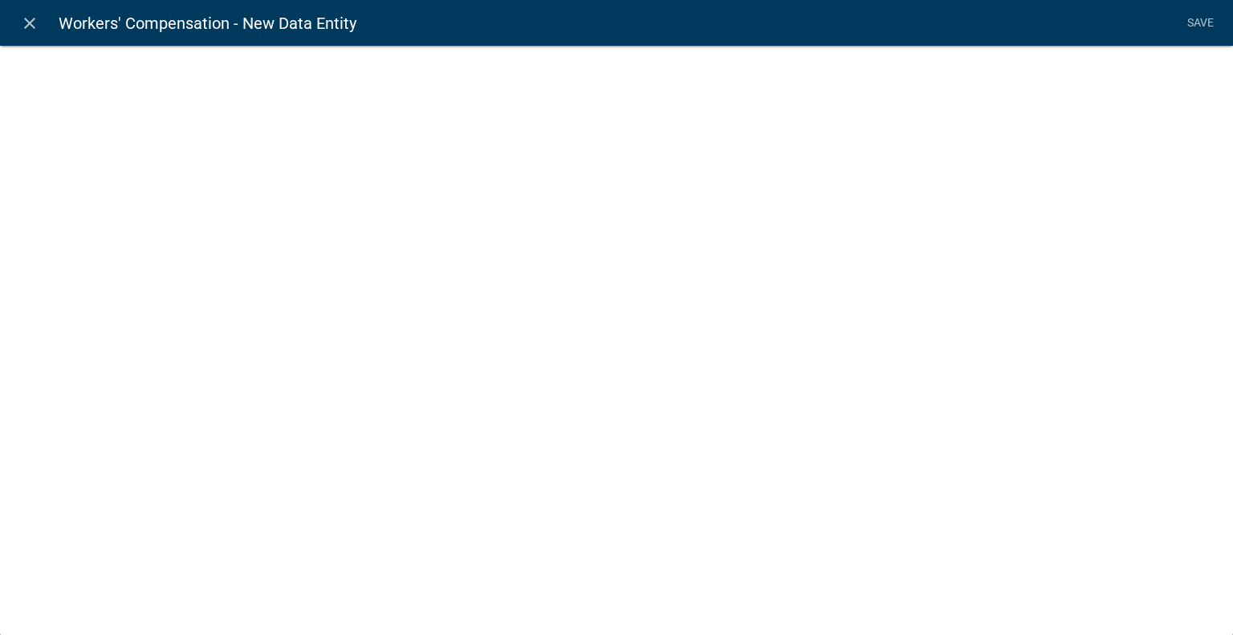
select select
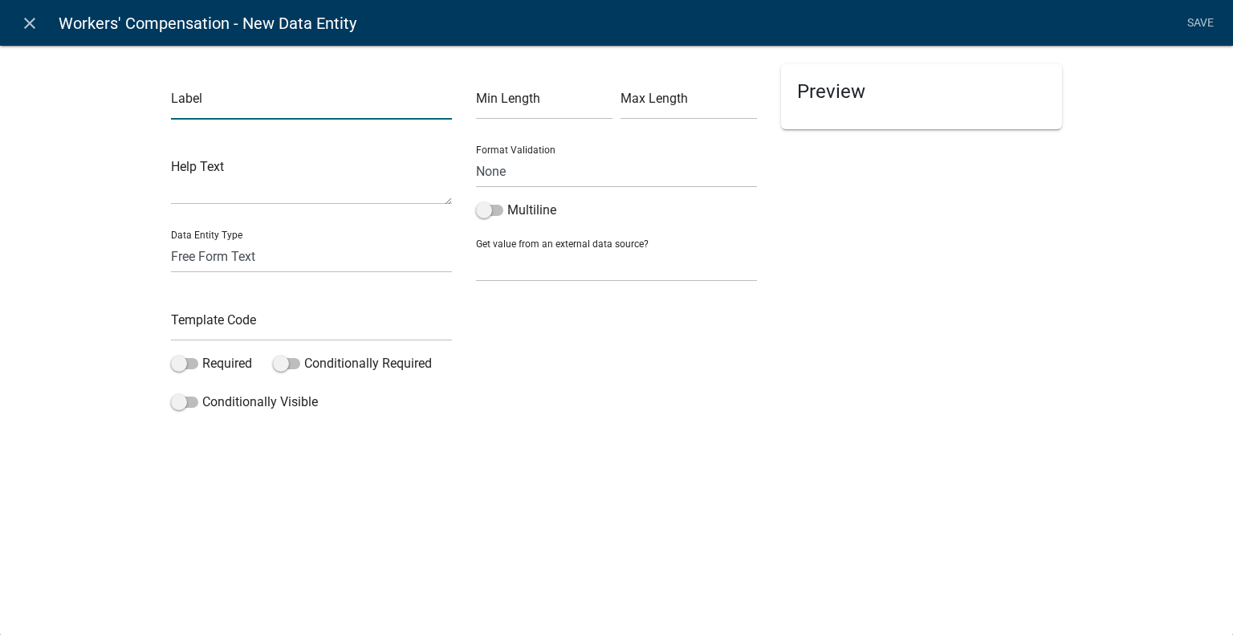
click at [289, 108] on input "text" at bounding box center [311, 103] width 281 height 33
type input "Zipcode"
click at [95, 175] on div "Label Zipcode Help Text Data Entity Type Free Form Text Document Display Entity…" at bounding box center [616, 235] width 1233 height 433
click at [247, 326] on input "text" at bounding box center [311, 324] width 281 height 33
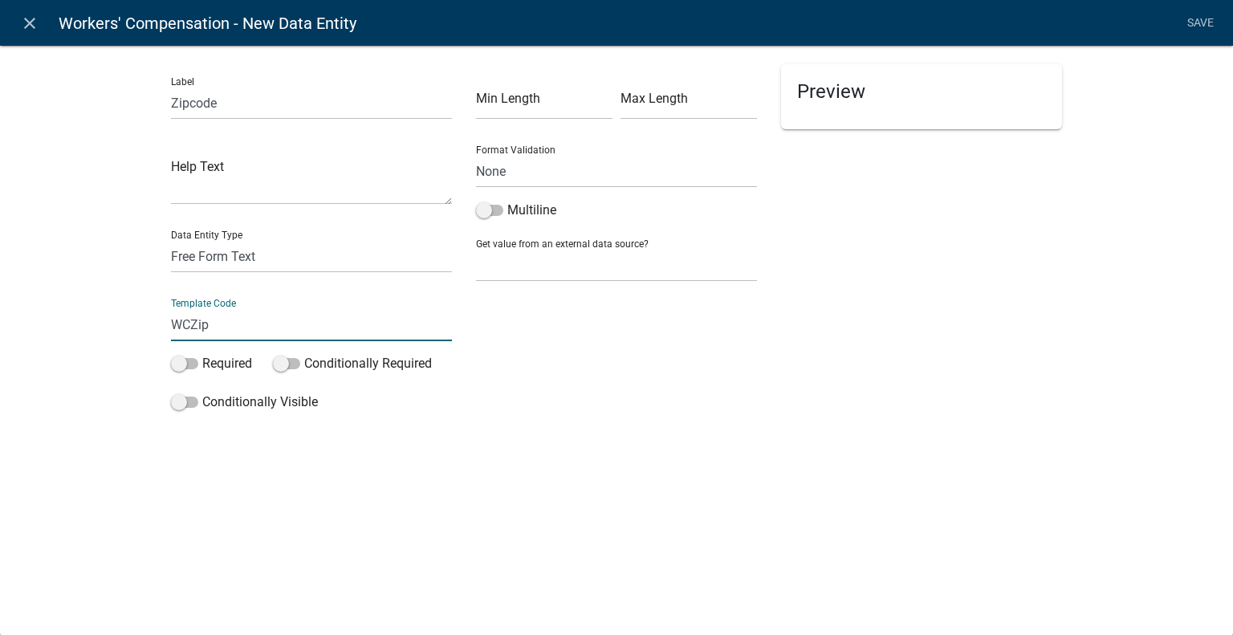
type input "WCZip"
click at [628, 269] on select "None Search Parcel Data Applicant Data" at bounding box center [616, 265] width 281 height 33
select select "2: Object"
click at [476, 249] on select "None Search Parcel Data Applicant Data" at bounding box center [616, 265] width 281 height 33
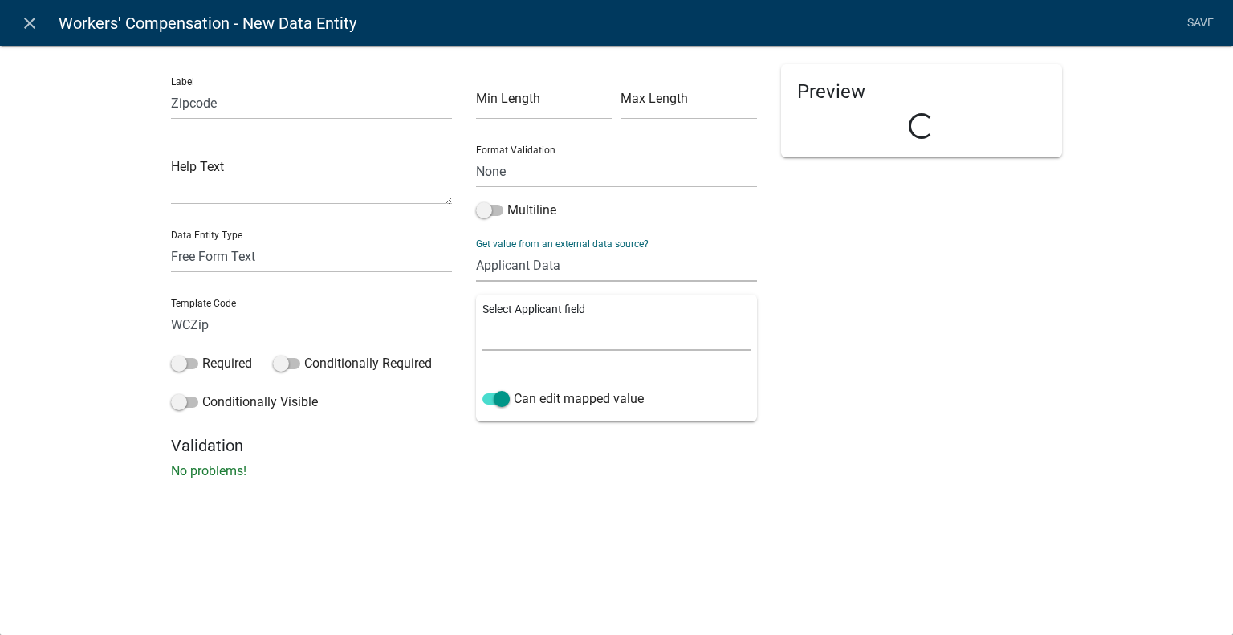
click at [562, 344] on select "Full Name Username Email Address Street Address Street Address 2 City State Zip…" at bounding box center [616, 334] width 268 height 33
select select "7: Object"
click at [482, 318] on select "Full Name Username Email Address Street Address Street Address 2 City State Zip…" at bounding box center [616, 334] width 268 height 33
click at [1052, 312] on div "Preview Zipcode" at bounding box center [921, 250] width 305 height 372
click at [1193, 21] on link "Save" at bounding box center [1200, 23] width 40 height 30
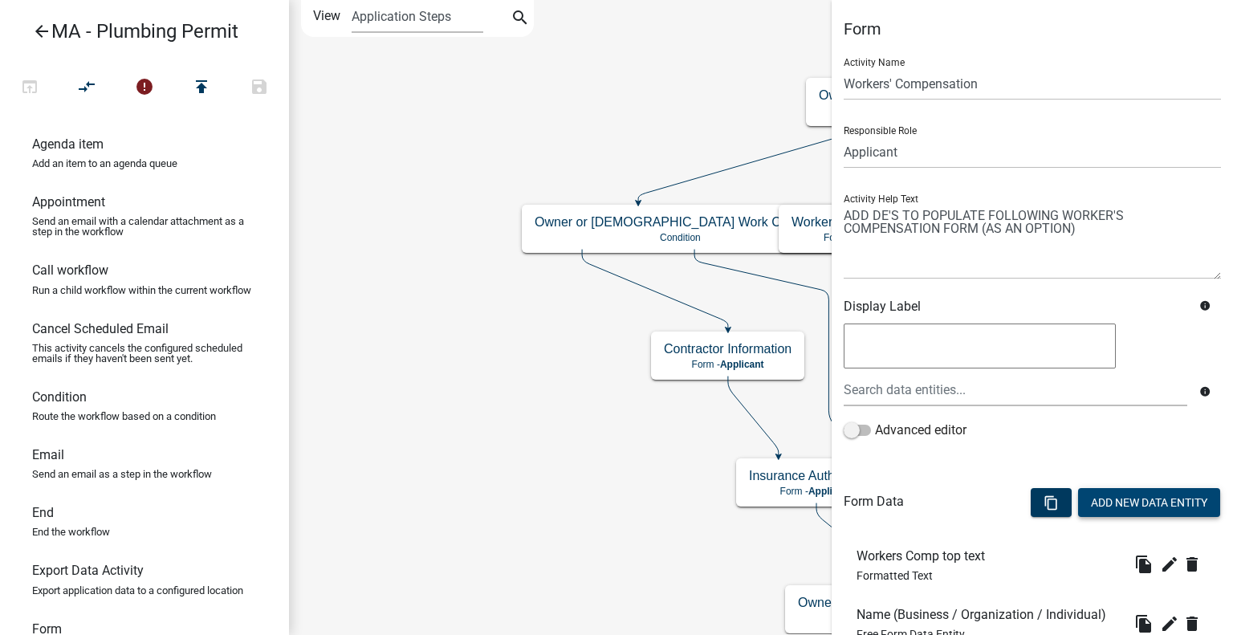
click at [1078, 504] on button "Add New Data Entity" at bounding box center [1149, 502] width 142 height 29
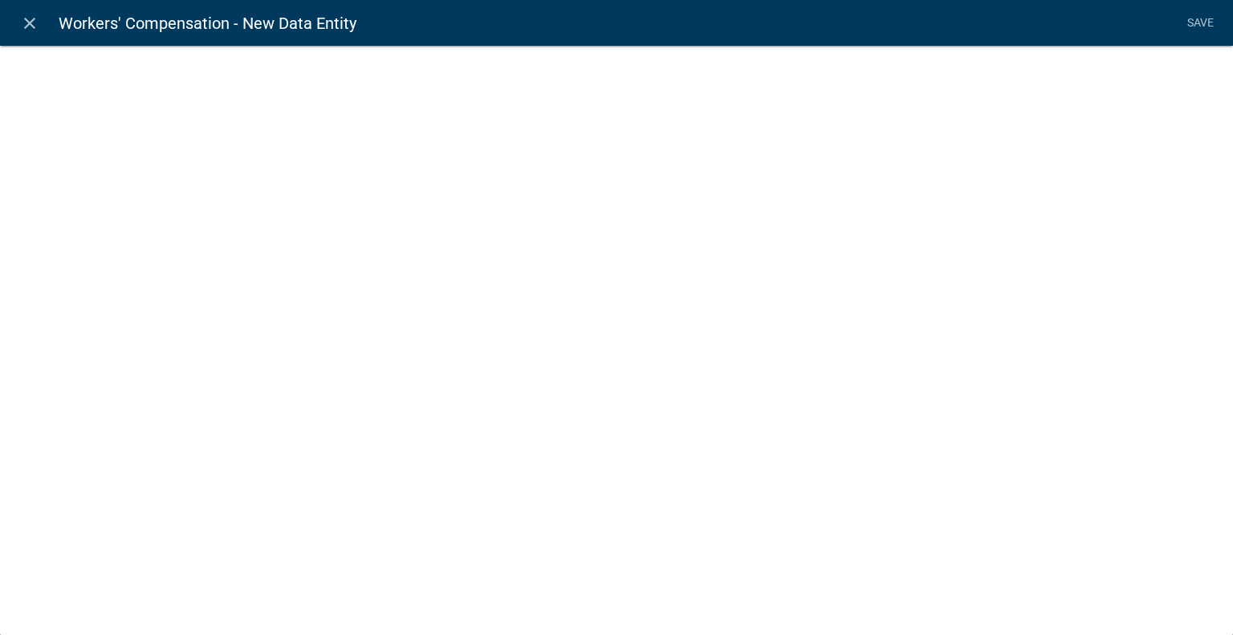
select select
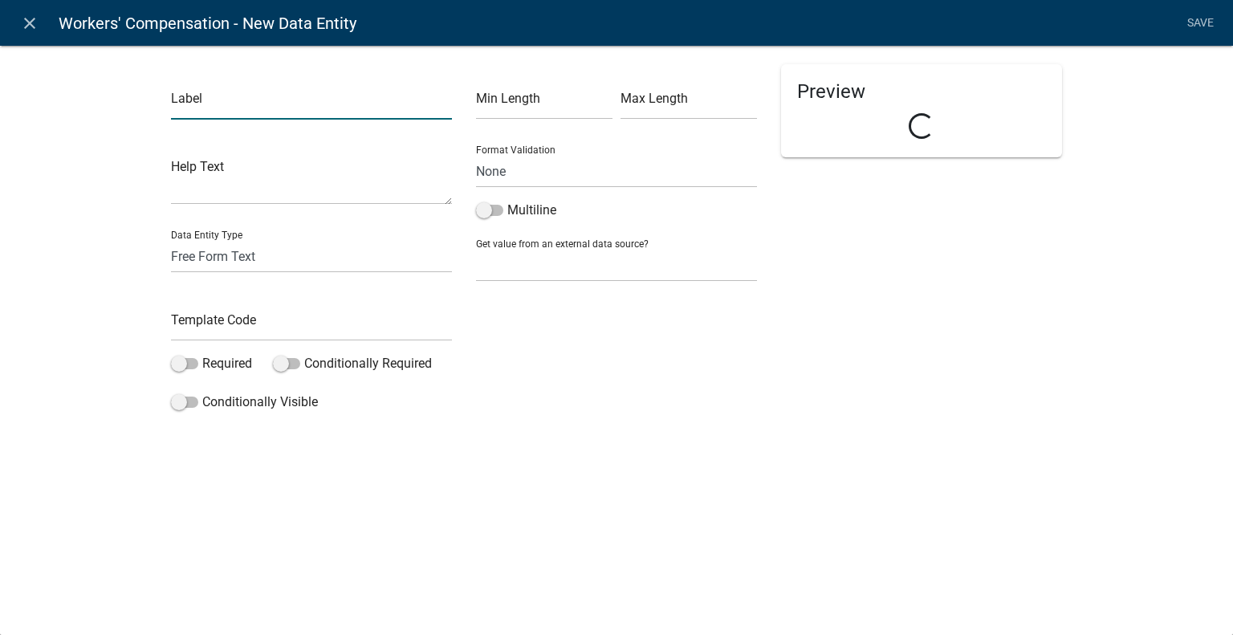
click at [198, 102] on input "text" at bounding box center [311, 103] width 281 height 33
type input "Telephone"
click at [124, 182] on div "Label Telephone Help Text Data Entity Type Free Form Text Document Display Enti…" at bounding box center [616, 235] width 1233 height 433
click at [239, 328] on input "text" at bounding box center [311, 324] width 281 height 33
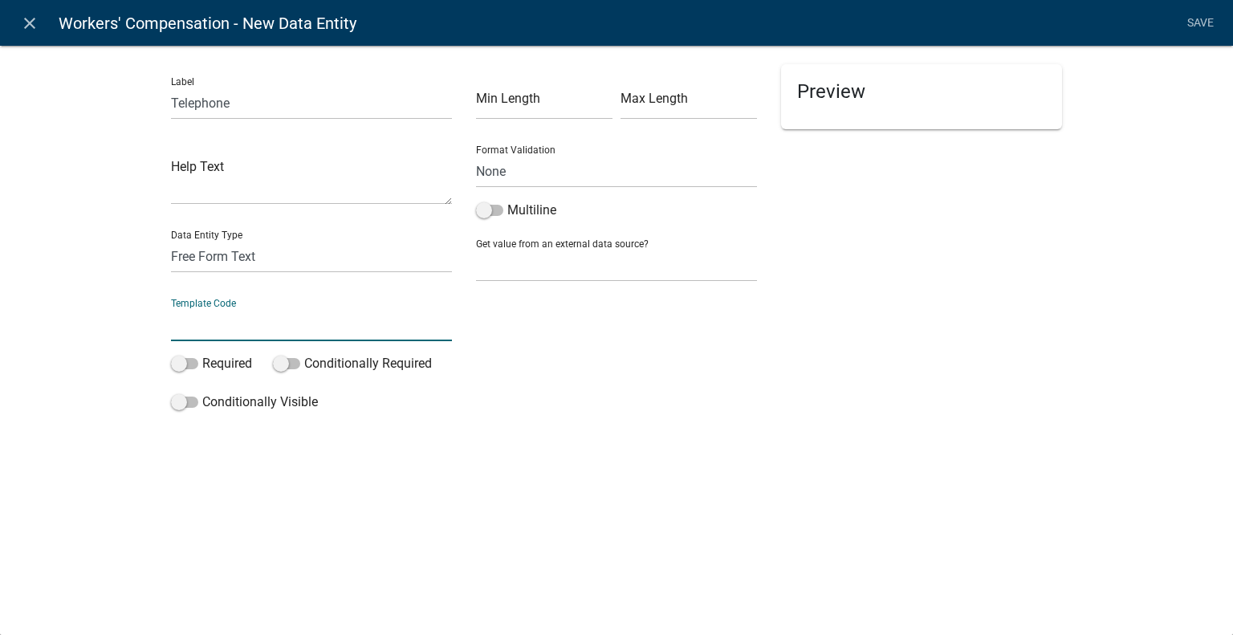
click at [279, 327] on input "text" at bounding box center [311, 324] width 281 height 33
type input "WCTelephone"
click at [628, 281] on select "None Search Parcel Data Applicant Data" at bounding box center [616, 265] width 281 height 33
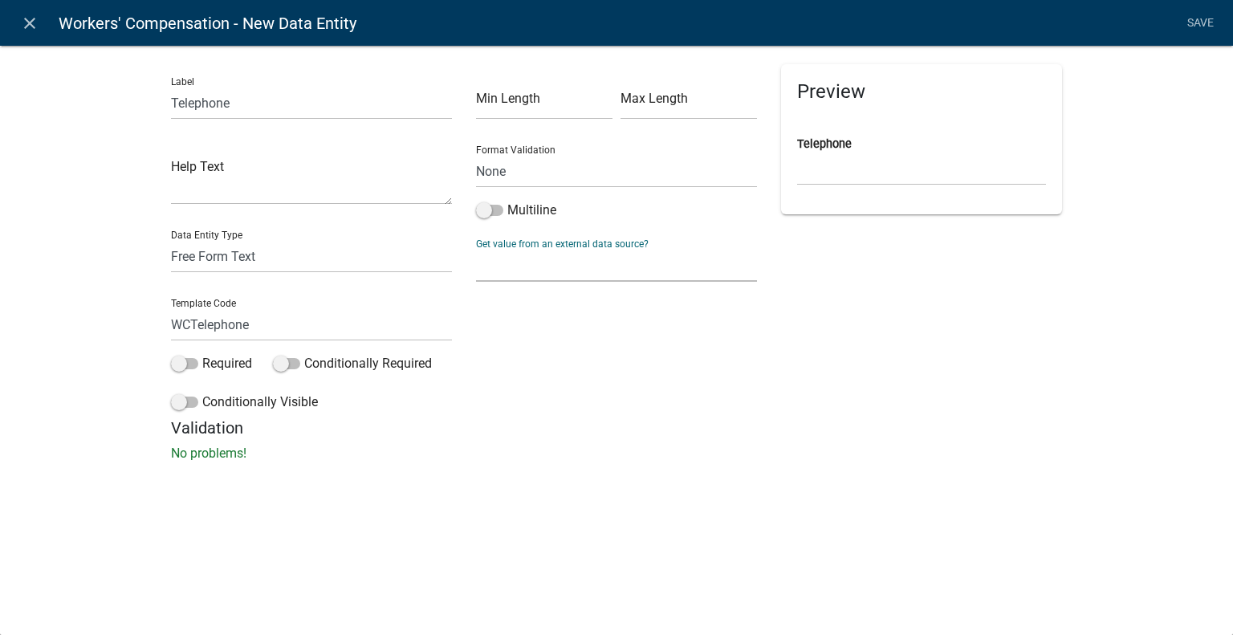
select select "2: Object"
click at [476, 249] on select "None Search Parcel Data Applicant Data" at bounding box center [616, 265] width 281 height 33
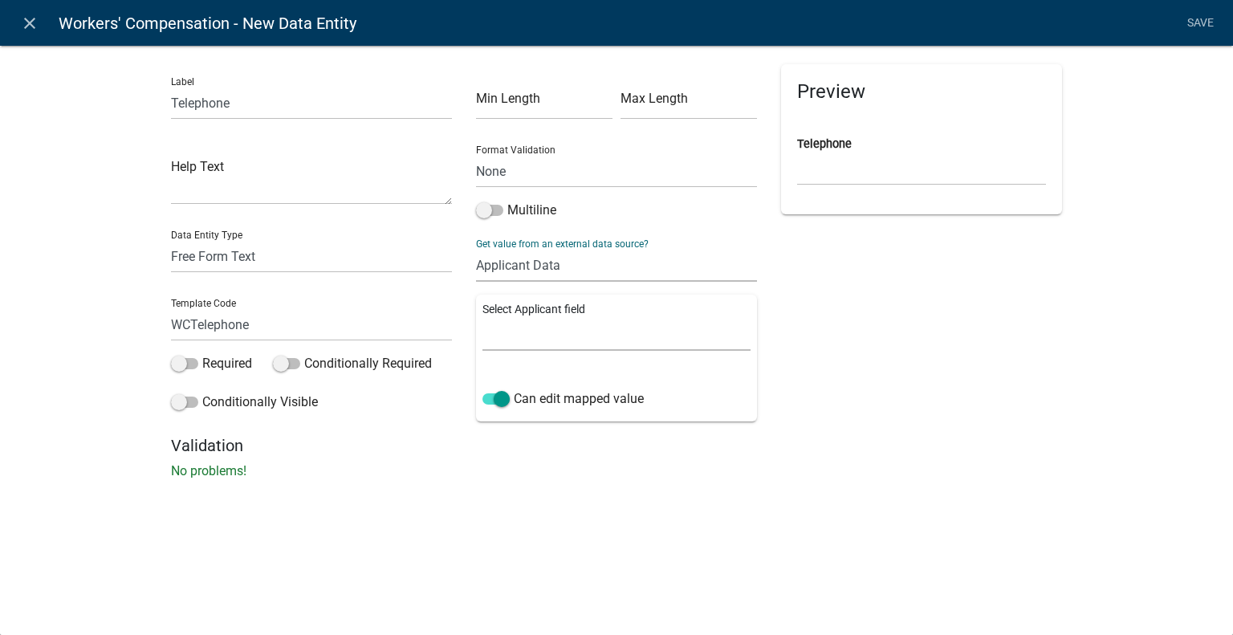
click at [560, 339] on select "Full Name Username Email Address Street Address Street Address 2 City State Zip…" at bounding box center [616, 334] width 268 height 33
select select "8: Object"
click at [482, 318] on select "Full Name Username Email Address Street Address Street Address 2 City State Zip…" at bounding box center [616, 334] width 268 height 33
click at [864, 404] on div "Preview Loading..." at bounding box center [921, 250] width 305 height 372
click at [1191, 16] on link "Save" at bounding box center [1200, 23] width 40 height 30
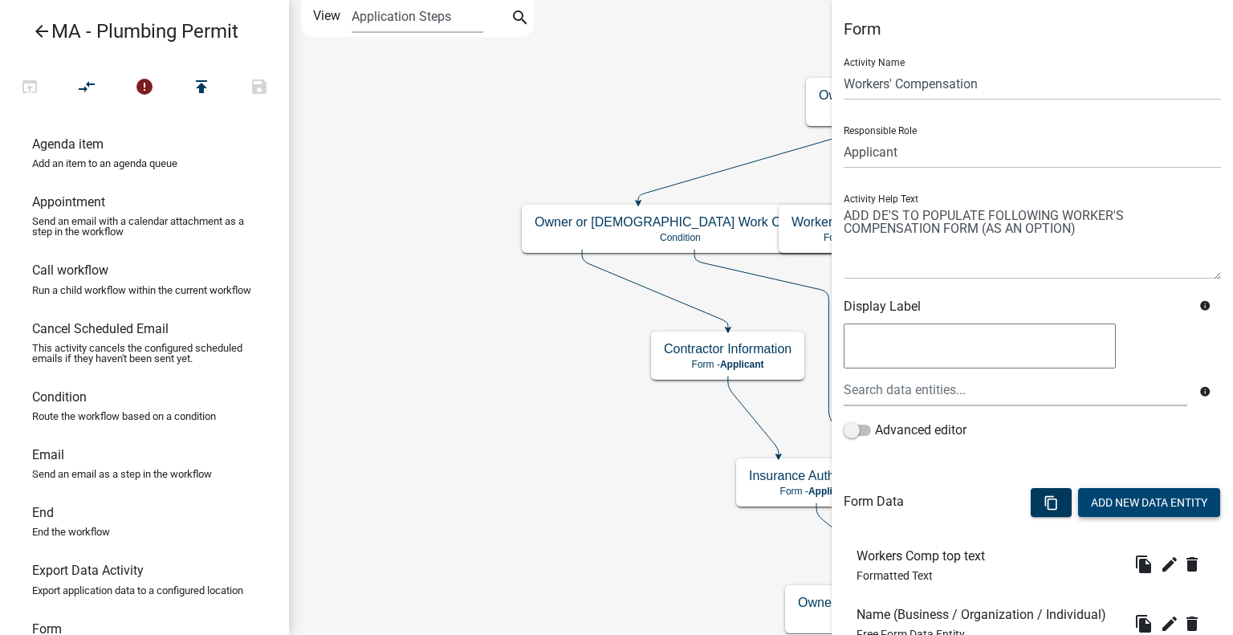
click at [1153, 510] on button "Add New Data Entity" at bounding box center [1149, 502] width 142 height 29
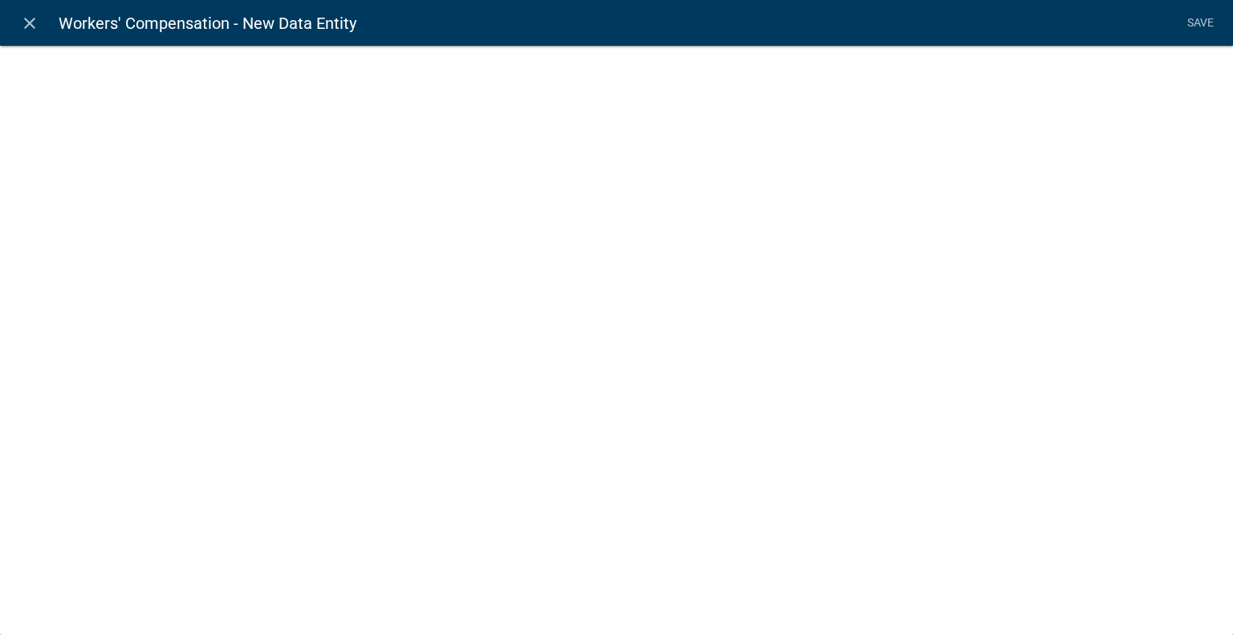
select select
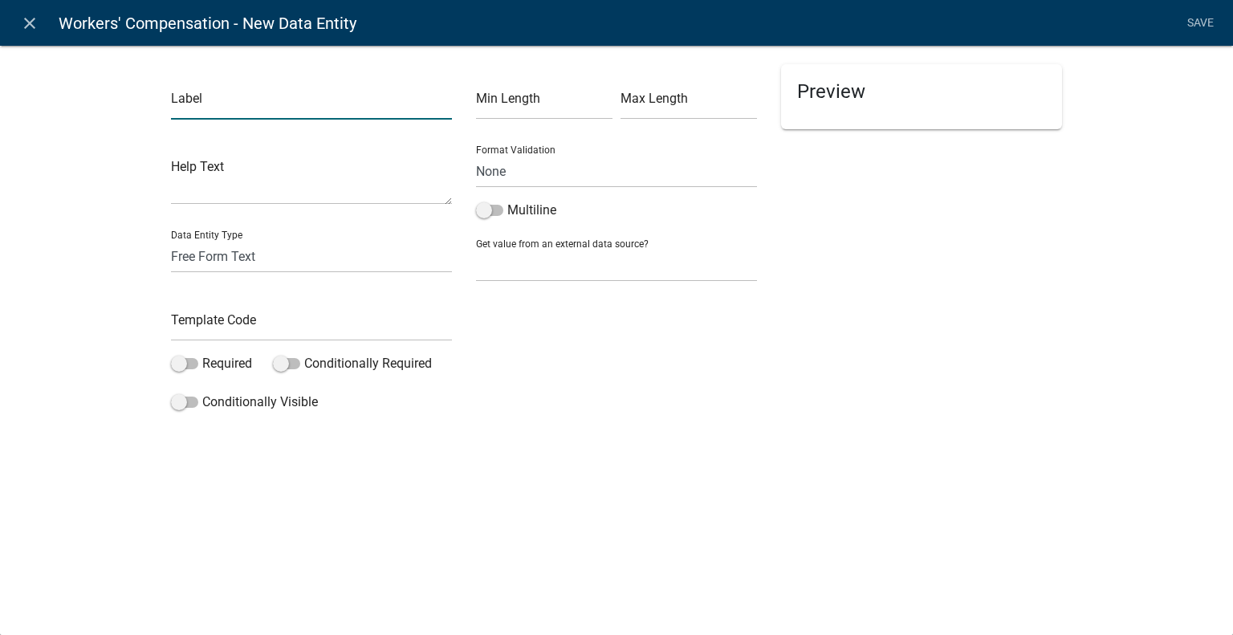
click at [301, 109] on input "text" at bounding box center [311, 103] width 281 height 33
paste input "Are you an employer? Check the appropriate box"
type input "Are you an employer? Check the appropriate box"
click at [283, 265] on select "Free Form Text Document Display Entity Value Fee Numeric Data Date Map Sketch D…" at bounding box center [311, 256] width 281 height 33
select select "contact-list"
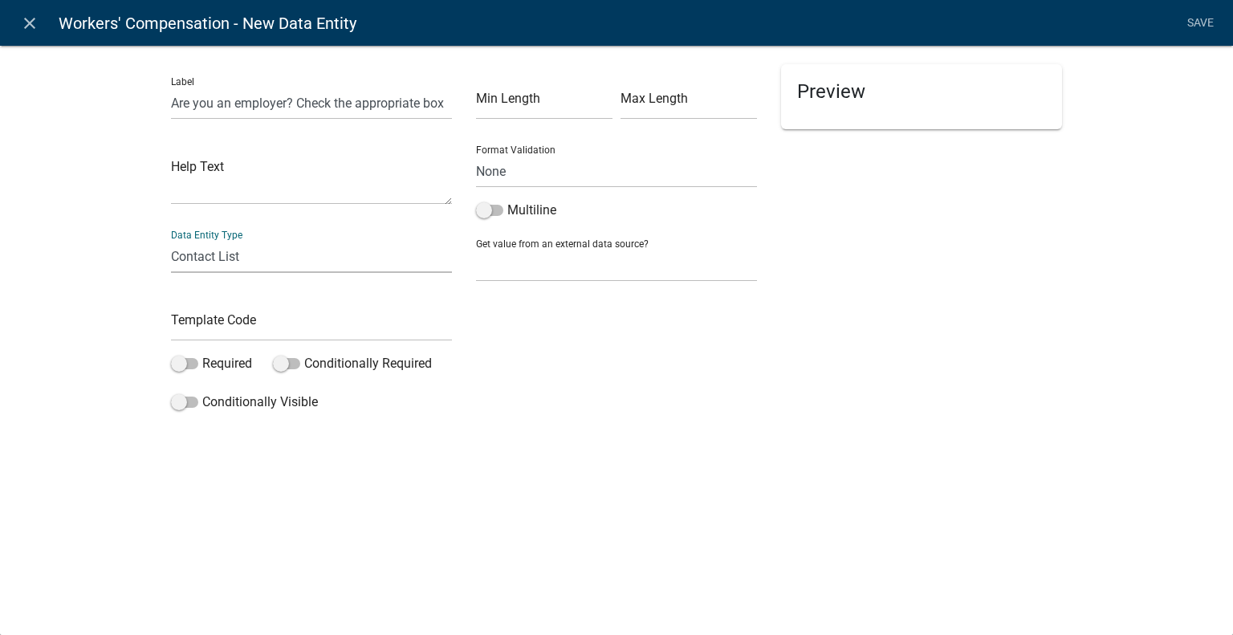
click at [171, 240] on select "Free Form Text Document Display Entity Value Fee Numeric Data Date Map Sketch D…" at bounding box center [311, 256] width 281 height 33
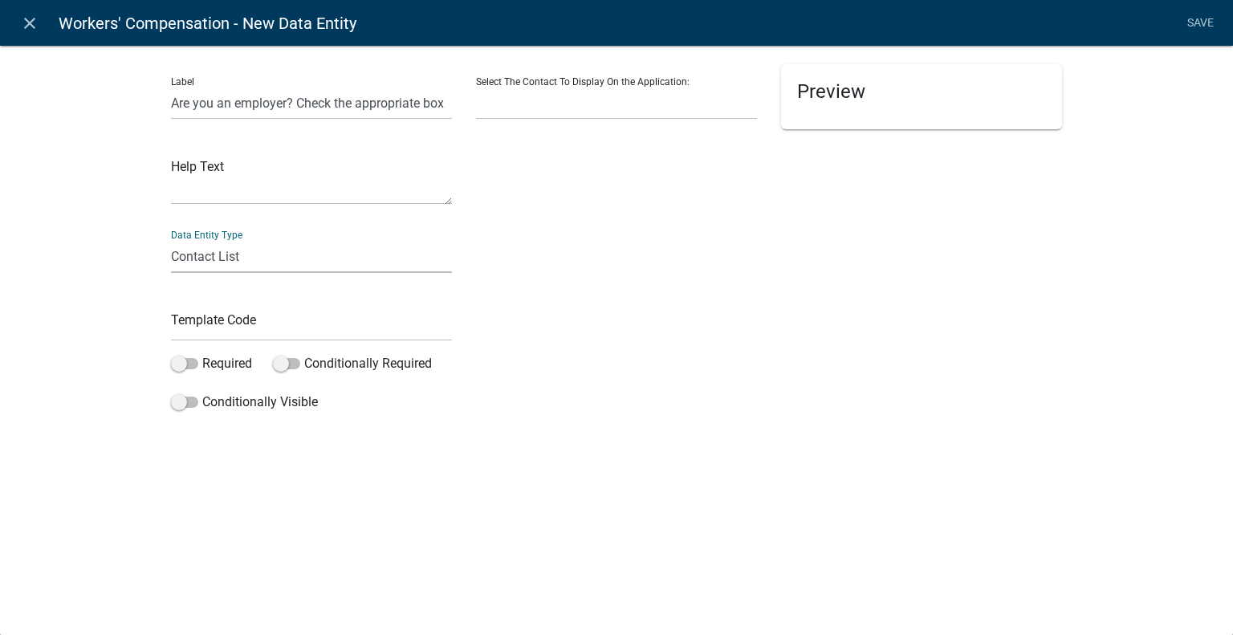
click at [277, 262] on select "Free Form Text Document Display Entity Value Fee Numeric Data Date Map Sketch D…" at bounding box center [311, 256] width 281 height 33
select select "list-data"
click at [171, 240] on select "Free Form Text Document Display Entity Value Fee Numeric Data Date Map Sketch D…" at bounding box center [311, 256] width 281 height 33
select select "list-data"
select select
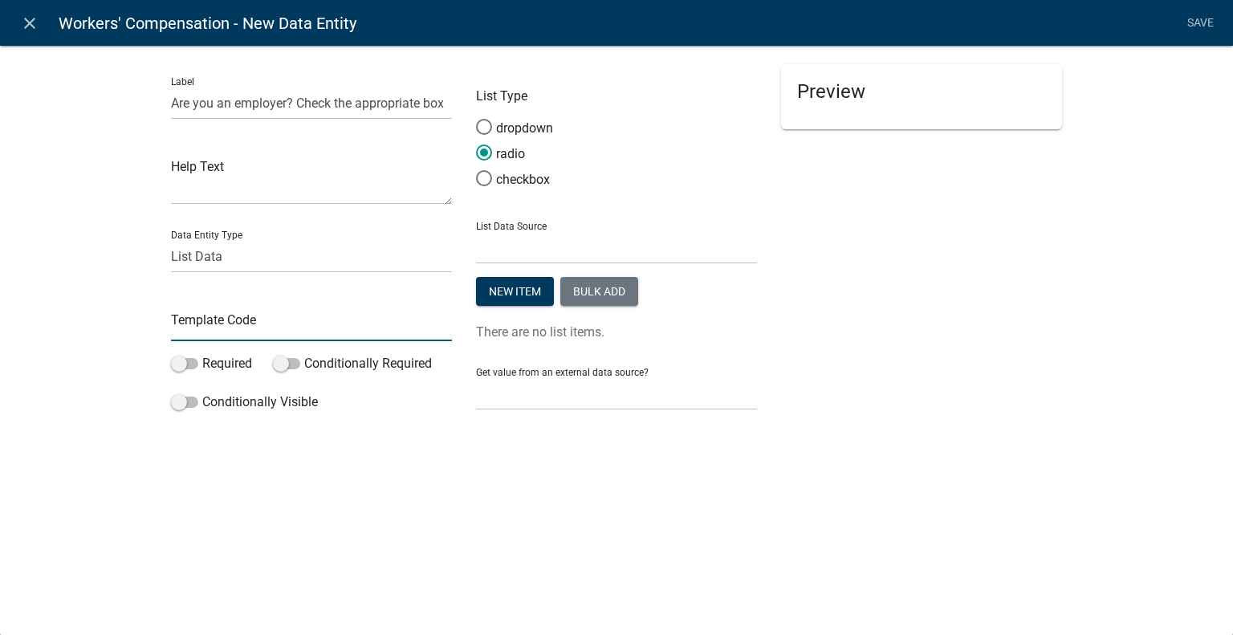
click at [262, 320] on input "text" at bounding box center [311, 324] width 281 height 33
type input "WCEmployerType"
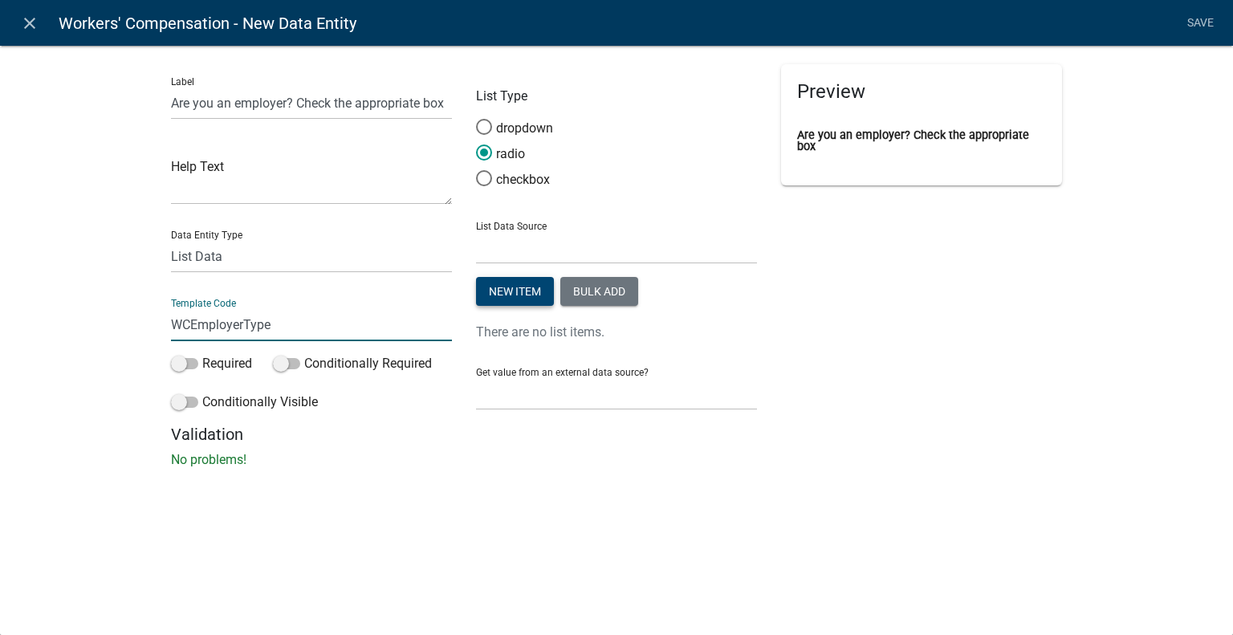
click at [538, 283] on button "New item" at bounding box center [515, 291] width 78 height 29
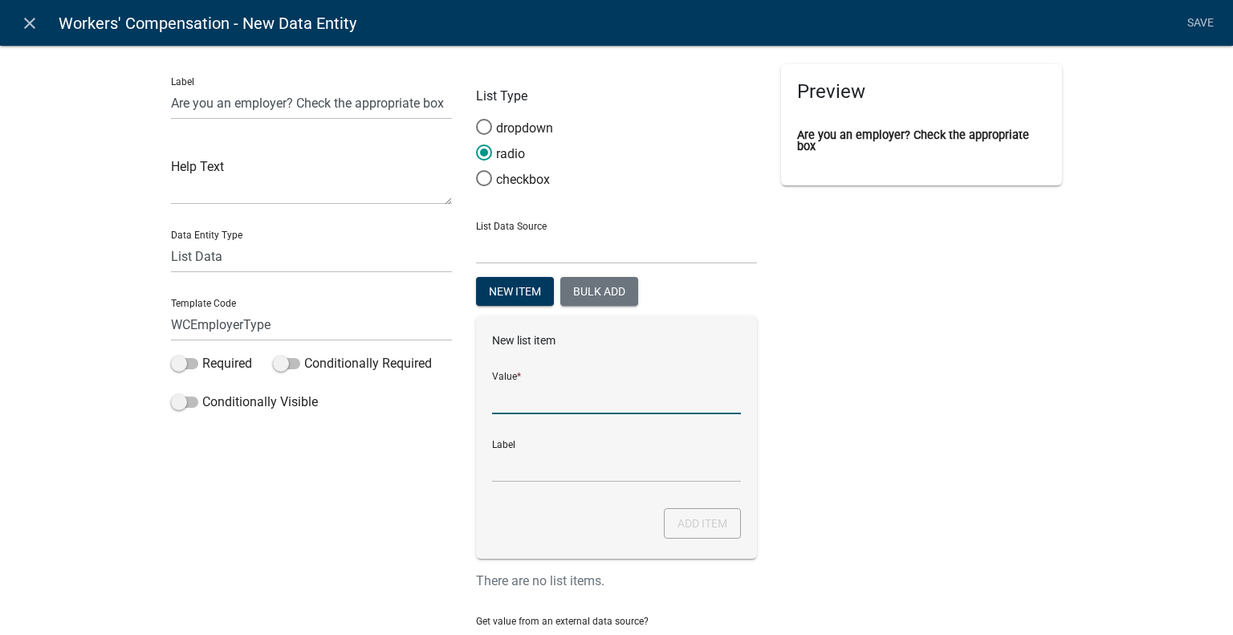
click at [533, 401] on input "List Data Source" at bounding box center [616, 397] width 249 height 33
paste input "I am a employer with employees (full and/or [DEMOGRAPHIC_DATA]).*"
click at [536, 398] on input "I am a employer with employees (full and/or [DEMOGRAPHIC_DATA]).*" at bounding box center [616, 397] width 249 height 33
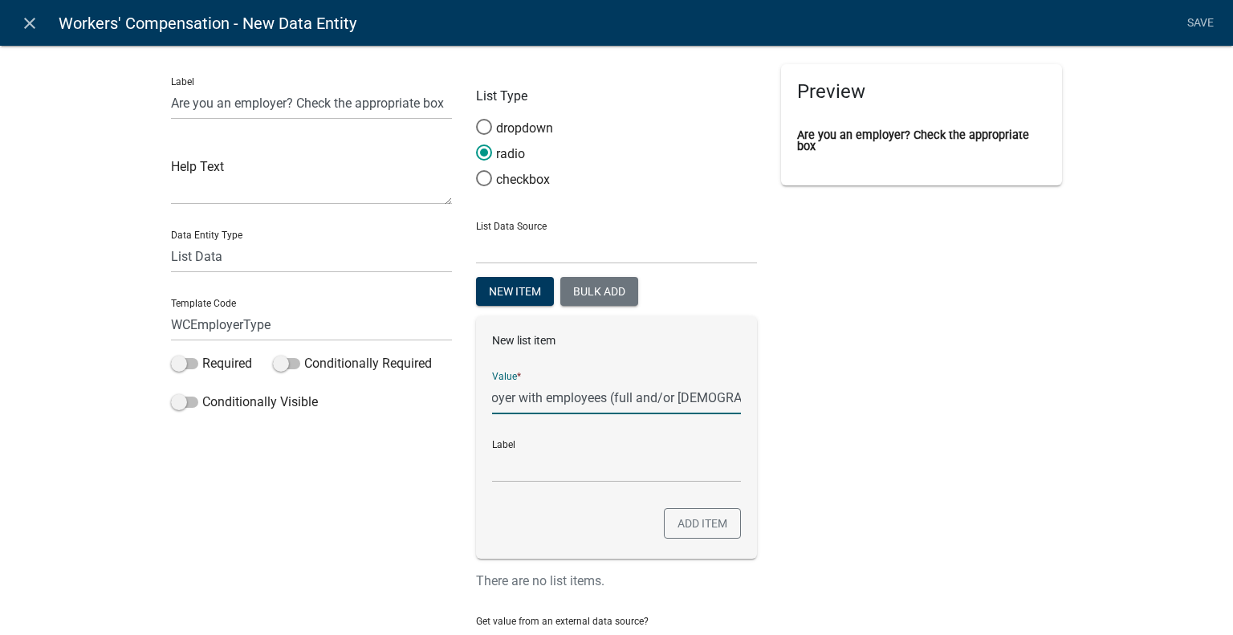
click at [719, 397] on input "I am a employer with employees (full and/or [DEMOGRAPHIC_DATA]).*" at bounding box center [616, 397] width 249 height 33
type input "I am a employer with employees (full and/or [DEMOGRAPHIC_DATA])"
click at [699, 453] on input "I am a employer with employees (full and/or [DEMOGRAPHIC_DATA])" at bounding box center [616, 465] width 249 height 33
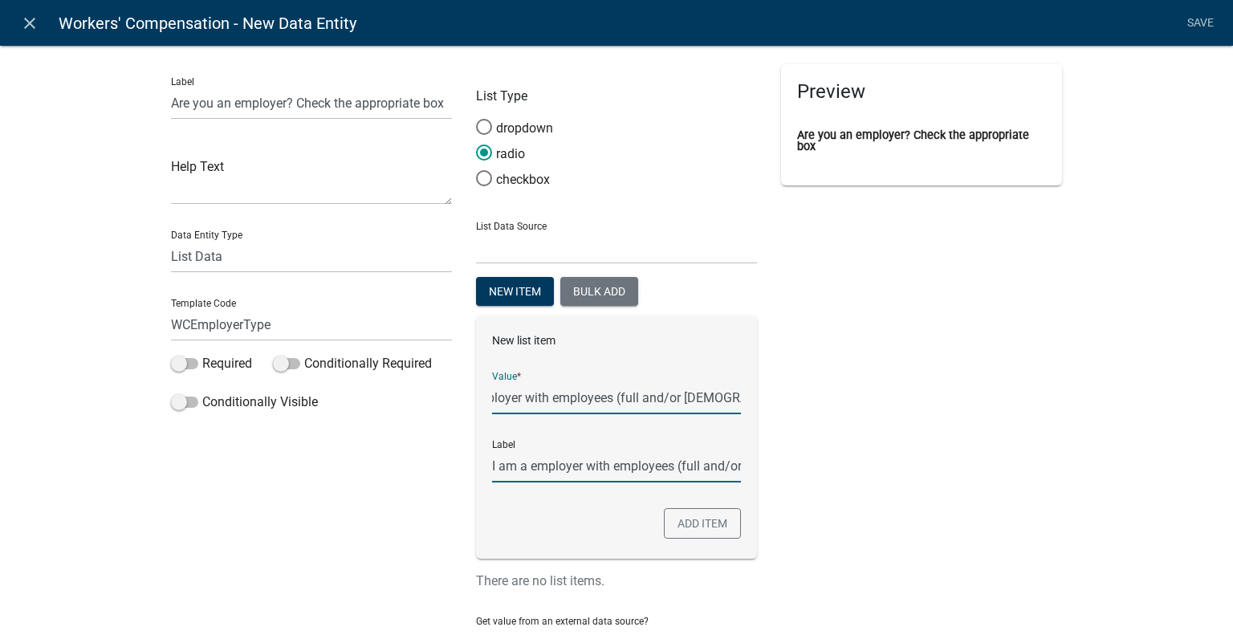
scroll to position [0, 0]
click at [690, 520] on button "Add item" at bounding box center [702, 523] width 77 height 30
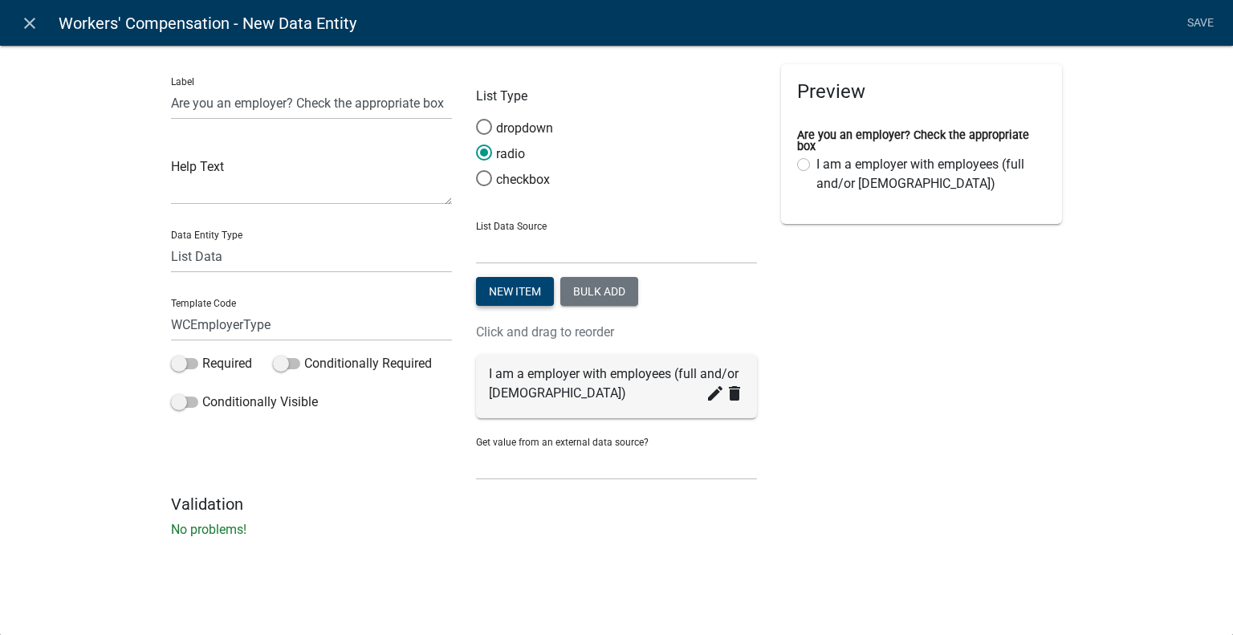
click at [538, 292] on button "New item" at bounding box center [515, 291] width 78 height 29
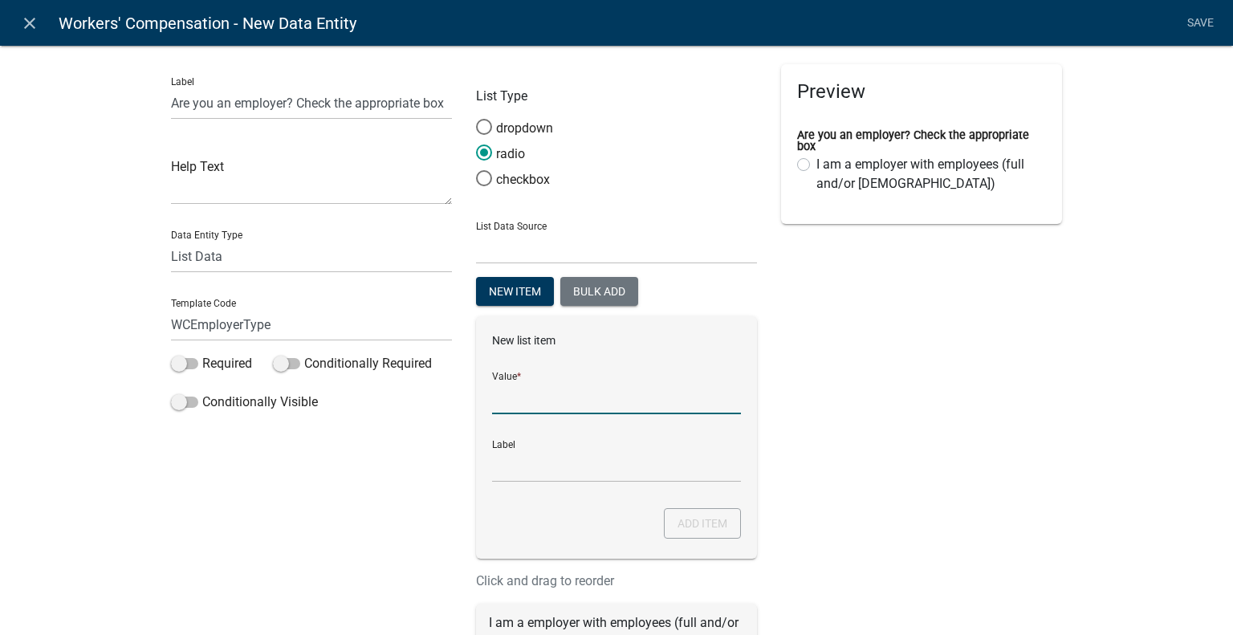
click at [536, 407] on input "List Data Source" at bounding box center [616, 397] width 249 height 33
paste input "I am a sole proprietor or partnership and have no employees working for me in a…"
type input "I am a sole proprietor or partnership and have no employees working for me in a…"
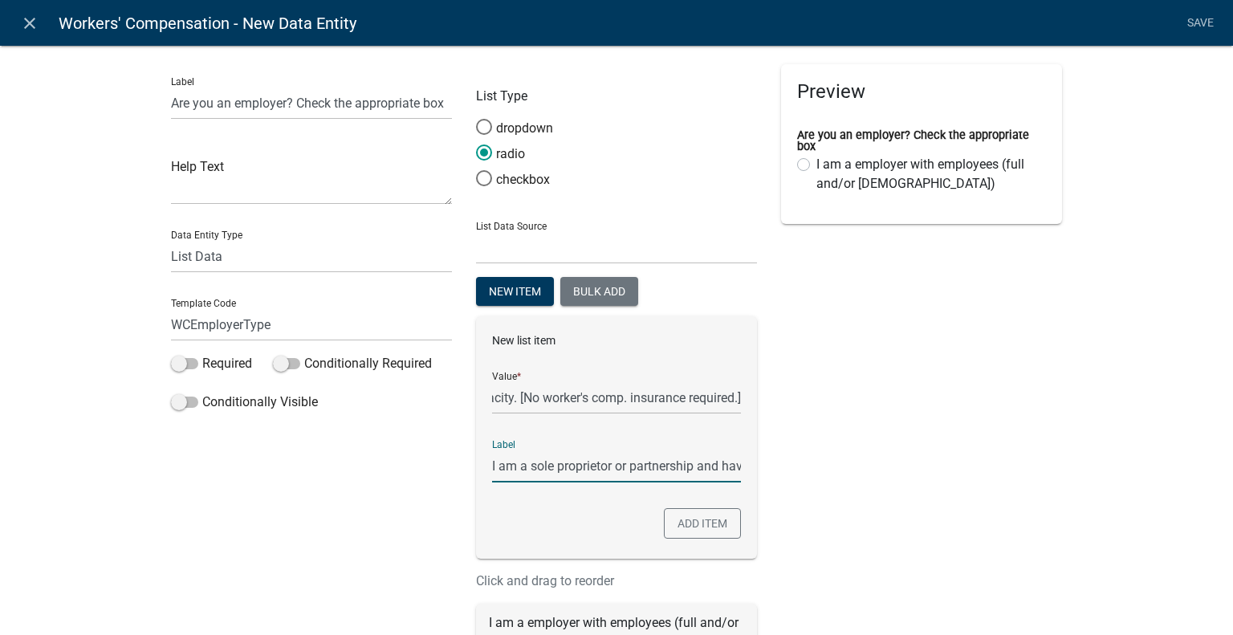
click at [527, 475] on input "I am a sole proprietor or partnership and have no employees working for me in a…" at bounding box center [616, 465] width 249 height 33
click at [717, 521] on button "Add item" at bounding box center [702, 523] width 77 height 30
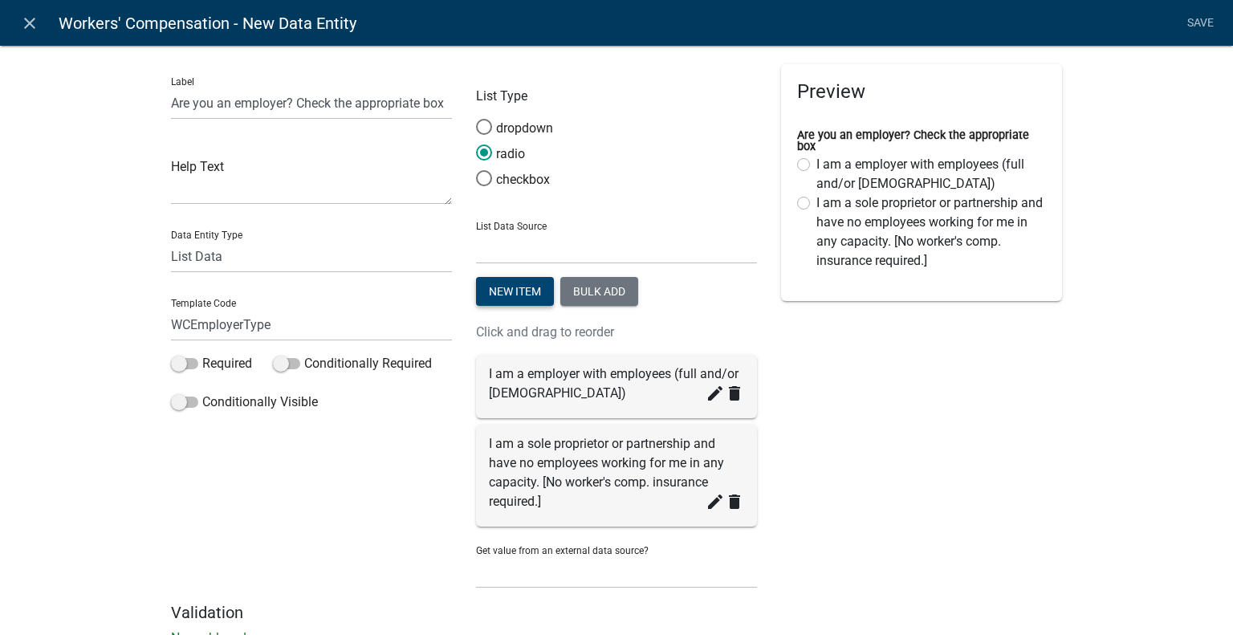
click at [520, 299] on button "New item" at bounding box center [515, 291] width 78 height 29
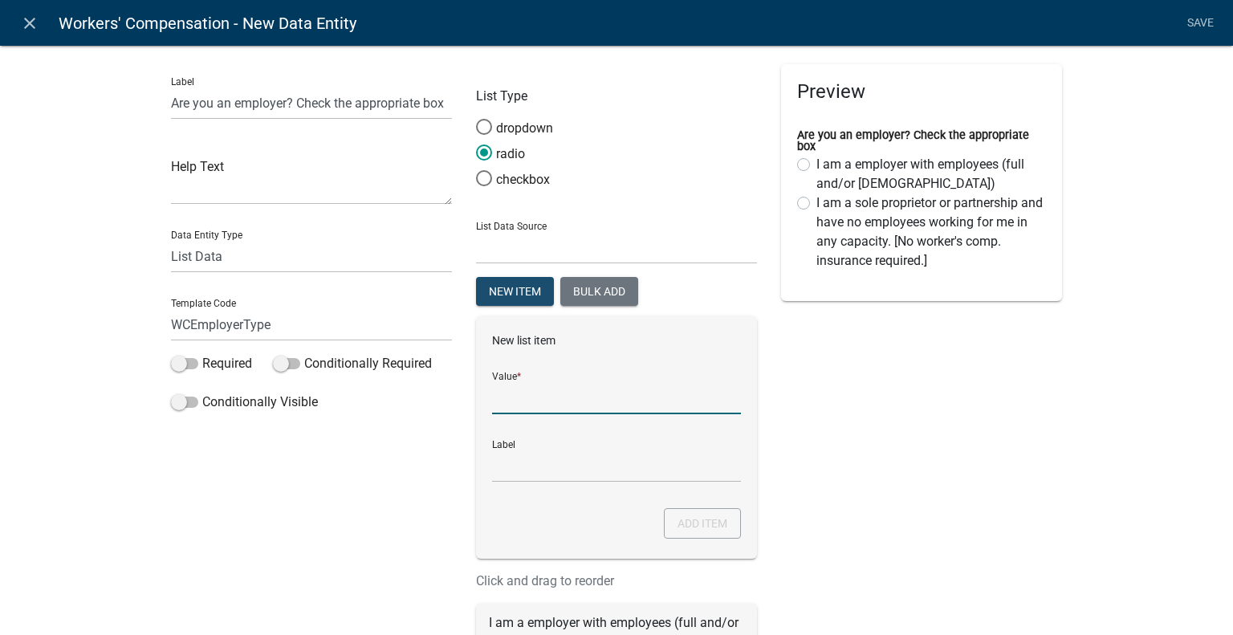
click at [591, 381] on input "List Data Source" at bounding box center [616, 397] width 249 height 33
paste input "I am a homeowner doing all work myself. [No worker's comp. insurance required.]+"
type input "I am a homeowner doing all work myself. [No worker's comp. insurance required.]+"
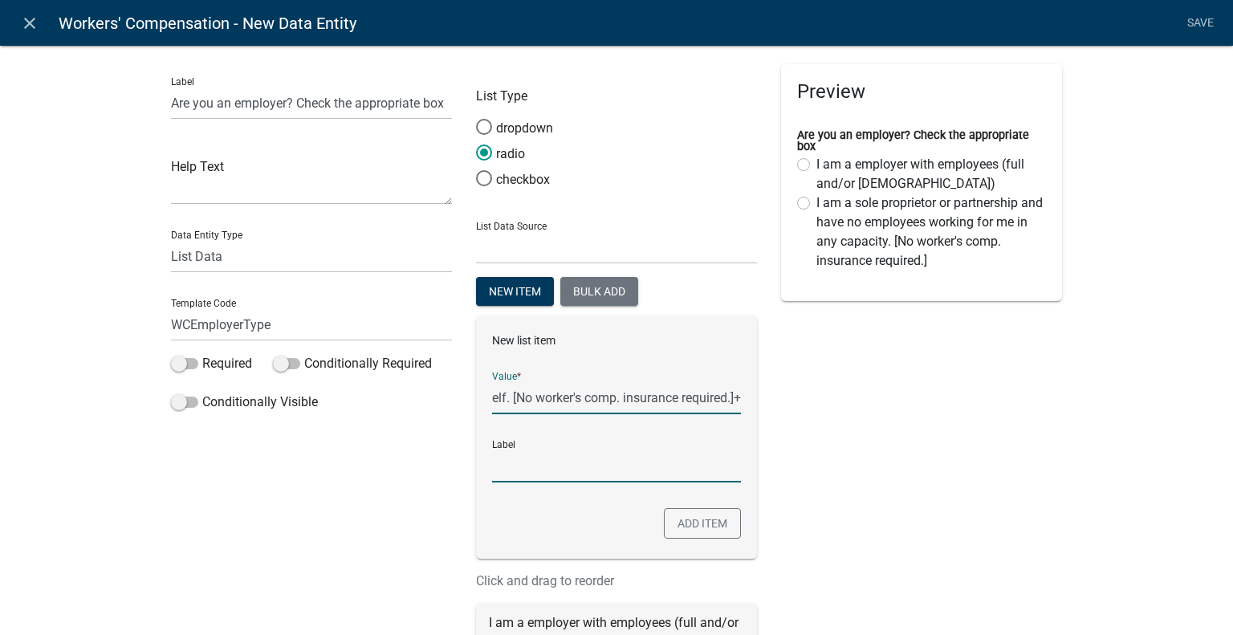
click at [526, 464] on input "Label" at bounding box center [616, 465] width 249 height 33
type input "I am a homeowner doing all work myself. [No worker's comp. insurance required.]+"
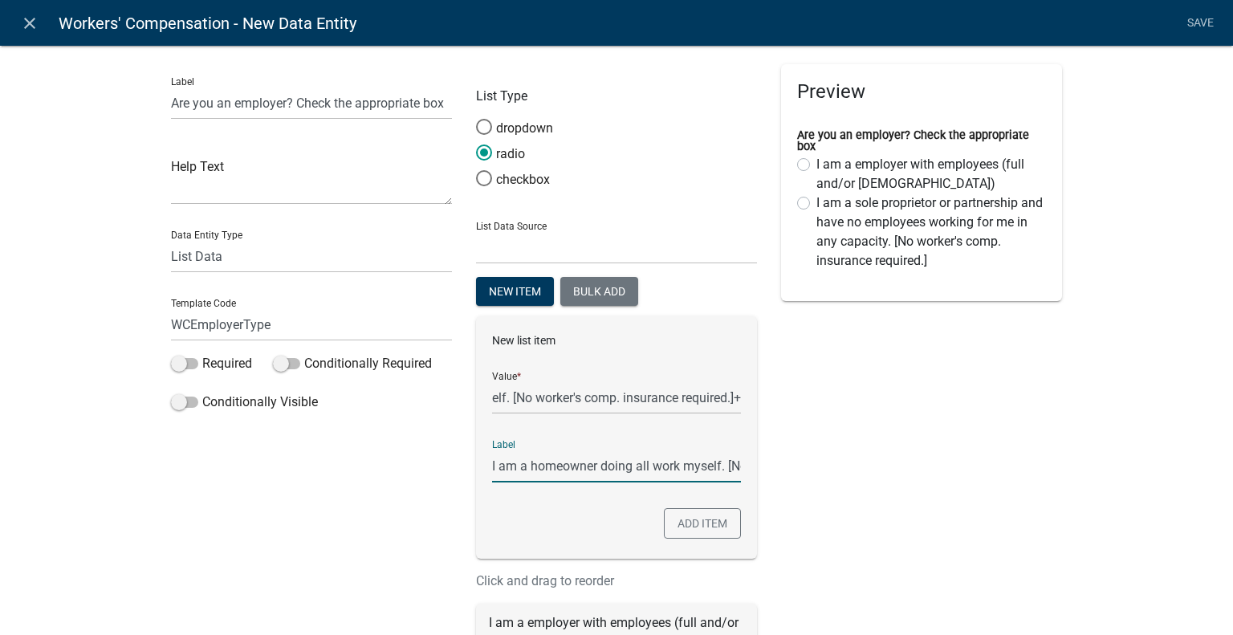
scroll to position [0, 0]
click at [690, 526] on button "Add item" at bounding box center [702, 523] width 77 height 30
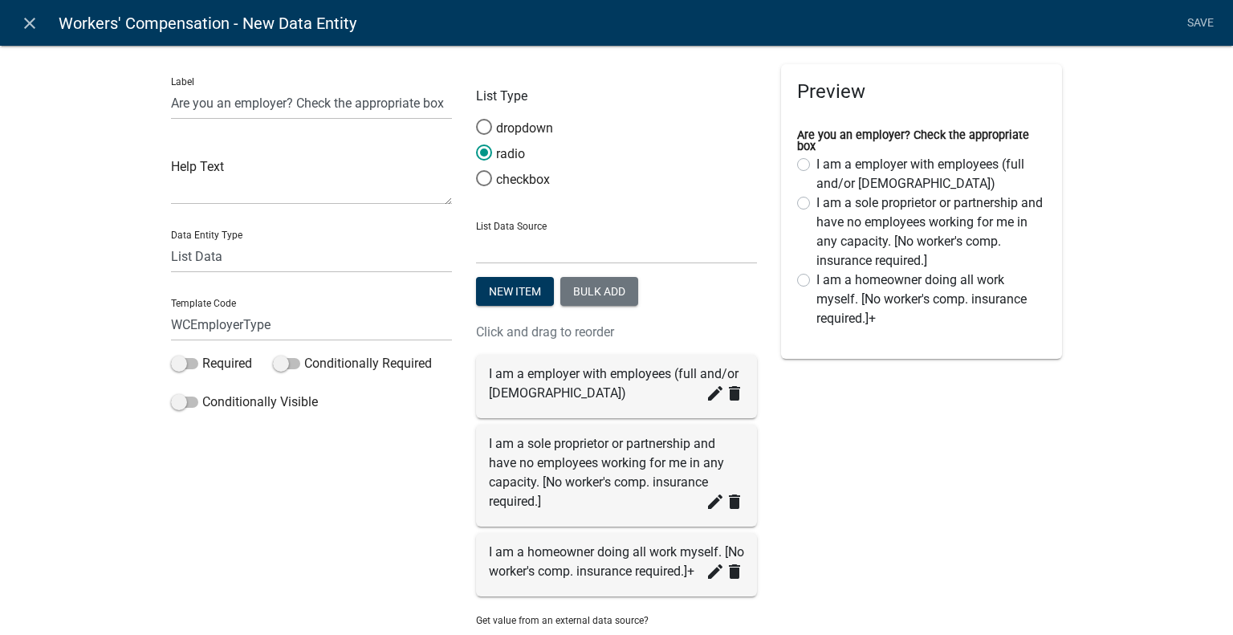
scroll to position [148, 0]
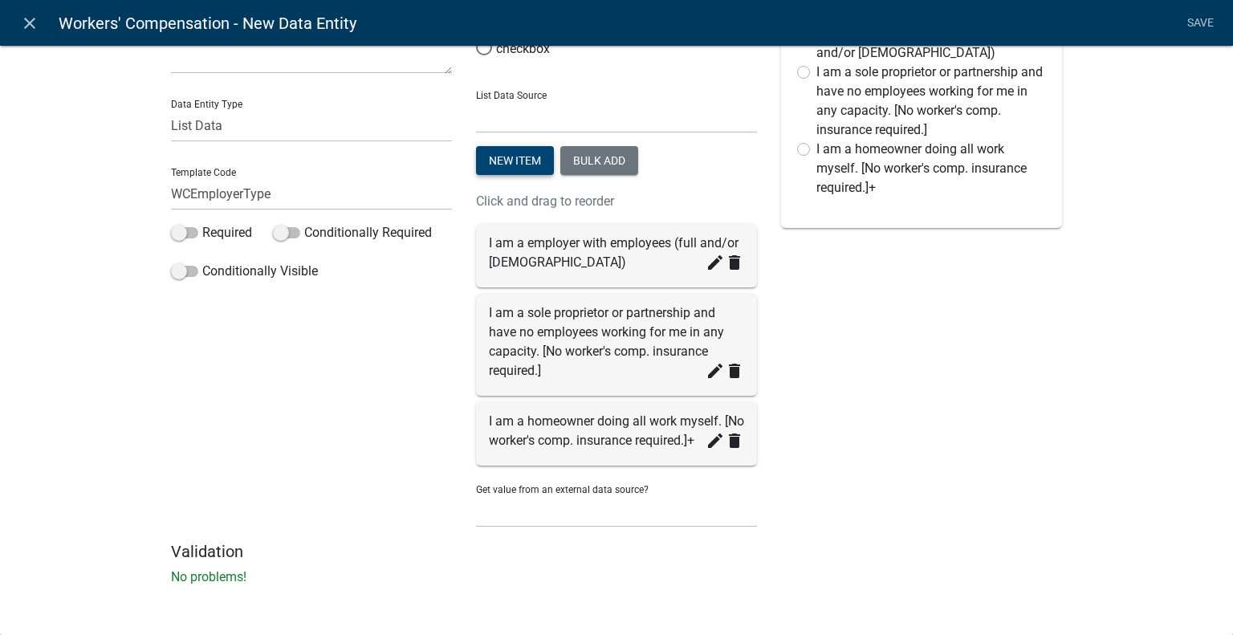
click at [500, 146] on button "New item" at bounding box center [515, 160] width 78 height 29
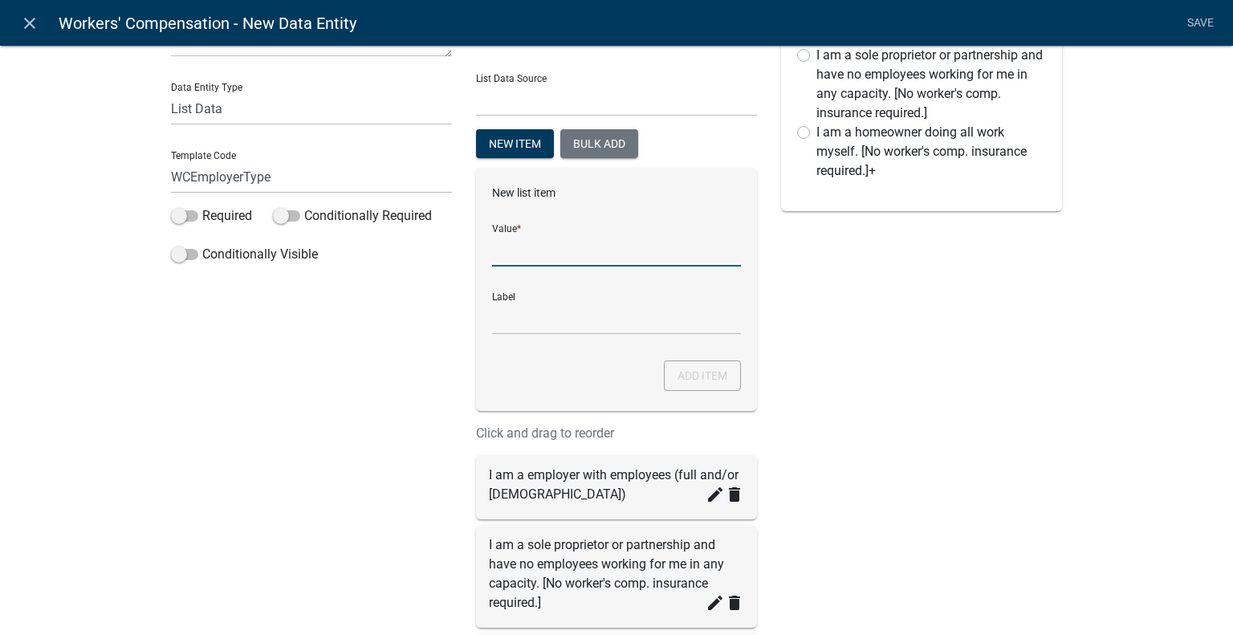
click at [552, 256] on input "List Data Source" at bounding box center [616, 250] width 249 height 33
paste input "I am a homeowner and will be hiring contractors to conduct all work on my prope…"
type input "I am a homeowner and will be hiring contractors to conduct all work on my prope…"
click at [722, 302] on input "Label" at bounding box center [616, 318] width 249 height 33
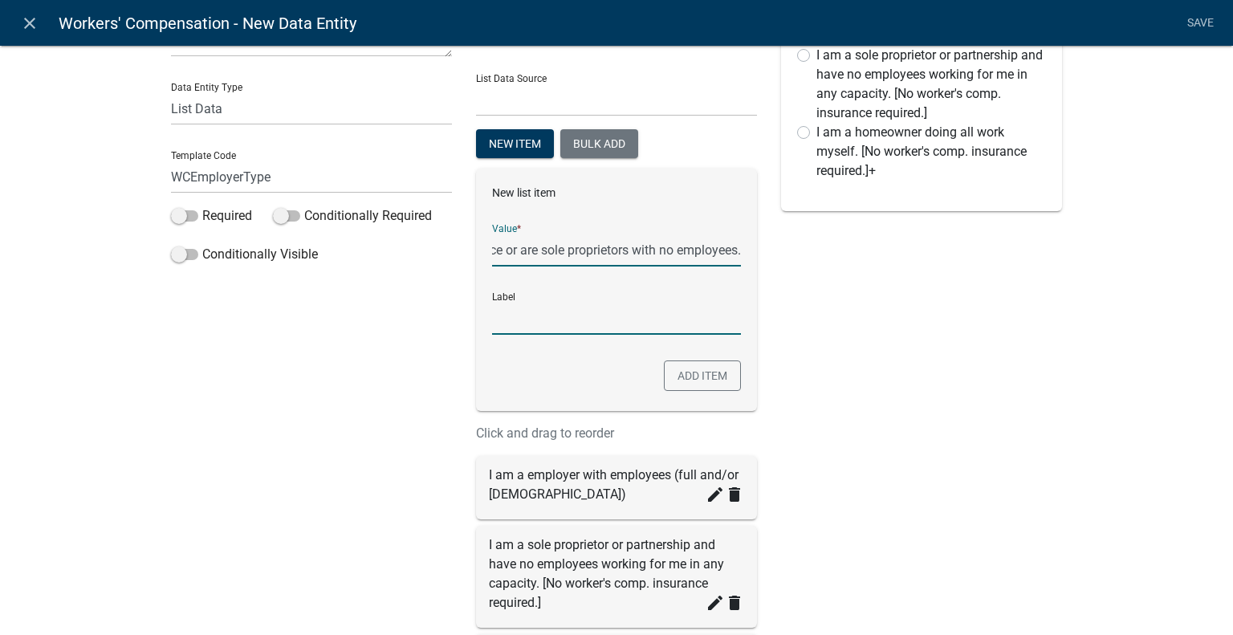
type input "I am a homeowner and will be hiring contractors to conduct all work on my prope…"
click at [686, 372] on button "Add item" at bounding box center [702, 375] width 77 height 30
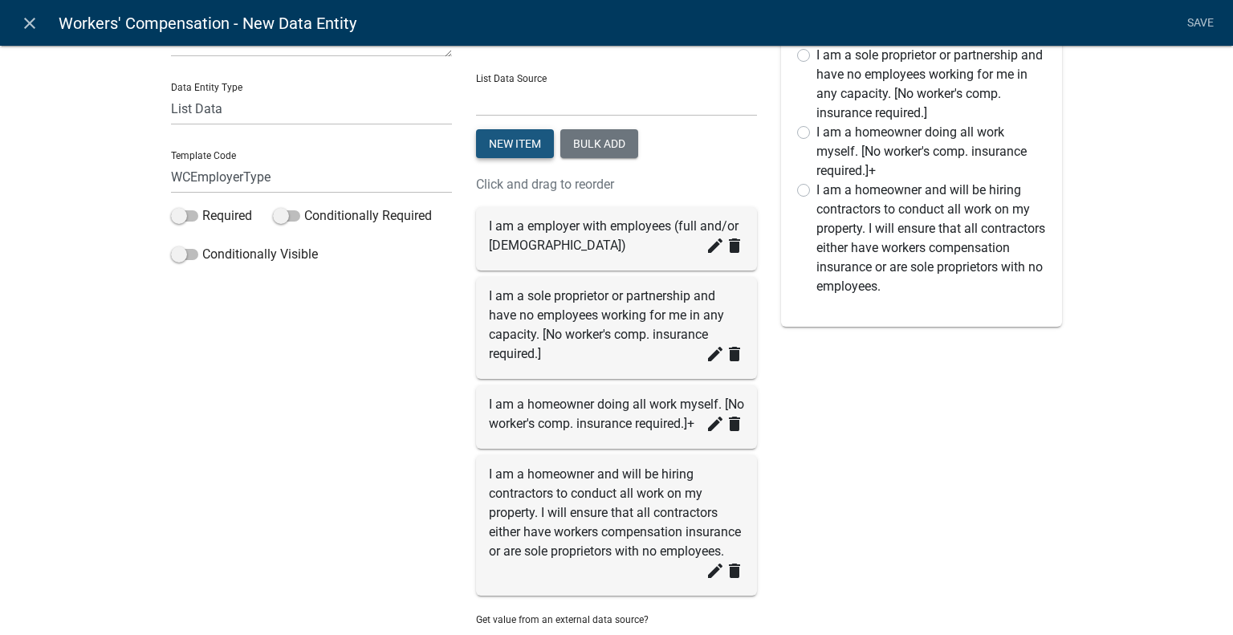
click at [500, 144] on button "New item" at bounding box center [515, 143] width 78 height 29
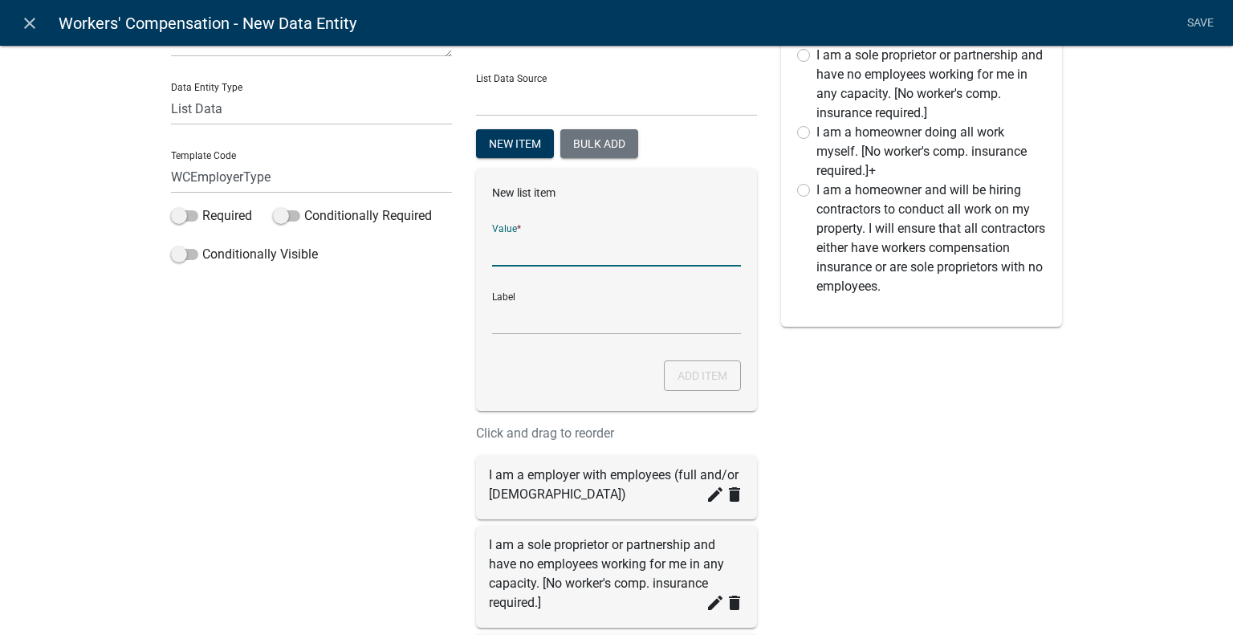
click at [552, 241] on input "List Data Source" at bounding box center [616, 250] width 249 height 33
paste input "I am a general contractor and I have hired the sub-contractors listed on the at…"
type input "I am a general contractor and I have hired the sub-contractors listed on the at…"
click at [501, 362] on div "New list item Value * I am a general contractor and I have hired the sub-contra…" at bounding box center [616, 290] width 281 height 242
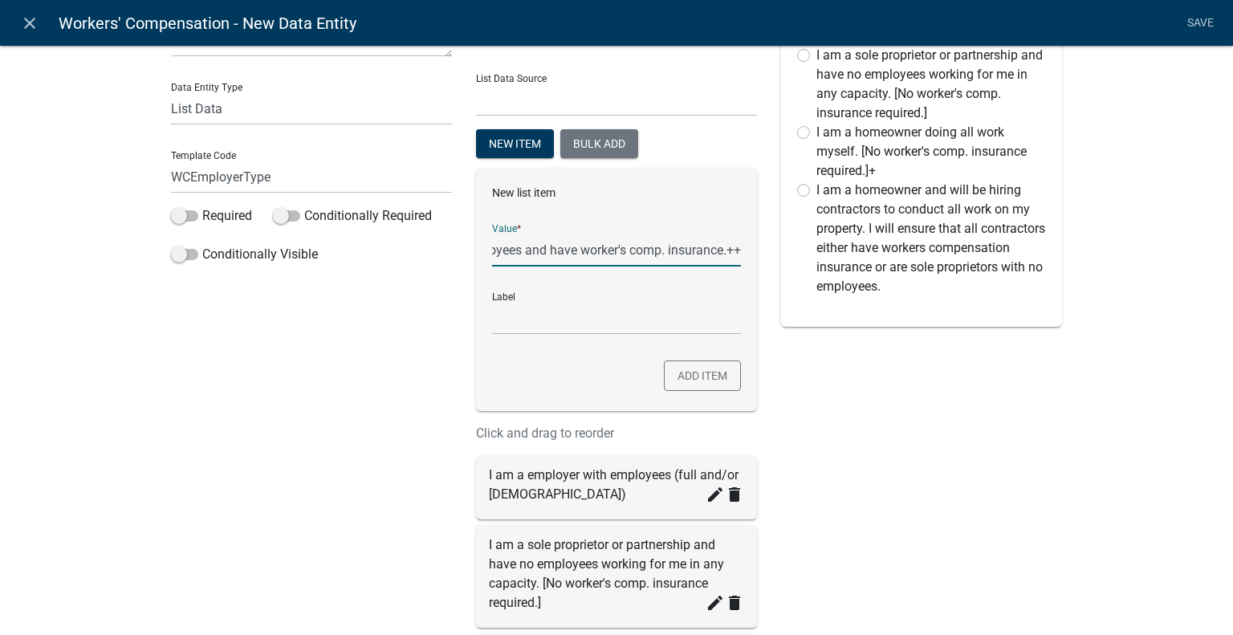
type input "I am a general contractor and I have hired the sub-contractors listed on the at…"
click at [702, 387] on button "Add item" at bounding box center [702, 375] width 77 height 30
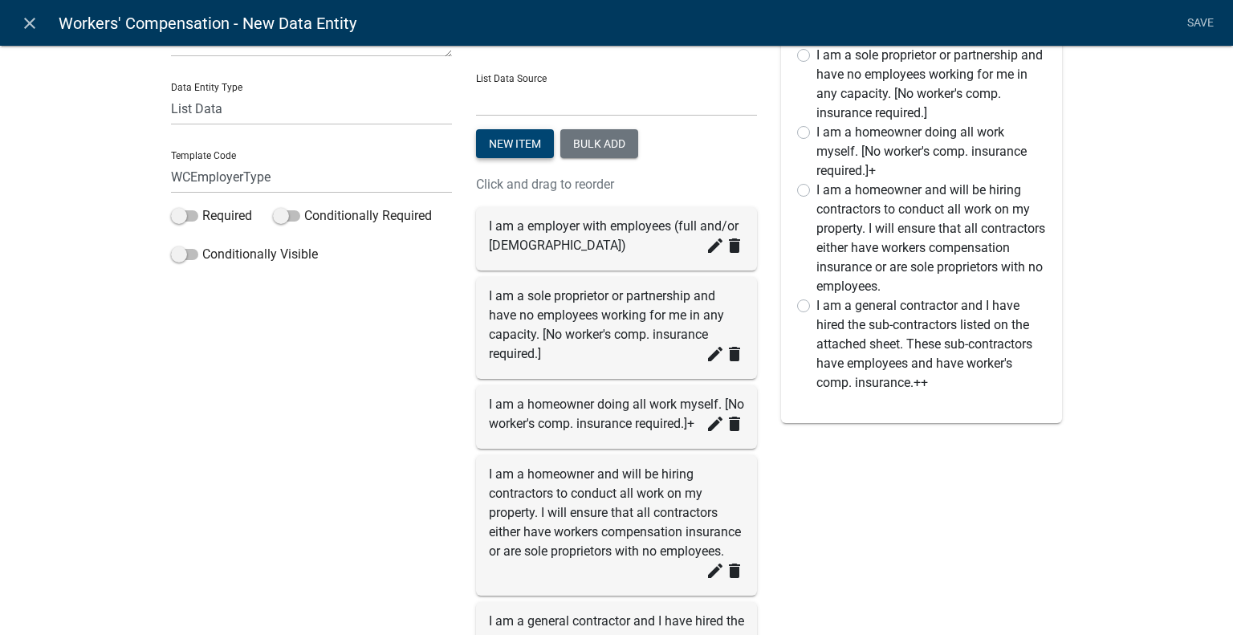
click at [490, 145] on button "New item" at bounding box center [515, 143] width 78 height 29
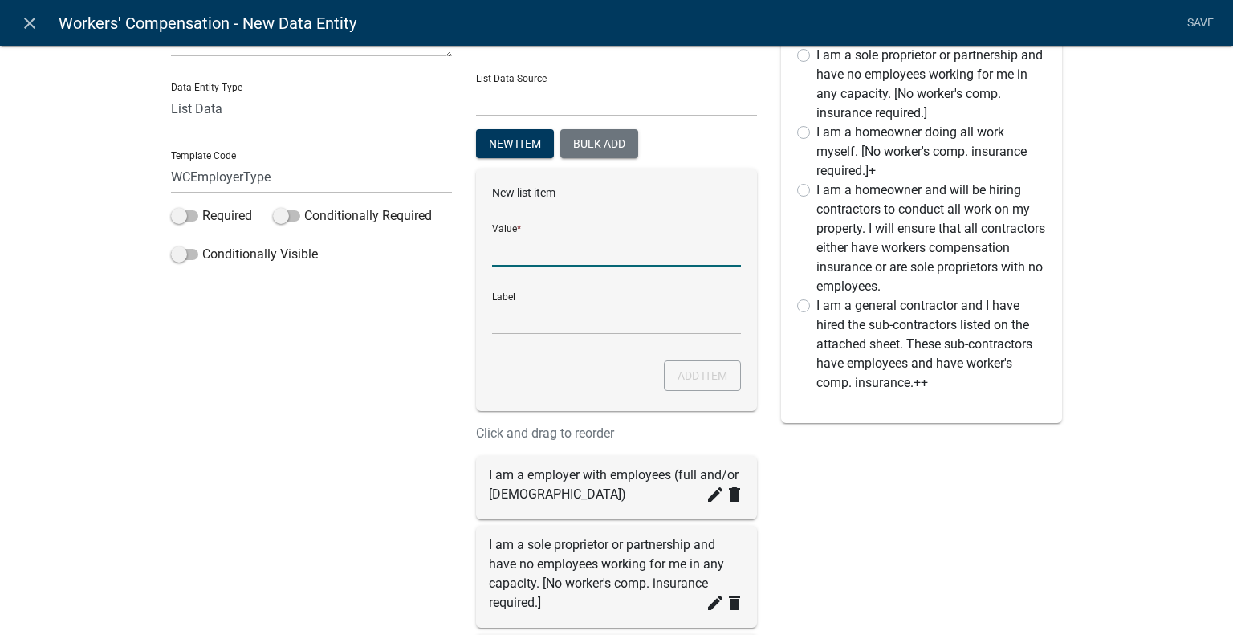
click at [559, 235] on input "List Data Source" at bounding box center [616, 250] width 249 height 33
paste input "We are a corporation and its officers have exercised their right of exemption p…"
type input "We are a corporation and its officers have exercised their right of exemption p…"
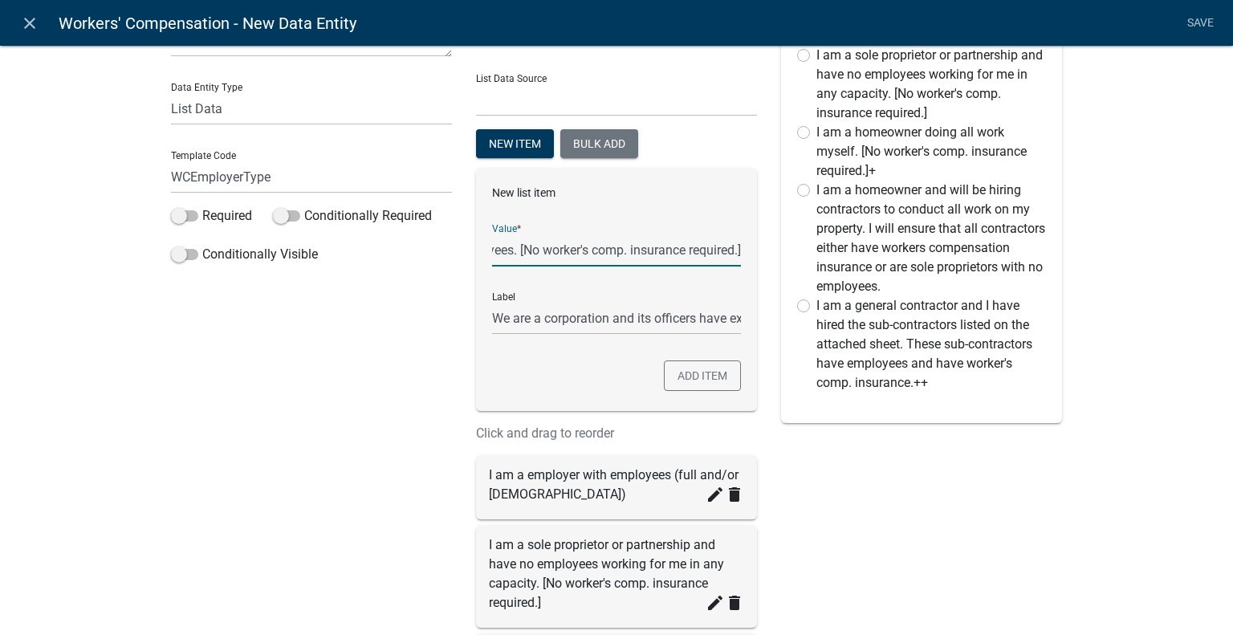
click at [507, 343] on div "New list item Value * We are a corporation and its officers have exercised thei…" at bounding box center [616, 290] width 281 height 242
click at [706, 384] on button "Add item" at bounding box center [702, 375] width 77 height 30
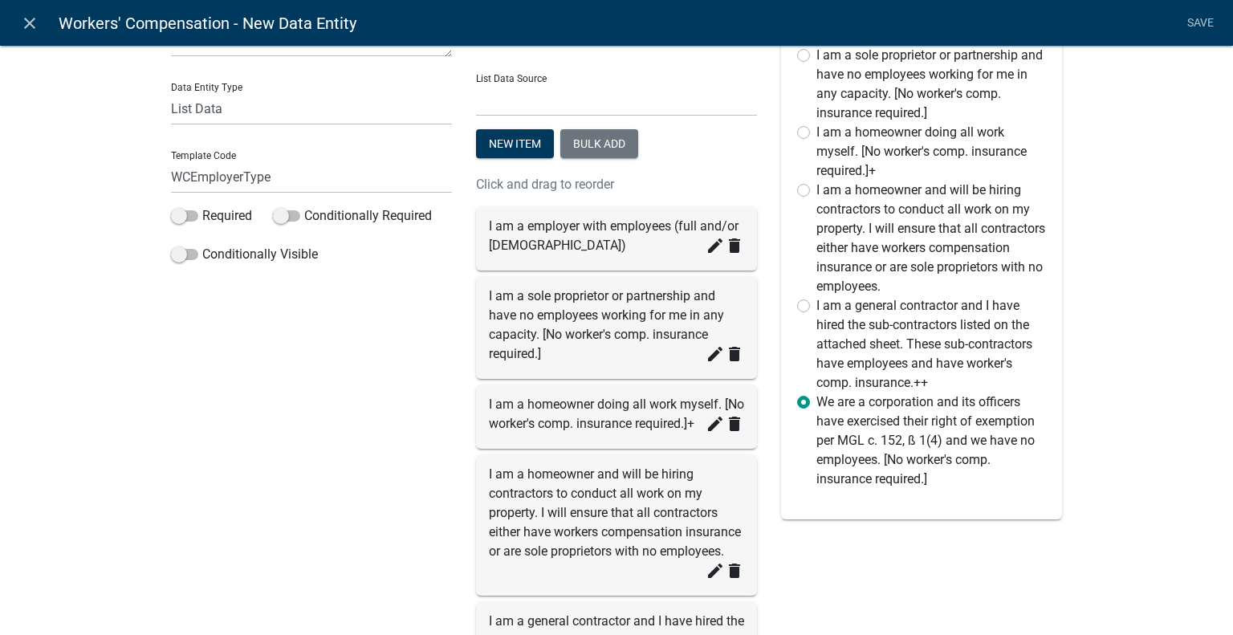
click at [847, 441] on label "We are a corporation and its officers have exercised their right of exemption p…" at bounding box center [931, 440] width 230 height 96
click at [827, 403] on input "We are a corporation and its officers have exercised their right of exemption p…" at bounding box center [821, 397] width 10 height 10
click at [867, 536] on div "Preview Are you an employer? Check the appropriate box I am a employer with emp…" at bounding box center [921, 403] width 305 height 972
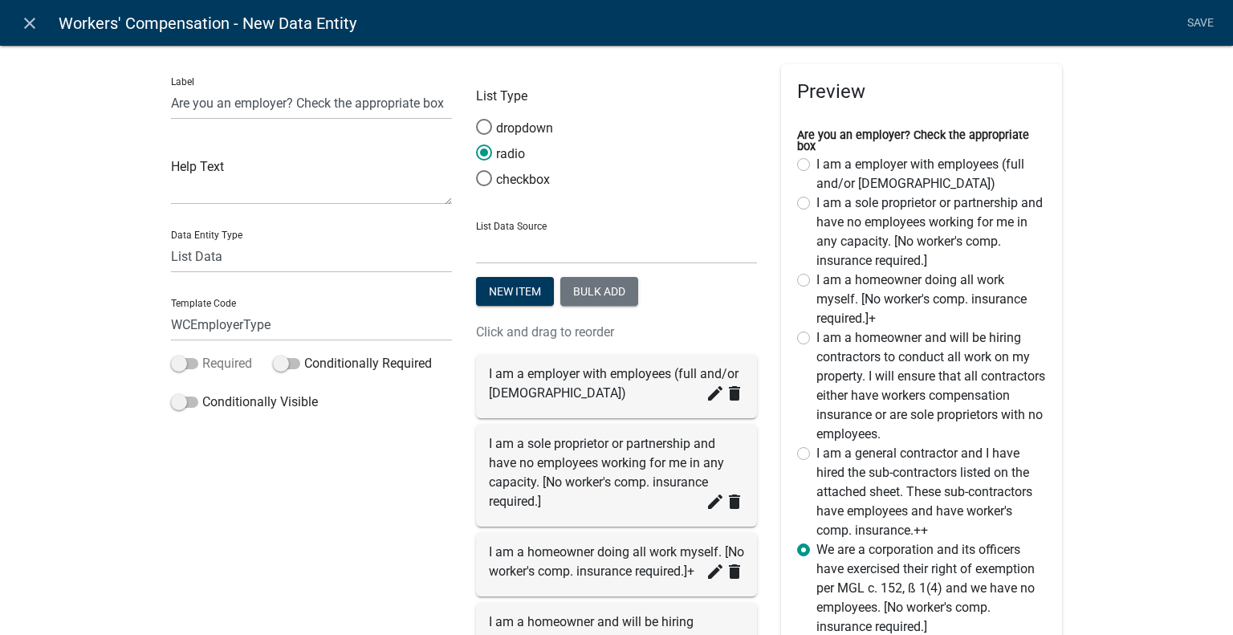
click at [208, 368] on label "Required" at bounding box center [211, 363] width 81 height 19
click at [202, 354] on input "Required" at bounding box center [202, 354] width 0 height 0
click at [1195, 18] on link "Save" at bounding box center [1200, 23] width 40 height 30
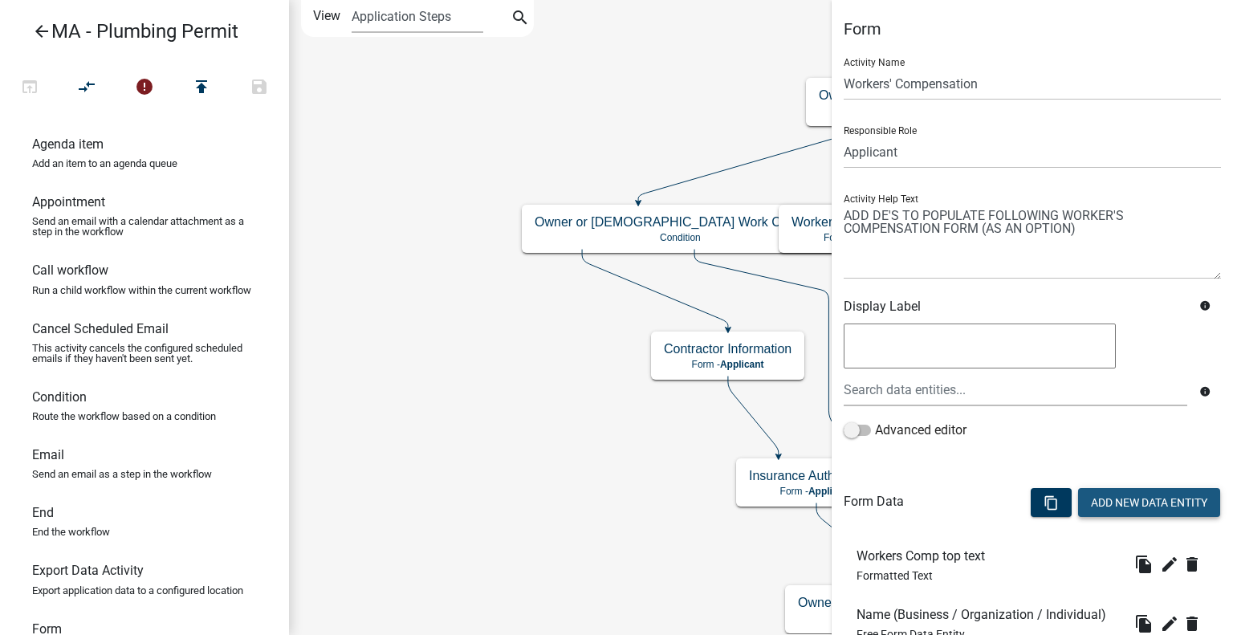
click at [1095, 502] on button "Add New Data Entity" at bounding box center [1149, 502] width 142 height 29
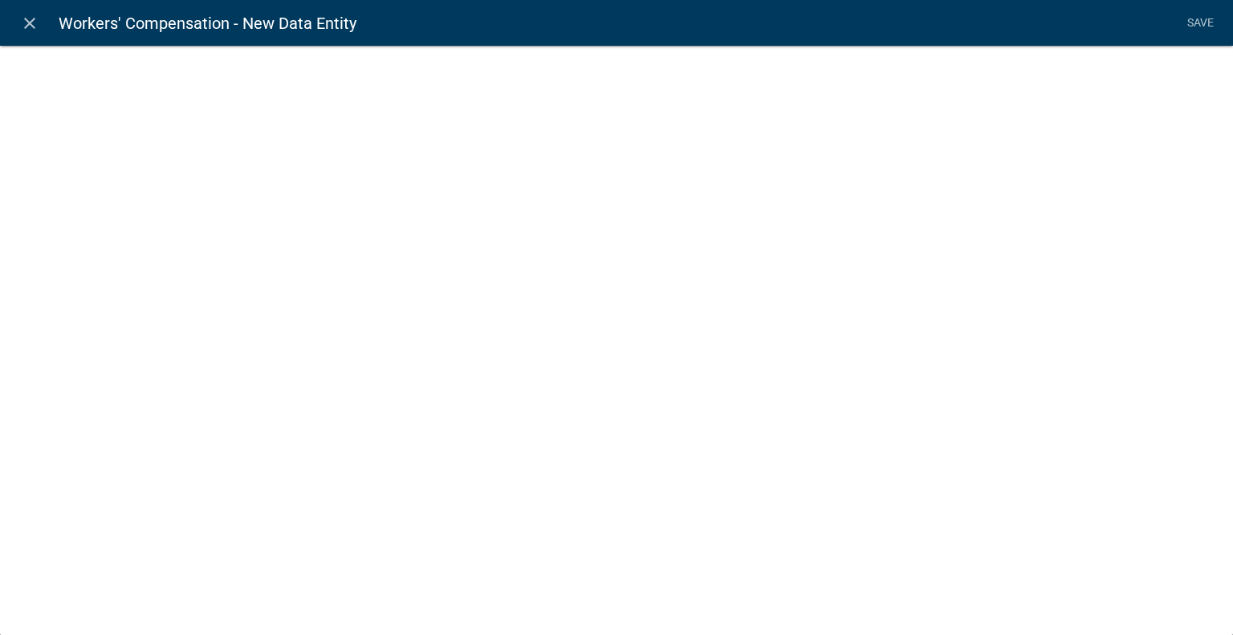
select select
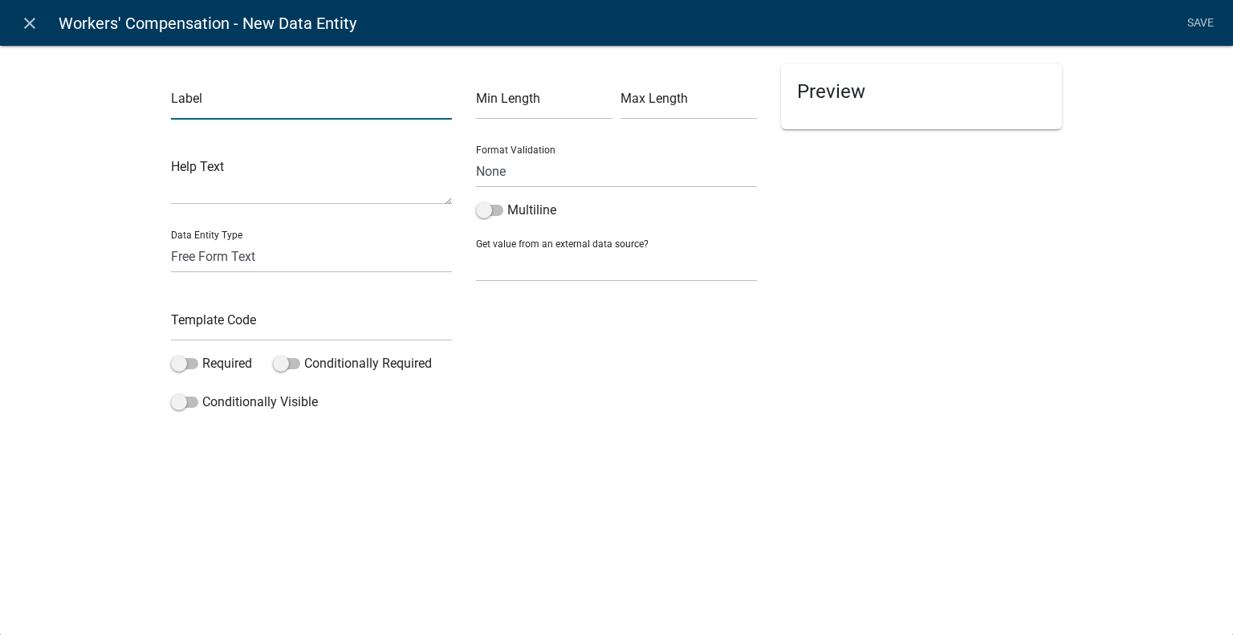
click at [256, 112] on input "text" at bounding box center [311, 103] width 281 height 33
type input "How many employees?"
click at [275, 256] on select "Free Form Text Document Display Entity Value Fee Numeric Data Date Map Sketch D…" at bounding box center [311, 256] width 281 height 33
click at [275, 259] on select "Free Form Text Document Display Entity Value Fee Numeric Data Date Map Sketch D…" at bounding box center [311, 256] width 281 height 33
click at [275, 266] on select "Free Form Text Document Display Entity Value Fee Numeric Data Date Map Sketch D…" at bounding box center [311, 256] width 281 height 33
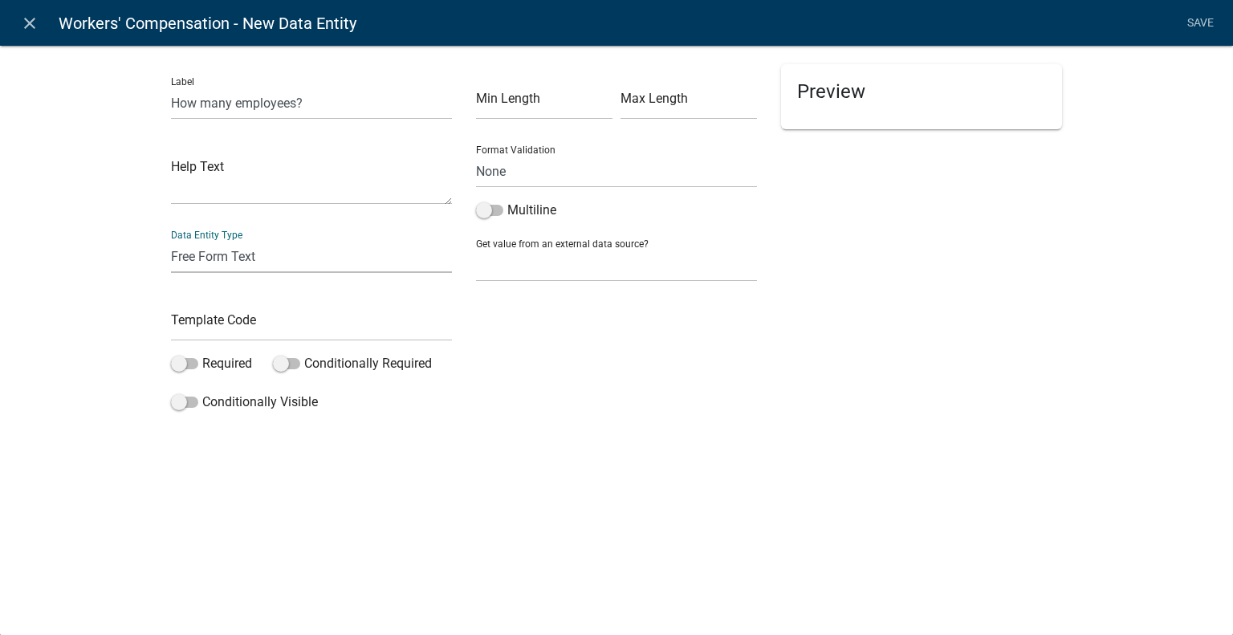
select select "numeric-data"
click at [171, 240] on select "Free Form Text Document Display Entity Value Fee Numeric Data Date Map Sketch D…" at bounding box center [311, 256] width 281 height 33
select select
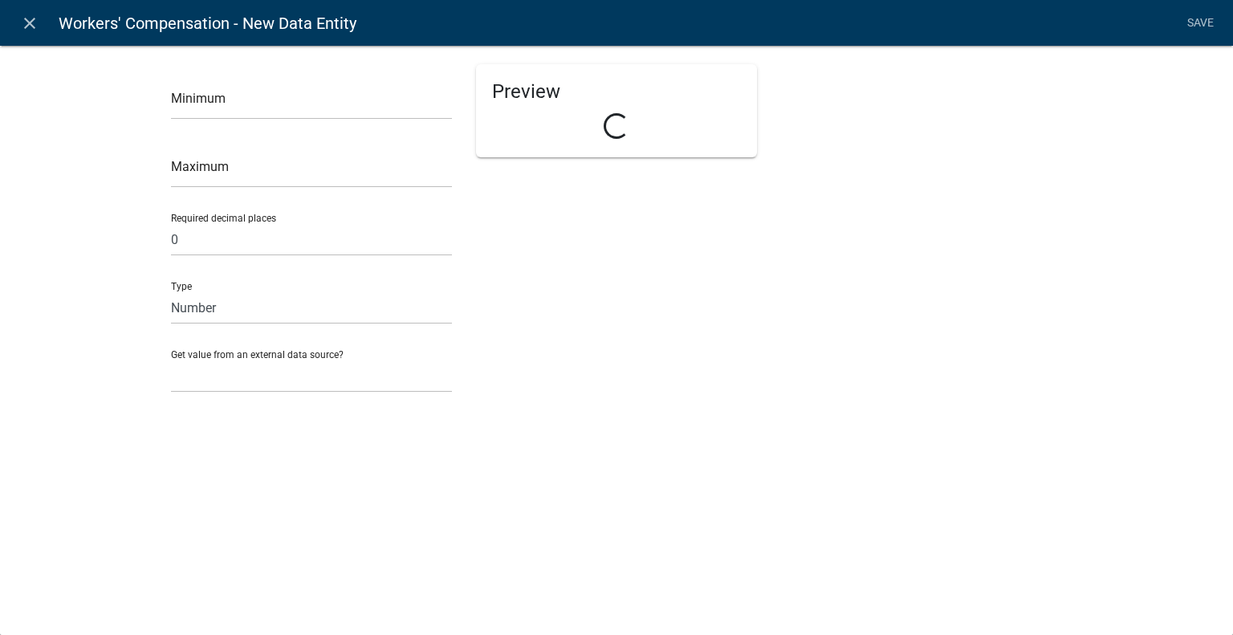
select select "numeric-data"
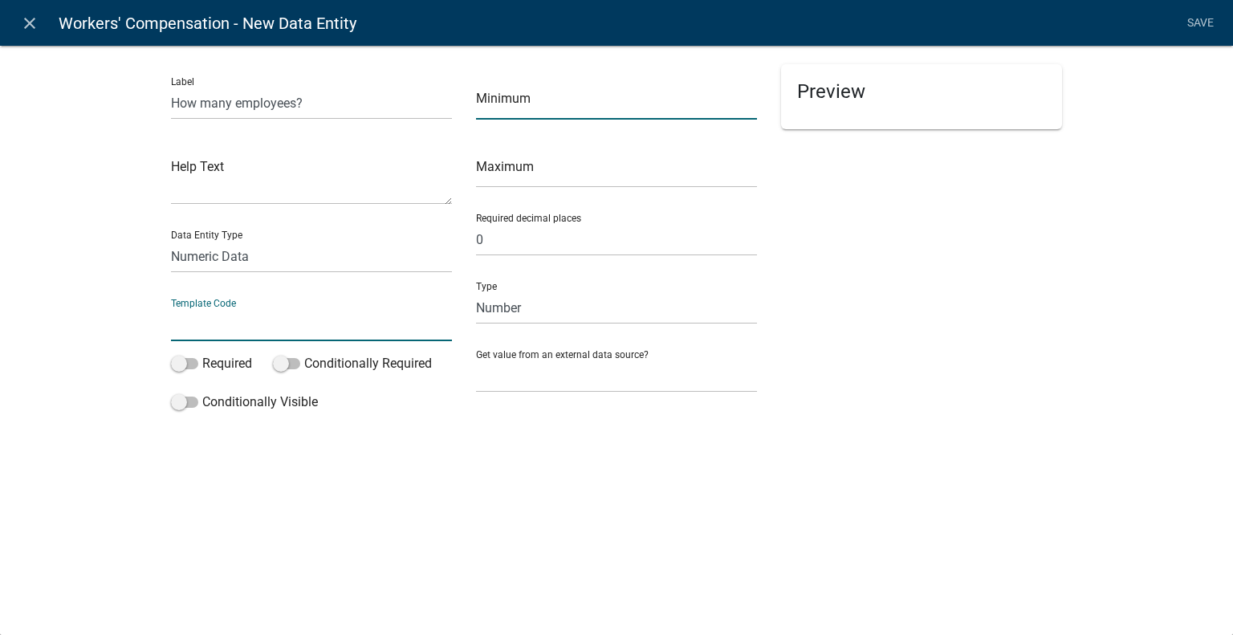
click at [526, 95] on input "number" at bounding box center [616, 103] width 281 height 33
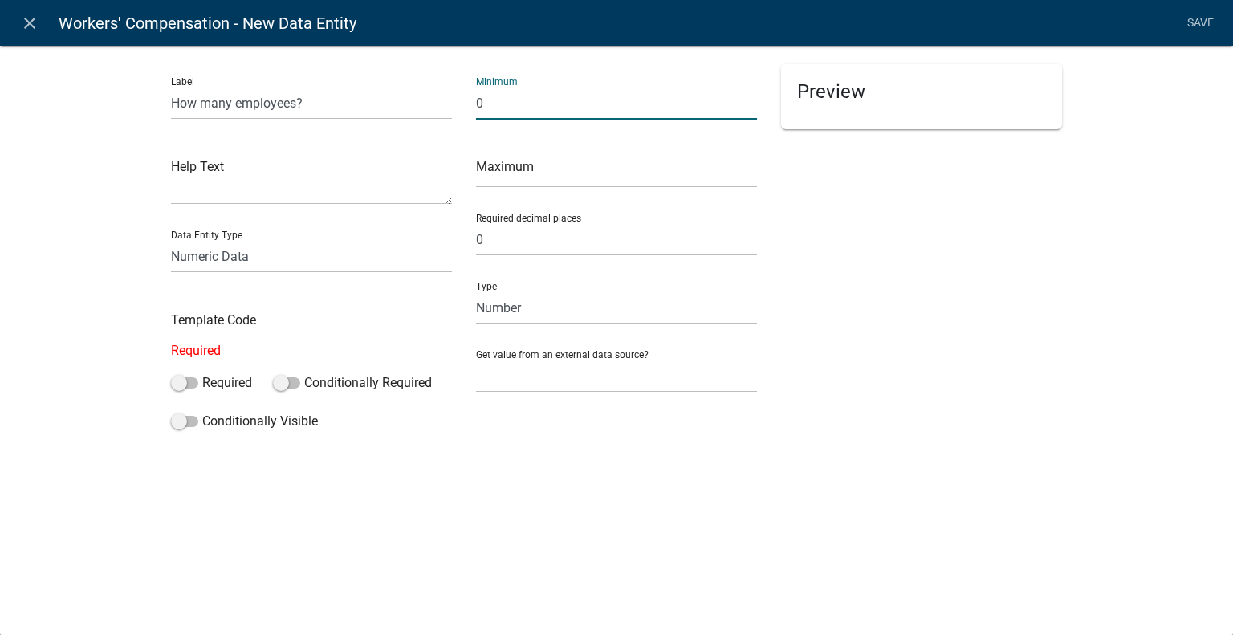
type input "0"
click at [330, 319] on input "text" at bounding box center [311, 324] width 281 height 33
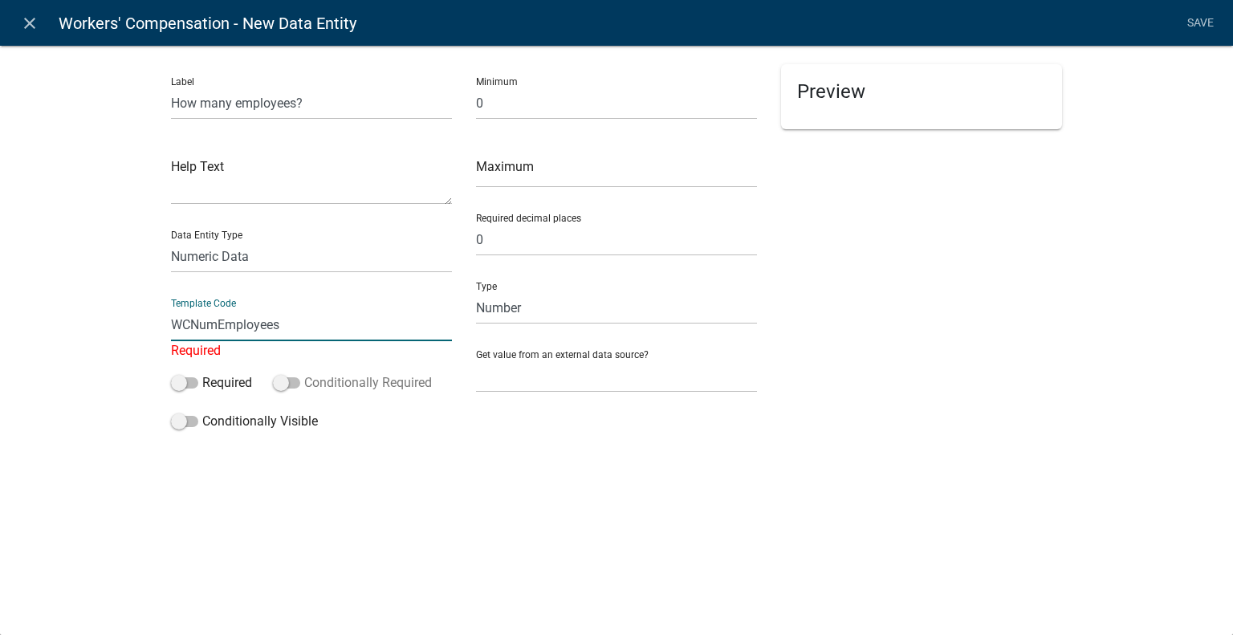
type input "WCNumEmployees"
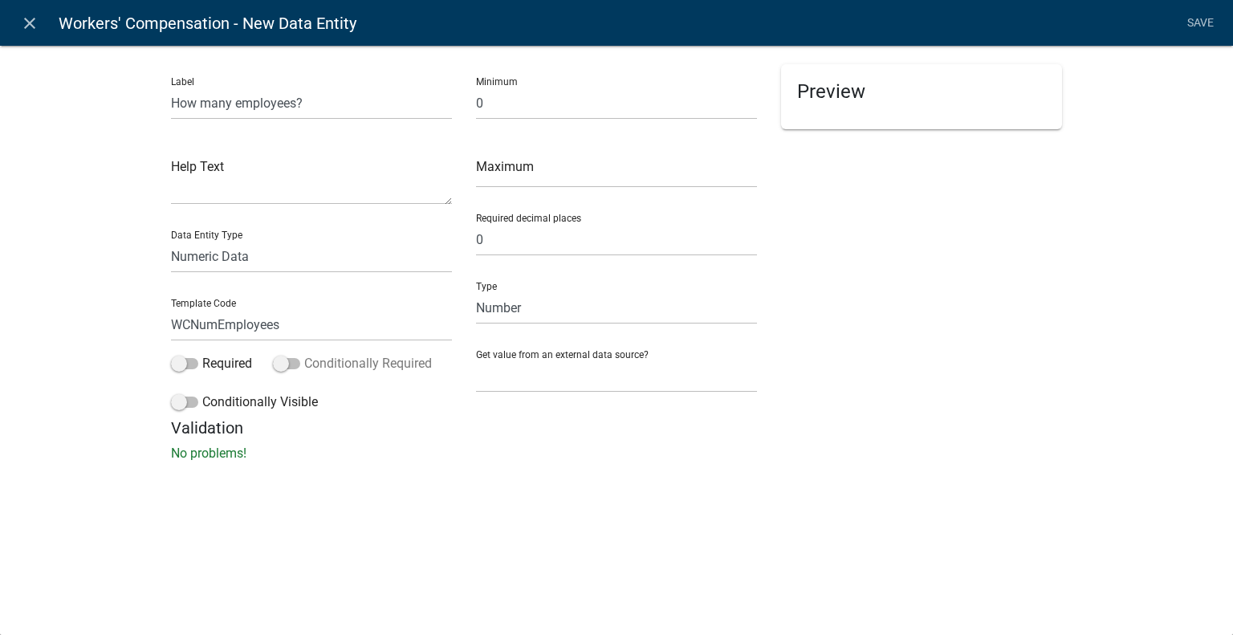
click at [304, 384] on div "Label How many employees? Help Text Data Entity Type Free Form Text Document Di…" at bounding box center [311, 241] width 305 height 354
click at [270, 402] on label "Conditionally Visible" at bounding box center [244, 401] width 147 height 19
click at [202, 392] on input "Conditionally Visible" at bounding box center [202, 392] width 0 height 0
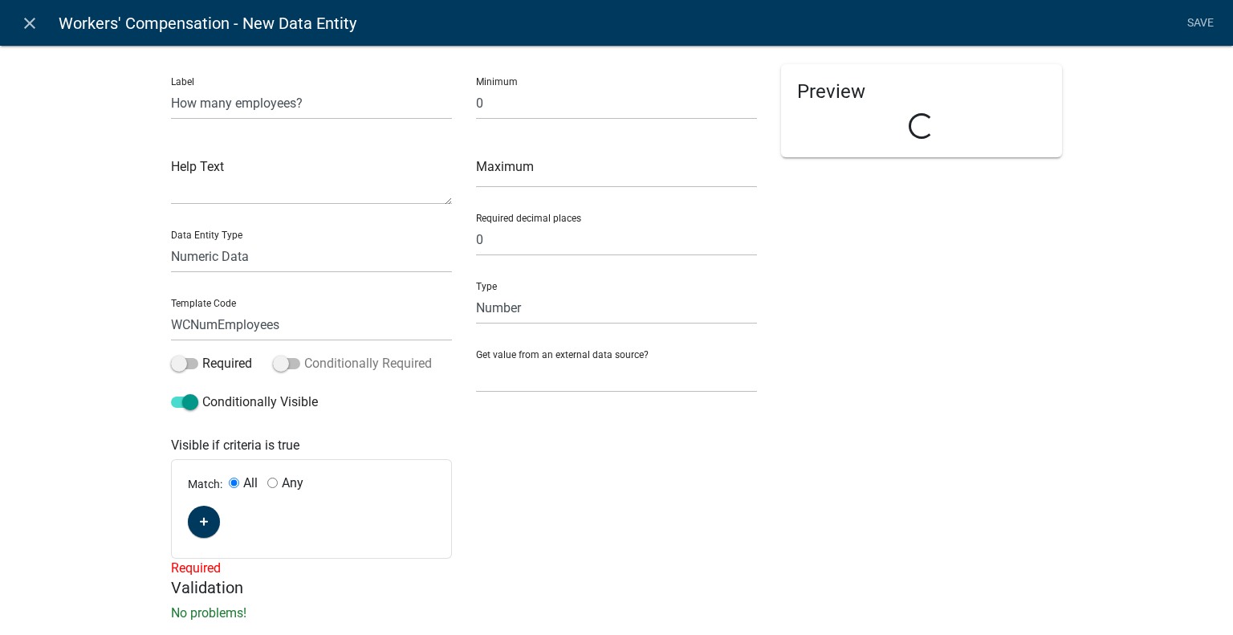
click at [299, 363] on label "Conditionally Required" at bounding box center [352, 363] width 159 height 19
click at [304, 354] on input "Conditionally Required" at bounding box center [304, 354] width 0 height 0
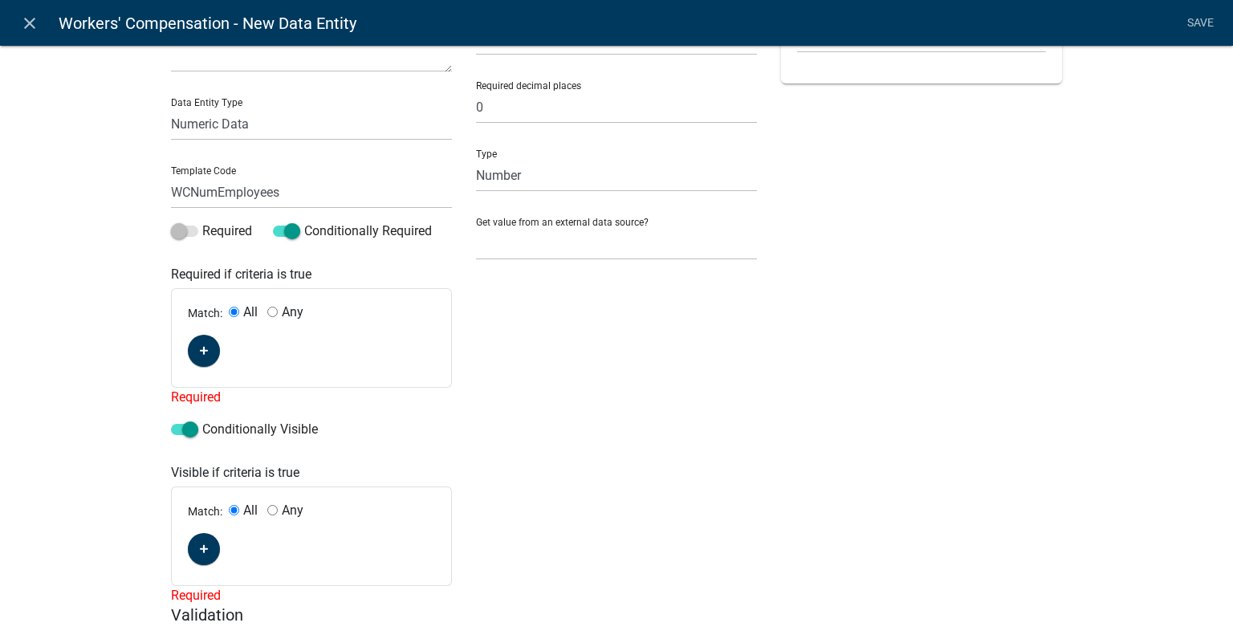
scroll to position [195, 0]
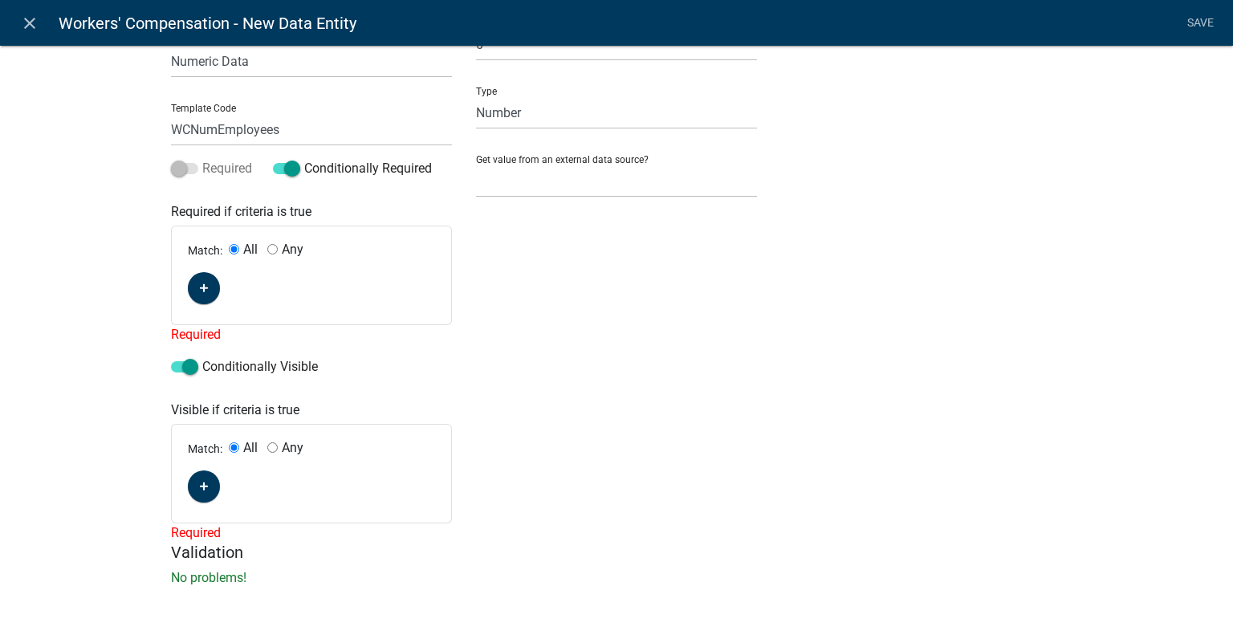
click at [222, 166] on label "Required" at bounding box center [211, 168] width 81 height 19
click at [309, 169] on label "Conditionally Required" at bounding box center [352, 168] width 159 height 19
click at [304, 159] on input "Conditionally Required" at bounding box center [304, 159] width 0 height 0
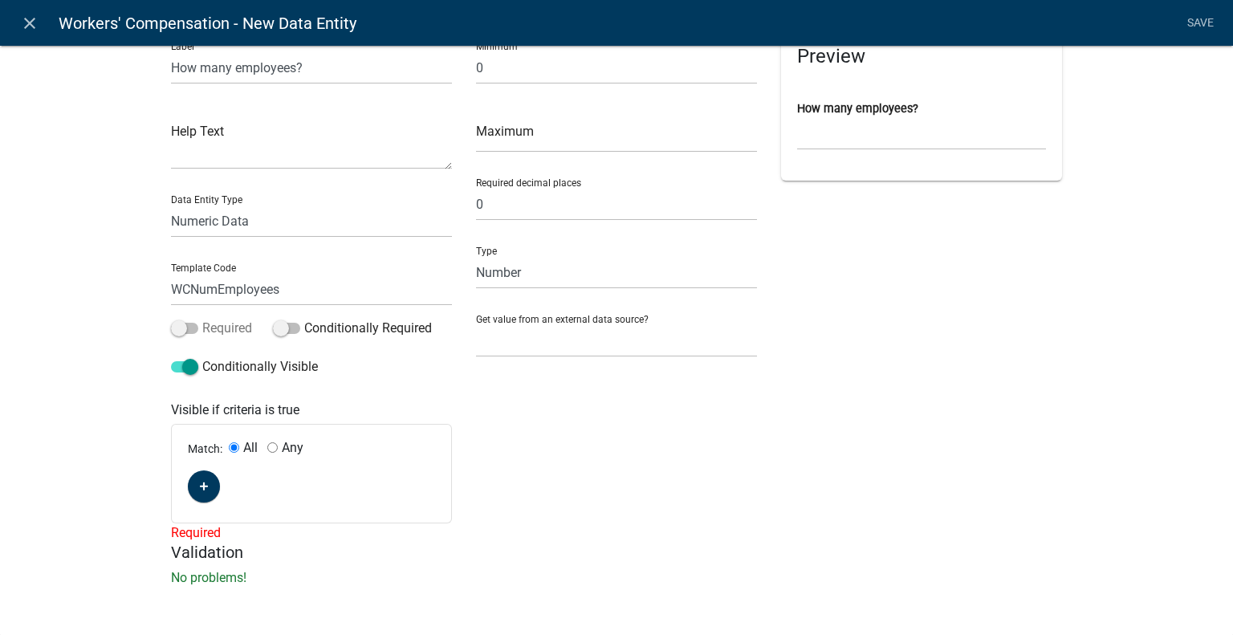
click at [205, 331] on label "Required" at bounding box center [211, 328] width 81 height 19
click at [202, 319] on input "Required" at bounding box center [202, 319] width 0 height 0
click at [201, 482] on icon "button" at bounding box center [204, 487] width 9 height 10
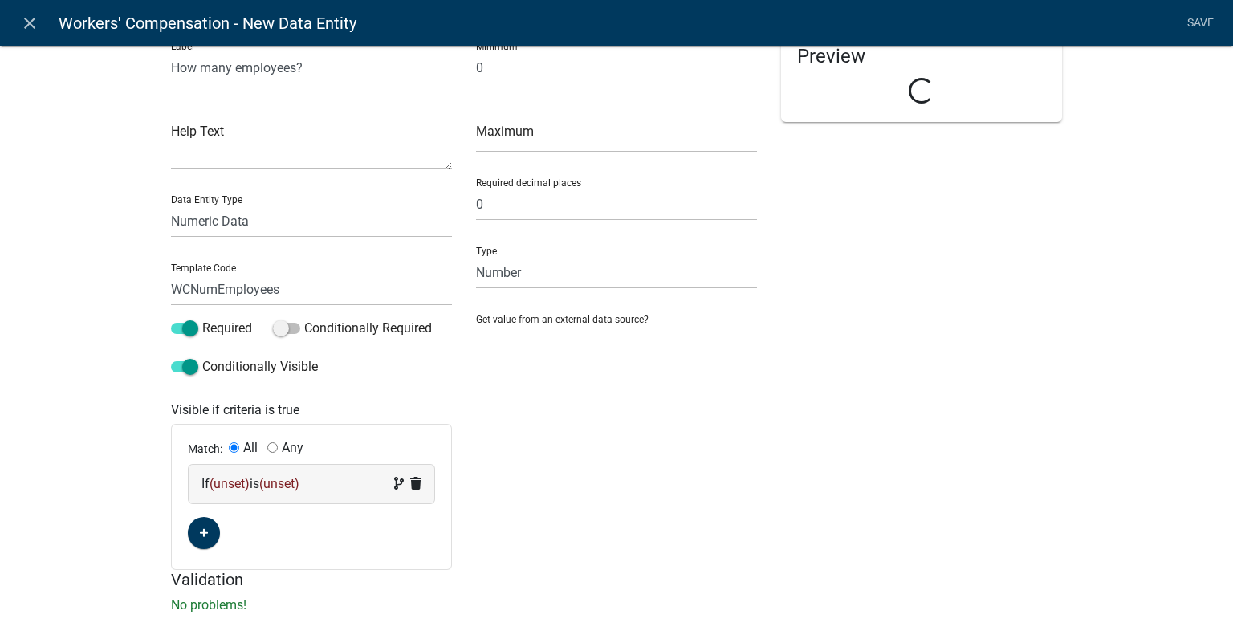
click at [245, 478] on span "(unset)" at bounding box center [229, 483] width 40 height 15
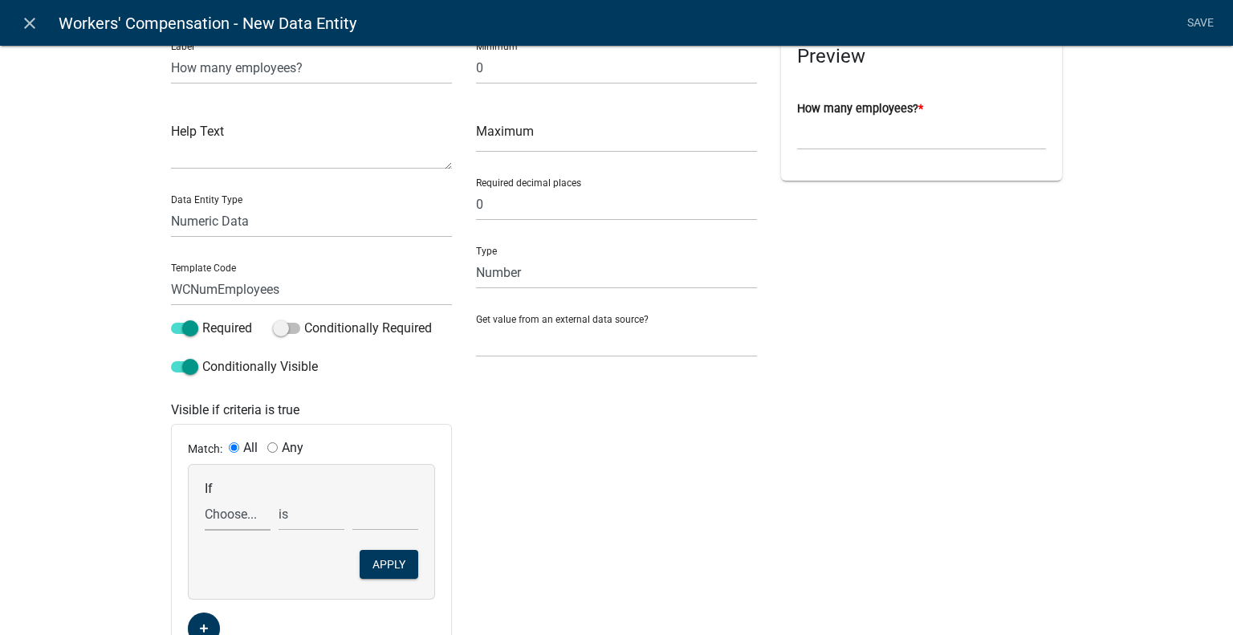
click at [223, 514] on select "Choose... Acres Address ALL_FEE_RECIPIENTS AppAddress AppCity AppEmail APPLICAN…" at bounding box center [238, 514] width 66 height 33
select select "144: WCEmployerType"
click at [205, 498] on select "Choose... Acres Address ALL_FEE_RECIPIENTS AppAddress AppCity AppEmail APPLICAN…" at bounding box center [238, 514] width 66 height 33
click at [356, 514] on select "Choose... I am a employer with employees (full and/or [DEMOGRAPHIC_DATA]) I am …" at bounding box center [385, 514] width 66 height 33
select select "1: I am a employer with employees (full and/or par"
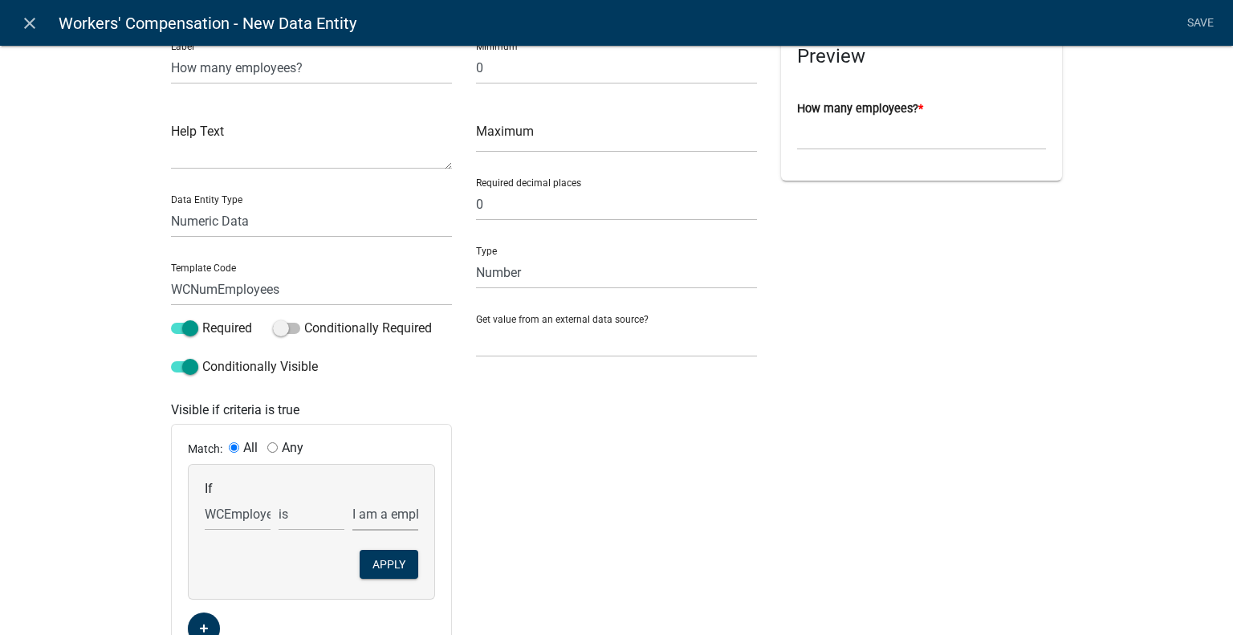
click at [352, 498] on select "Choose... I am a employer with employees (full and/or [DEMOGRAPHIC_DATA]) I am …" at bounding box center [385, 514] width 66 height 33
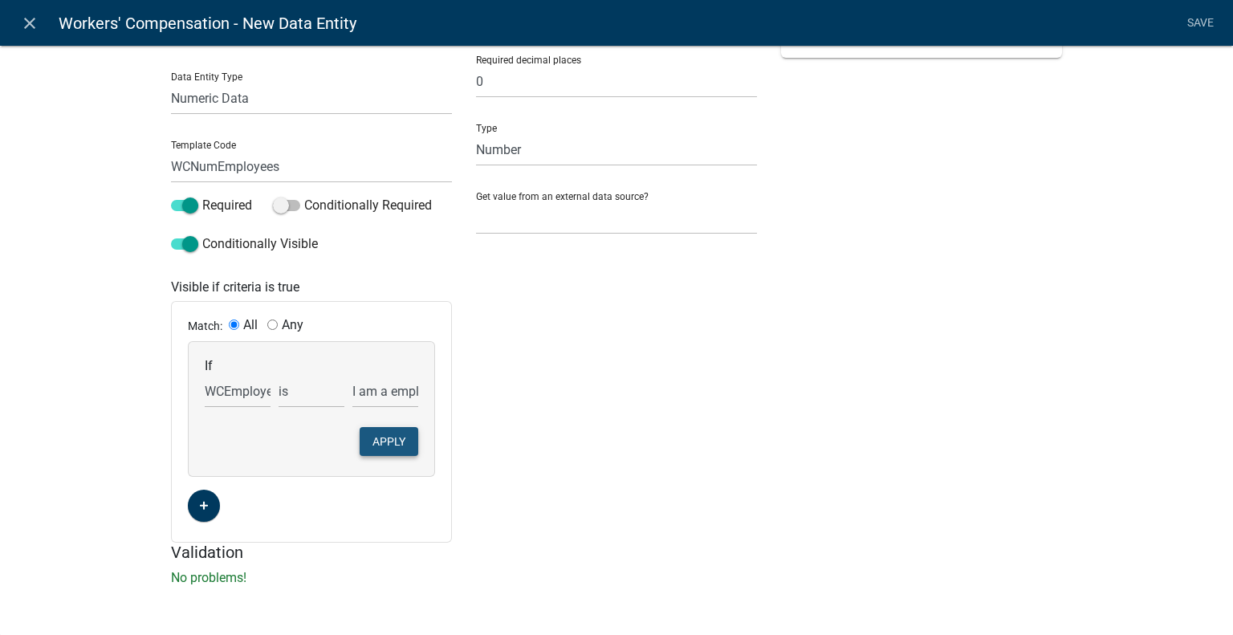
click at [386, 445] on button "Apply" at bounding box center [389, 441] width 59 height 29
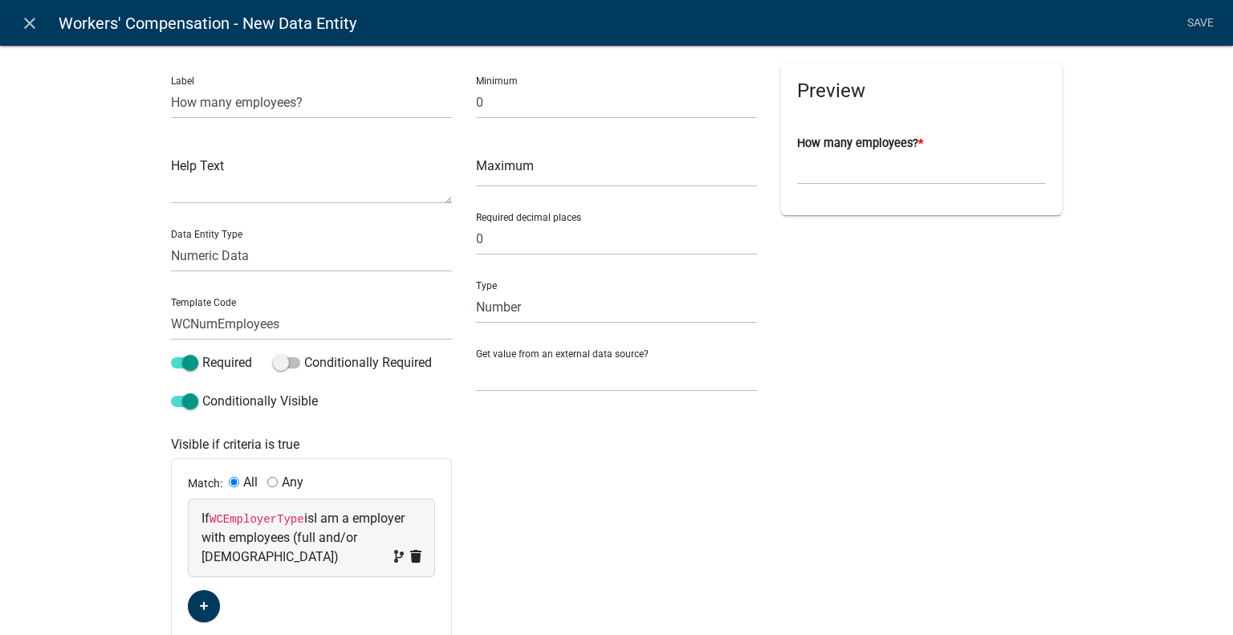
scroll to position [0, 0]
click at [1188, 21] on link "Save" at bounding box center [1200, 23] width 40 height 30
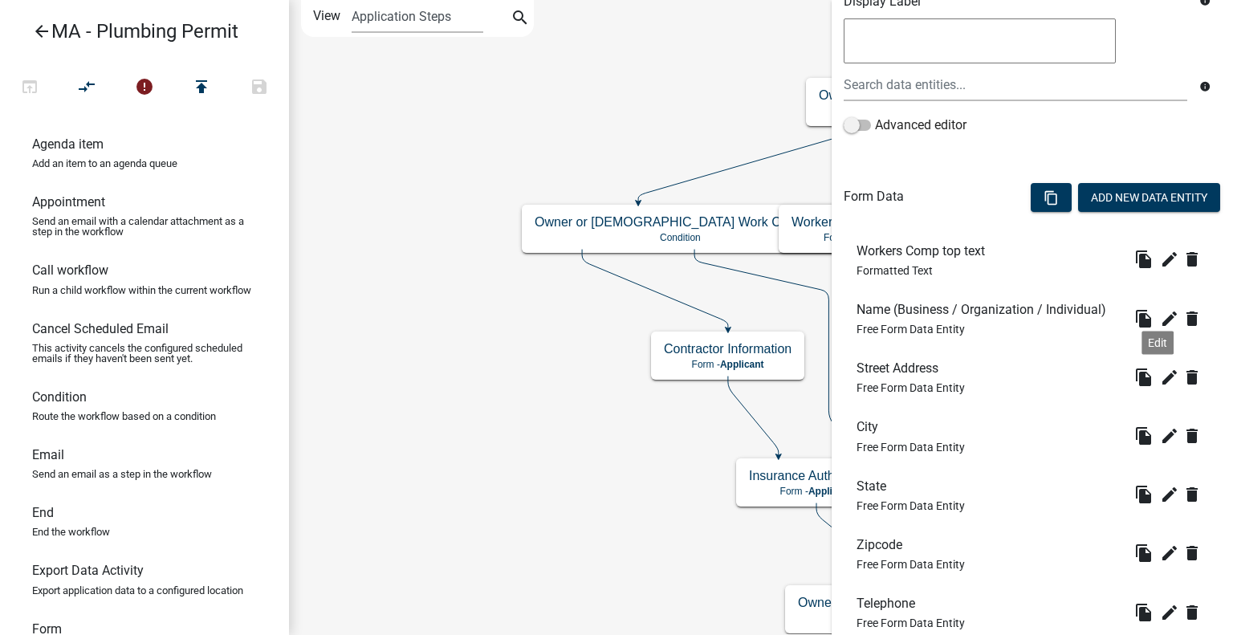
scroll to position [321, 0]
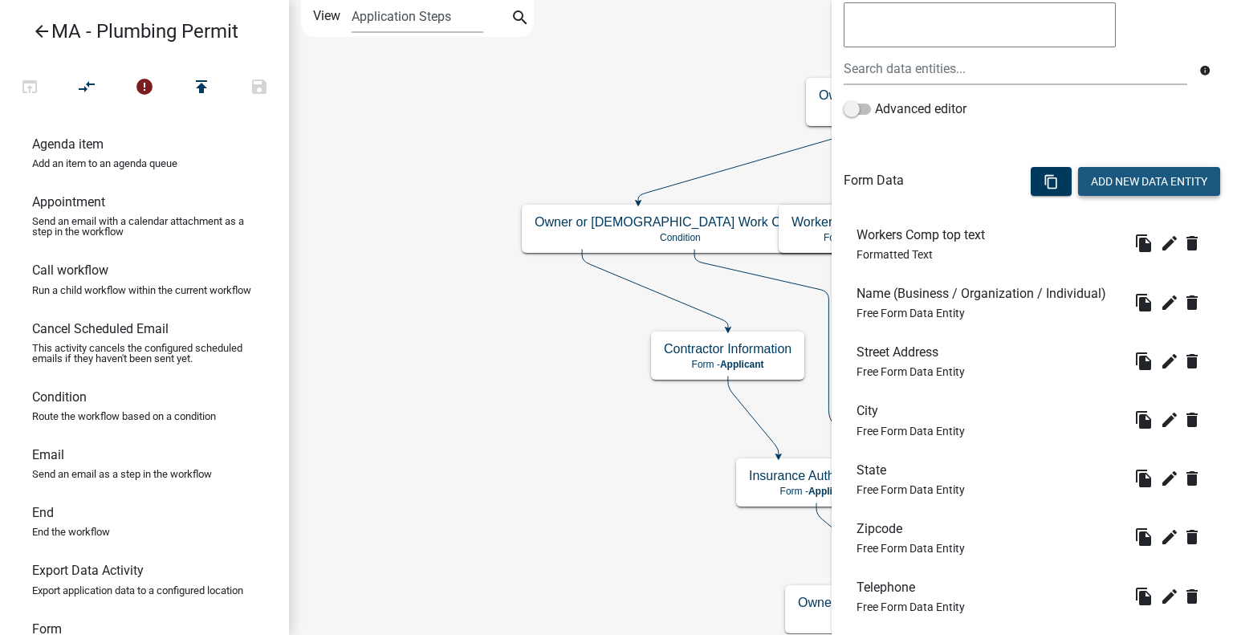
click at [1128, 172] on button "Add New Data Entity" at bounding box center [1149, 181] width 142 height 29
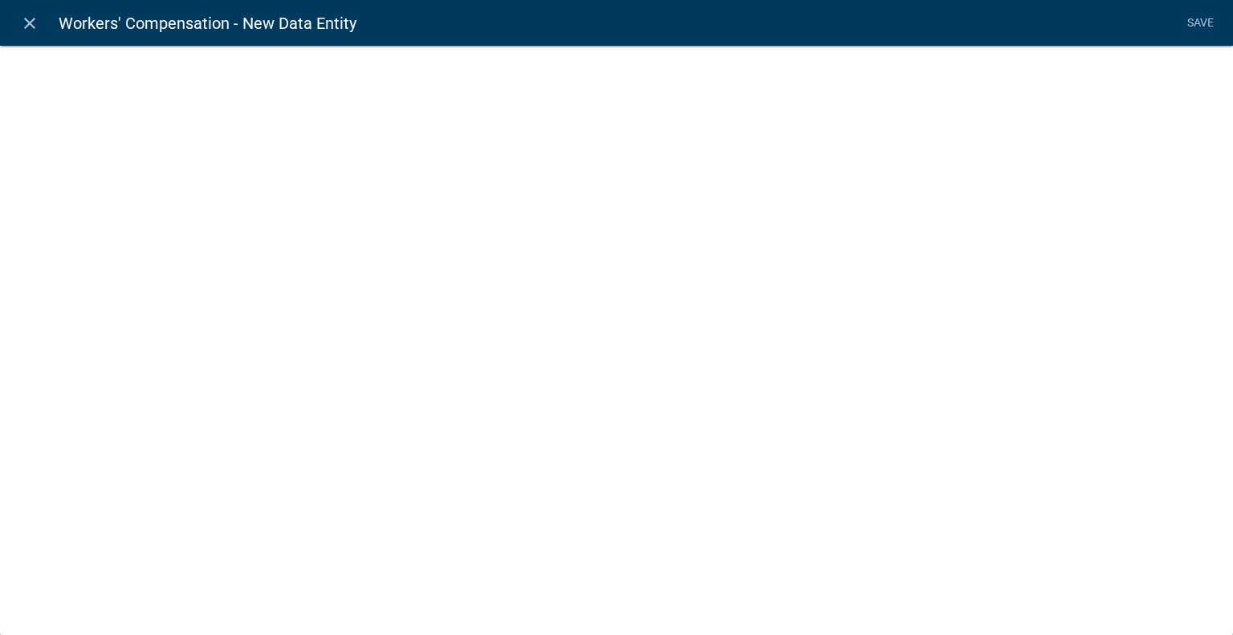
select select
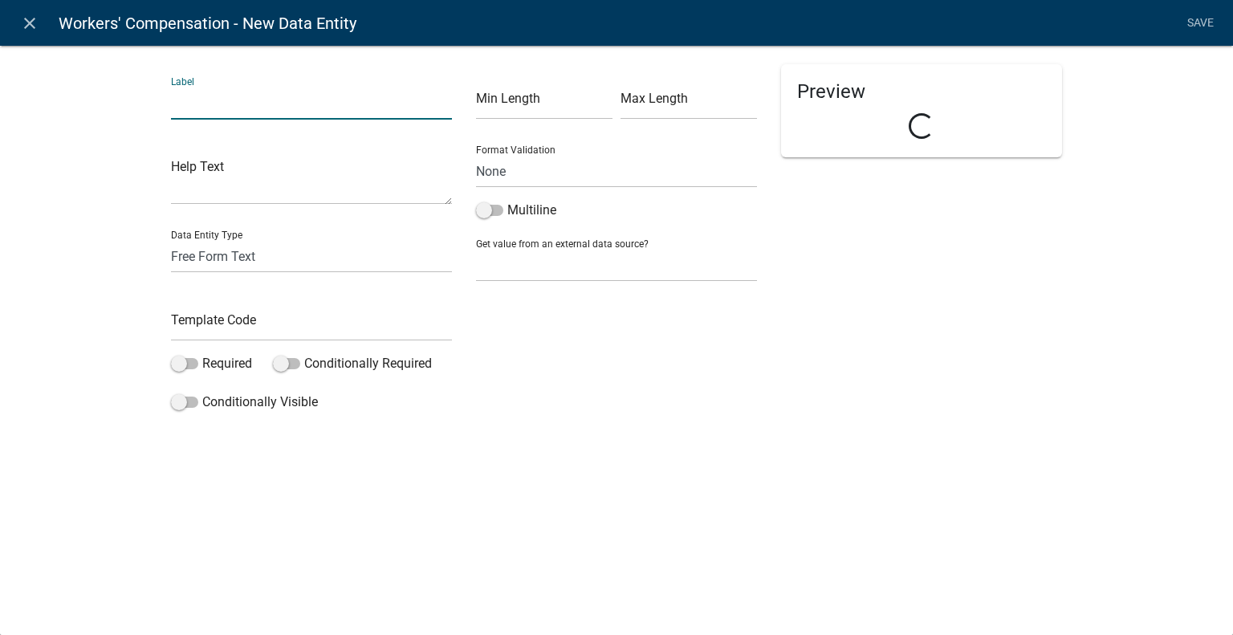
click at [199, 108] on input "text" at bounding box center [311, 103] width 281 height 33
type input "Type of Project"
click at [276, 257] on select "Free Form Text Document Display Entity Value Fee Numeric Data Date Map Sketch D…" at bounding box center [311, 256] width 281 height 33
select select "list-data"
click at [171, 240] on select "Free Form Text Document Display Entity Value Fee Numeric Data Date Map Sketch D…" at bounding box center [311, 256] width 281 height 33
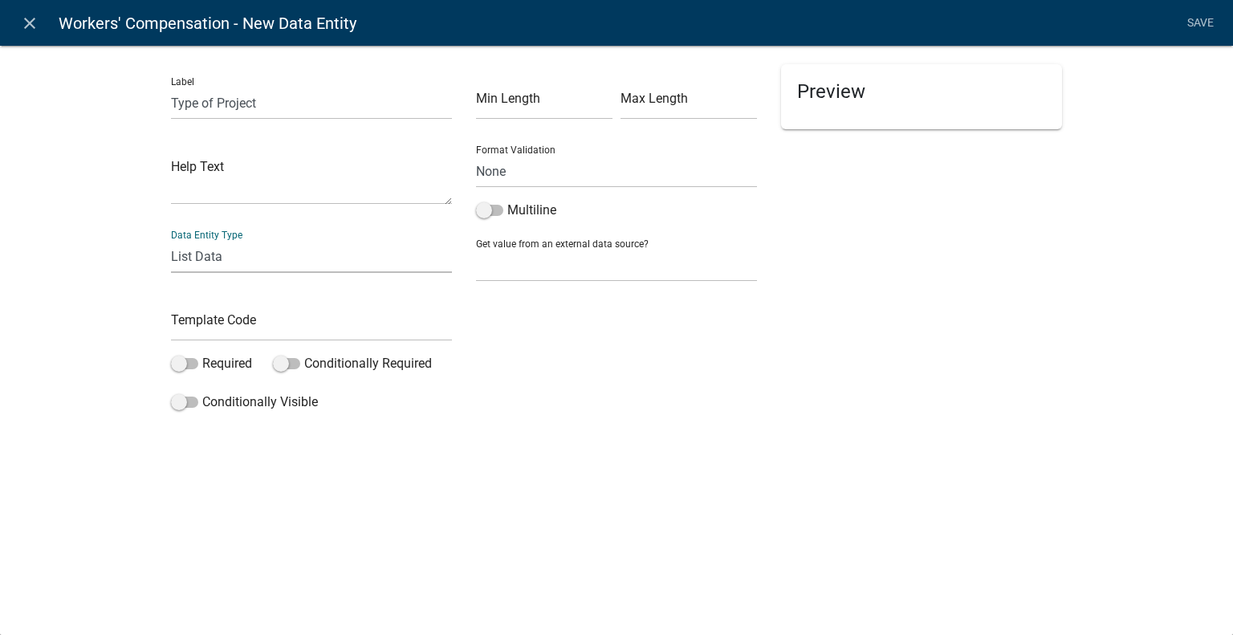
select select "list-data"
select select
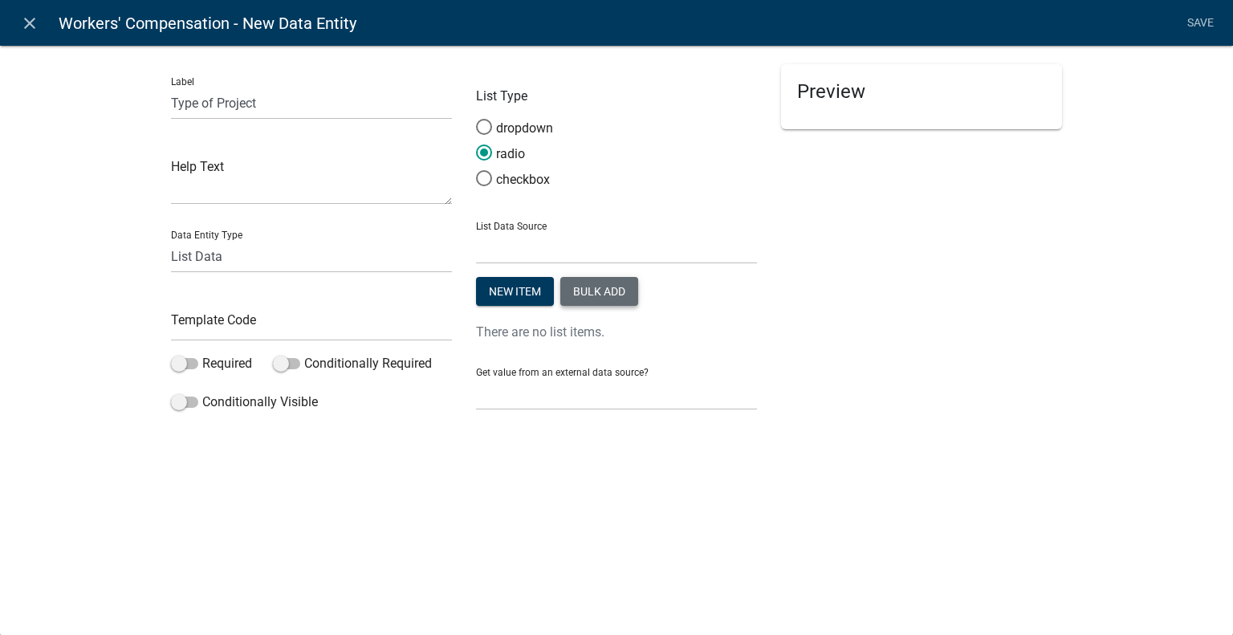
click at [599, 291] on button "Bulk add" at bounding box center [599, 291] width 78 height 29
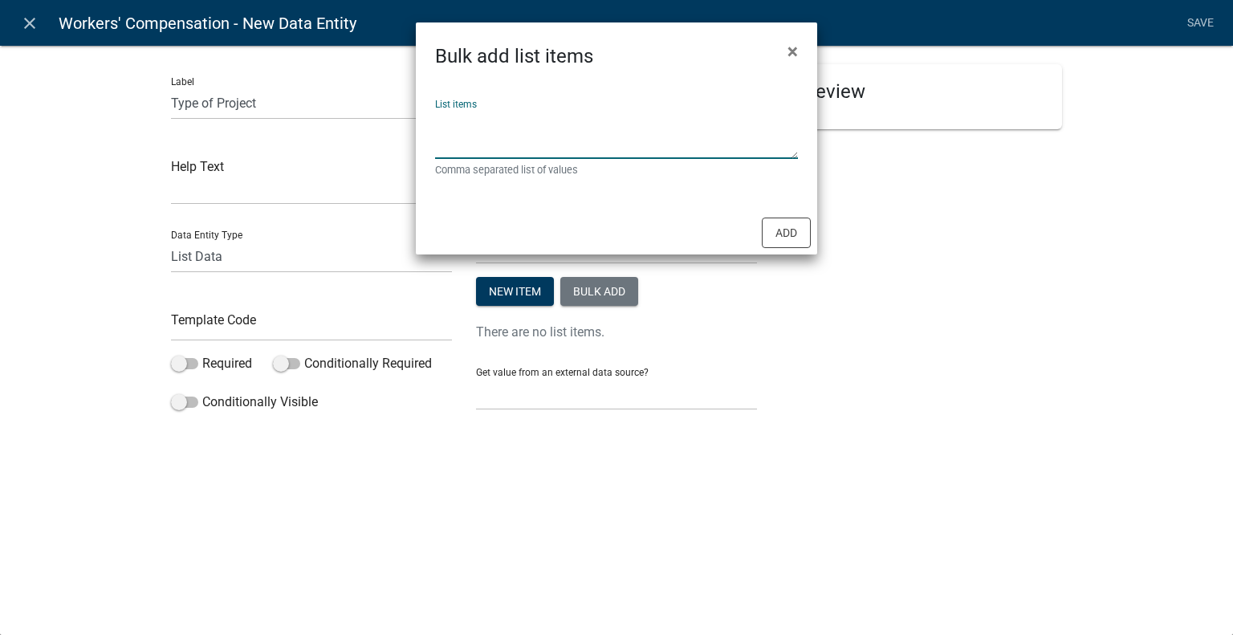
click at [541, 137] on textarea "List items" at bounding box center [616, 134] width 363 height 50
paste textarea "New Construction Remodeling Demolition Building addition Weatherization Electri…"
click at [439, 133] on textarea "New Construction Remodeling Demolition Building addition Weatherization Electri…" at bounding box center [616, 134] width 363 height 50
click at [440, 133] on textarea "New Construction,Remodeling Demolition Building addition Weatherization Electri…" at bounding box center [616, 134] width 363 height 50
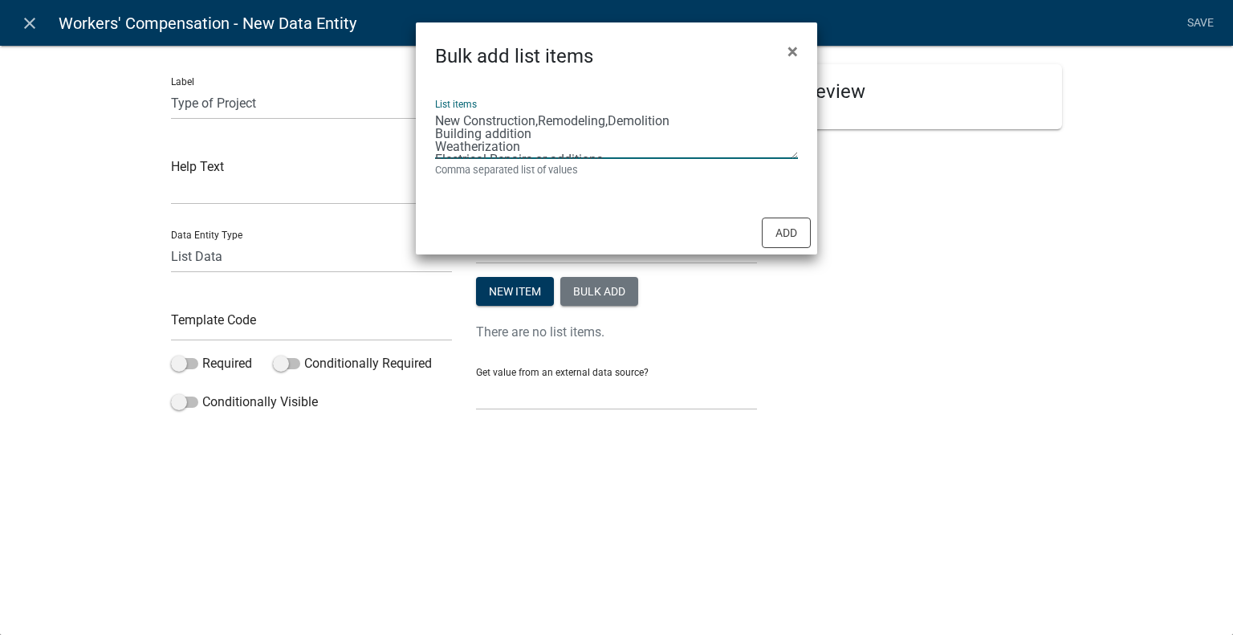
scroll to position [51, 0]
click at [436, 143] on textarea "New Construction,Remodeling,Demolition Building addition Weatherization Electri…" at bounding box center [616, 134] width 363 height 50
click at [437, 132] on textarea "New Construction,Remodeling,Demolition Building addition,Weatherization,Electri…" at bounding box center [616, 134] width 363 height 50
type textarea "New Construction,Remodeling,Demolition,Building addition,Weatherization,Electri…"
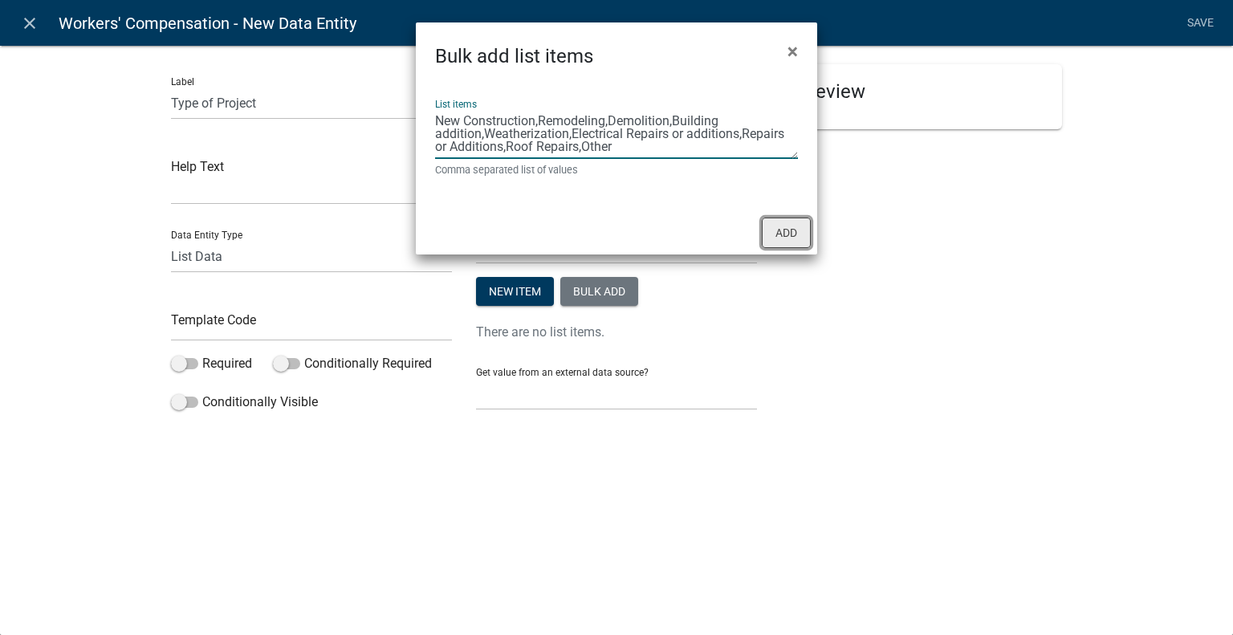
click at [768, 238] on button "Add" at bounding box center [786, 232] width 49 height 30
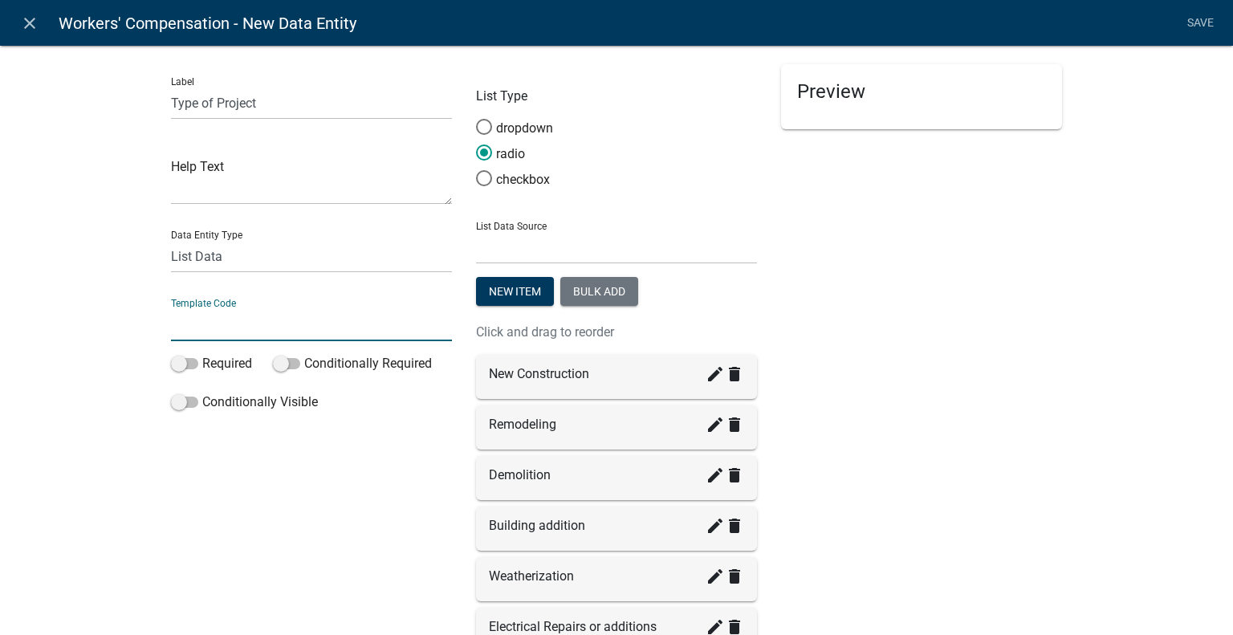
click at [243, 319] on input "text" at bounding box center [311, 324] width 281 height 33
type input "WCProjectType"
click at [947, 295] on div "Preview" at bounding box center [921, 471] width 305 height 815
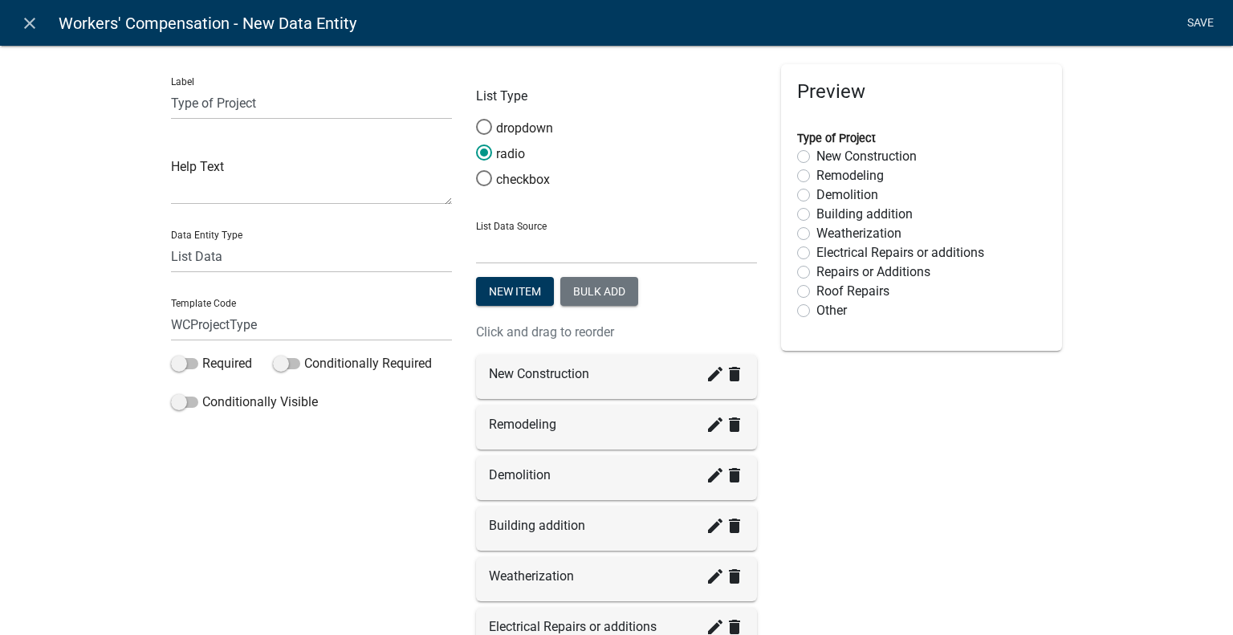
click at [1198, 18] on link "Save" at bounding box center [1200, 23] width 40 height 30
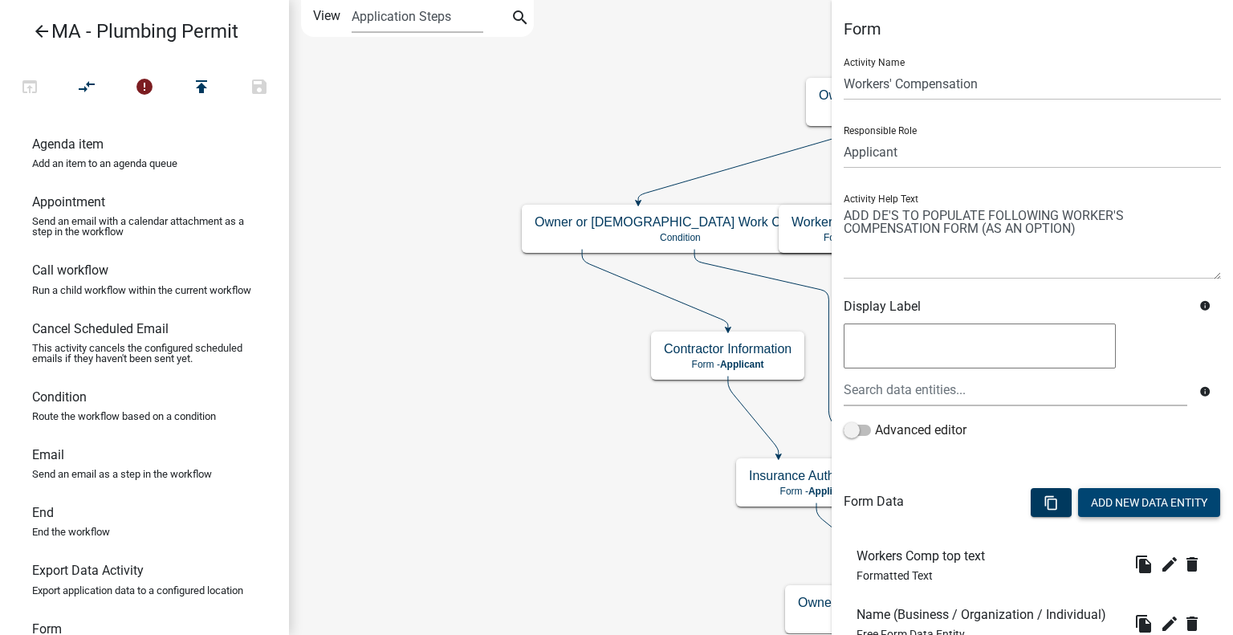
click at [1144, 501] on button "Add New Data Entity" at bounding box center [1149, 502] width 142 height 29
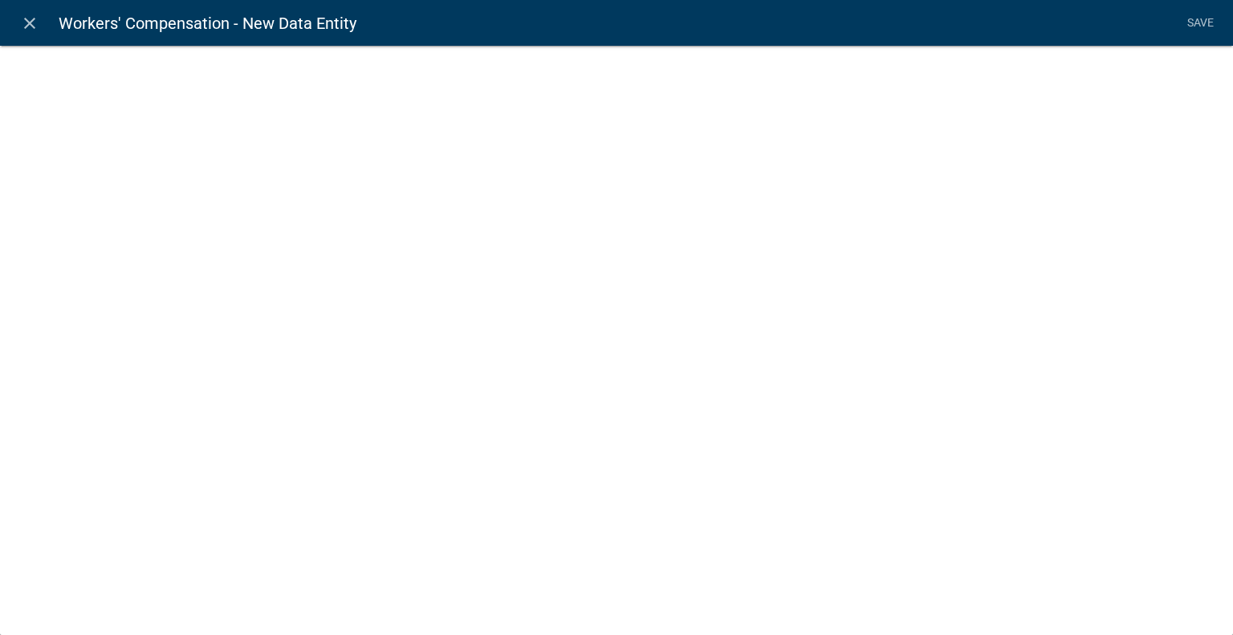
select select
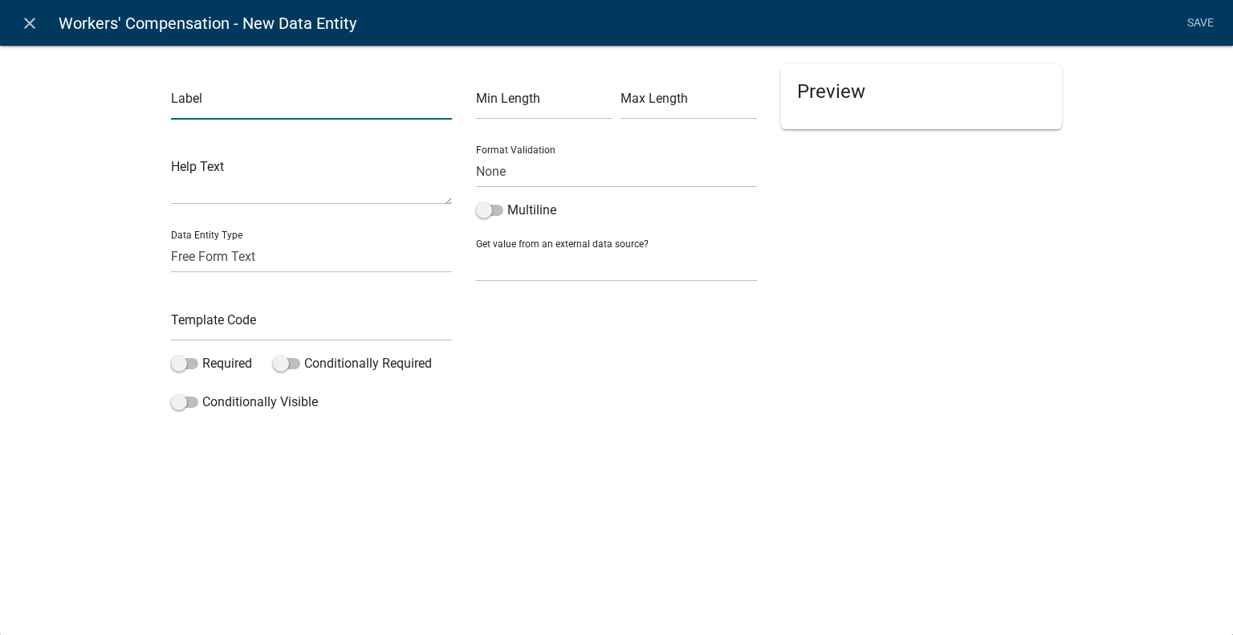
click at [226, 100] on input "text" at bounding box center [311, 103] width 281 height 33
type input "Other - Specify"
click at [227, 364] on label "Required" at bounding box center [211, 363] width 81 height 19
click at [202, 354] on input "Required" at bounding box center [202, 354] width 0 height 0
click at [233, 398] on label "Conditionally Visible" at bounding box center [244, 401] width 147 height 19
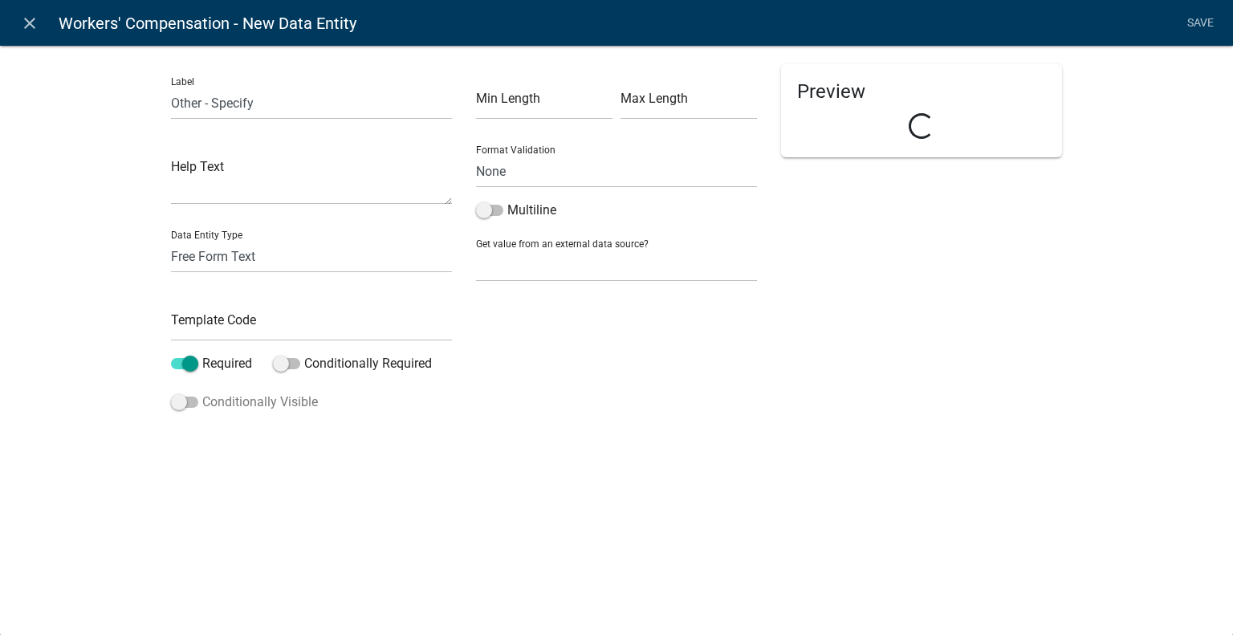
click at [202, 392] on input "Conditionally Visible" at bounding box center [202, 392] width 0 height 0
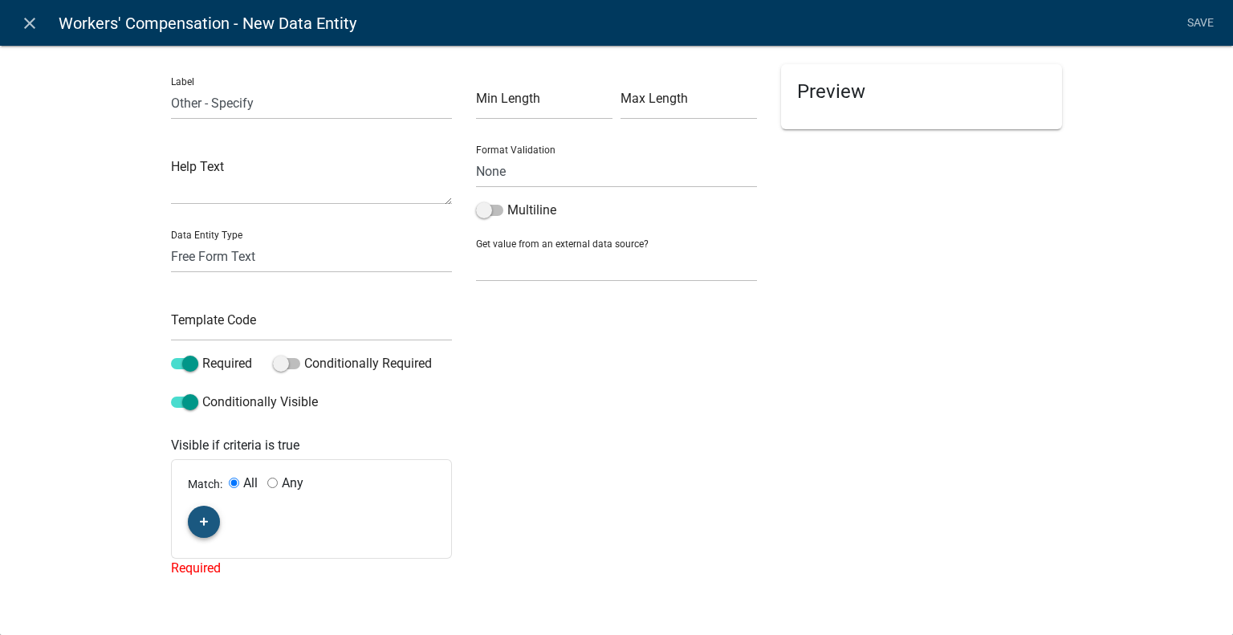
click at [196, 528] on button "button" at bounding box center [204, 522] width 32 height 32
click at [212, 525] on span "(unset)" at bounding box center [229, 518] width 40 height 15
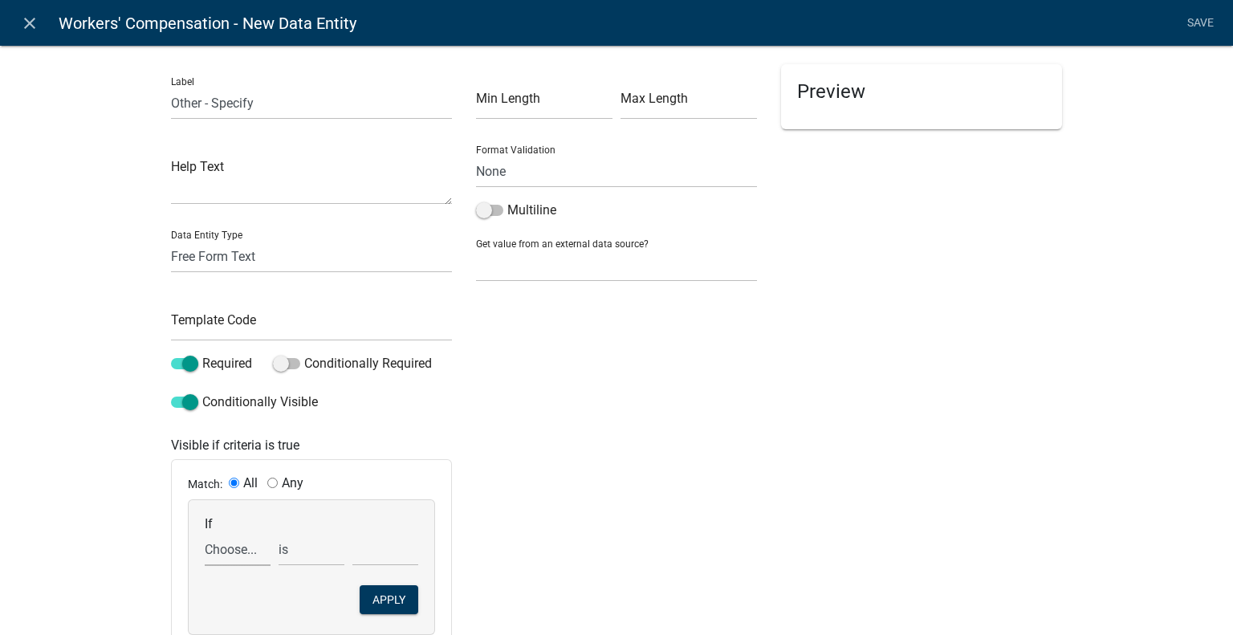
click at [244, 548] on select "Choose... Acres Address ALL_FEE_RECIPIENTS AppAddress AppCity AppEmail APPLICAN…" at bounding box center [238, 549] width 66 height 33
select select "146: WCProjectType"
click at [205, 533] on select "Choose... Acres Address ALL_FEE_RECIPIENTS AppAddress AppCity AppEmail APPLICAN…" at bounding box center [238, 549] width 66 height 33
click at [382, 555] on select "Choose... Building addition Demolition Electrical Repairs or additions New Cons…" at bounding box center [385, 549] width 66 height 33
select select "5: Other"
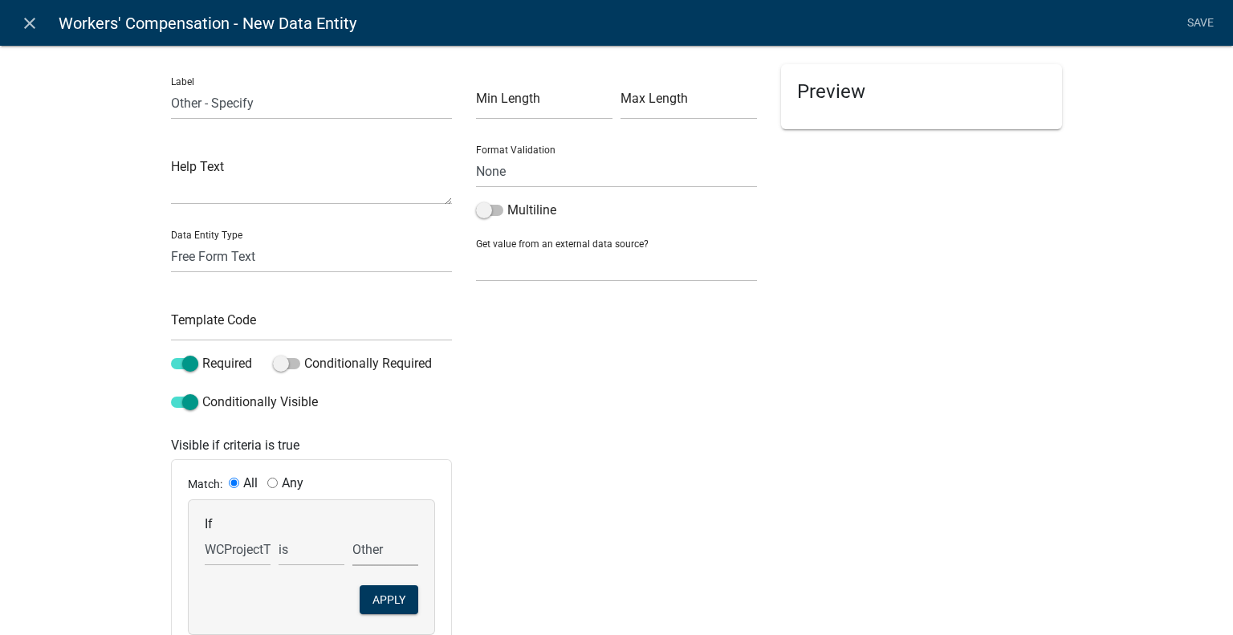
click at [352, 533] on select "Choose... Building addition Demolition Electrical Repairs or additions New Cons…" at bounding box center [385, 549] width 66 height 33
click at [372, 606] on button "Apply" at bounding box center [389, 599] width 59 height 29
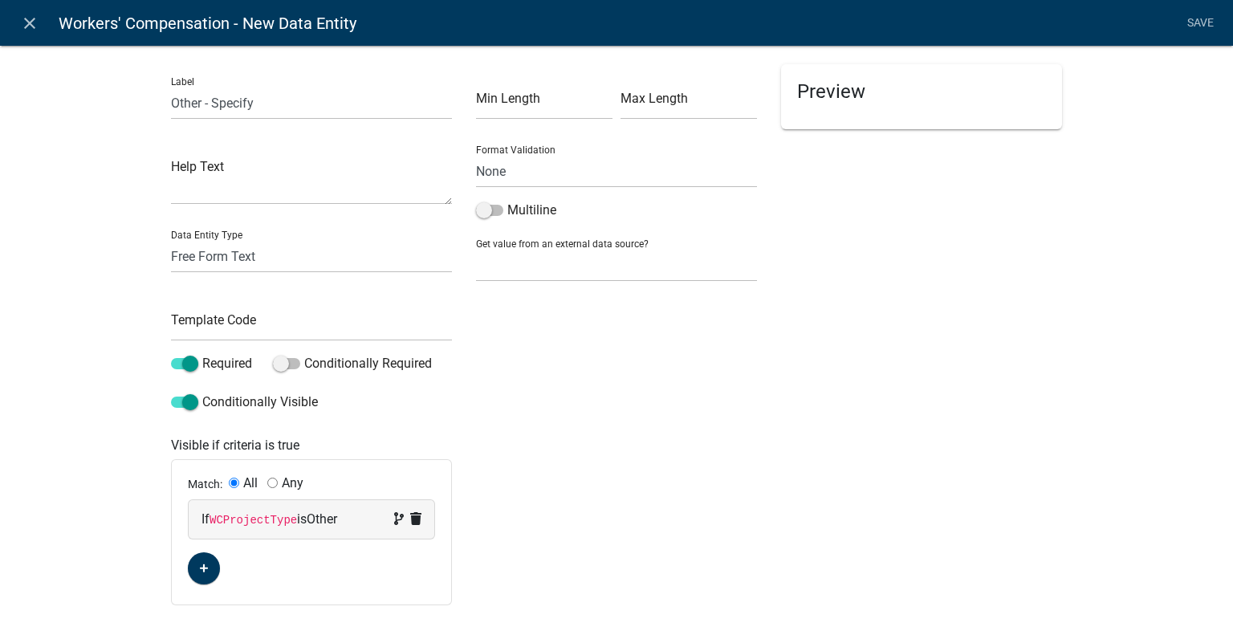
click at [1043, 263] on div "Preview" at bounding box center [921, 334] width 305 height 541
click at [263, 323] on input "text" at bounding box center [311, 324] width 281 height 33
type input "WCProjTypeOther"
click at [843, 378] on div "Preview" at bounding box center [921, 334] width 305 height 541
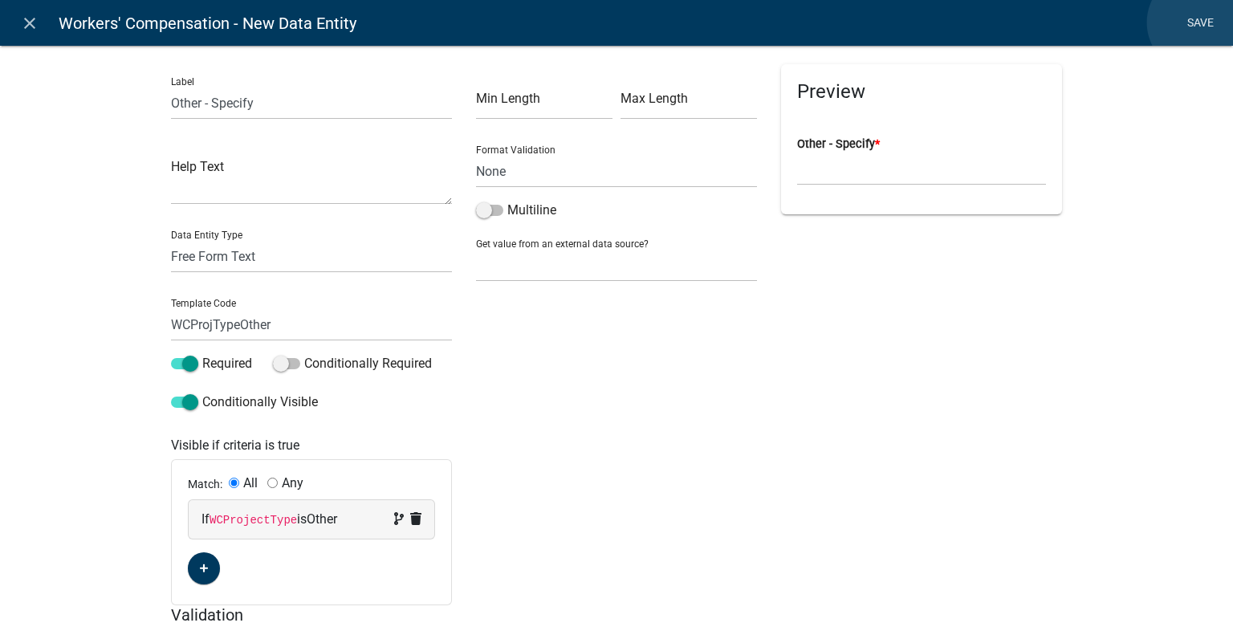
click at [1197, 22] on link "Save" at bounding box center [1200, 23] width 40 height 30
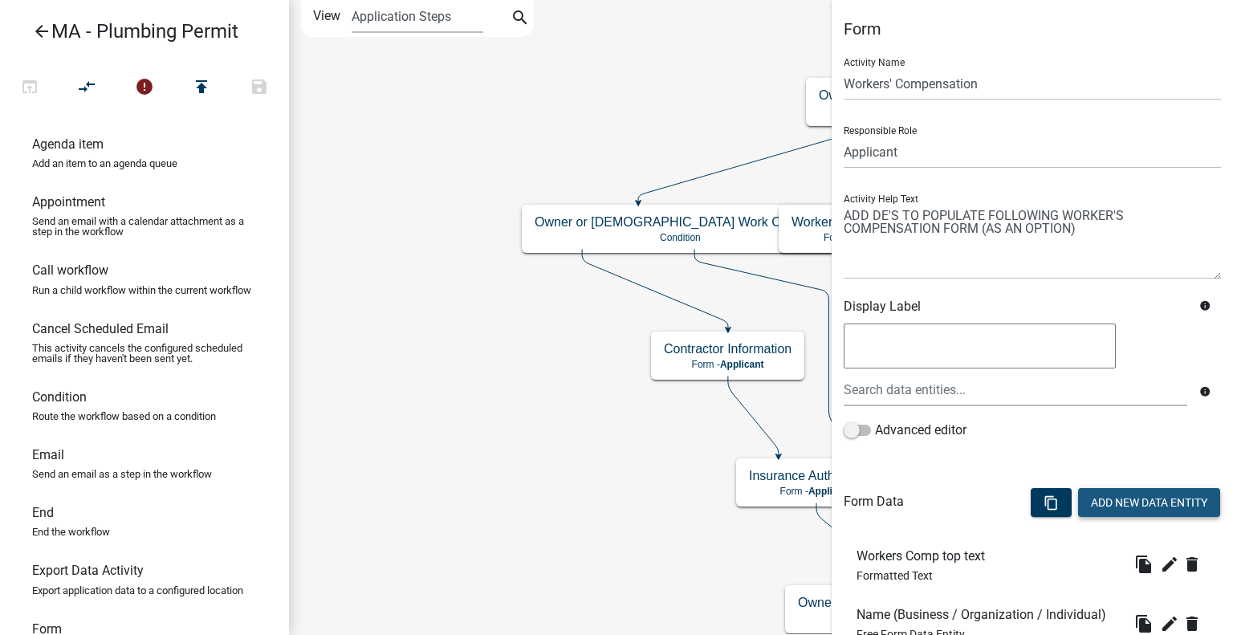
click at [1152, 495] on button "Add New Data Entity" at bounding box center [1149, 502] width 142 height 29
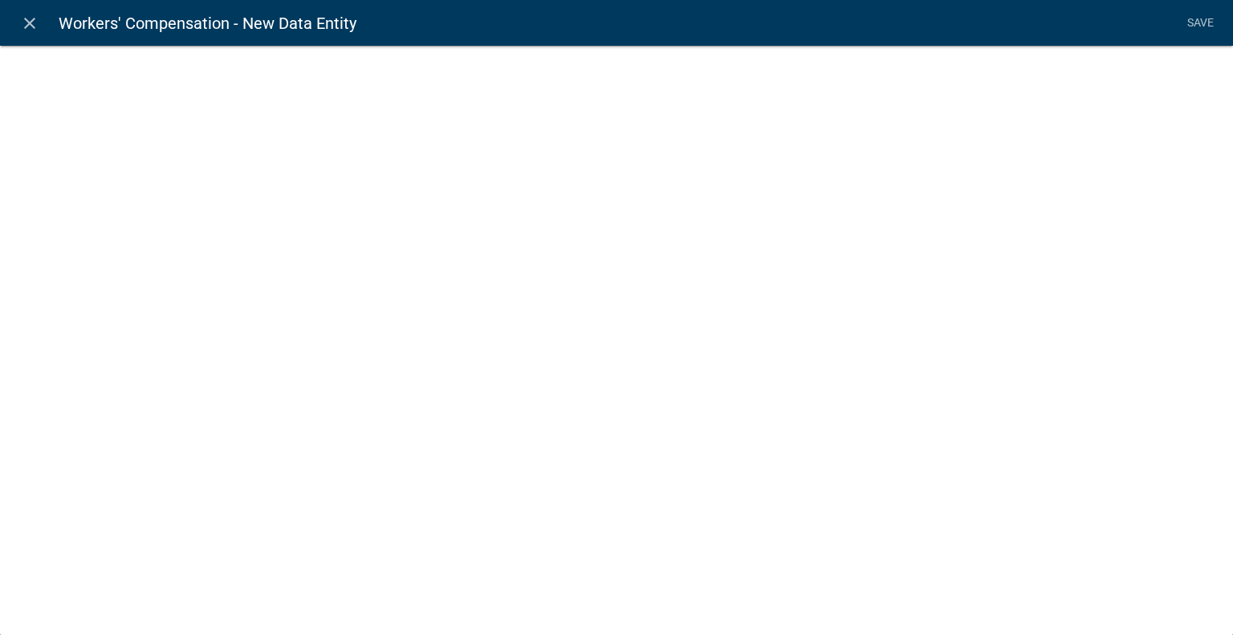
select select
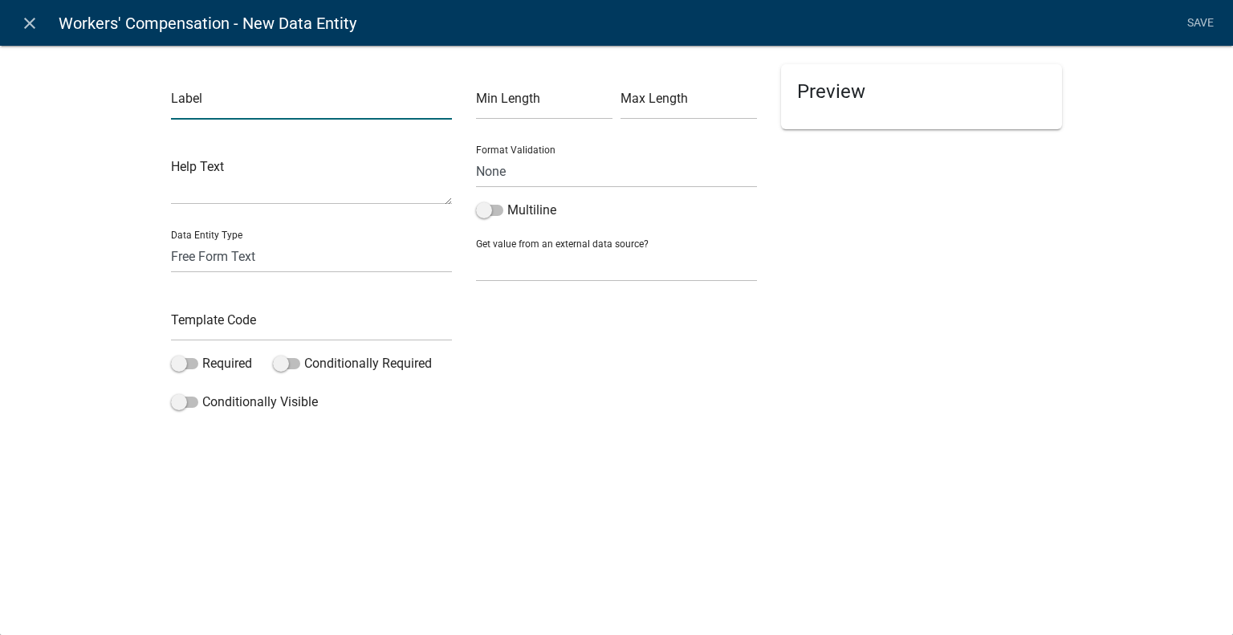
click at [221, 101] on input "text" at bounding box center [311, 103] width 281 height 33
type input "Workers Comp key text"
click at [238, 257] on select "Free Form Text Document Display Entity Value Fee Numeric Data Date Map Sketch D…" at bounding box center [311, 256] width 281 height 33
select select "rich-text"
click at [171, 240] on select "Free Form Text Document Display Entity Value Fee Numeric Data Date Map Sketch D…" at bounding box center [311, 256] width 281 height 33
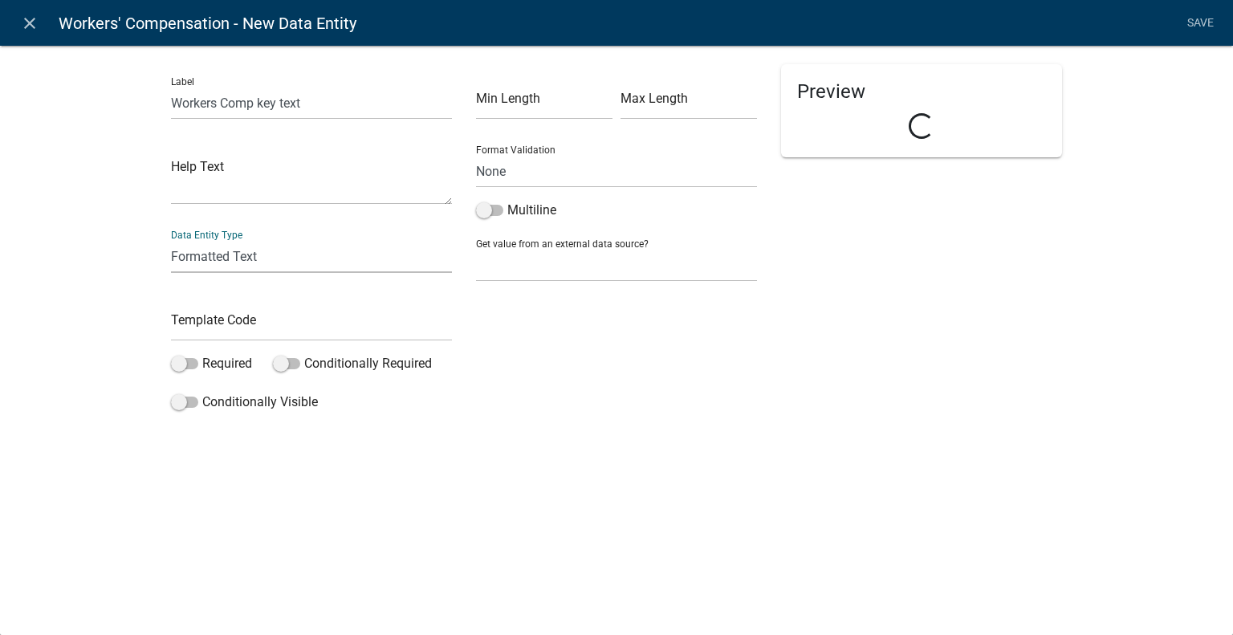
select select "rich-text"
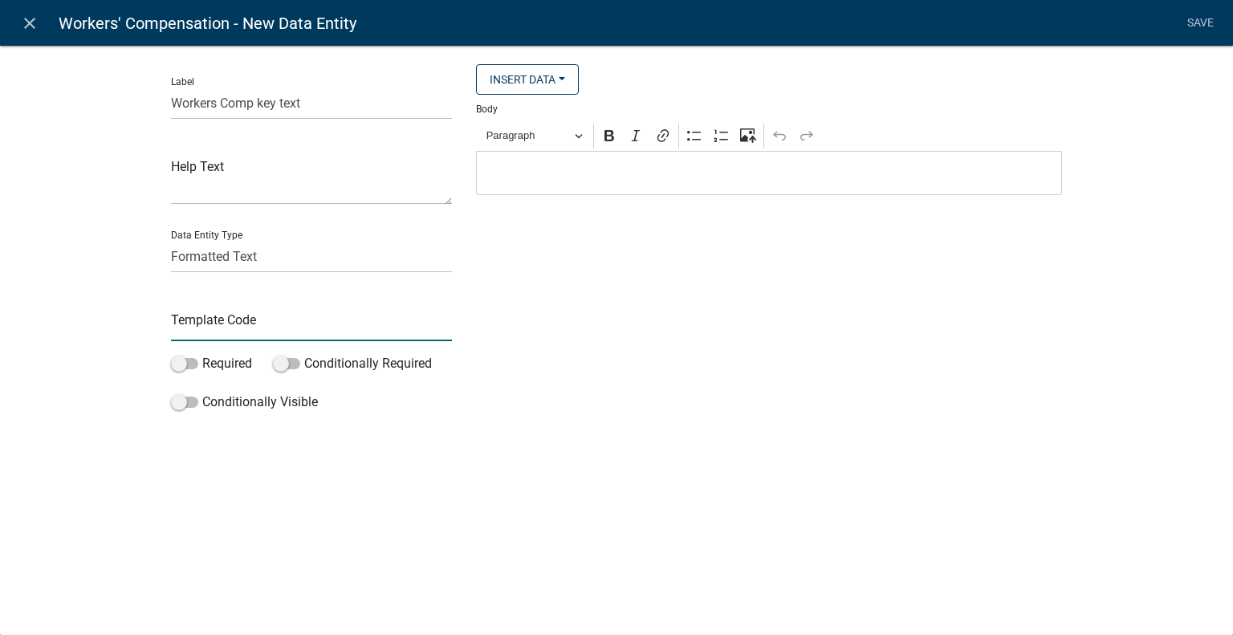
click at [315, 317] on input "text" at bounding box center [311, 324] width 281 height 33
type input "WCKeyText"
click at [504, 169] on p "Editor editing area: main. Press Alt+0 for help." at bounding box center [769, 173] width 569 height 19
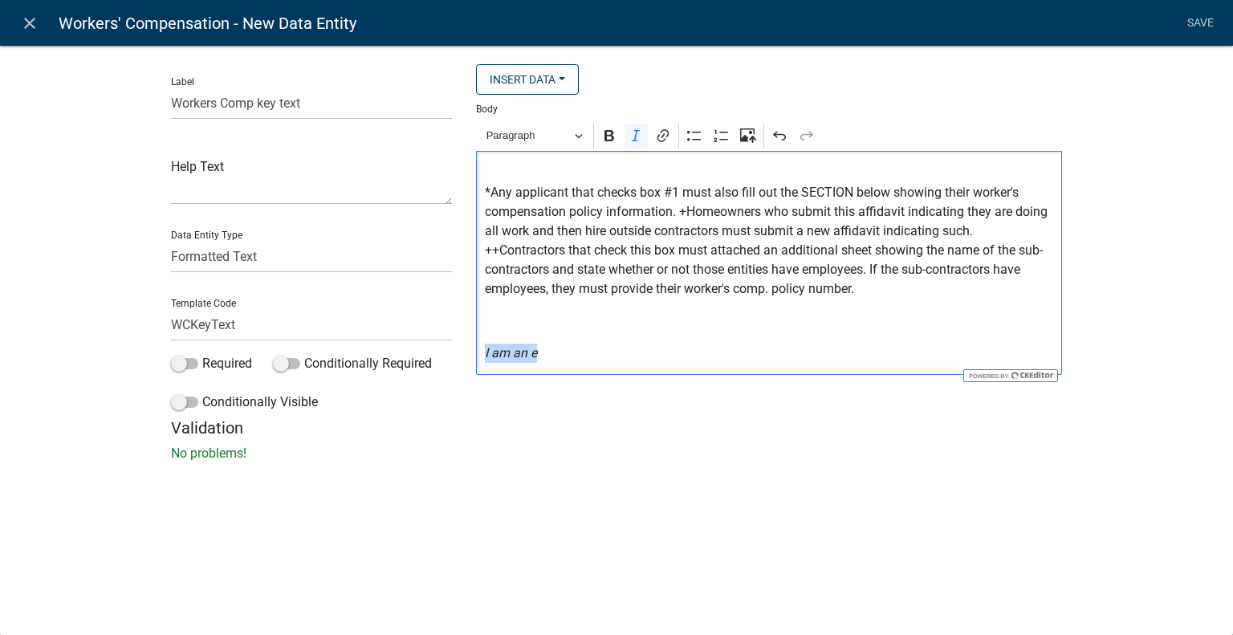
drag, startPoint x: 559, startPoint y: 357, endPoint x: 465, endPoint y: 347, distance: 95.3
click at [465, 347] on div "Insert Data Size (Acres) Address Fee Recipients Applicant Address City Applican…" at bounding box center [769, 241] width 610 height 354
click at [681, 213] on p "*Any applicant that checks box #1 must also fill out the SECTION below showing …" at bounding box center [769, 231] width 569 height 135
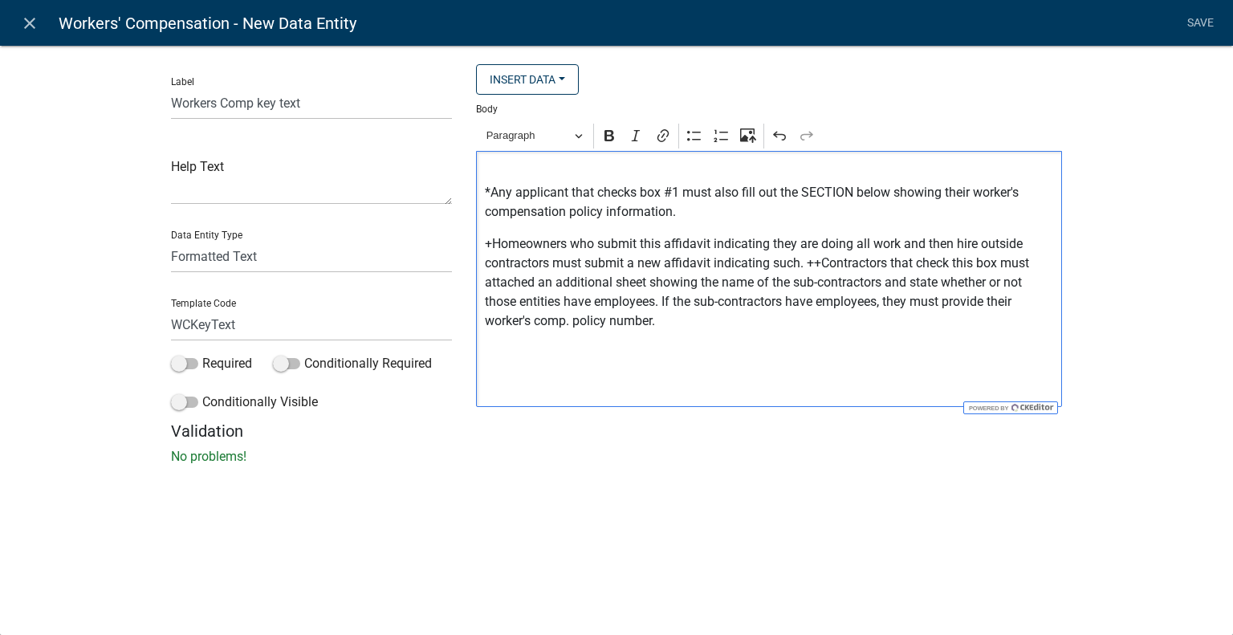
click at [804, 267] on p "+Homeowners who submit this affidavit indicating they are doing all work and th…" at bounding box center [769, 282] width 569 height 96
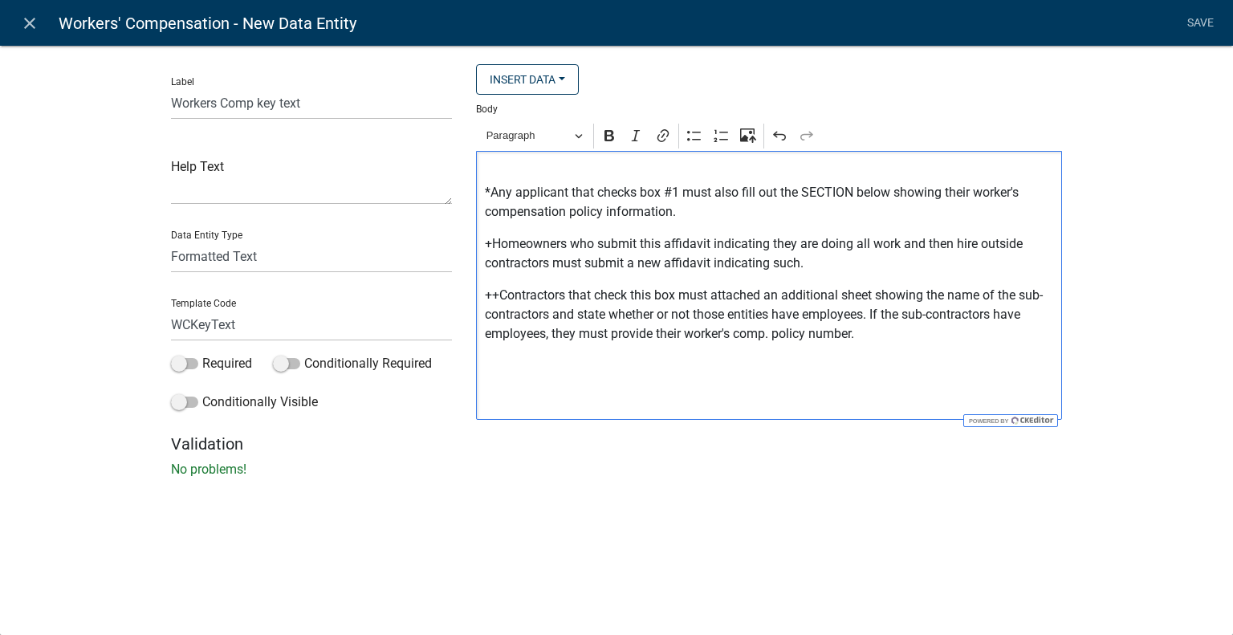
click at [920, 339] on p "++Contractors that check this box must attached an additional sheet showing the…" at bounding box center [769, 315] width 569 height 58
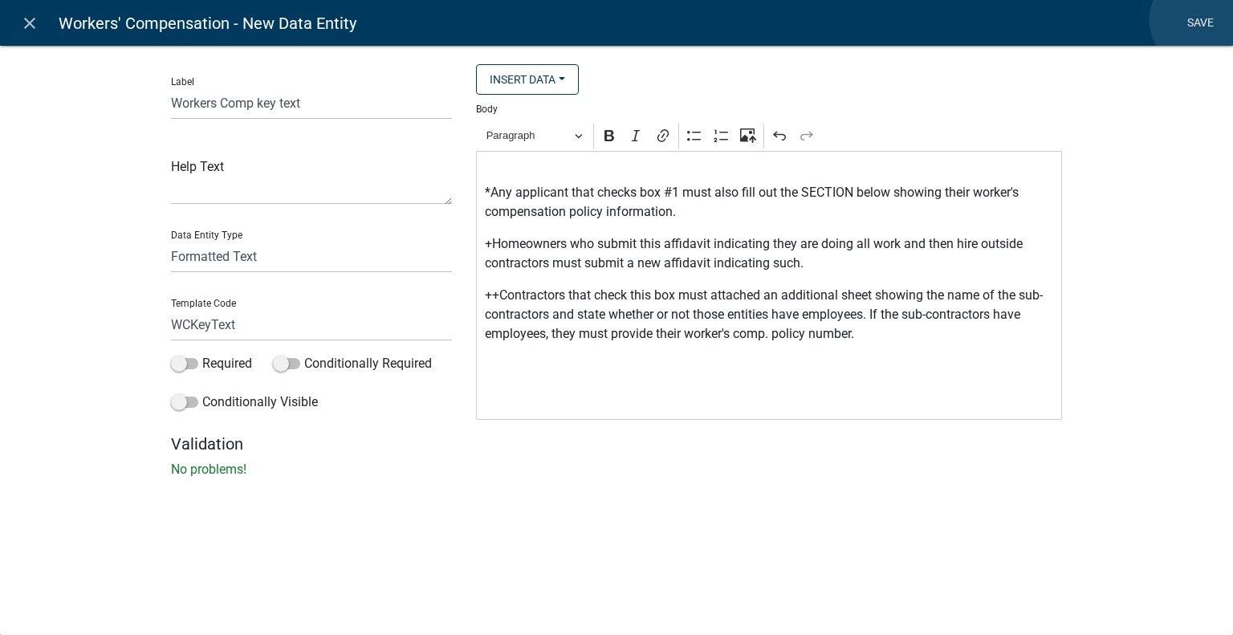
click at [1200, 20] on link "Save" at bounding box center [1200, 23] width 40 height 30
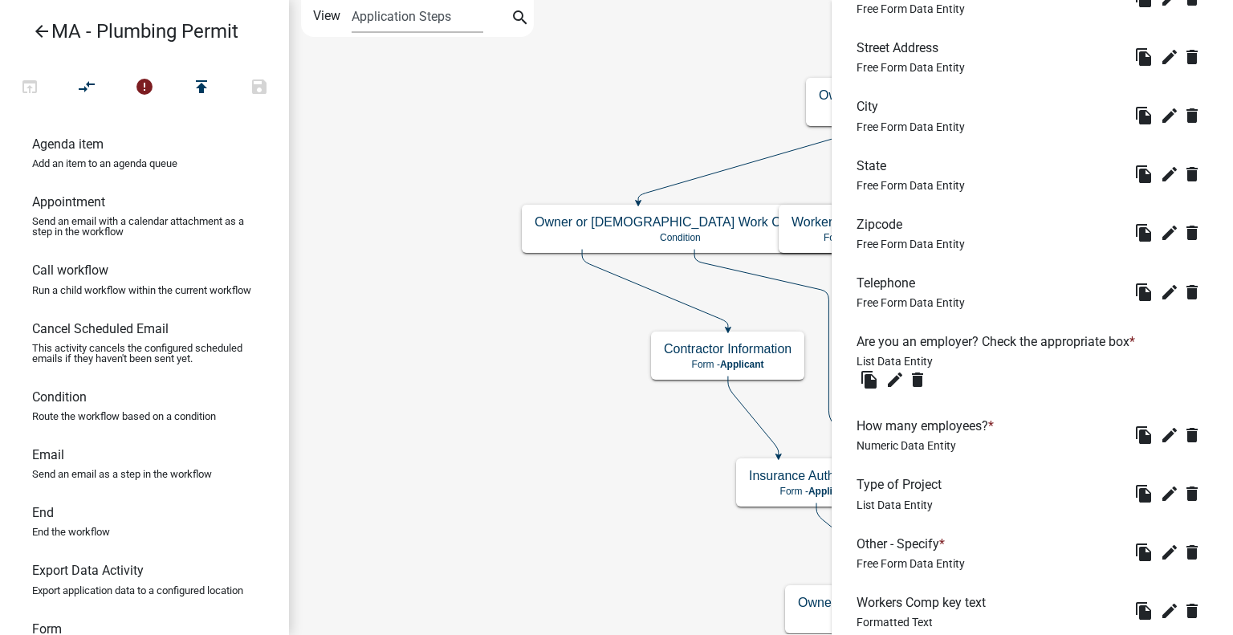
scroll to position [722, 0]
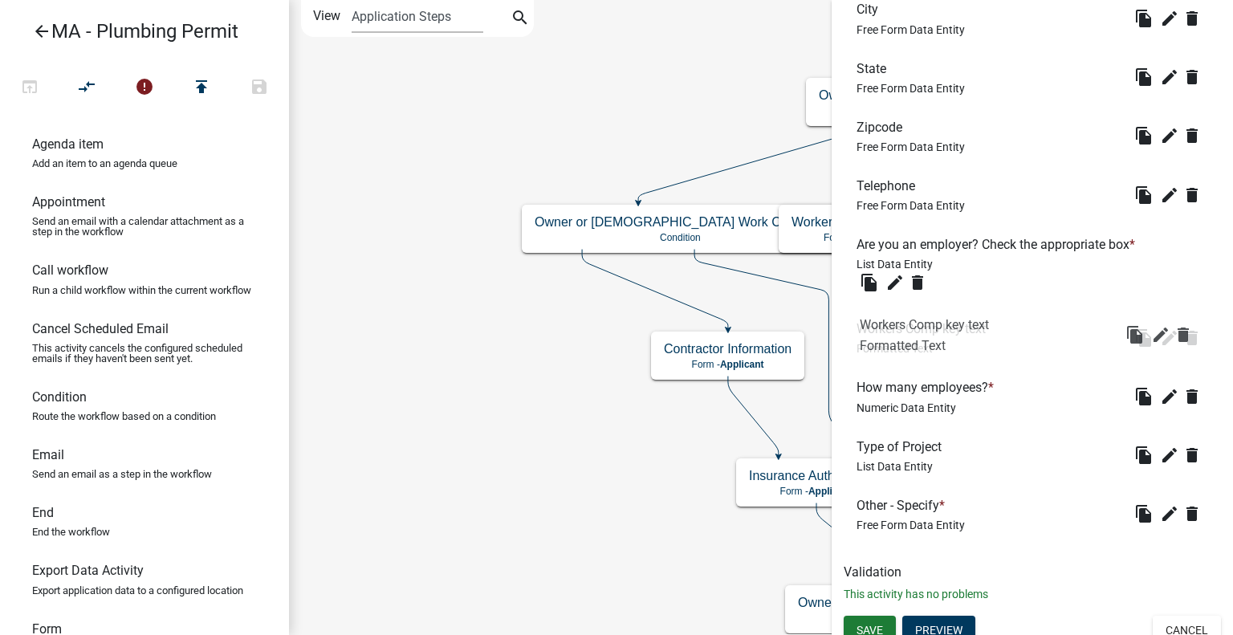
drag, startPoint x: 925, startPoint y: 511, endPoint x: 928, endPoint y: 336, distance: 175.0
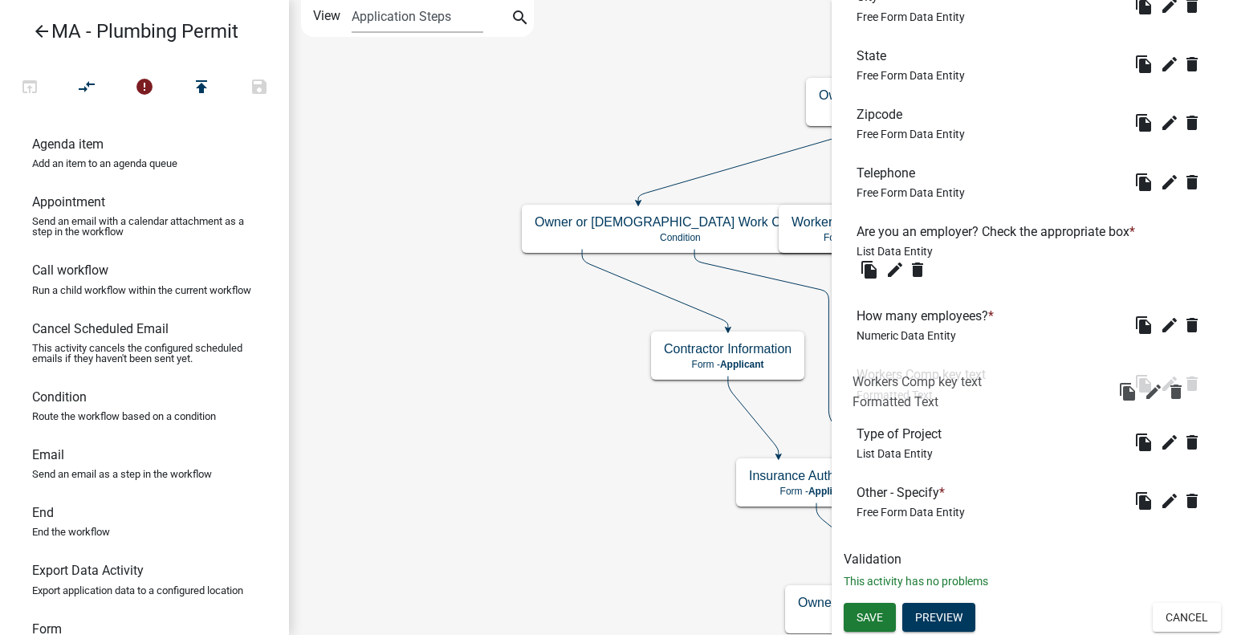
drag, startPoint x: 942, startPoint y: 314, endPoint x: 940, endPoint y: 382, distance: 68.3
click at [872, 612] on span "Save" at bounding box center [869, 617] width 26 height 13
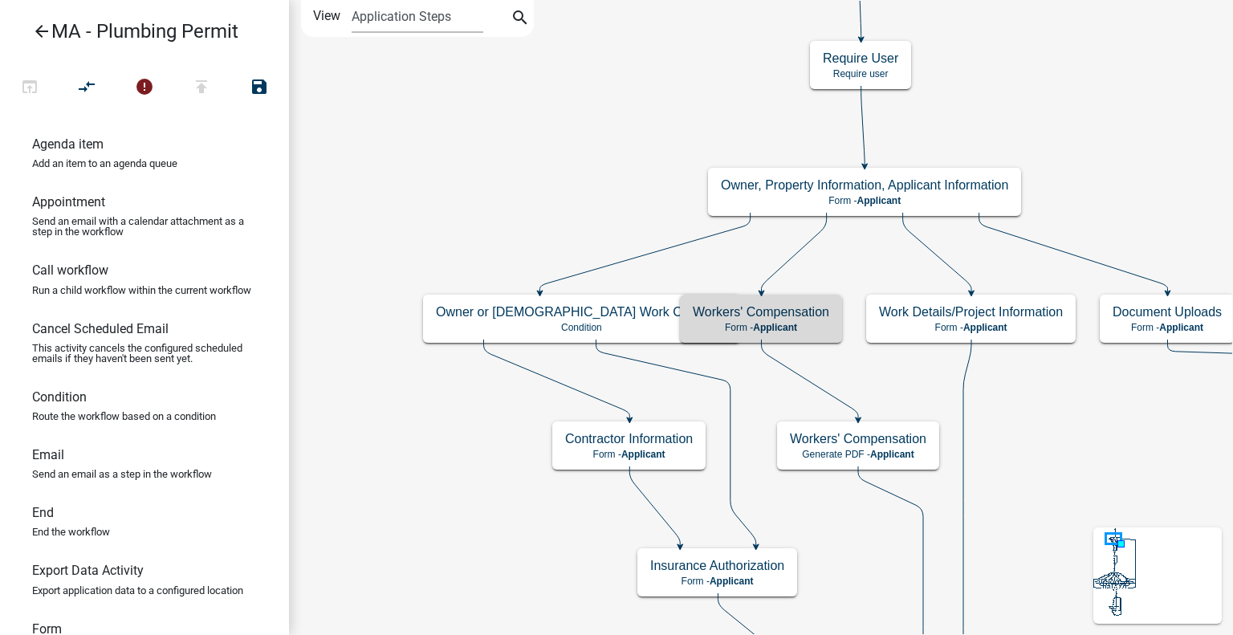
scroll to position [0, 0]
click at [823, 314] on h5 "Workers' Compensation" at bounding box center [761, 311] width 136 height 15
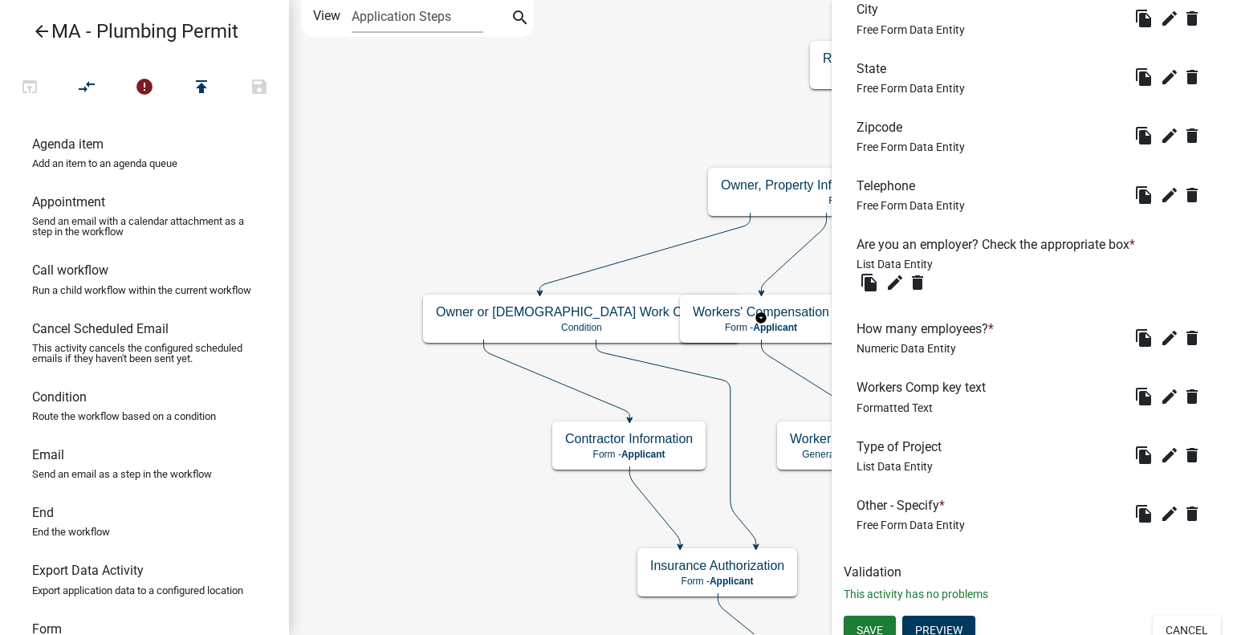
scroll to position [735, 0]
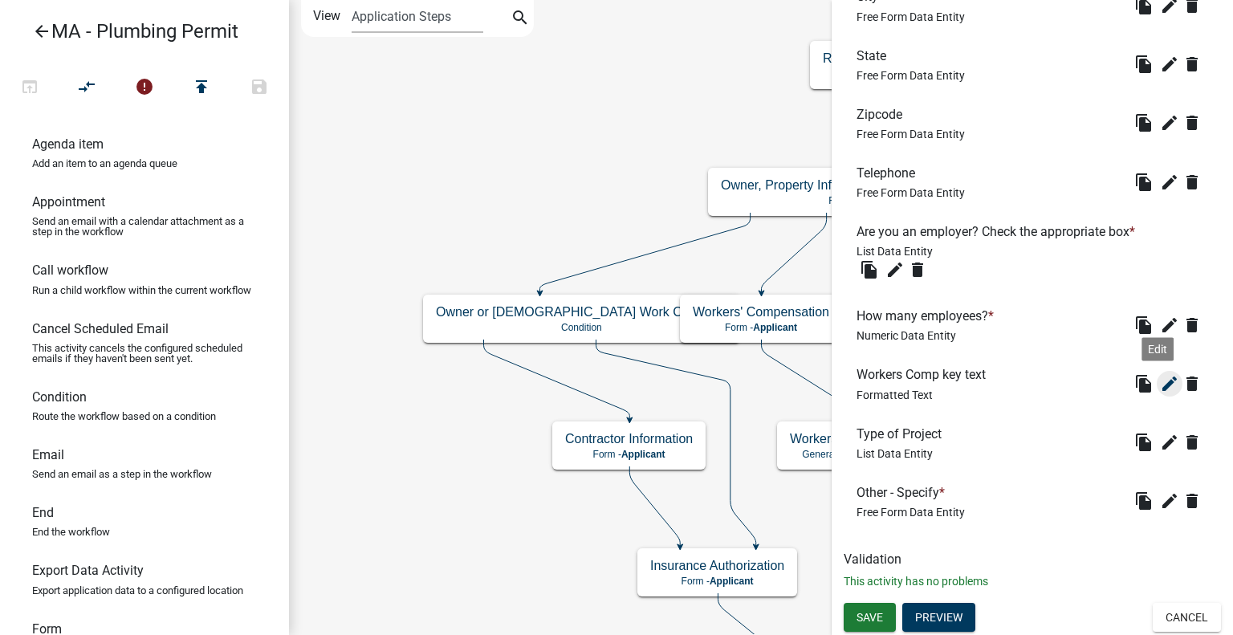
click at [1160, 381] on icon "edit" at bounding box center [1169, 383] width 19 height 19
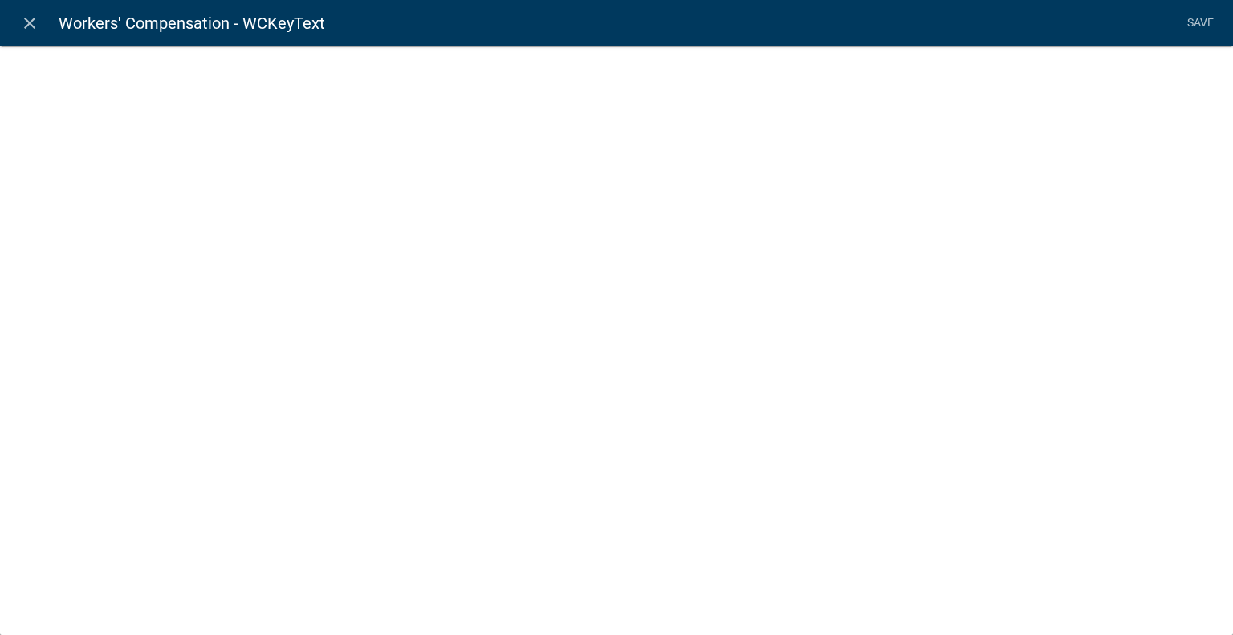
select select "rich-text"
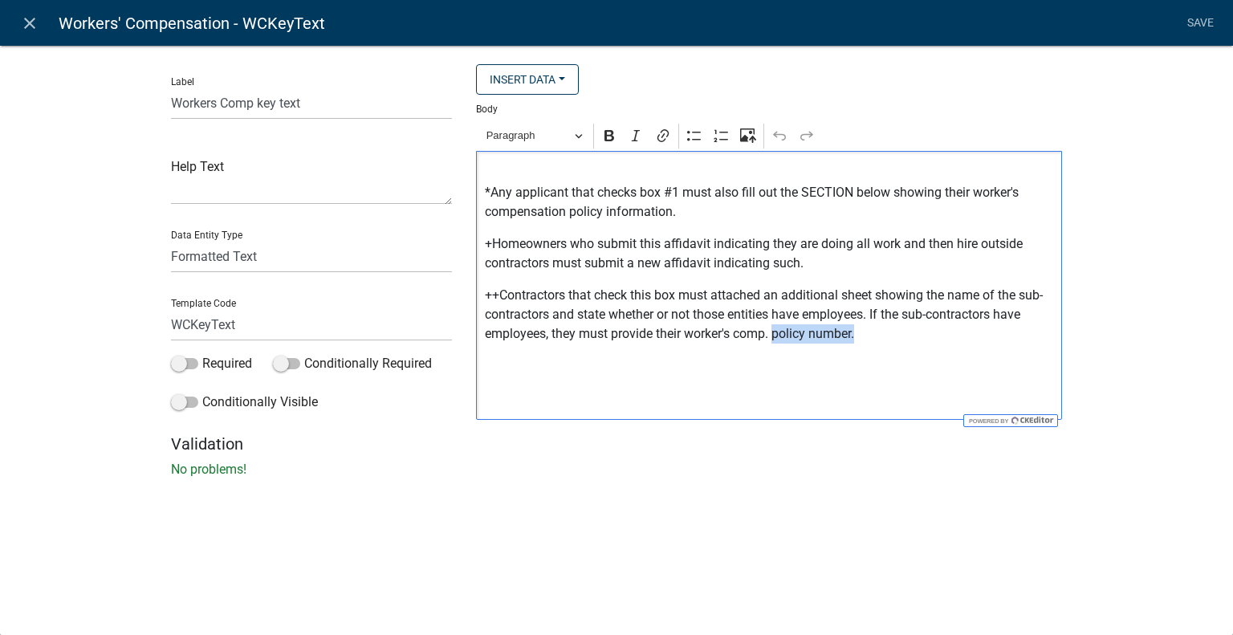
drag, startPoint x: 860, startPoint y: 342, endPoint x: 774, endPoint y: 343, distance: 86.7
click at [774, 343] on p "++Contractors that check this box must attached an additional sheet showing the…" at bounding box center [769, 315] width 569 height 58
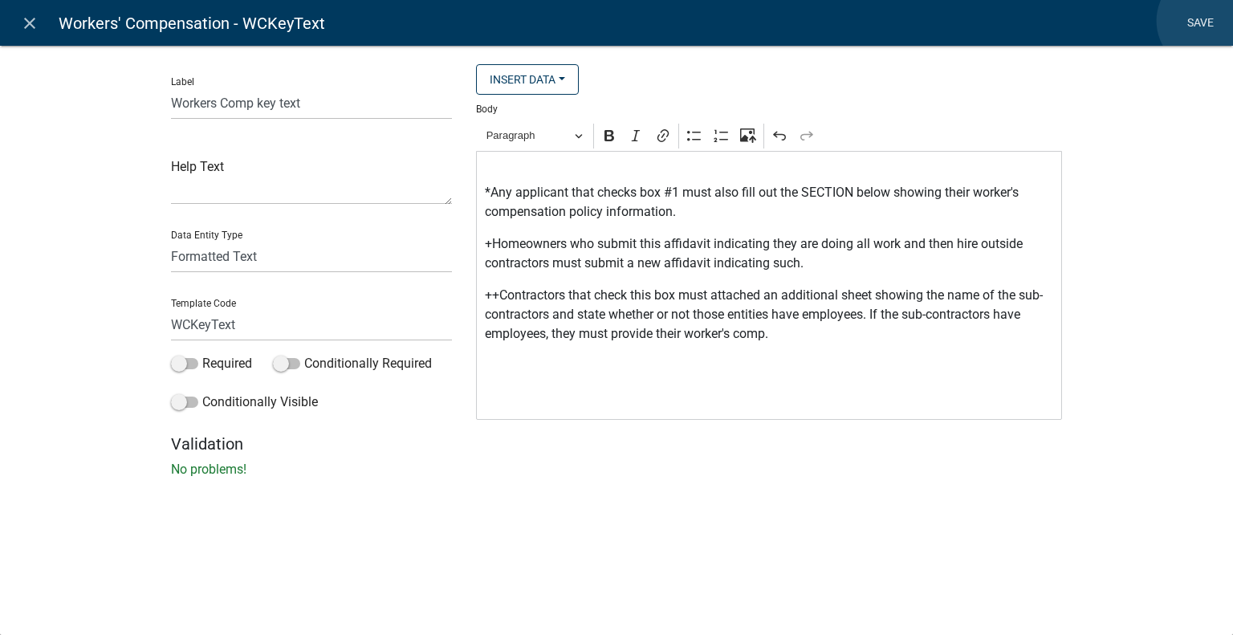
click at [1207, 21] on link "Save" at bounding box center [1200, 23] width 40 height 30
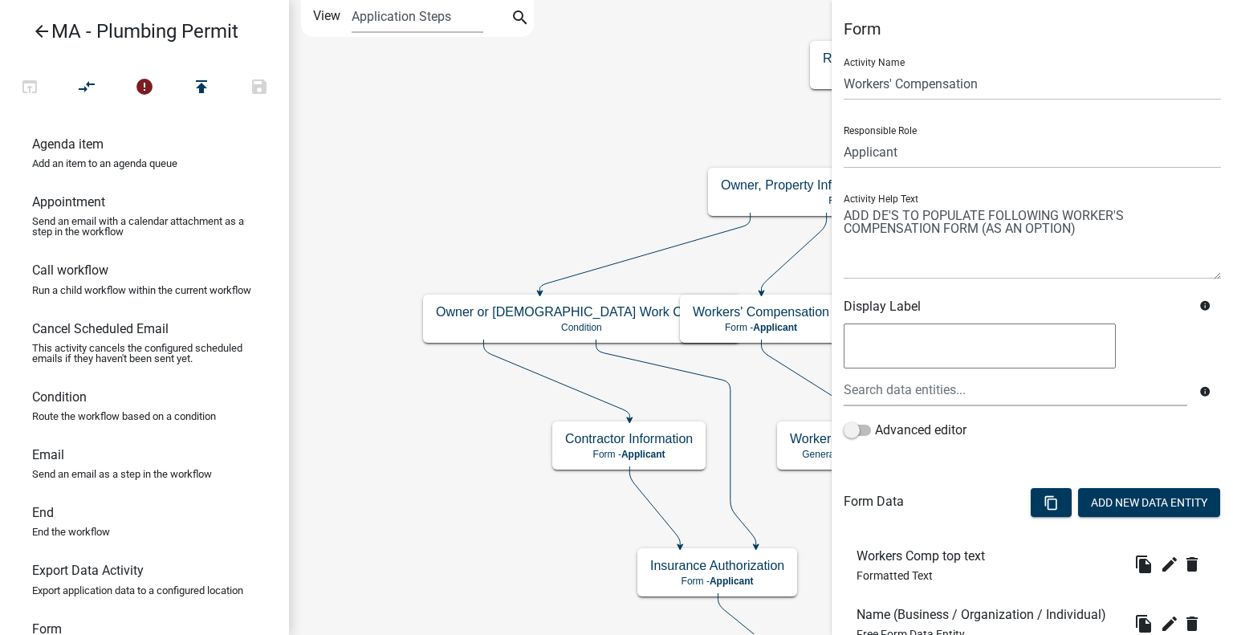
scroll to position [321, 0]
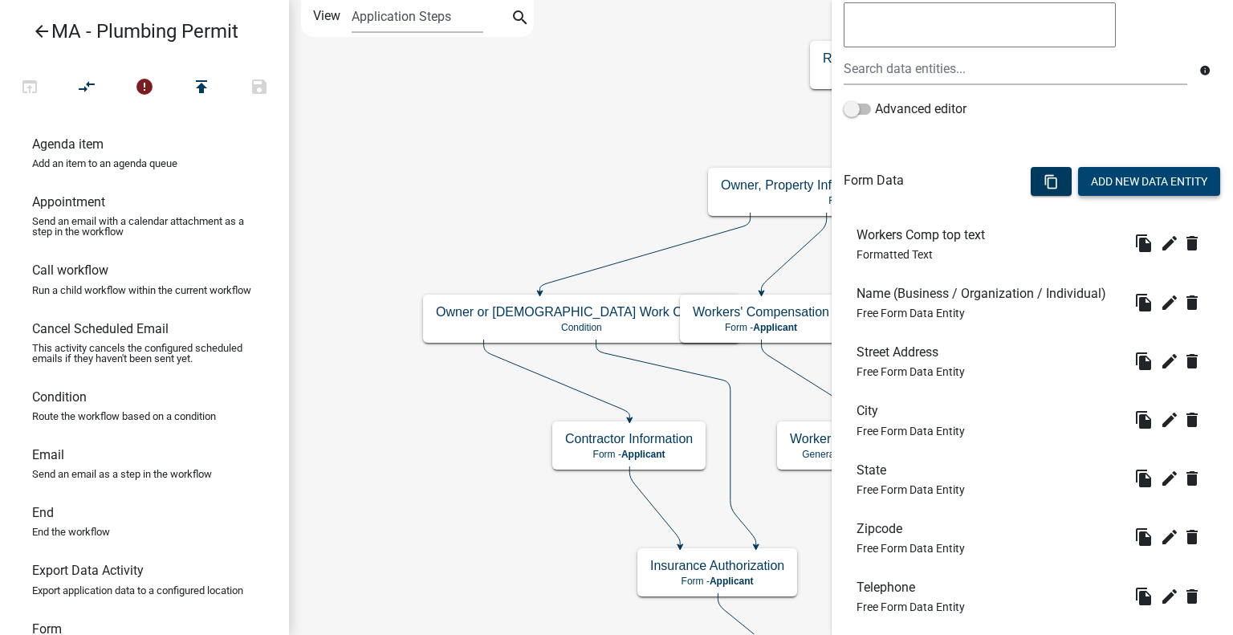
click at [1150, 183] on button "Add New Data Entity" at bounding box center [1149, 181] width 142 height 29
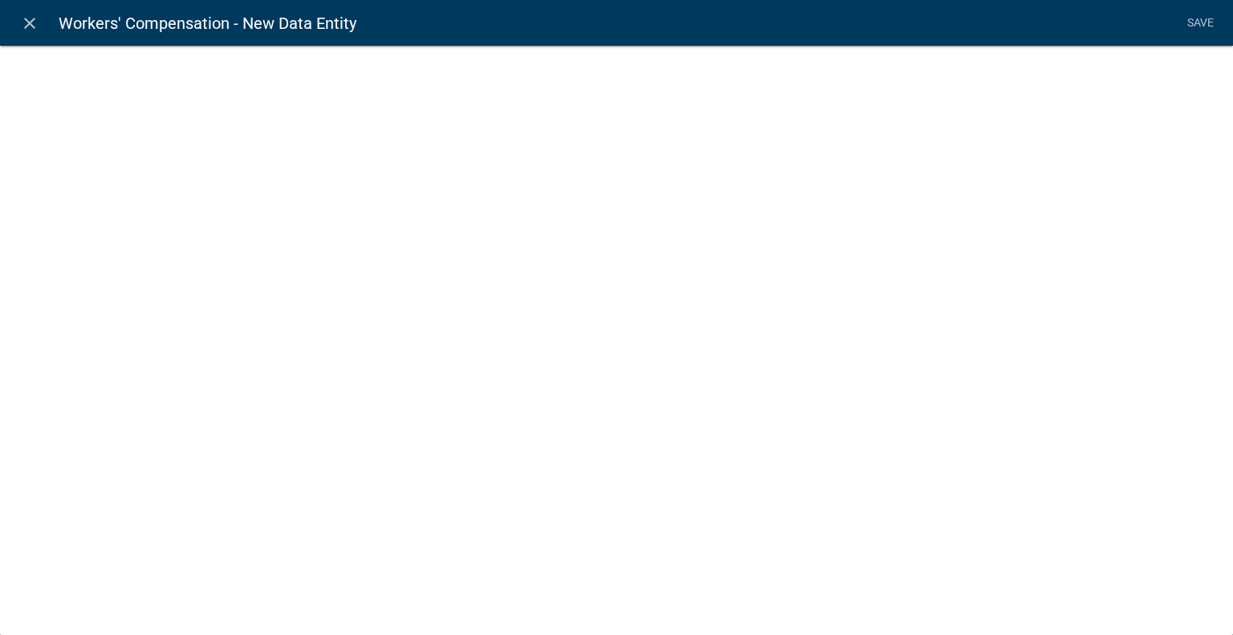
select select
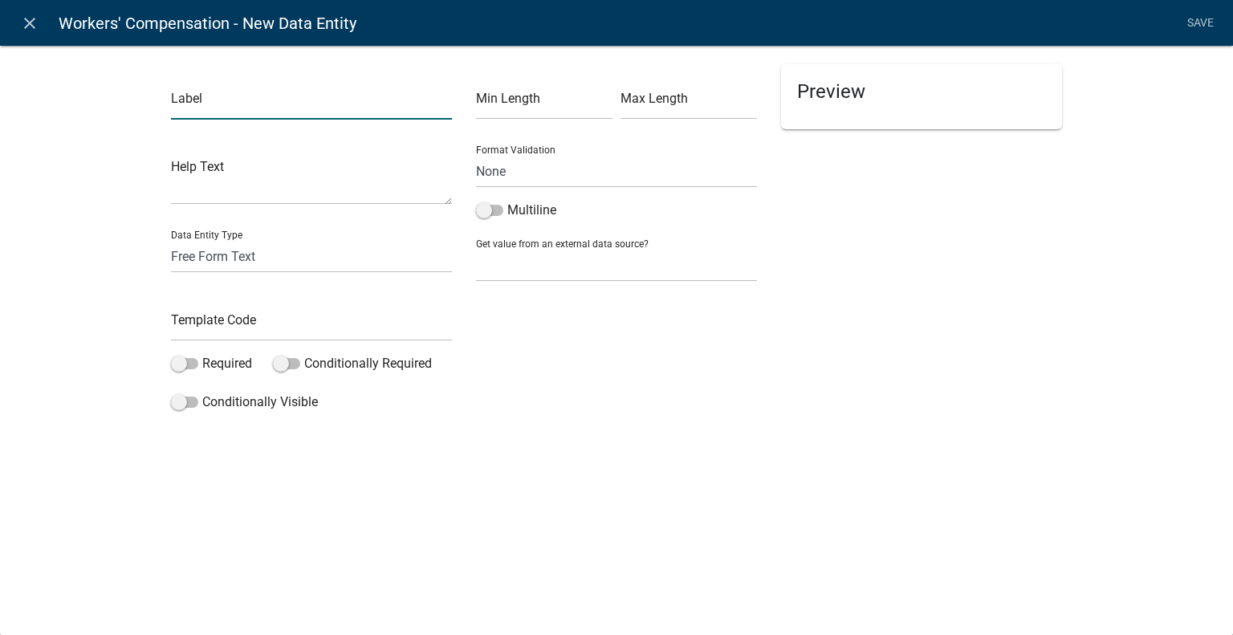
click at [270, 100] on input "text" at bounding box center [311, 103] width 281 height 33
type input "Workers comp text for Insurance"
click at [241, 256] on select "Free Form Text Document Display Entity Value Fee Numeric Data Date Map Sketch D…" at bounding box center [311, 256] width 281 height 33
select select "rich-text"
click at [171, 240] on select "Free Form Text Document Display Entity Value Fee Numeric Data Date Map Sketch D…" at bounding box center [311, 256] width 281 height 33
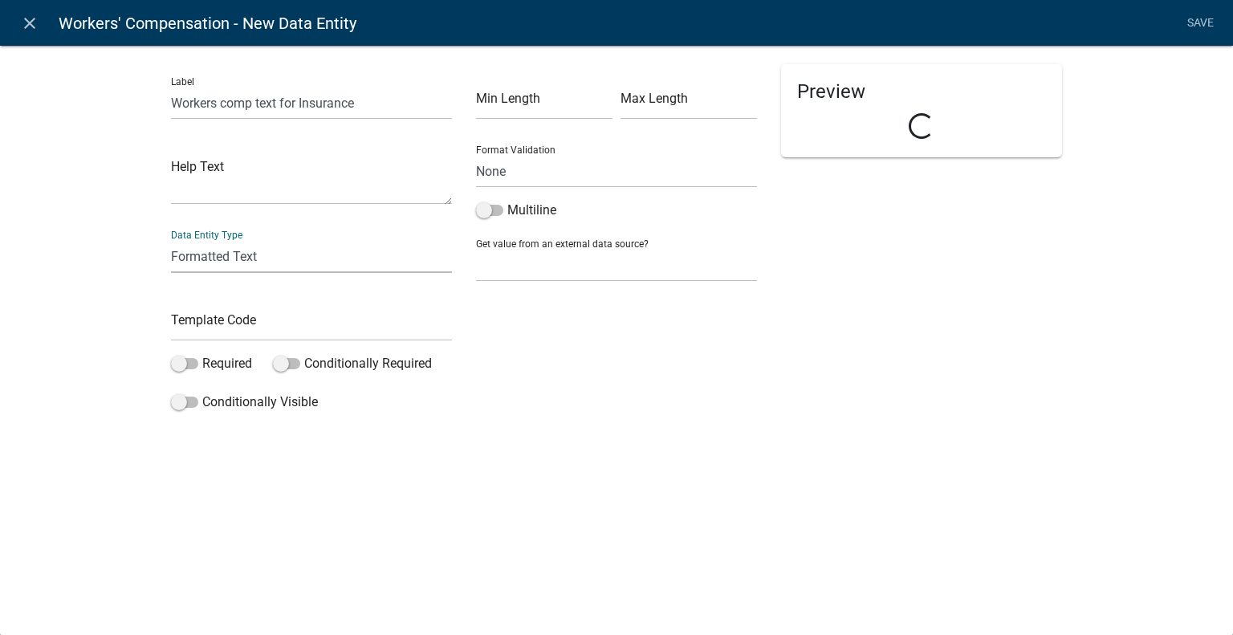
select select "rich-text"
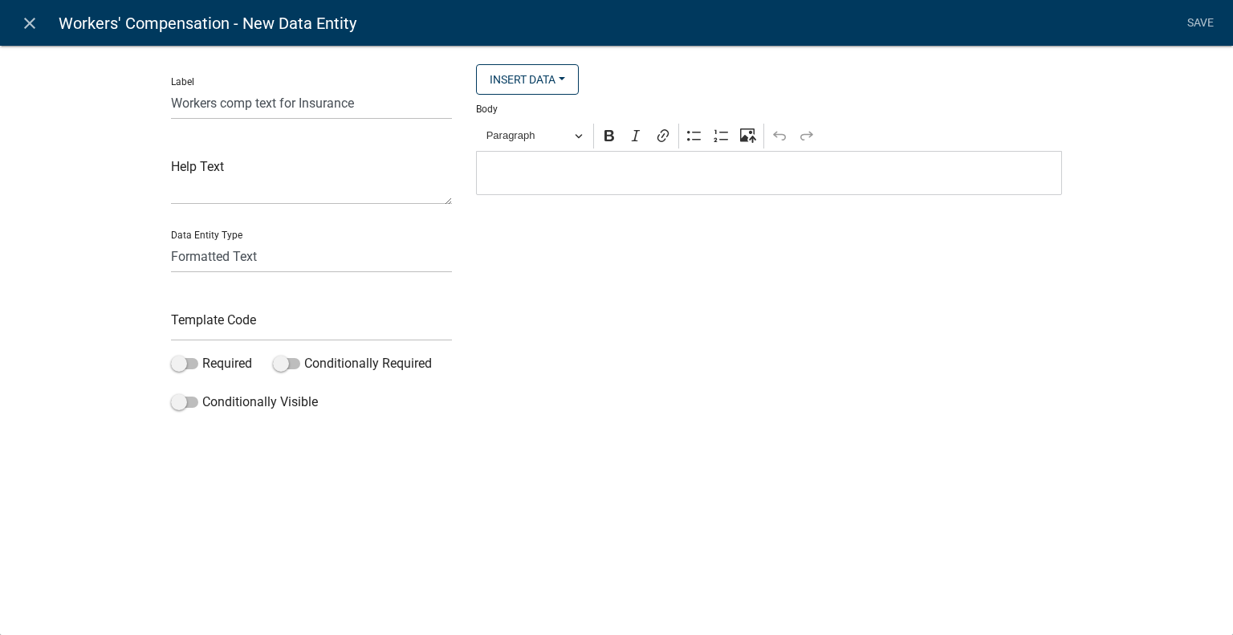
click at [827, 177] on p "Editor editing area: main. Press Alt+0 for help." at bounding box center [769, 173] width 569 height 19
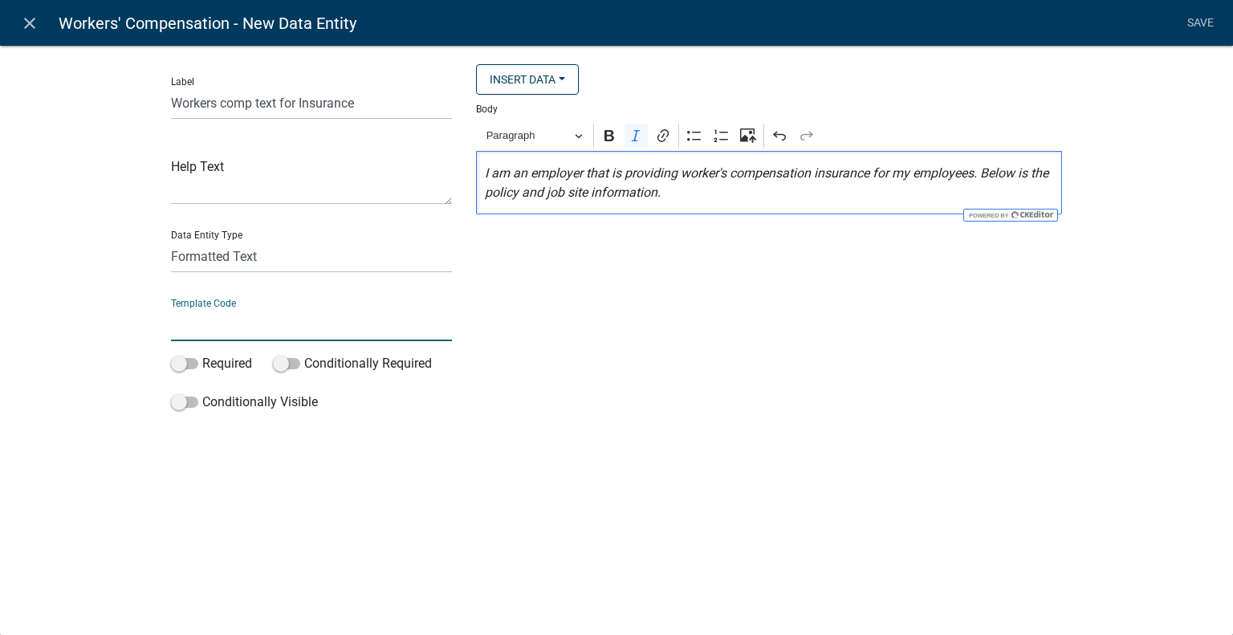
click at [352, 311] on input "text" at bounding box center [311, 324] width 281 height 33
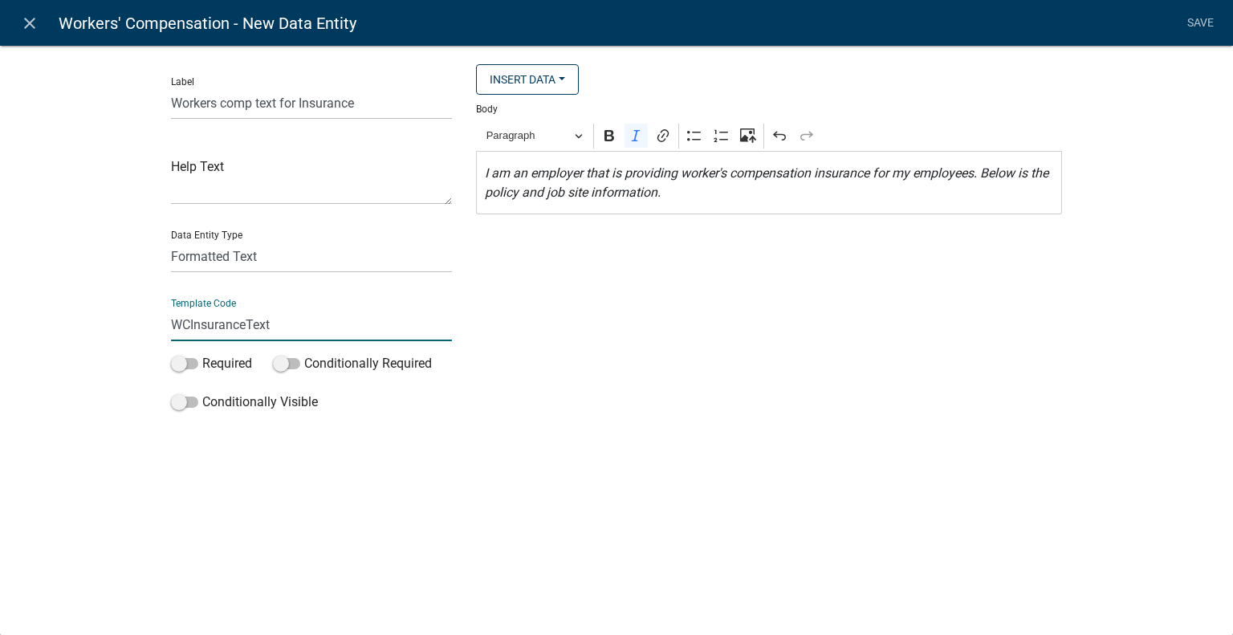
type input "WCInsuranceText"
click at [867, 347] on div "Insert Data Size (Acres) Address Fee Recipients Applicant Address City Applican…" at bounding box center [769, 241] width 610 height 354
click at [1197, 18] on link "Save" at bounding box center [1200, 23] width 40 height 30
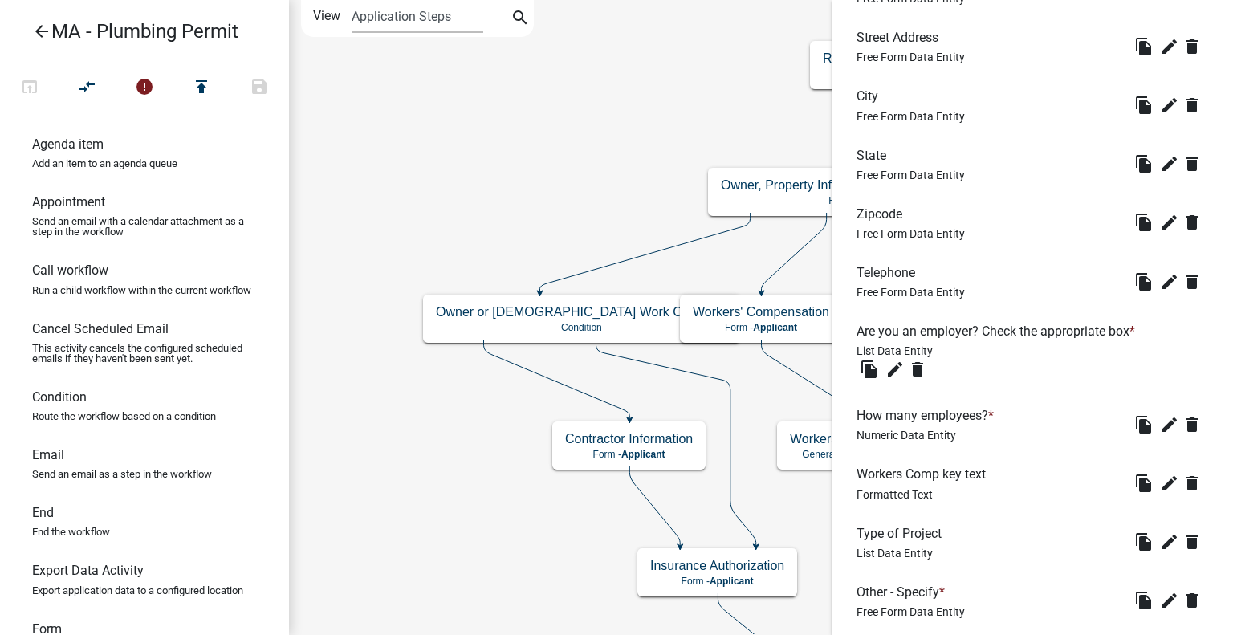
scroll to position [794, 0]
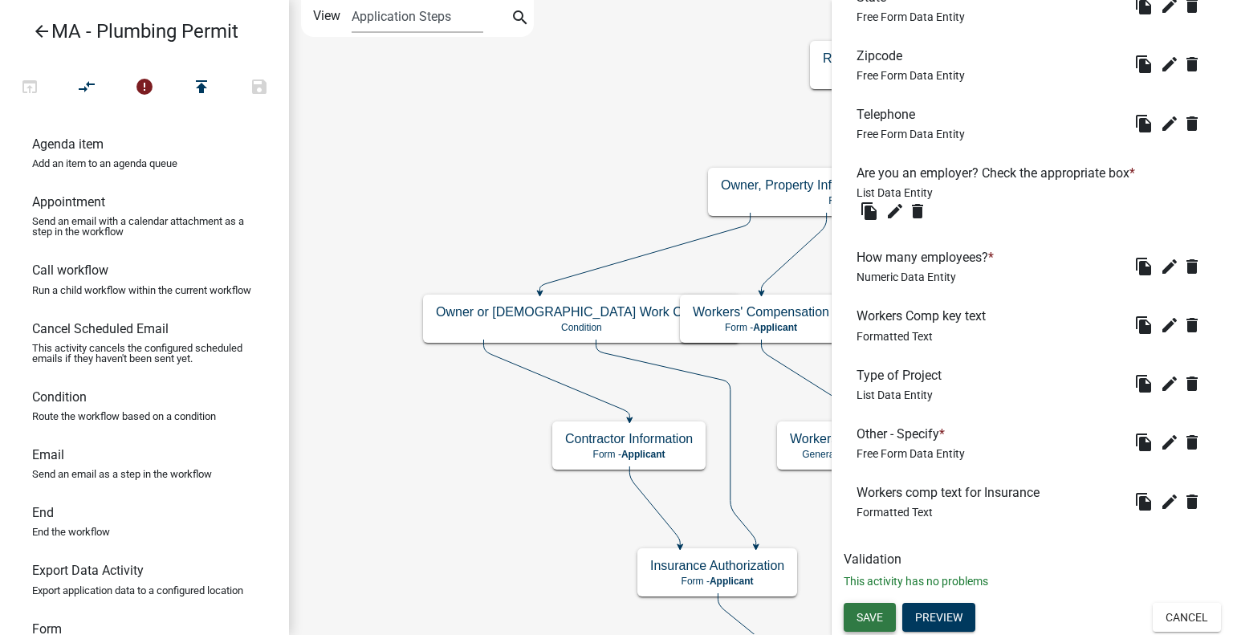
click at [881, 619] on span "Save" at bounding box center [869, 617] width 26 height 13
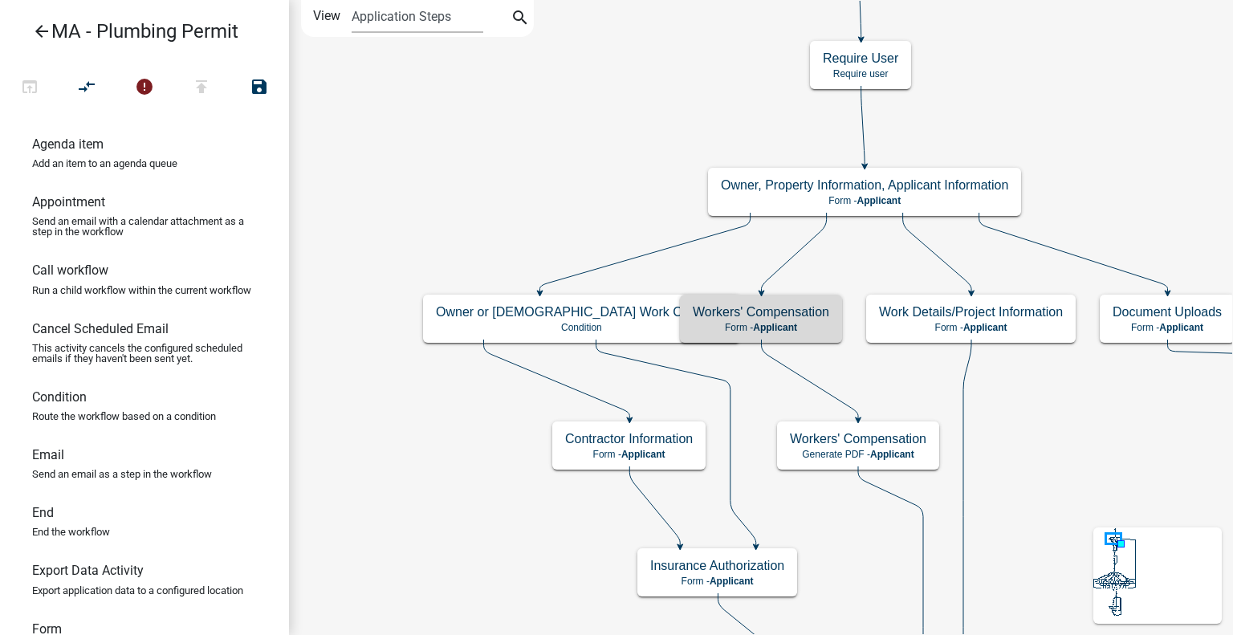
scroll to position [0, 0]
